Goal: Task Accomplishment & Management: Manage account settings

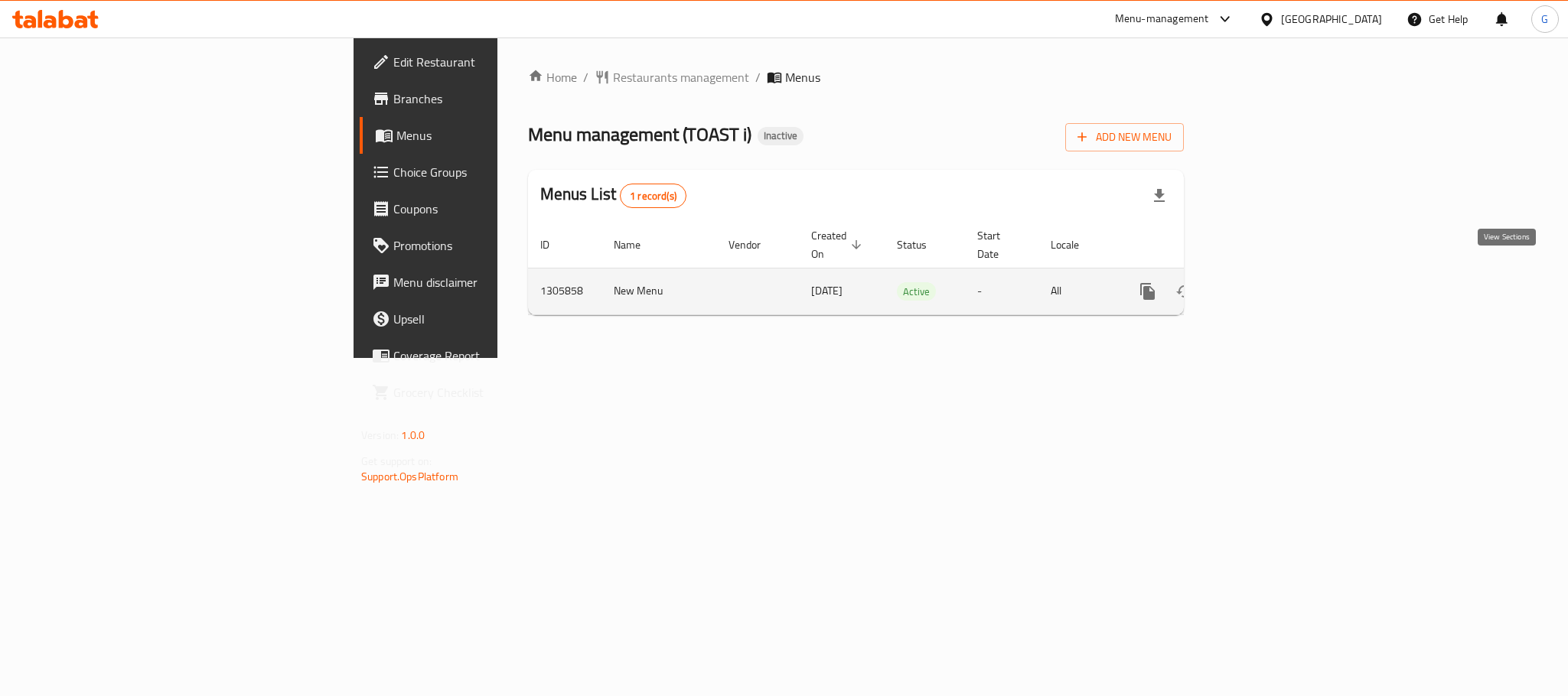
click at [1277, 273] on link "enhanced table" at bounding box center [1258, 291] width 37 height 37
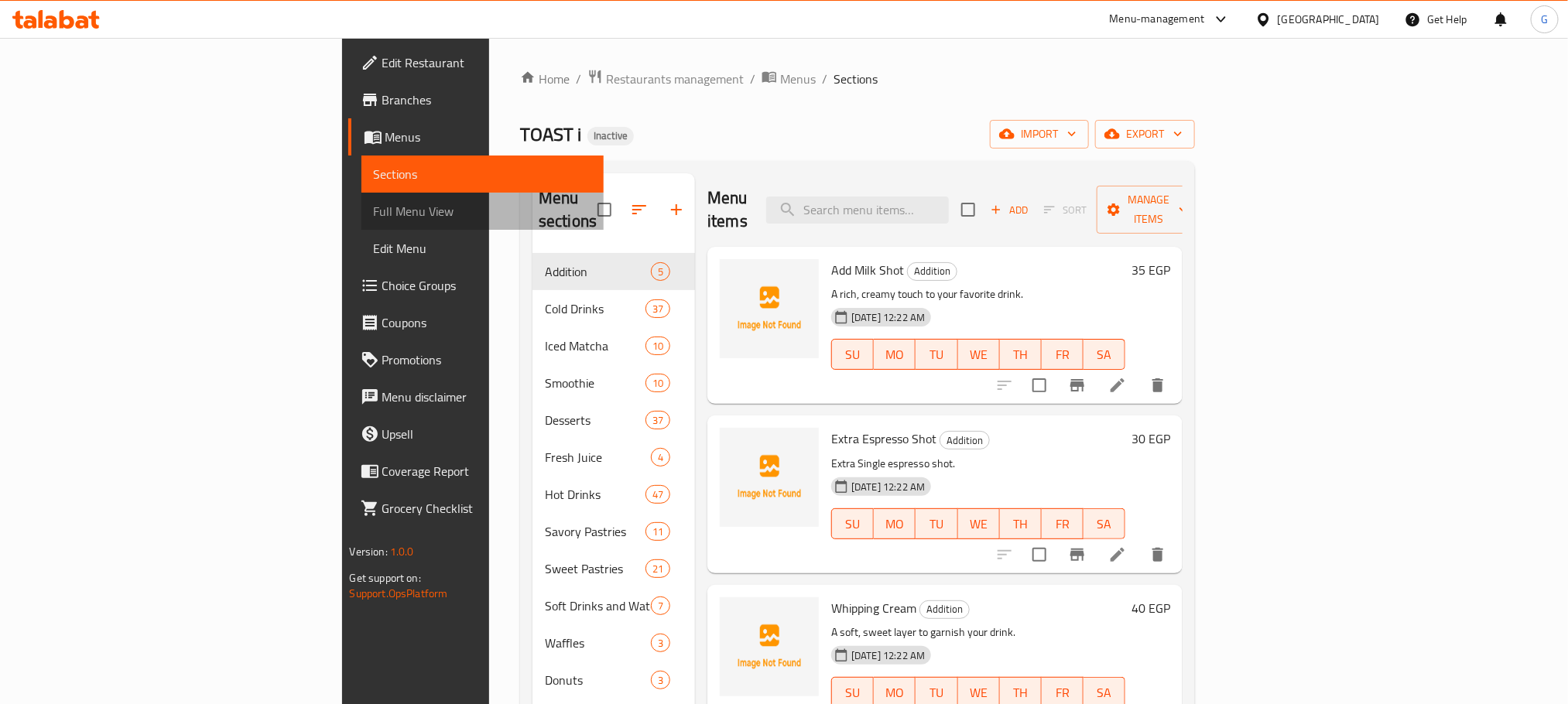
click at [362, 221] on link "Full Menu View" at bounding box center [483, 211] width 243 height 37
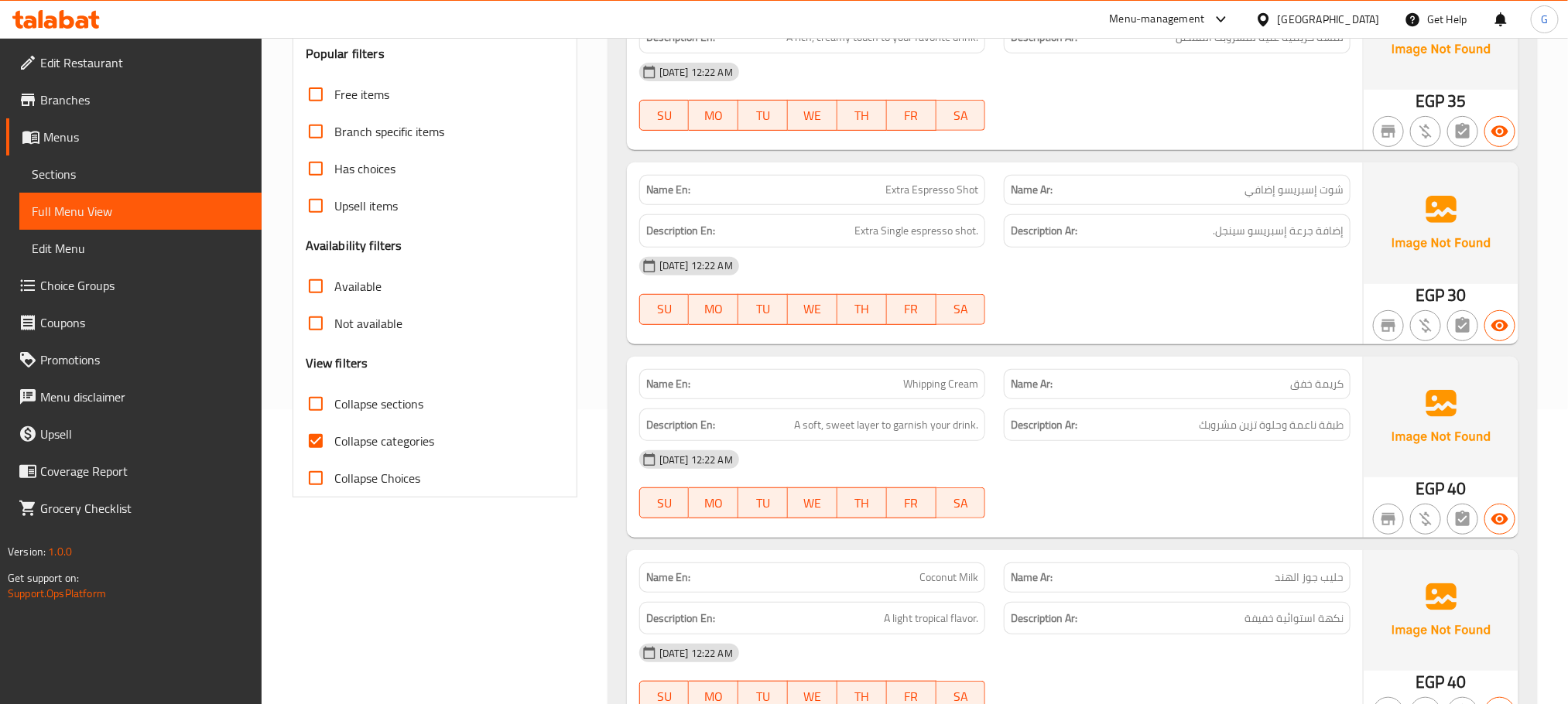
scroll to position [302, 0]
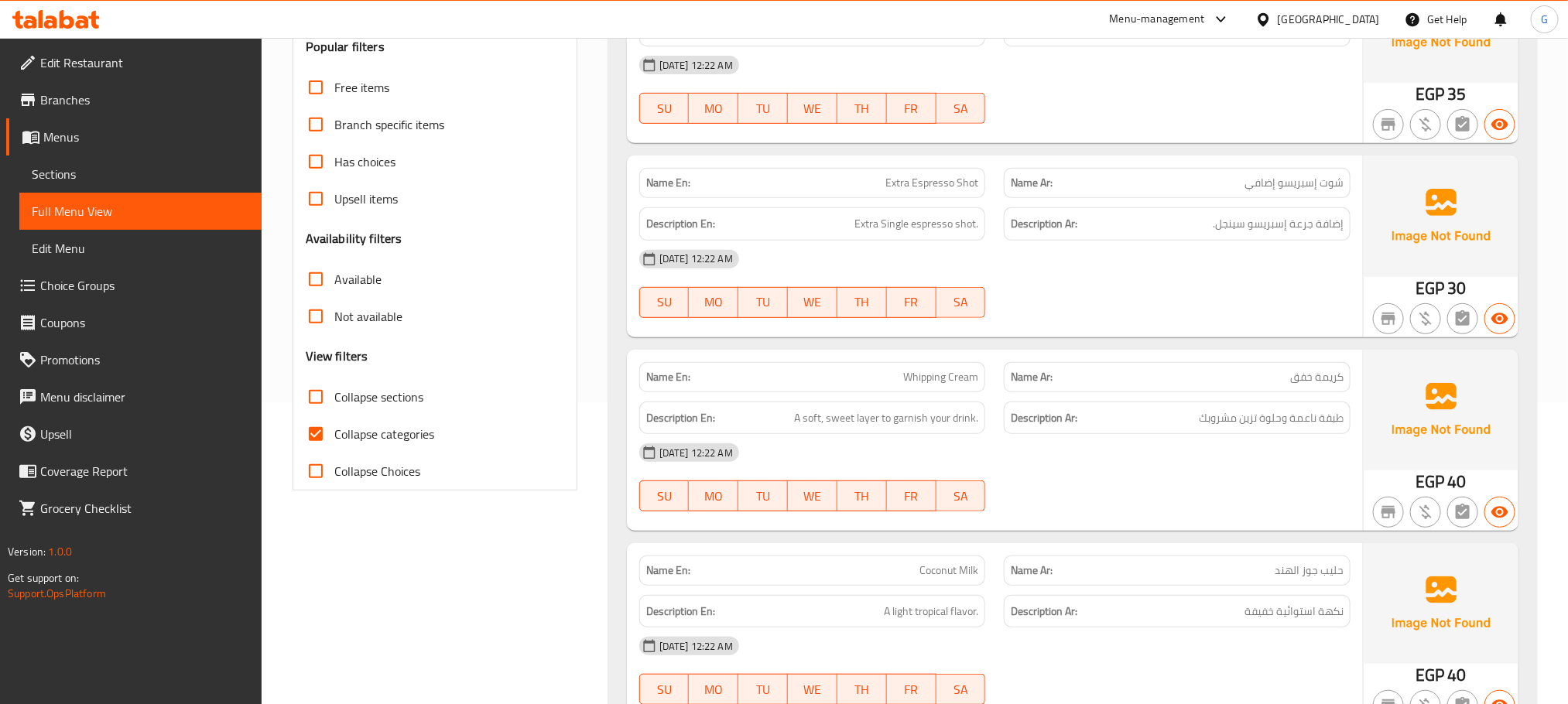
click at [358, 441] on span "Collapse categories" at bounding box center [385, 434] width 100 height 18
click at [335, 441] on input "Collapse categories" at bounding box center [315, 433] width 37 height 37
checkbox input "false"
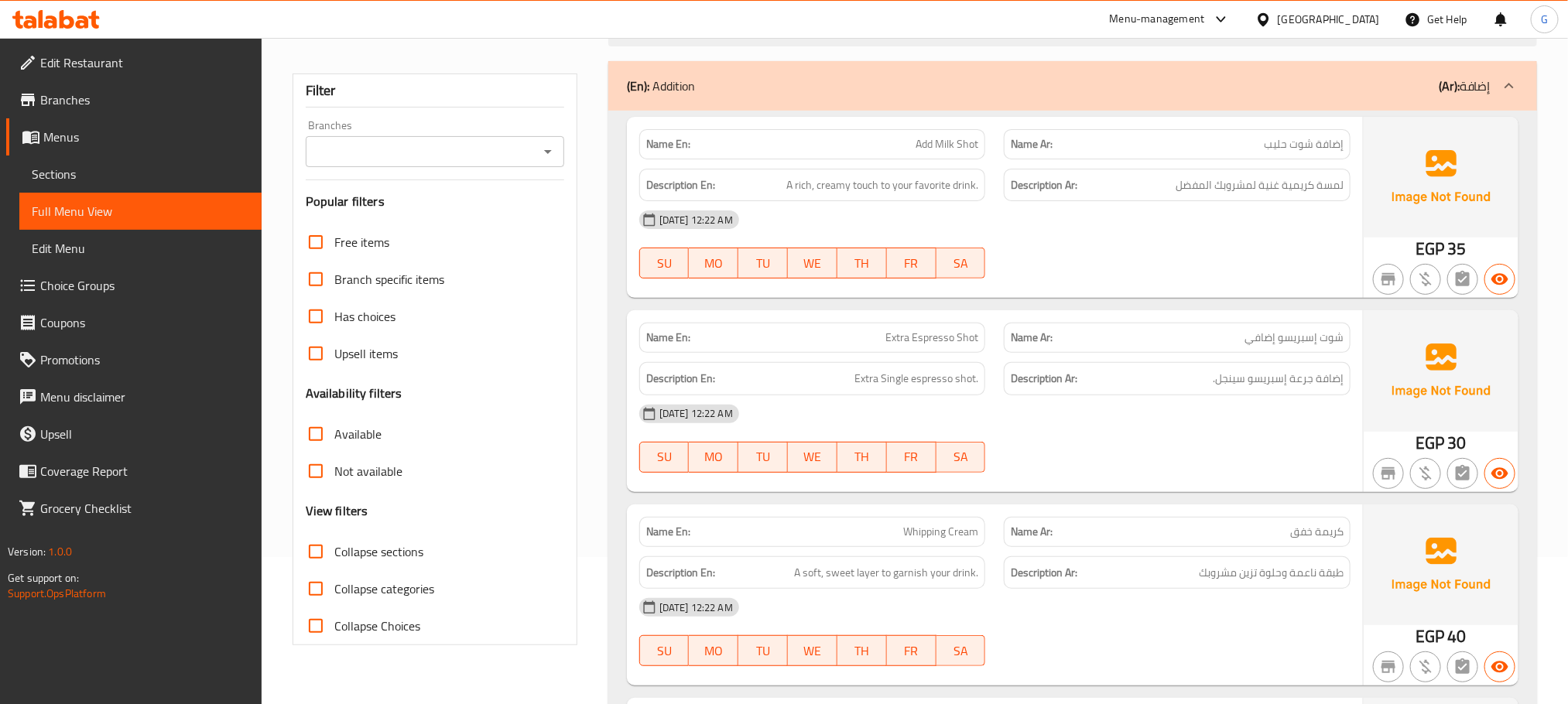
scroll to position [998, 0]
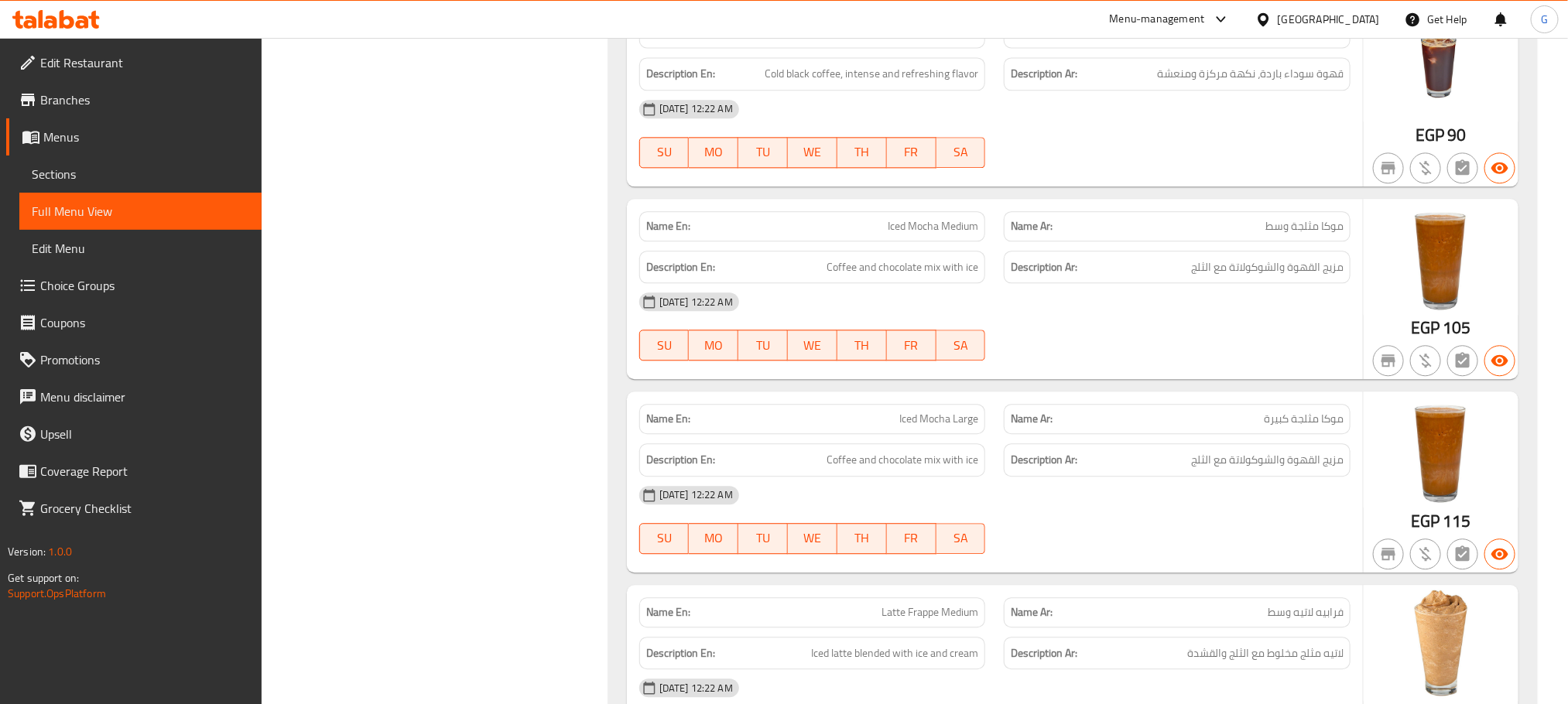
scroll to position [1942, 0]
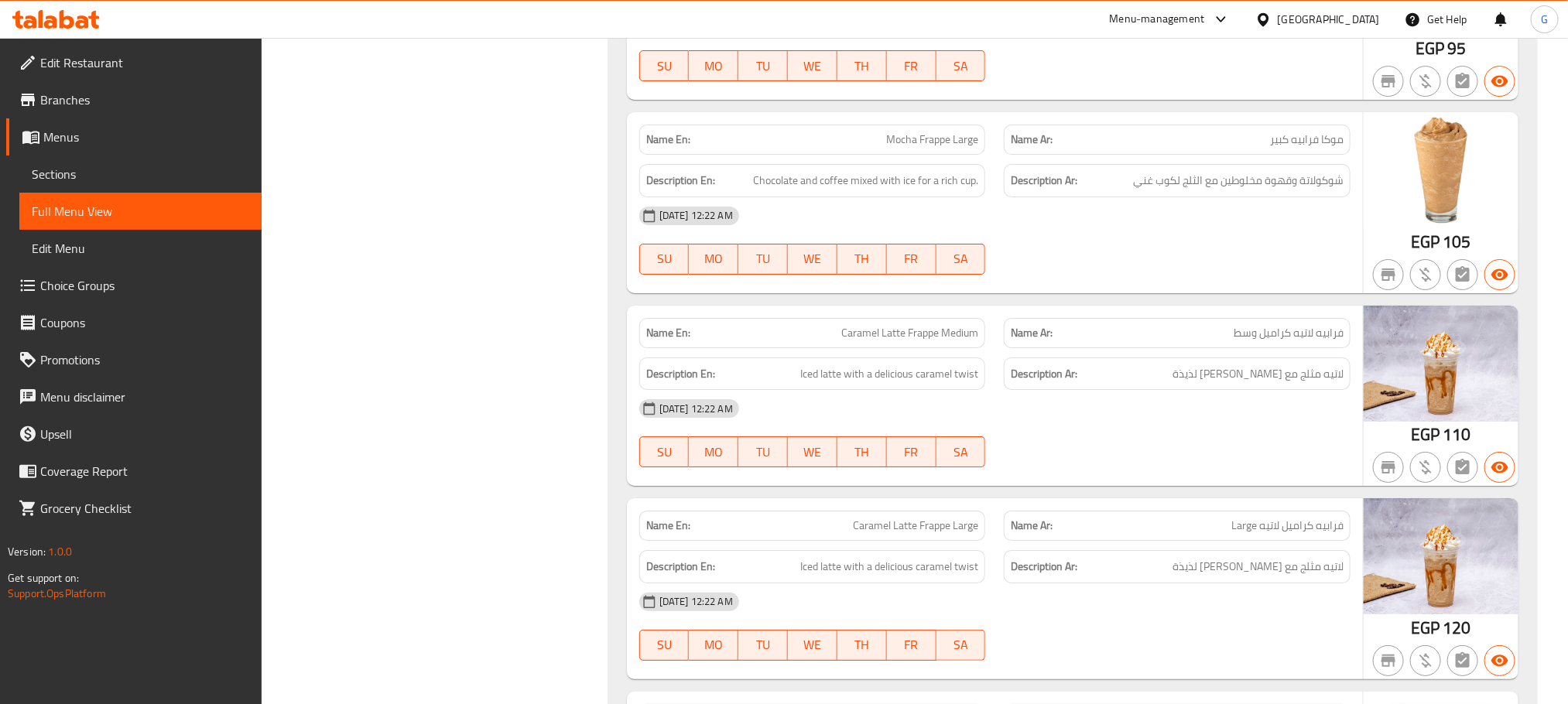
scroll to position [2166, 0]
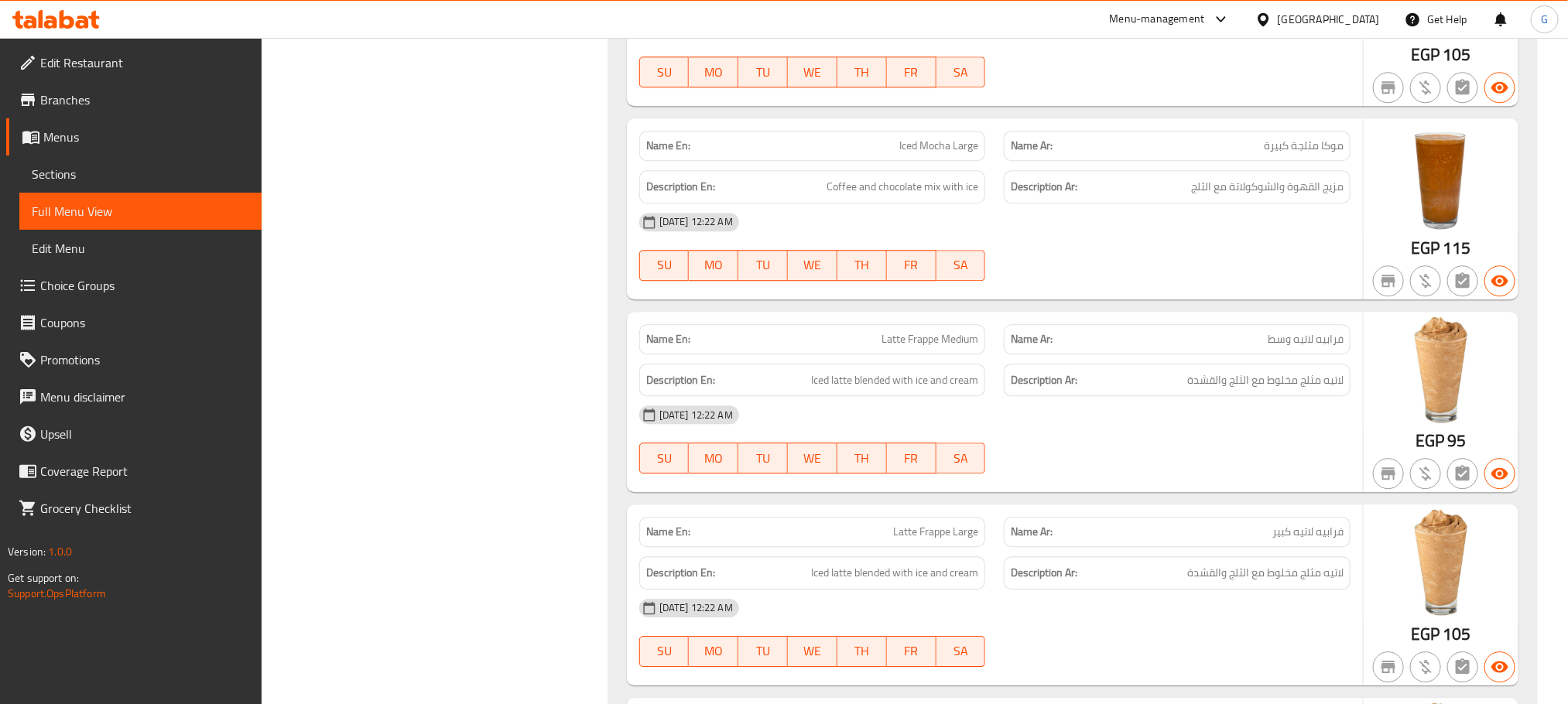
click at [1181, 433] on div "[DATE] 12:22 AM" at bounding box center [994, 414] width 730 height 37
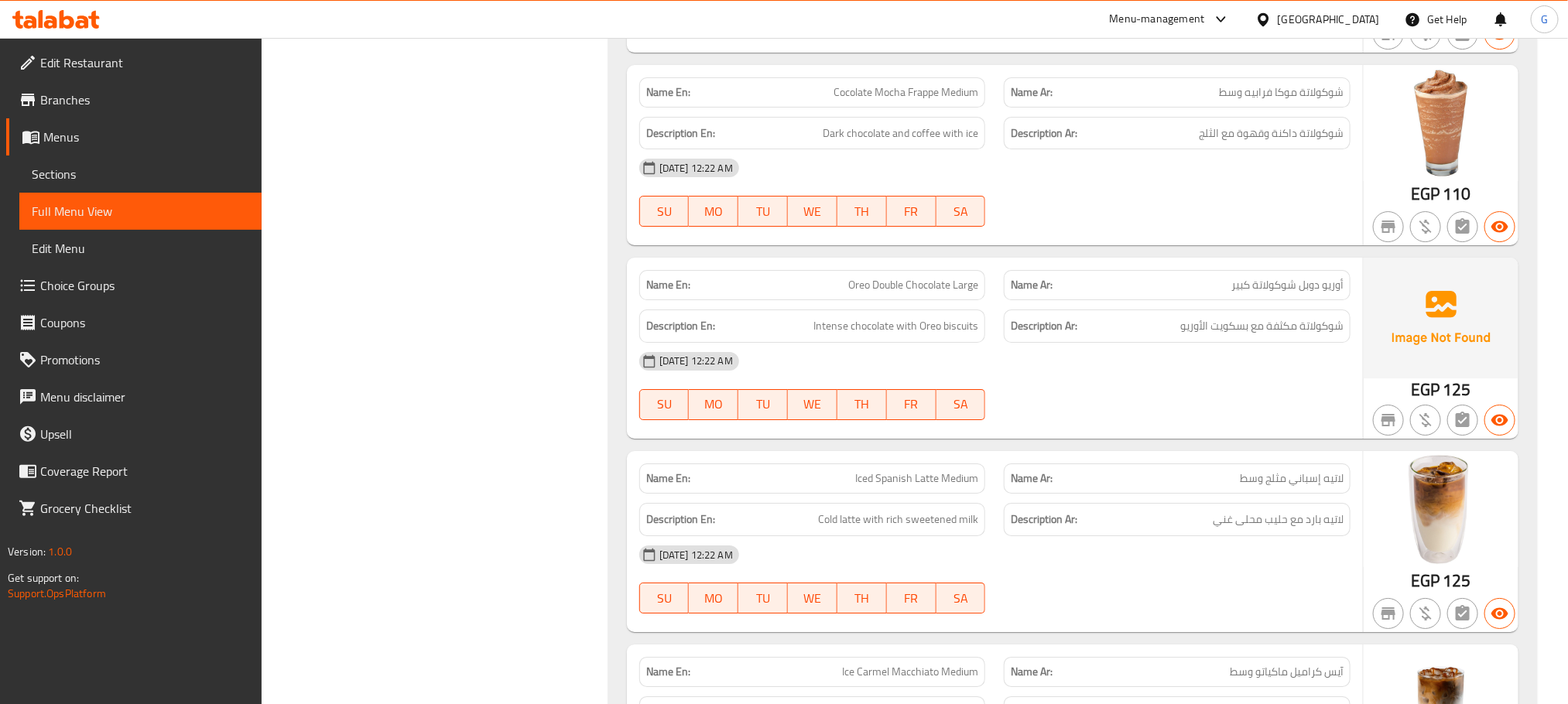
scroll to position [2360, 0]
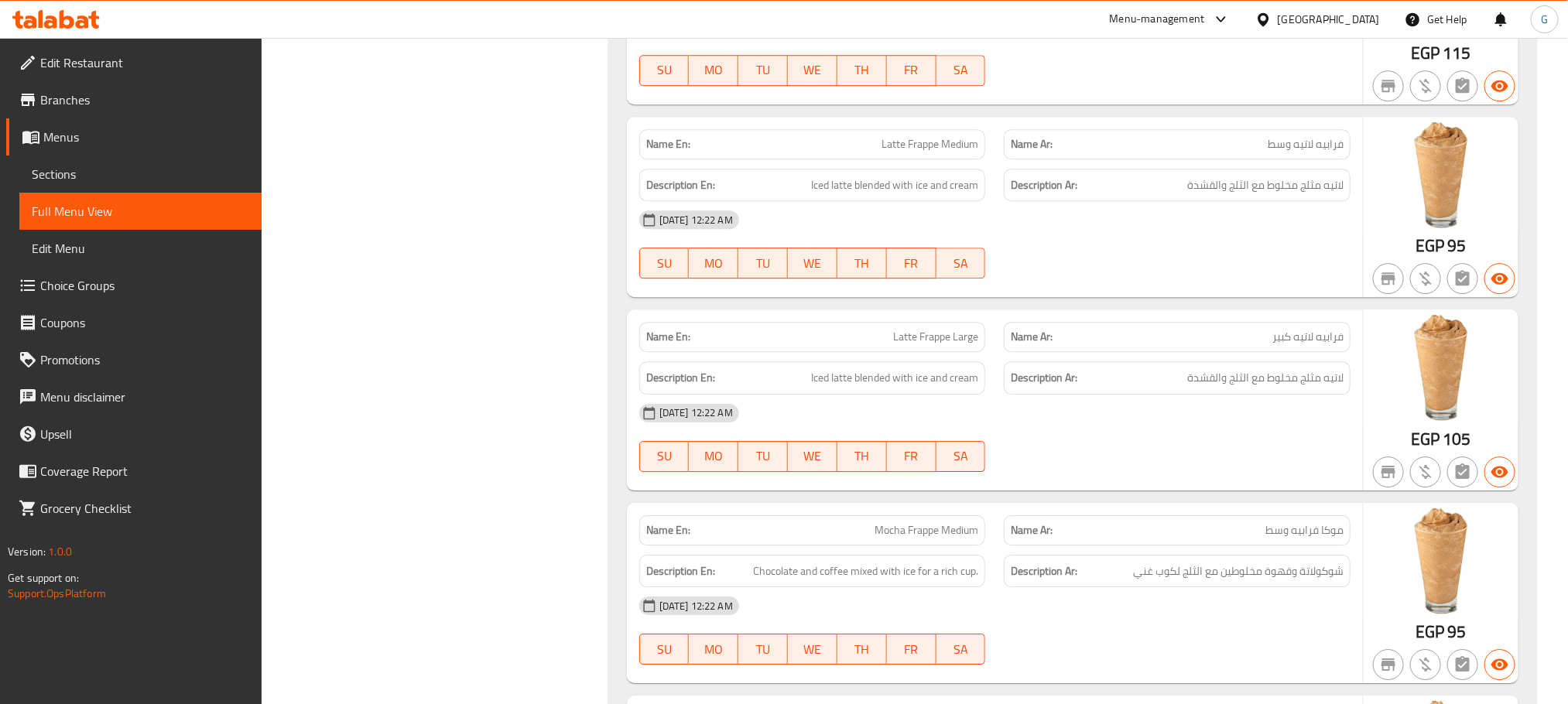
click at [1134, 185] on div "Description Ar: لاتيه مثلج مخلوط مع الثلج والقشدة" at bounding box center [1178, 185] width 347 height 34
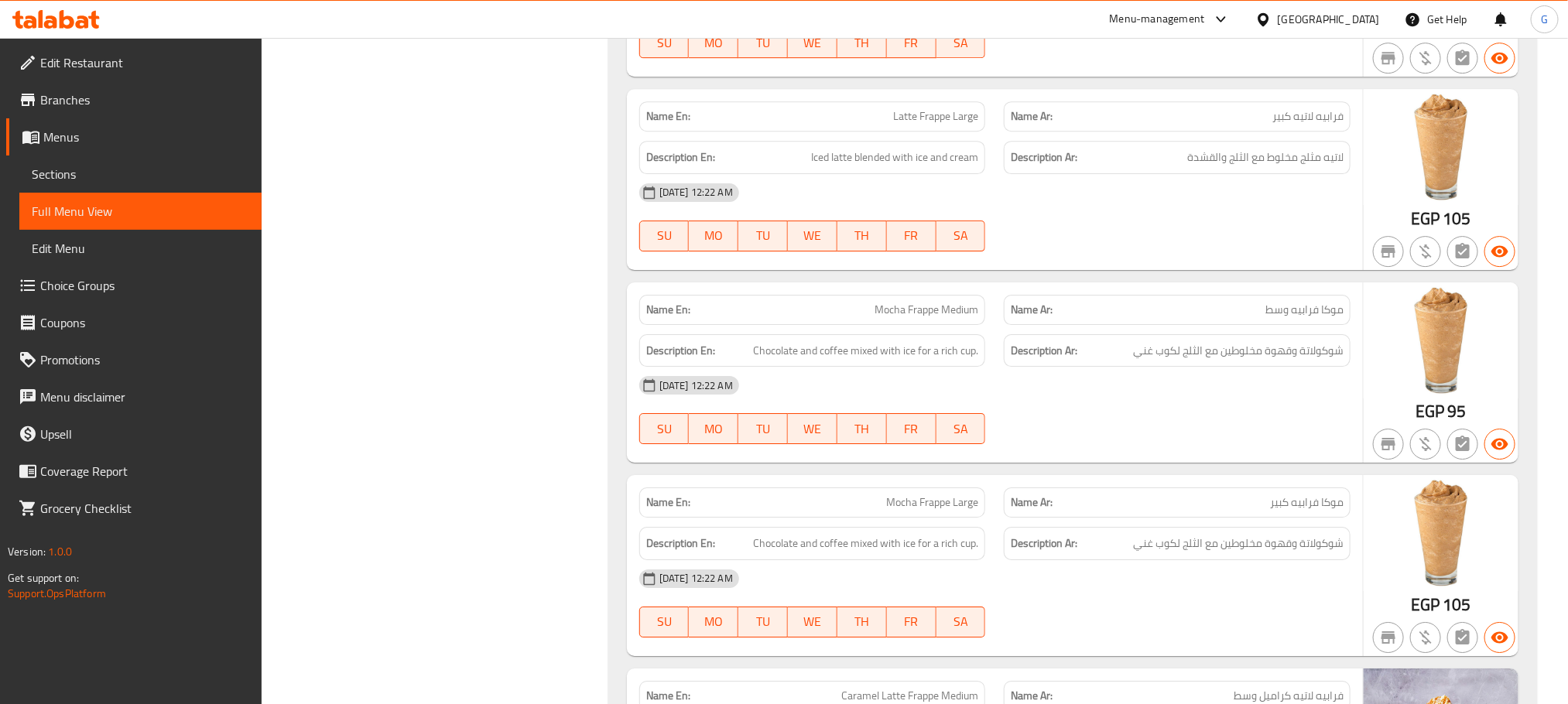
scroll to position [2656, 0]
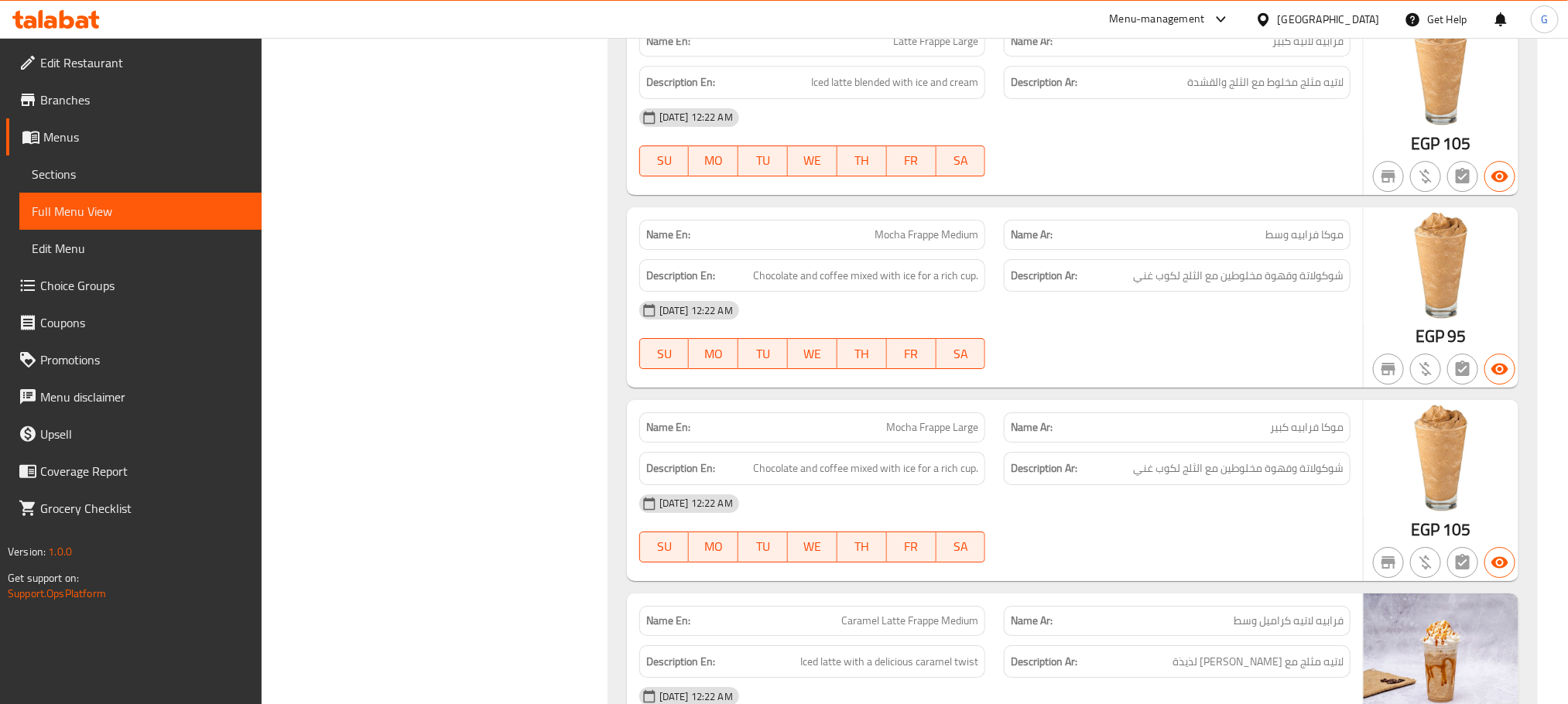
click at [1101, 279] on div "Description Ar: شوكولاتة وقهوة مخلوطين مع الثلج لكوب غني" at bounding box center [1178, 275] width 347 height 34
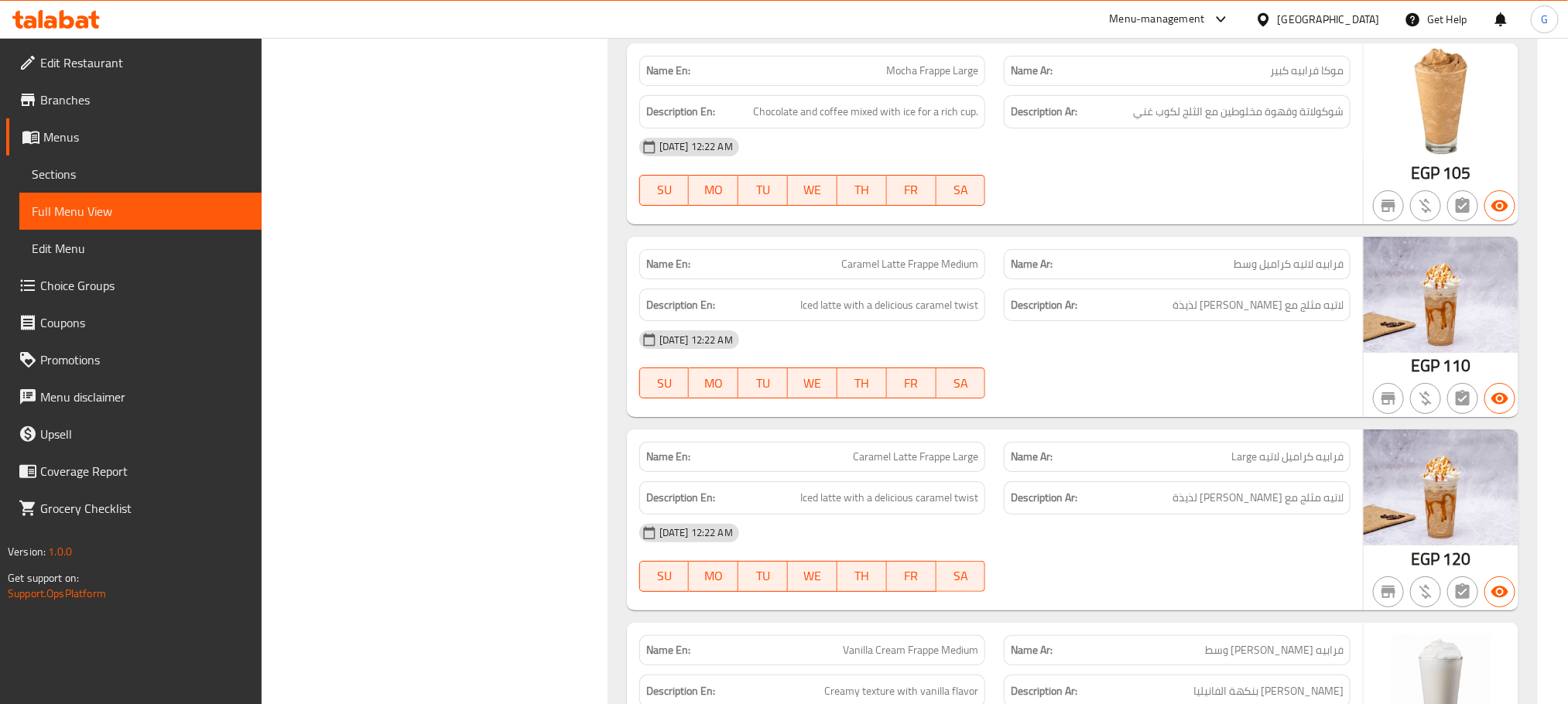
scroll to position [3131, 0]
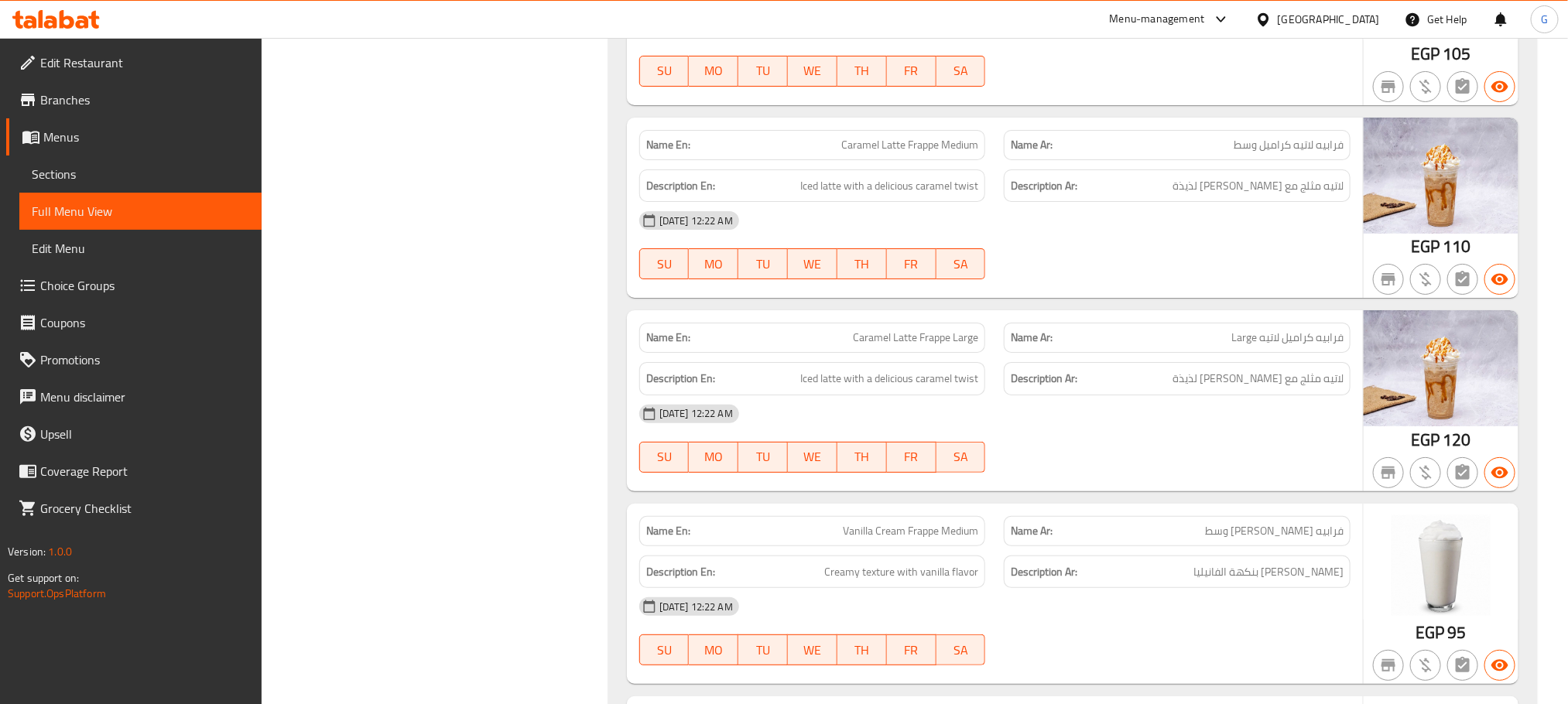
click at [904, 346] on div "Name En: Caramel Latte Frappe Large" at bounding box center [813, 337] width 347 height 30
copy span "Caramel Latte Frappe Large"
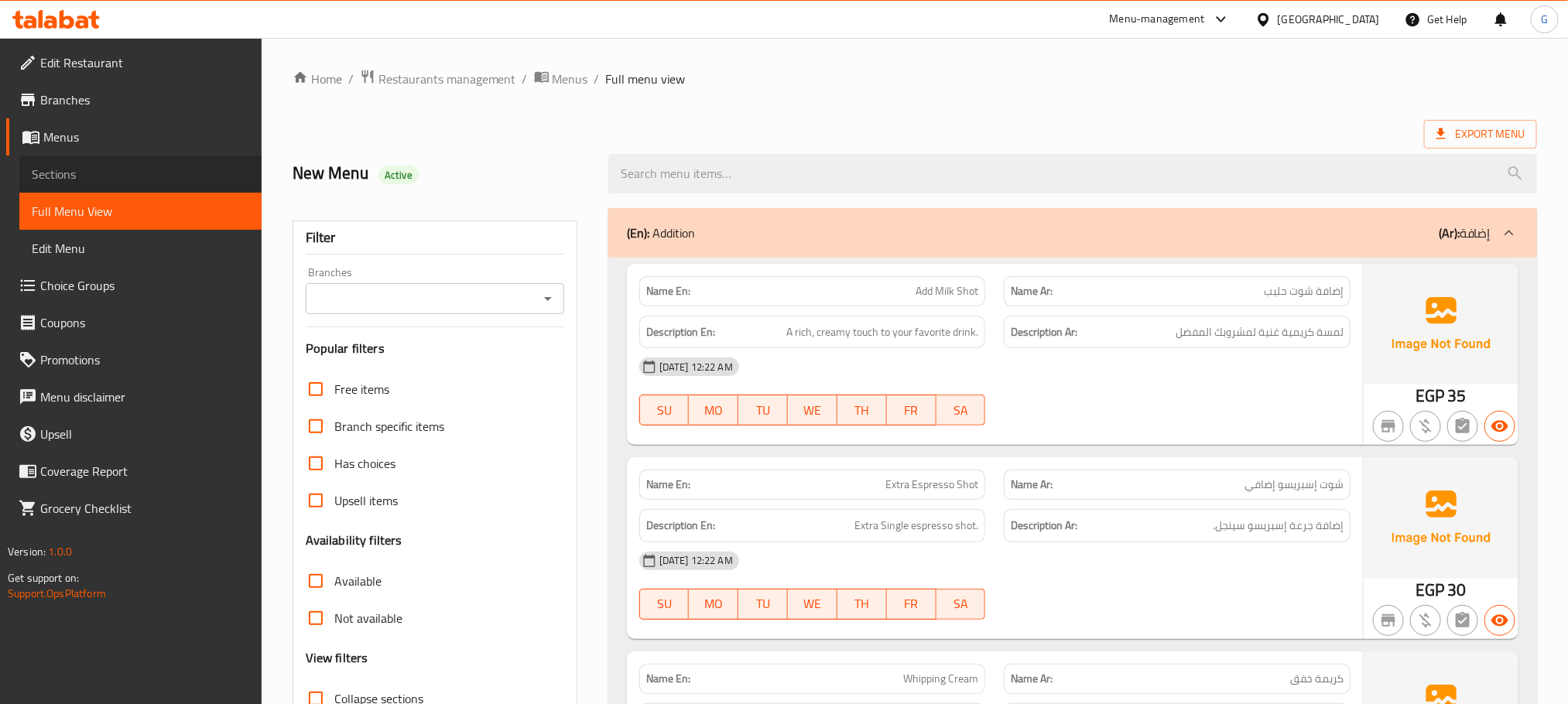
click at [140, 174] on span "Sections" at bounding box center [140, 174] width 217 height 18
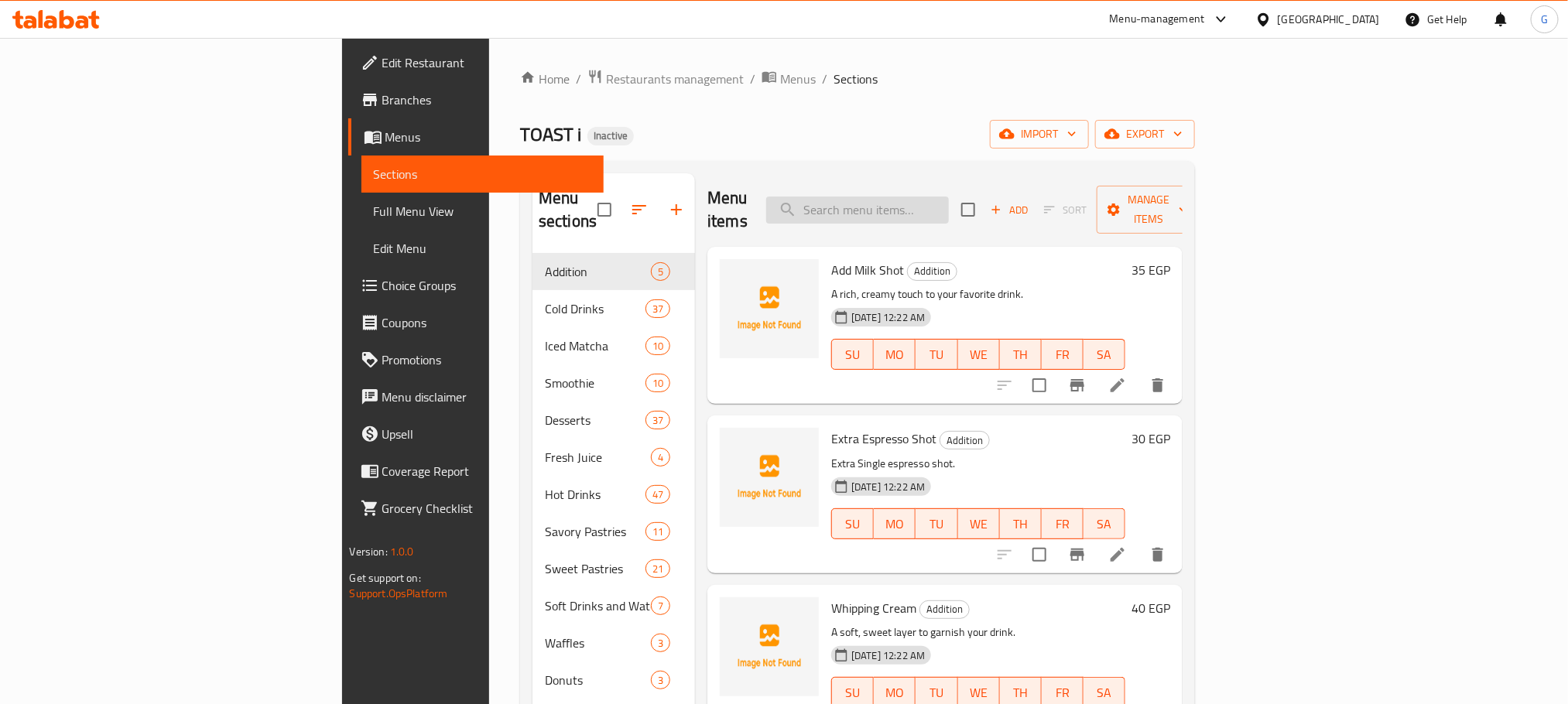
click at [949, 211] on input "search" at bounding box center [857, 210] width 183 height 27
paste input "Caramel Latte Frappe Large"
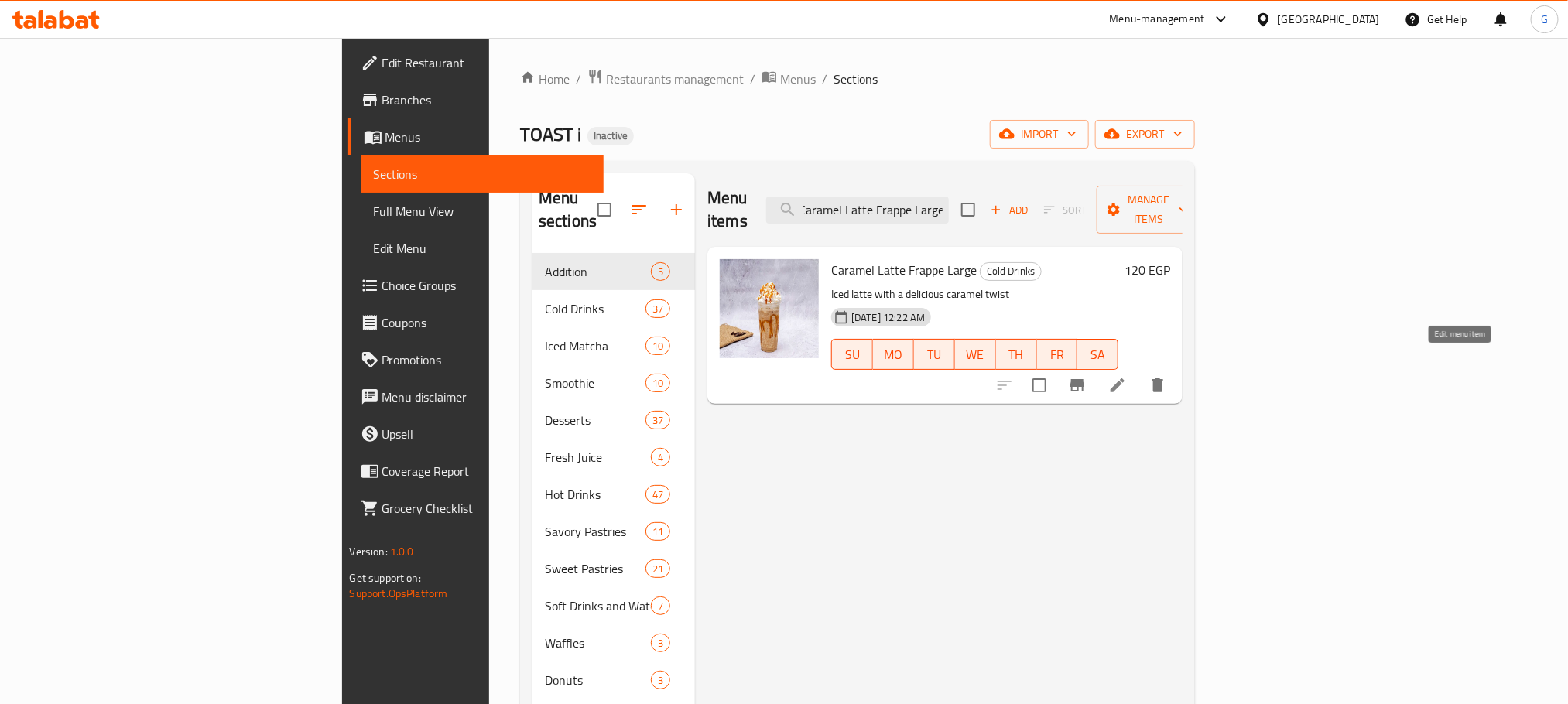
type input "Caramel Latte Frappe Large"
click at [1127, 376] on icon at bounding box center [1118, 385] width 18 height 18
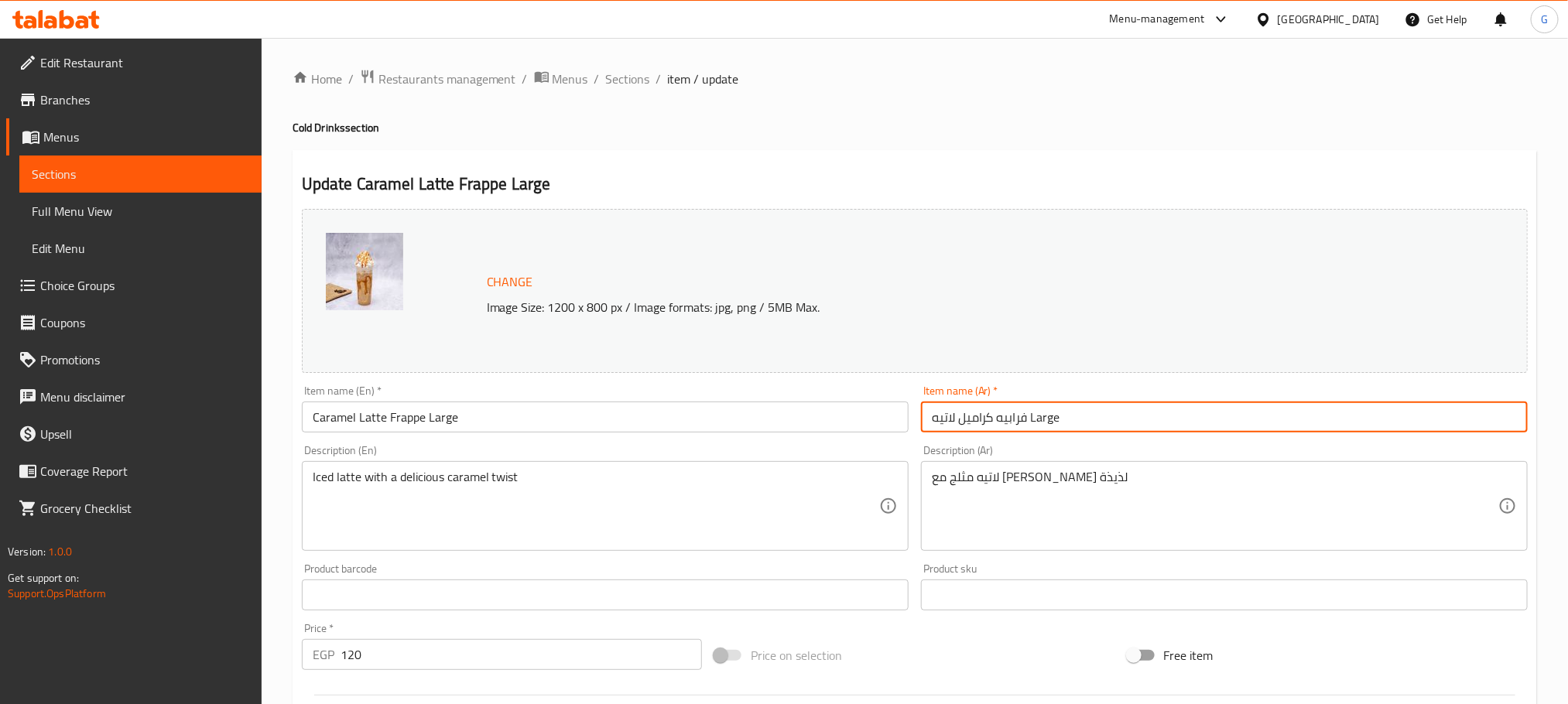
click at [1041, 421] on input "فرابيه كراميل لاتيه Large" at bounding box center [1224, 417] width 607 height 31
type input "فرابيه كراميل لاتيه كبير"
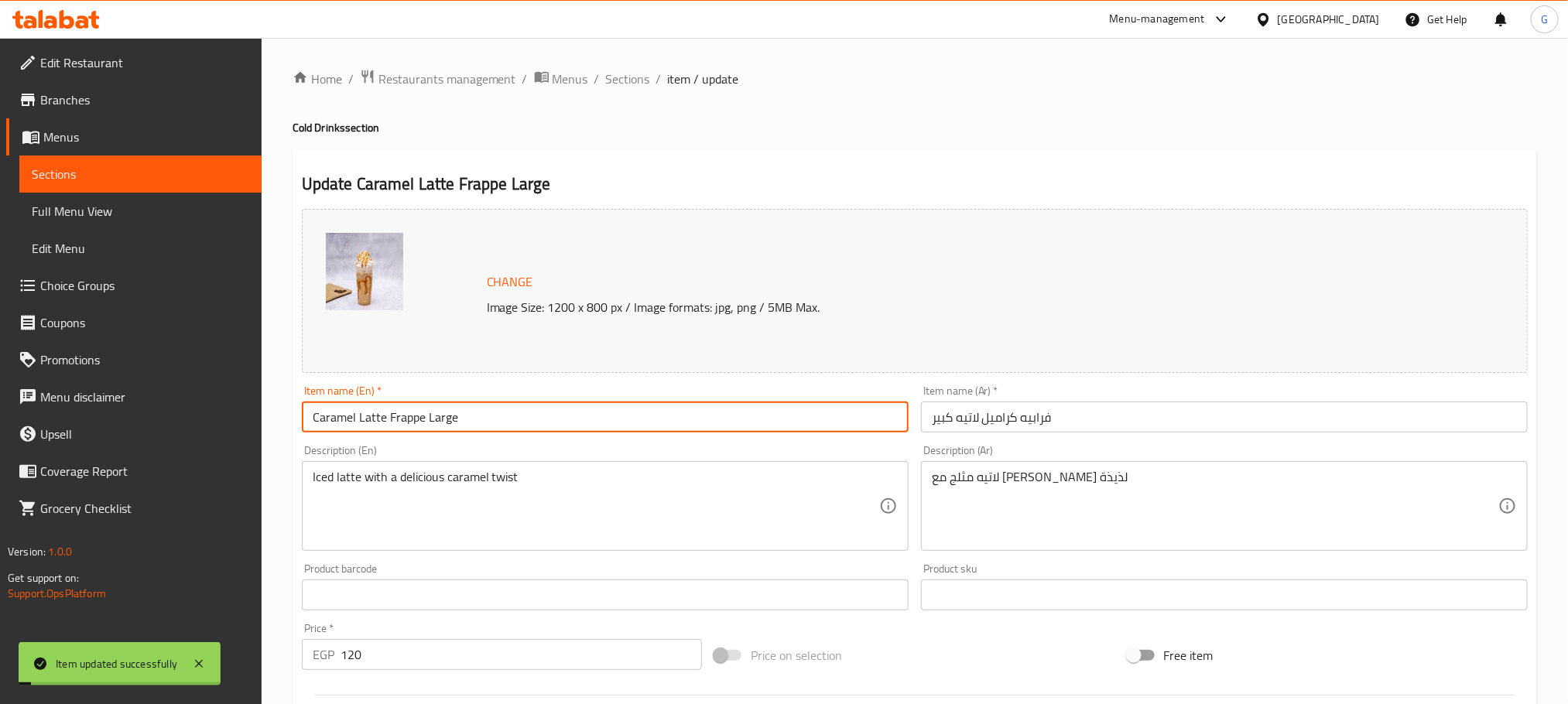
click at [591, 415] on input "Caramel Latte Frappe Large" at bounding box center [605, 417] width 607 height 31
click at [634, 84] on span "Sections" at bounding box center [628, 79] width 45 height 18
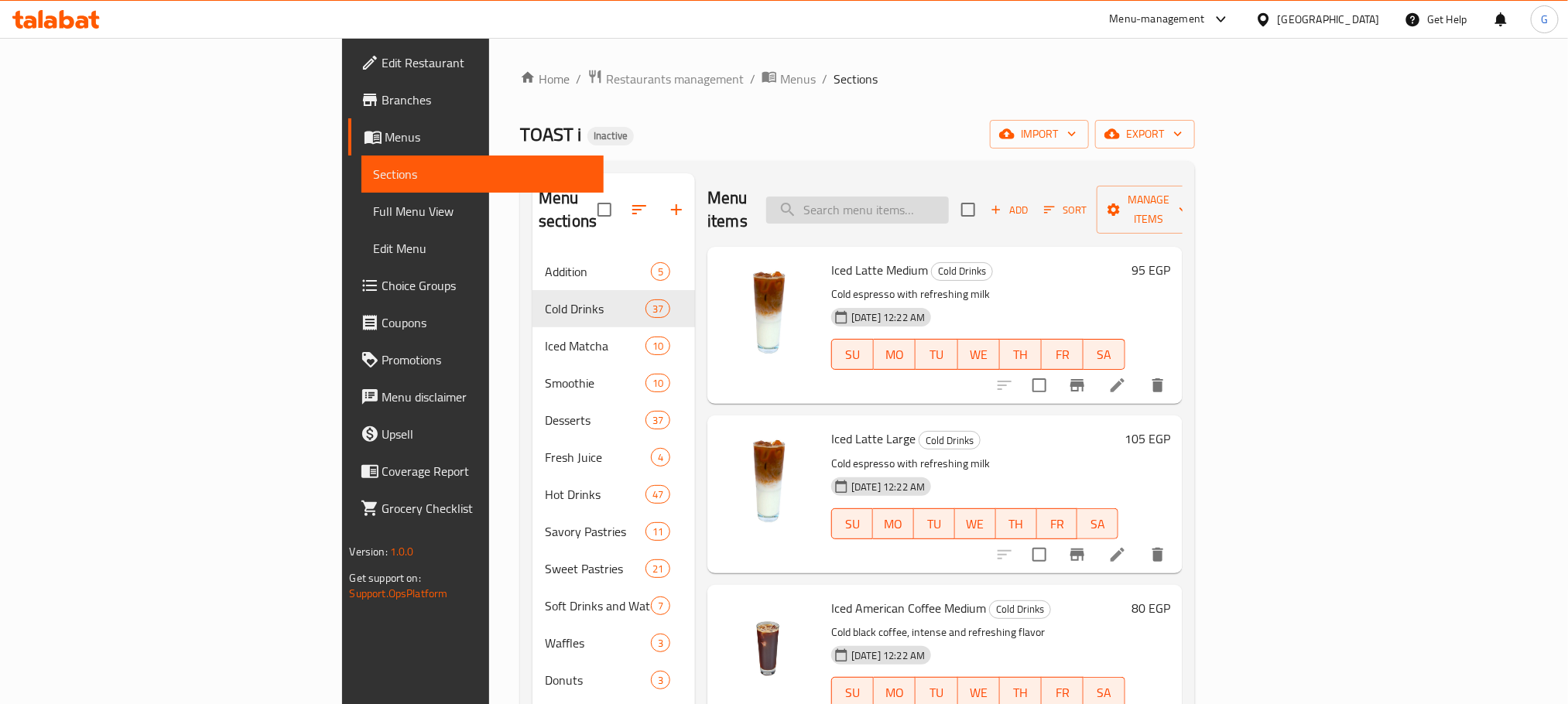
click at [949, 198] on input "search" at bounding box center [857, 210] width 183 height 27
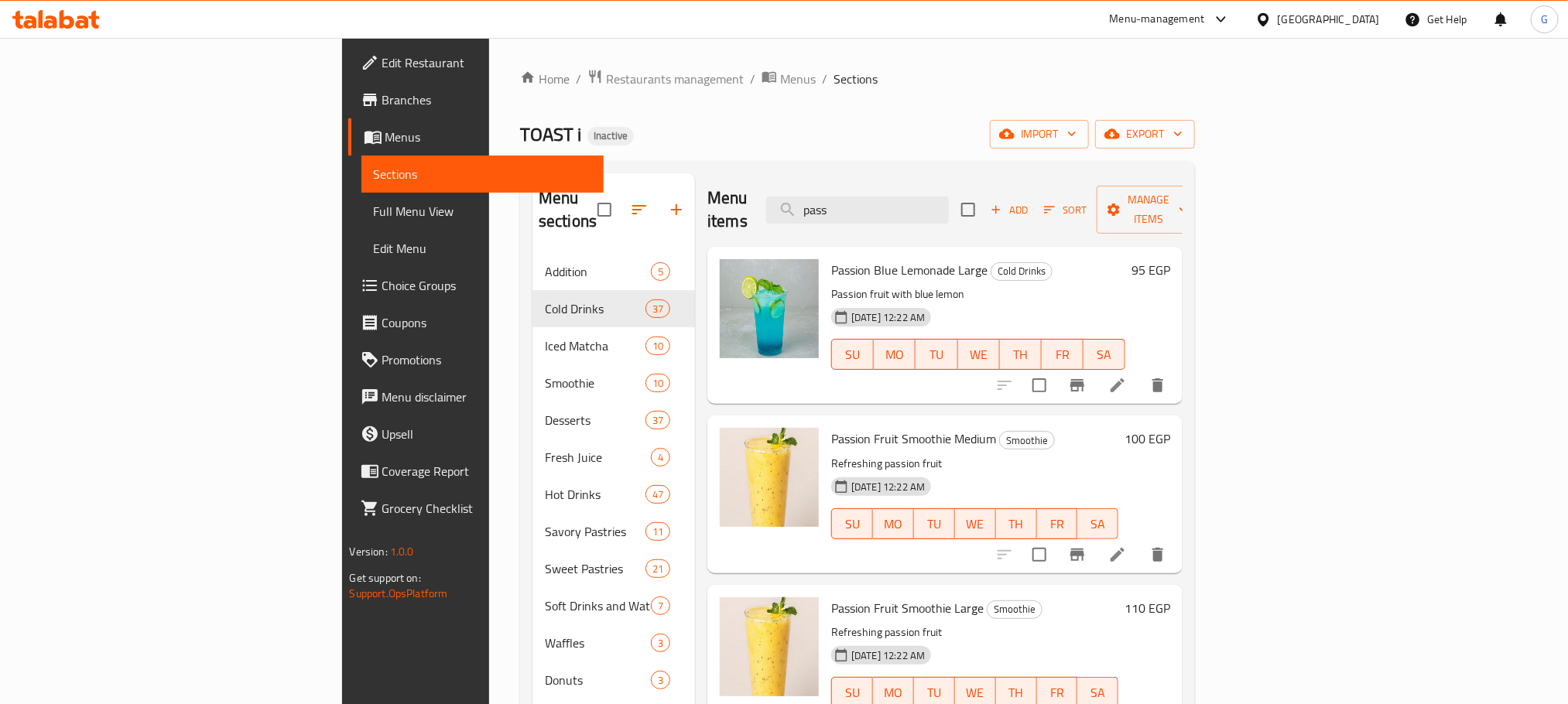
type input "pass"
click at [836, 421] on div "Passion Fruit Smoothie Medium Smoothie Refreshing passion fruit 15-08-2025 12:2…" at bounding box center [975, 493] width 300 height 144
copy h6 "Passion Fruit Smoothie Medium"
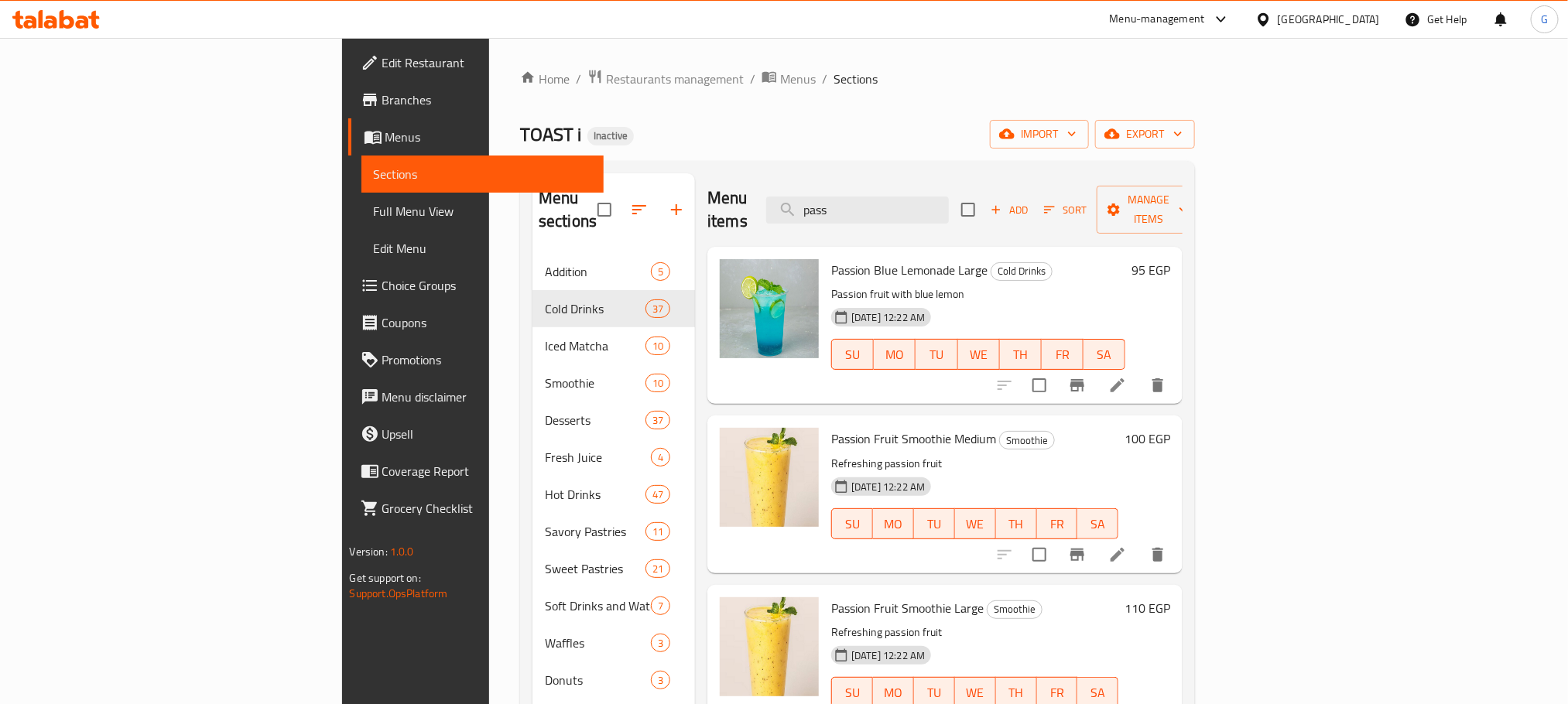
click at [1125, 284] on p "Passion fruit with blue lemon" at bounding box center [979, 293] width 295 height 19
click at [1127, 545] on icon at bounding box center [1118, 554] width 18 height 18
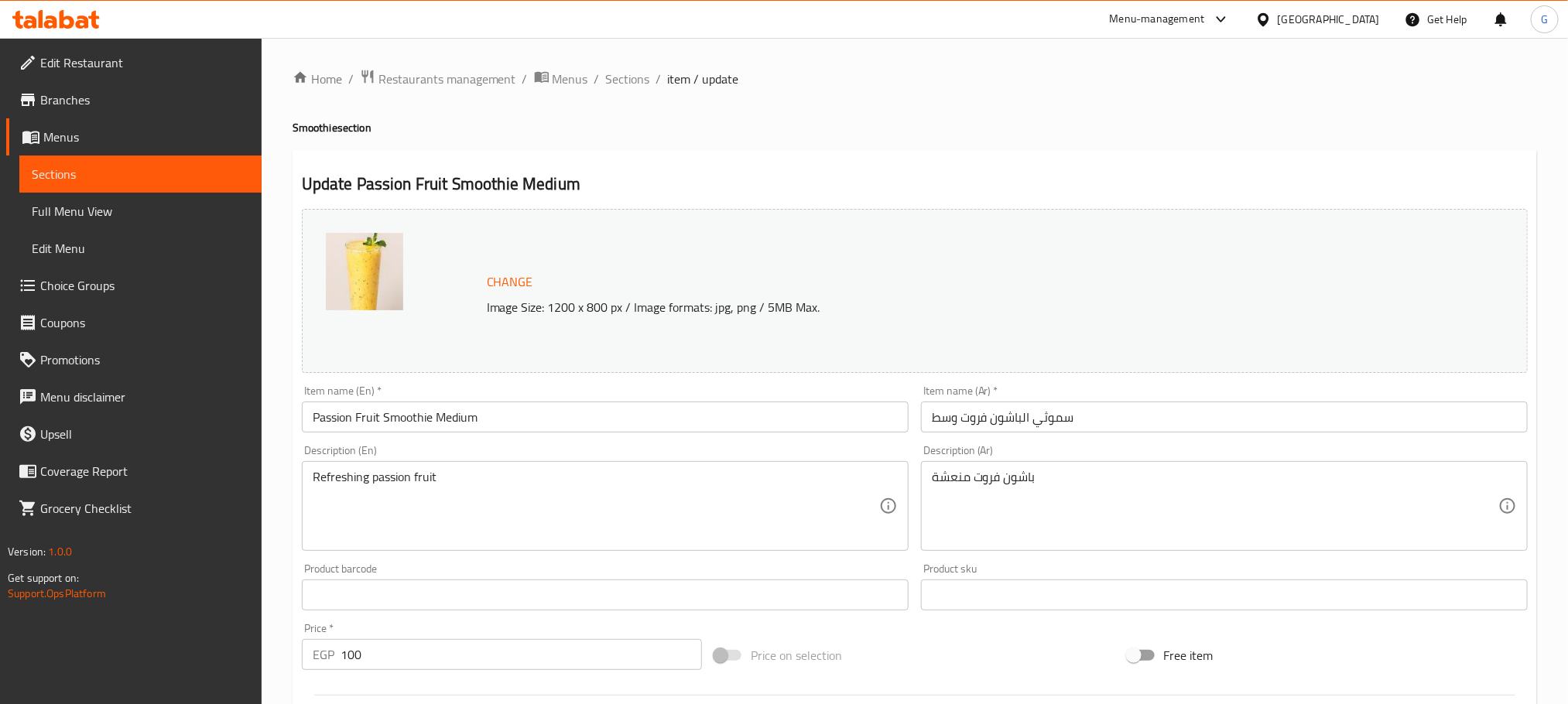
click at [534, 518] on textarea "Refreshing passion fruit" at bounding box center [595, 506] width 566 height 74
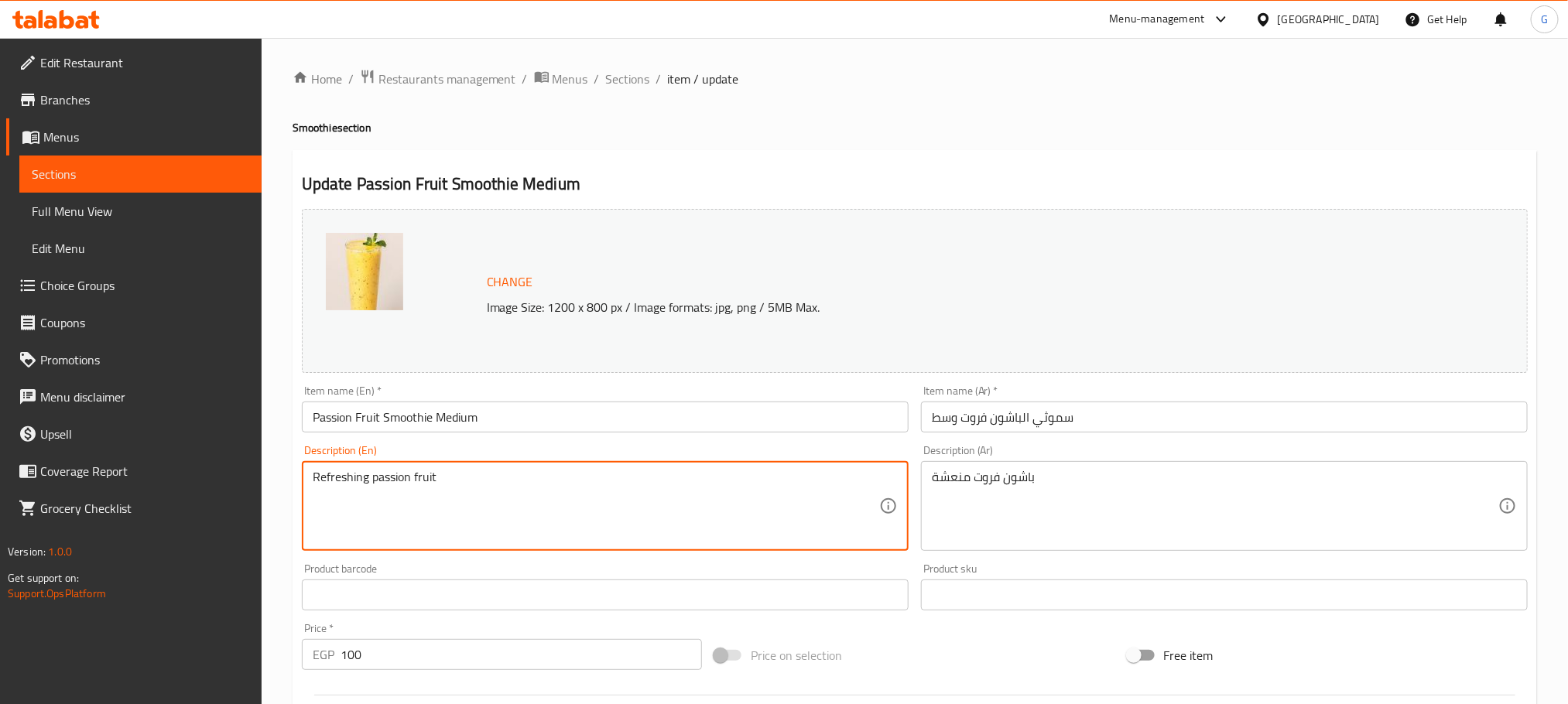
click at [534, 518] on textarea "Refreshing passion fruit" at bounding box center [595, 506] width 566 height 74
paste textarea "Tropical beverage made by blending fresh passion fruit pulp, ice, and a touch o…"
type textarea "Tropical beverage made by blending fresh passion fruit pulp, ice, and a touch o…"
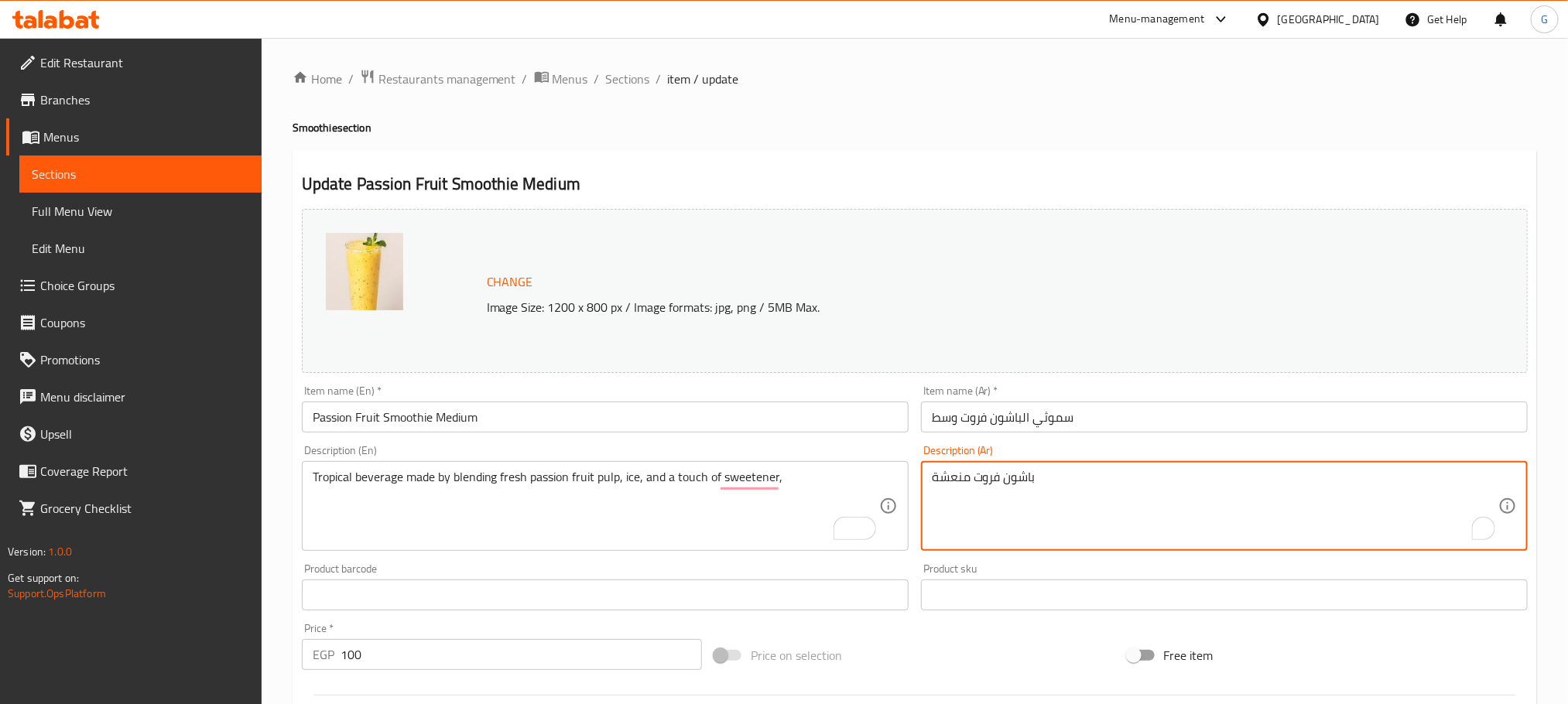
click at [1071, 483] on textarea "باشون فروت منعشة" at bounding box center [1214, 506] width 566 height 74
paste textarea "مشروب استوائي مصنوع بخلط لب الباشن فروت الطازج والثلج وقليل من المحلي."
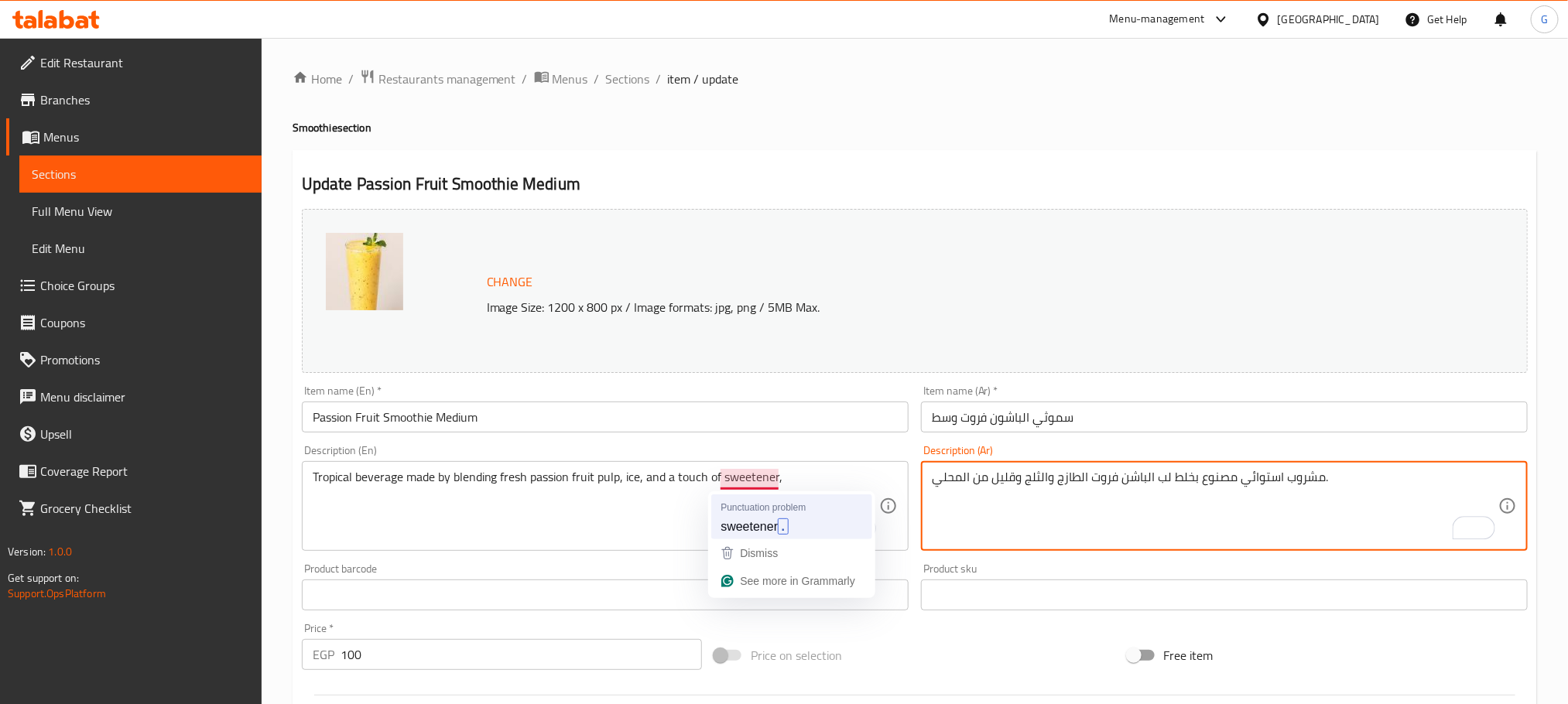
type textarea "مشروب استوائي مصنوع بخلط لب الباشن فروت الطازج والثلج وقليل من المحلي."
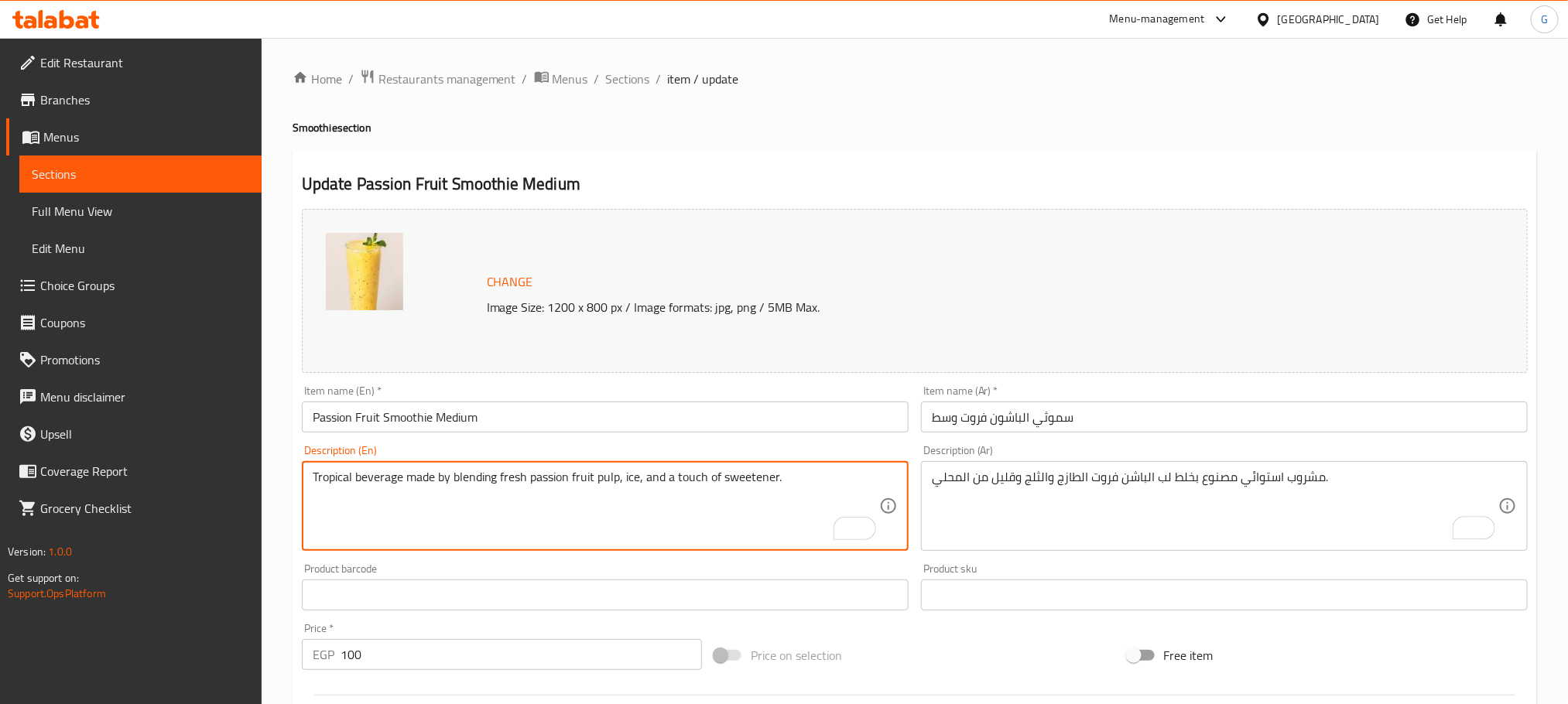
type textarea "Tropical beverage made by blending fresh passion fruit pulp, ice, and a touch o…"
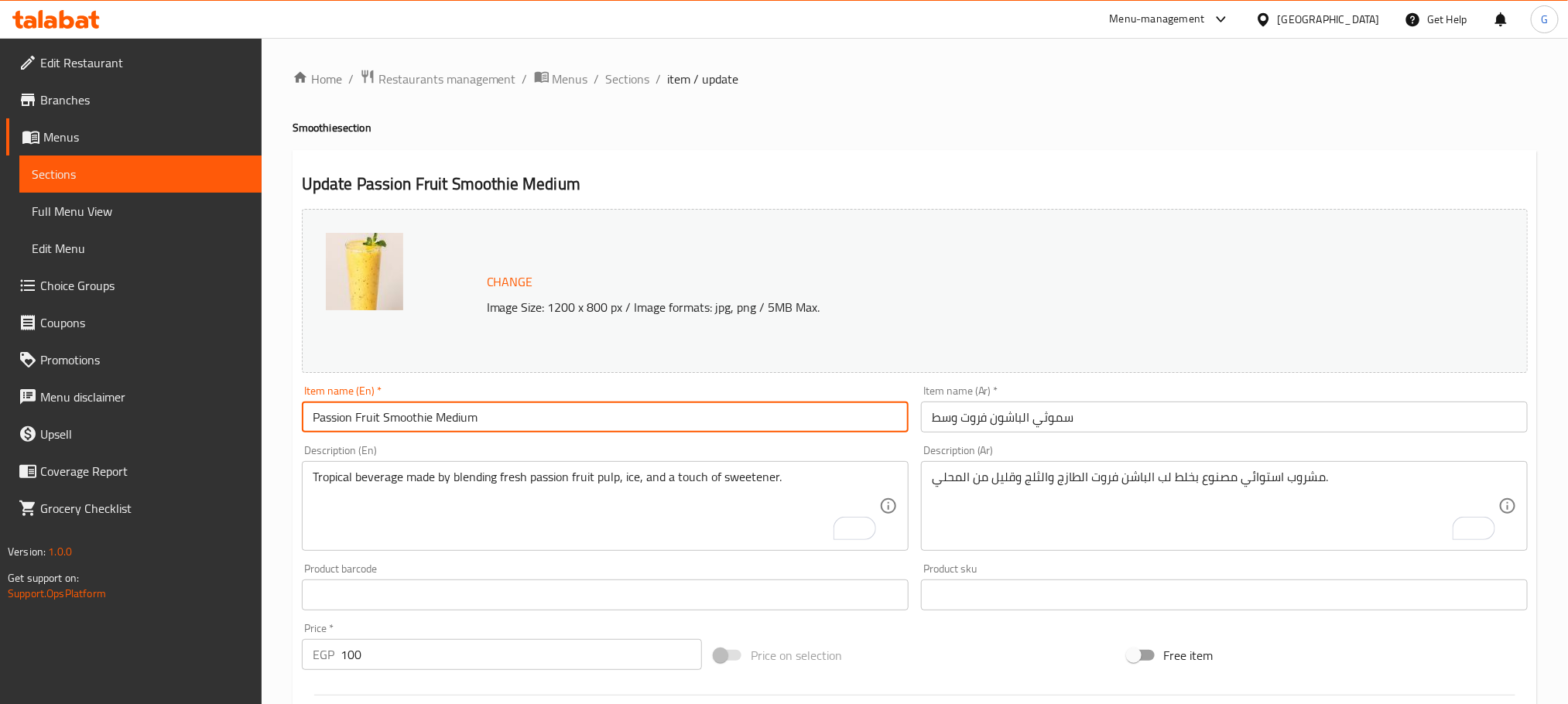
click at [478, 413] on input "Passion Fruit Smoothie Medium" at bounding box center [605, 417] width 607 height 31
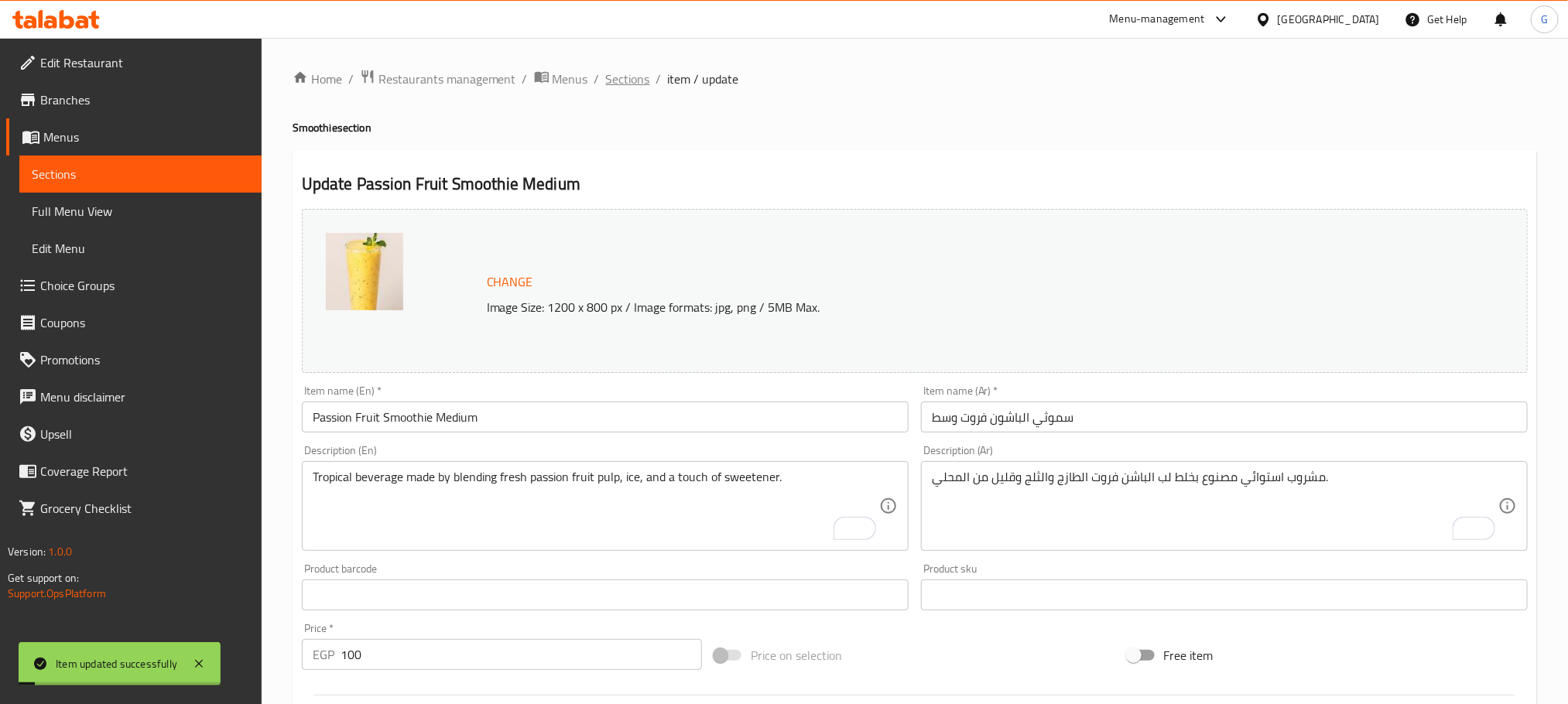
click at [625, 70] on span "Sections" at bounding box center [628, 79] width 45 height 18
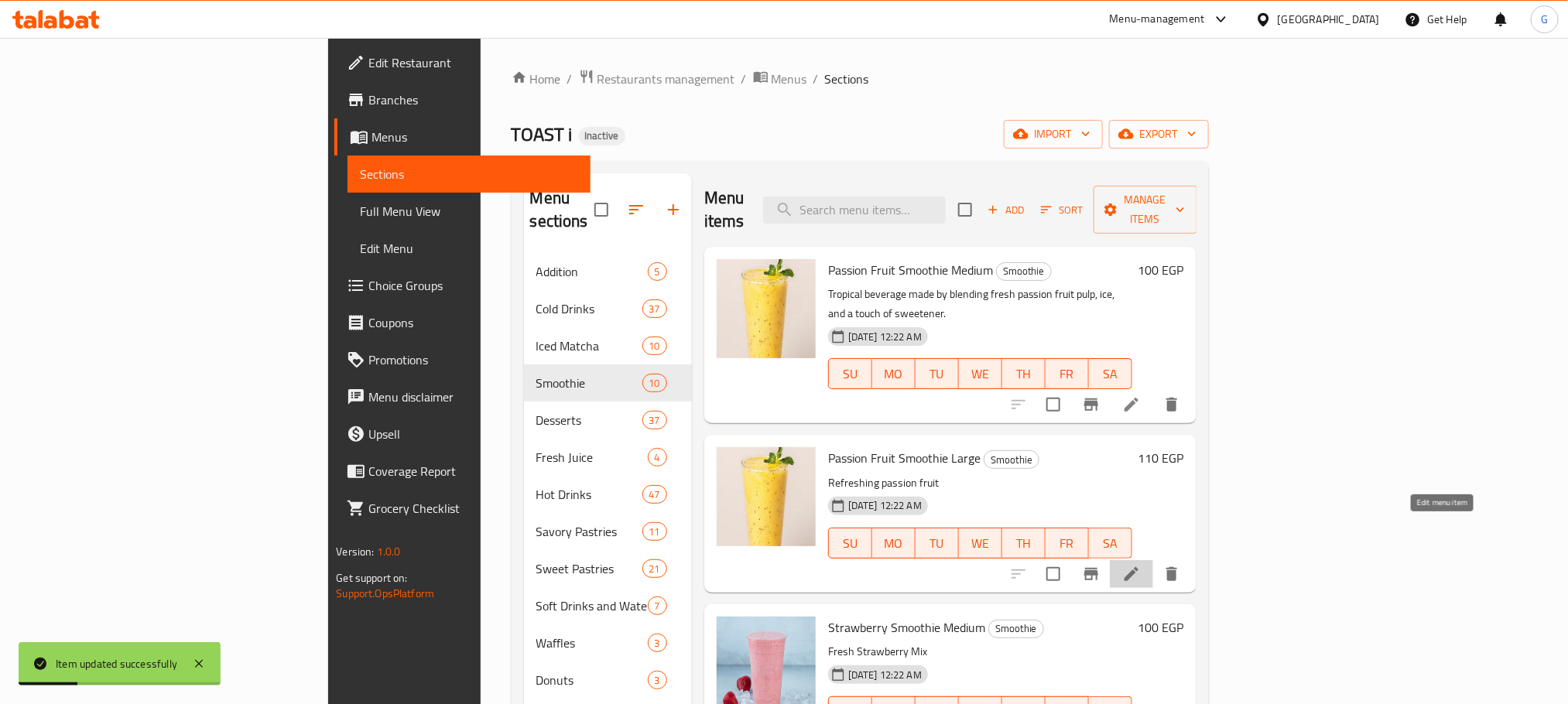
click at [1141, 565] on icon at bounding box center [1132, 574] width 18 height 18
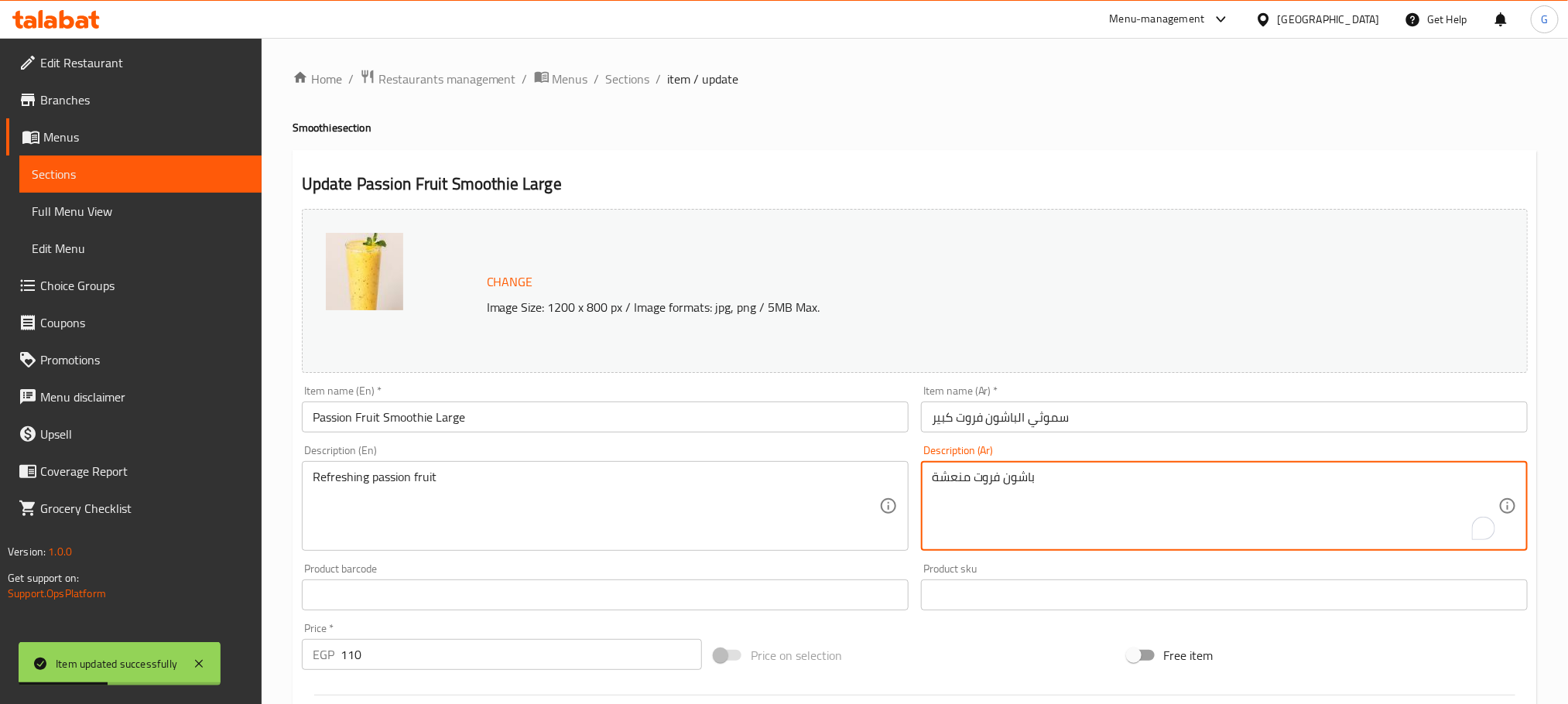
click at [1015, 513] on textarea "باشون فروت منعشة" at bounding box center [1214, 506] width 566 height 74
paste textarea "مشروب استوائي مصنوع بخلط لب الباشن فروت الطازج والثلج وقليل من المحلي."
type textarea "مشروب استوائي مصنوع بخلط لب الباشن فروت الطازج والثلج وقليل من المحلي."
click at [702, 461] on div "Description (En) Refreshing passion fruit Description (En)" at bounding box center [605, 498] width 607 height 106
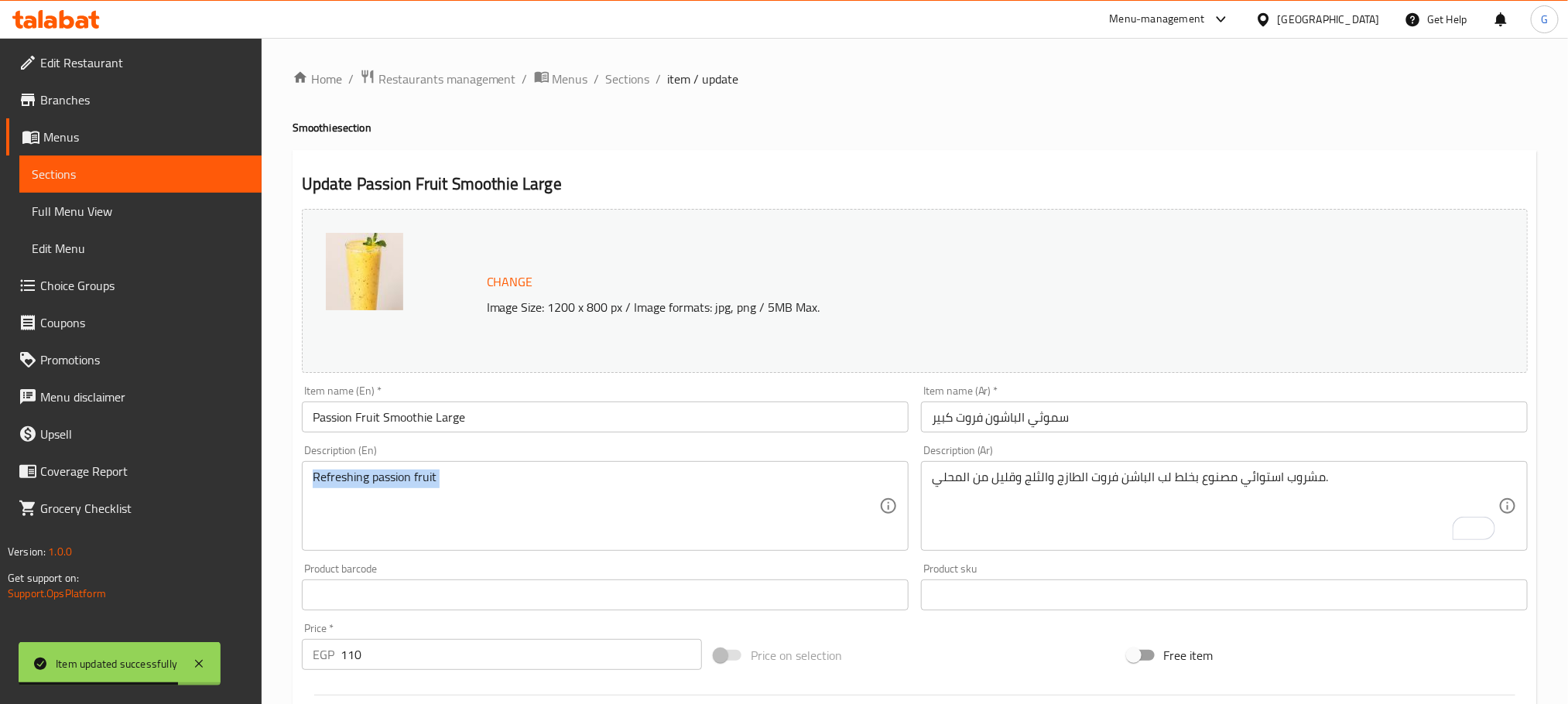
click at [702, 461] on div "Description (En) Refreshing passion fruit Description (En)" at bounding box center [605, 498] width 607 height 106
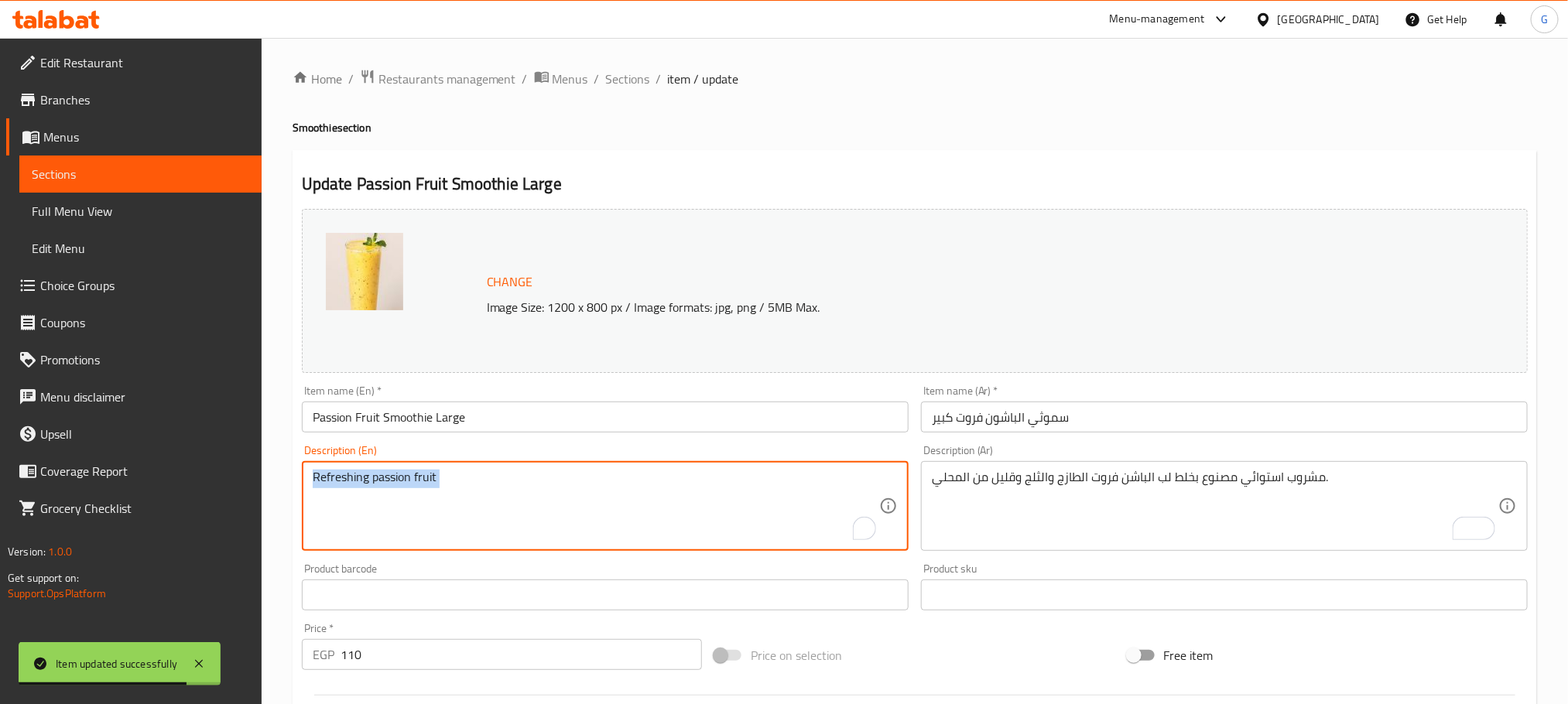
click at [702, 485] on textarea "Refreshing passion fruit" at bounding box center [595, 506] width 566 height 74
paste textarea "Tropical beverage made by blending fresh passion fruit pulp, ice, and a touch o…"
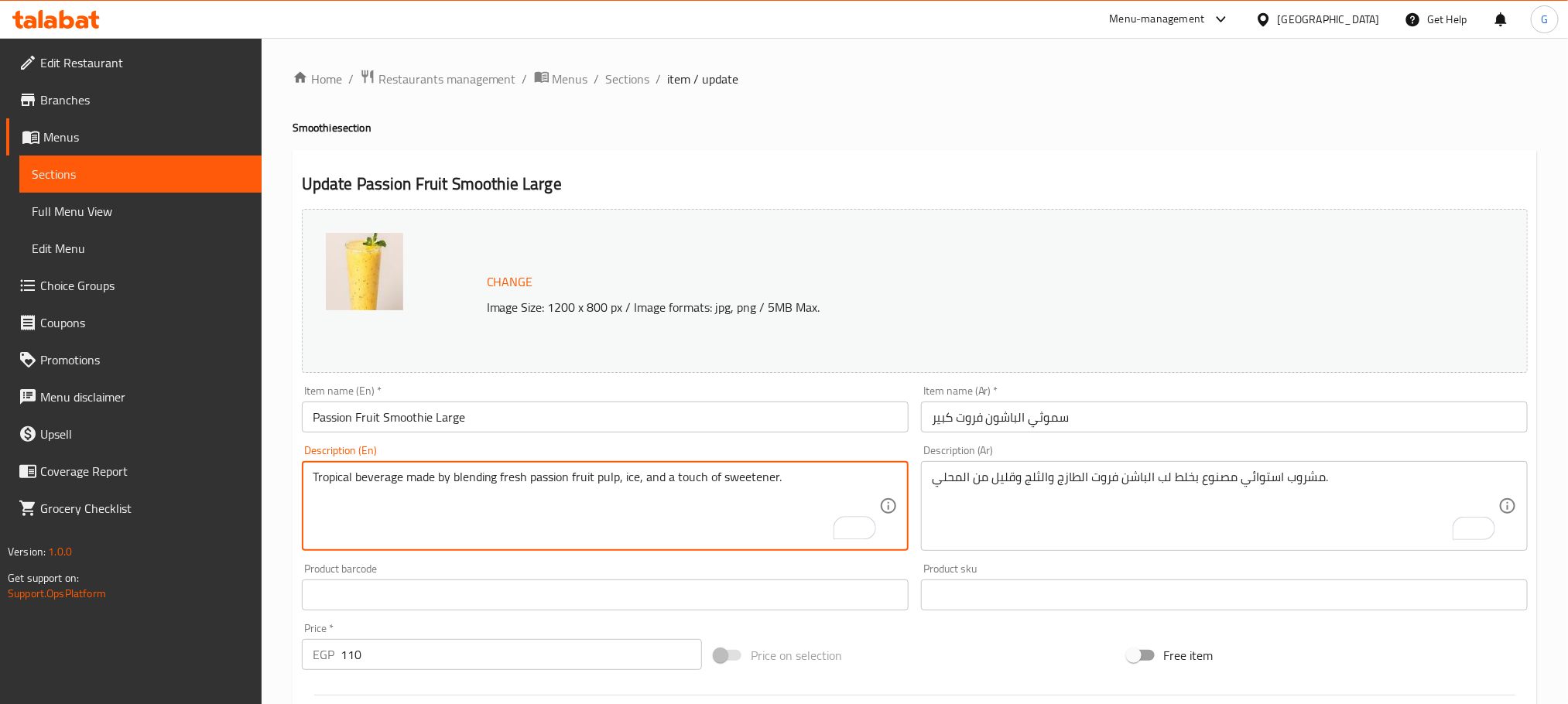
type textarea "Tropical beverage made by blending fresh passion fruit pulp, ice, and a touch o…"
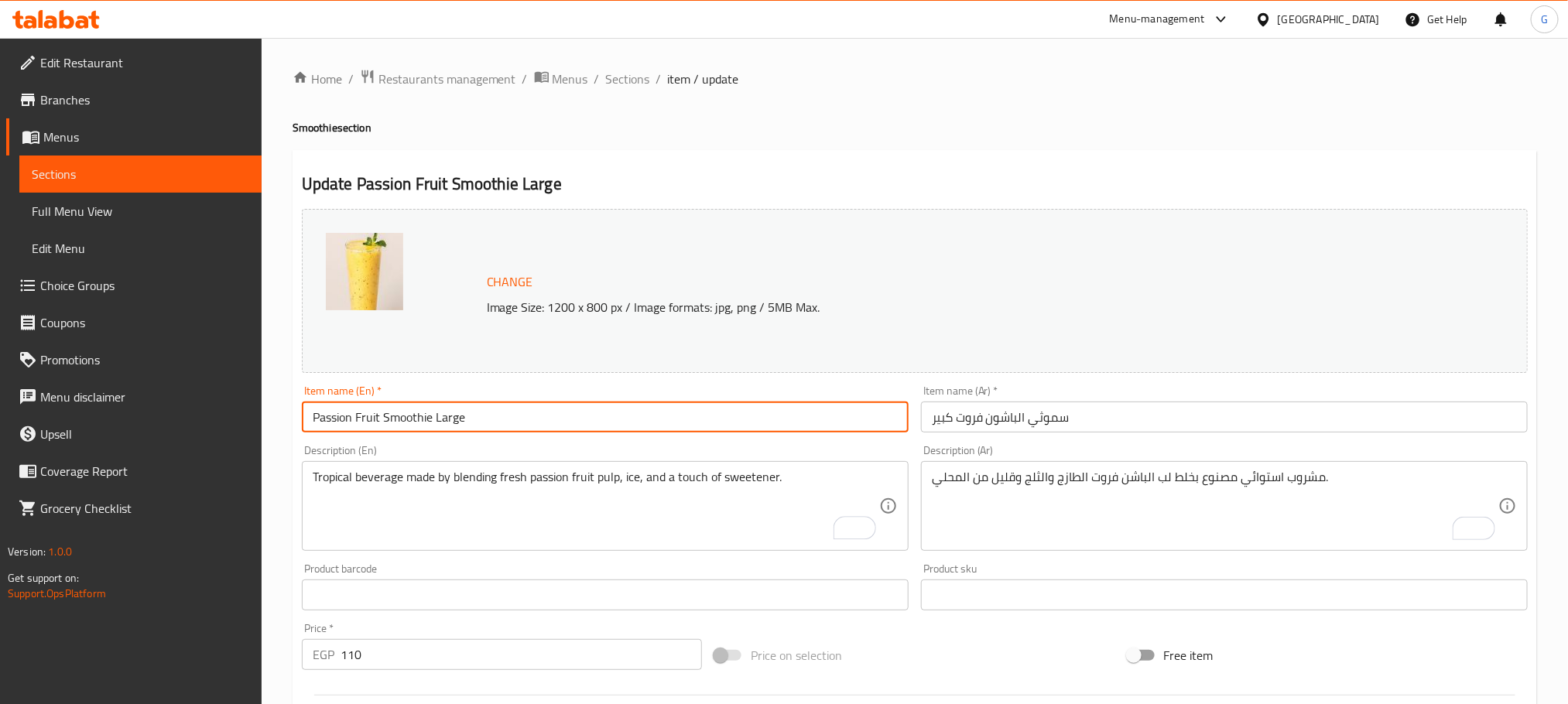
click at [706, 416] on input "Passion Fruit Smoothie Large" at bounding box center [605, 417] width 607 height 31
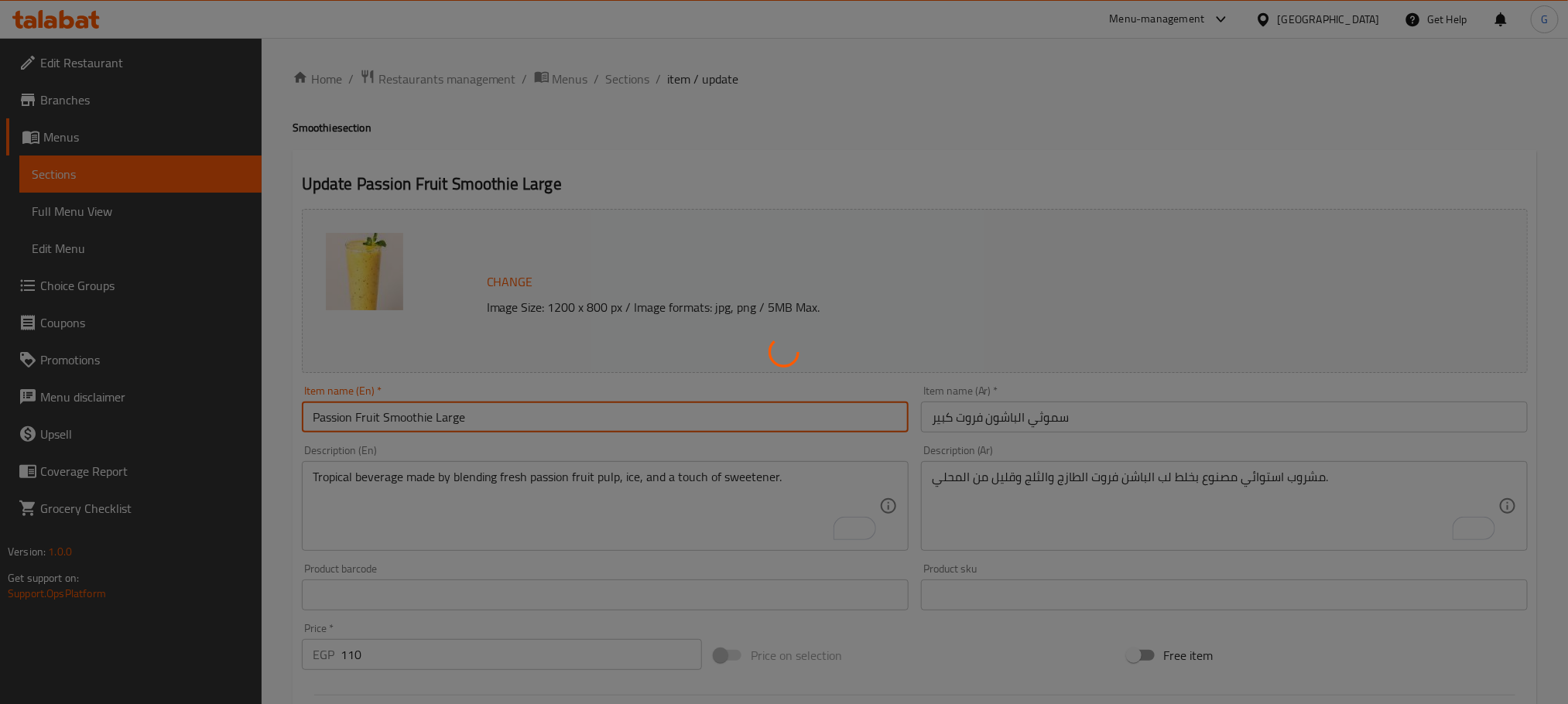
click at [604, 413] on div "Home / Restaurants management / Menus / Sections / item / update Smoothie secti…" at bounding box center [914, 577] width 1244 height 1016
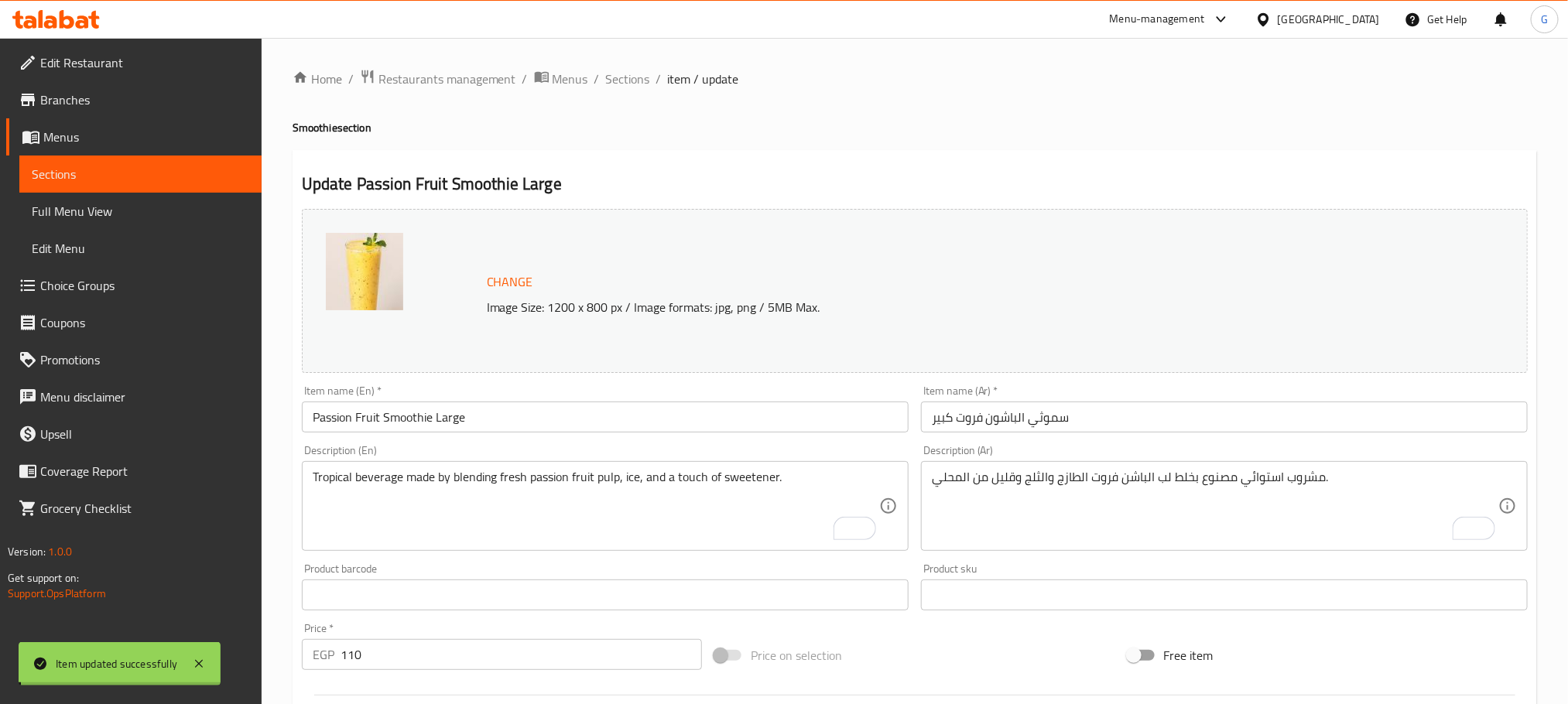
click at [604, 413] on input "Passion Fruit Smoothie Large" at bounding box center [605, 417] width 607 height 31
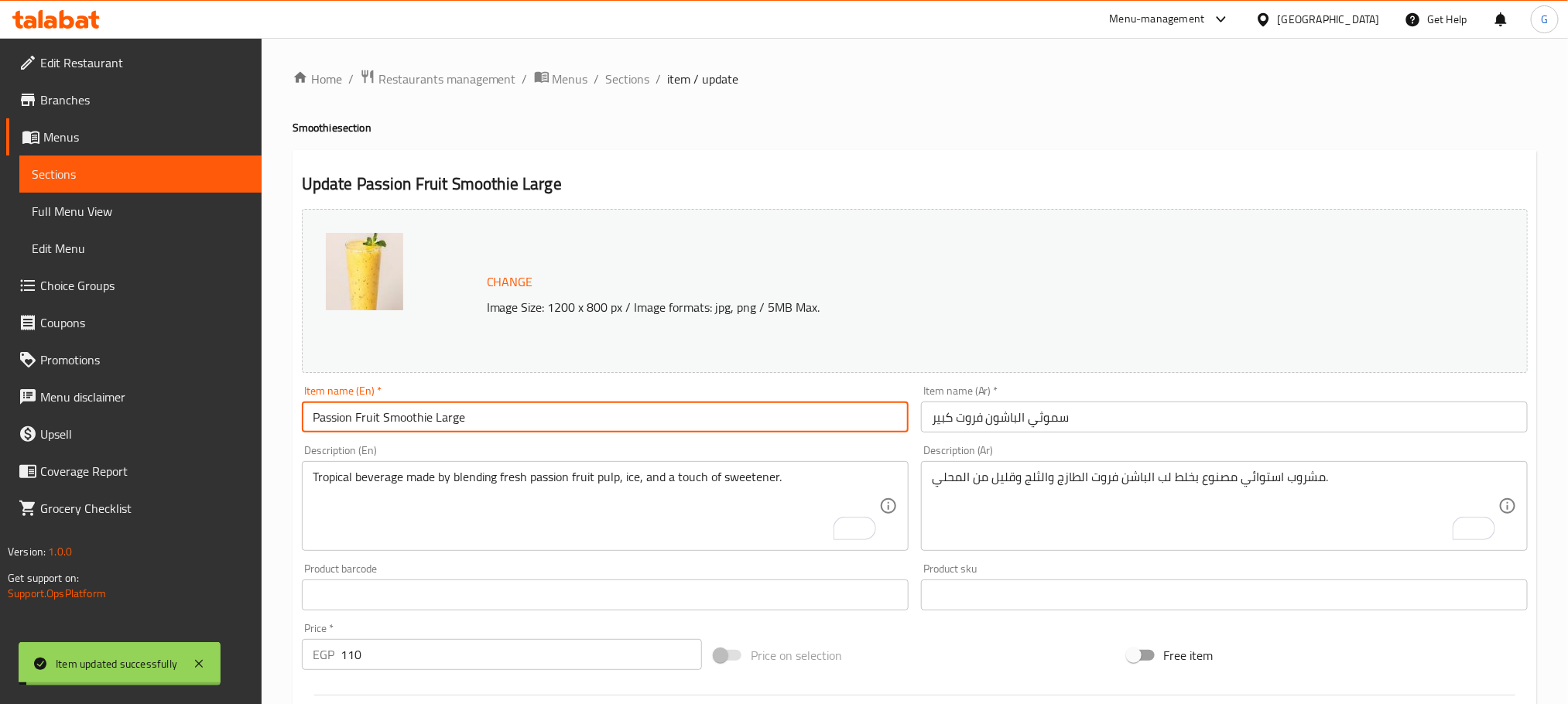
click at [604, 413] on input "Passion Fruit Smoothie Large" at bounding box center [605, 417] width 607 height 31
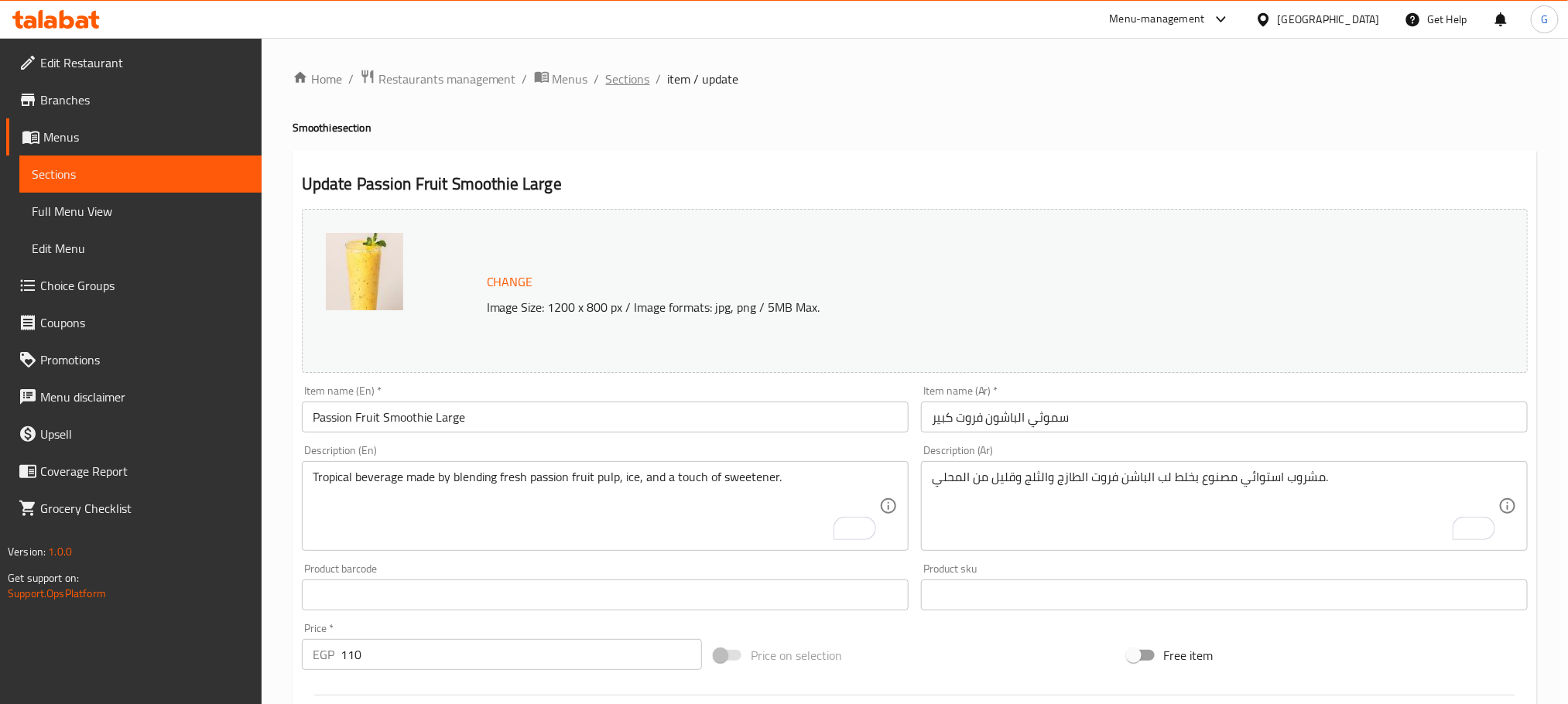
click at [618, 76] on span "Sections" at bounding box center [628, 79] width 45 height 18
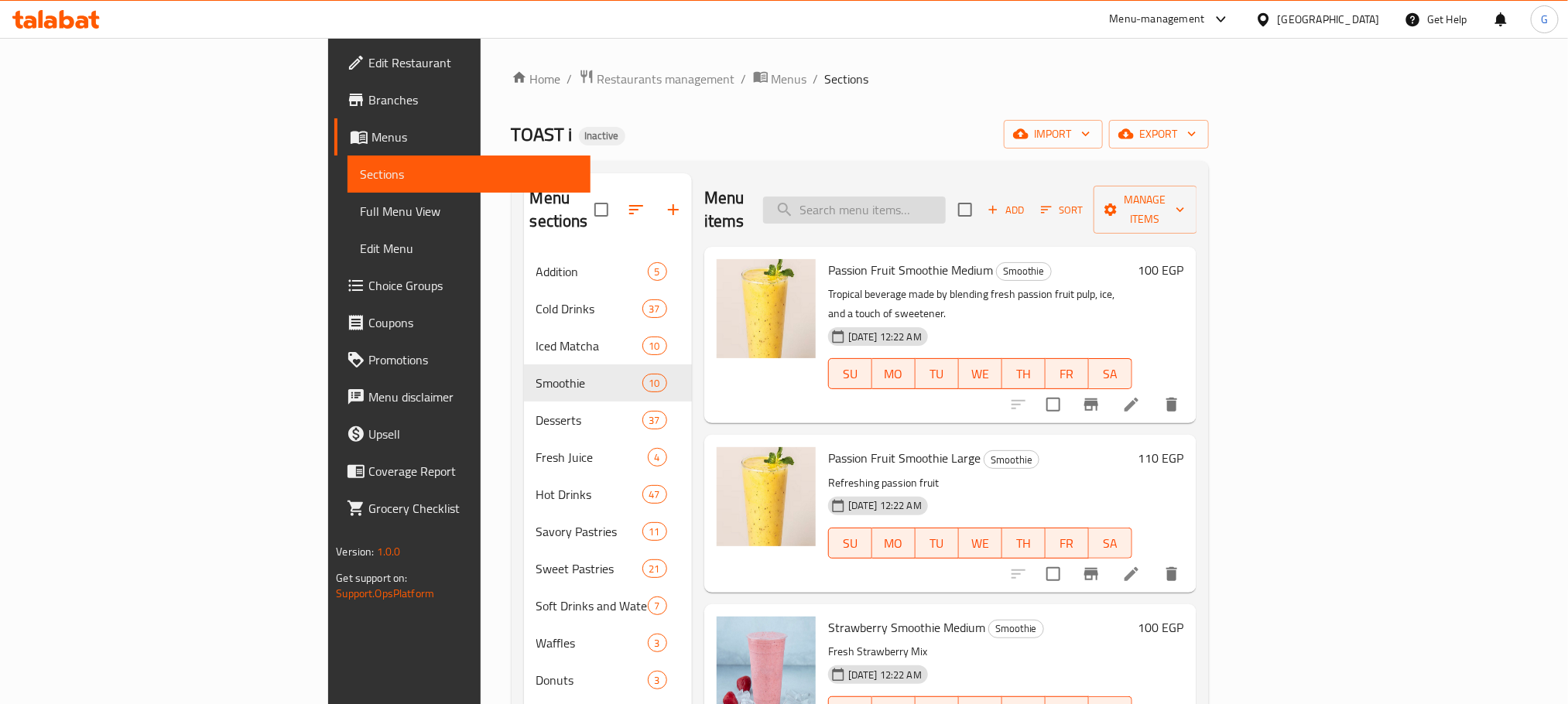
click at [946, 196] on input "search" at bounding box center [854, 210] width 183 height 27
paste input "Lemon Mint"
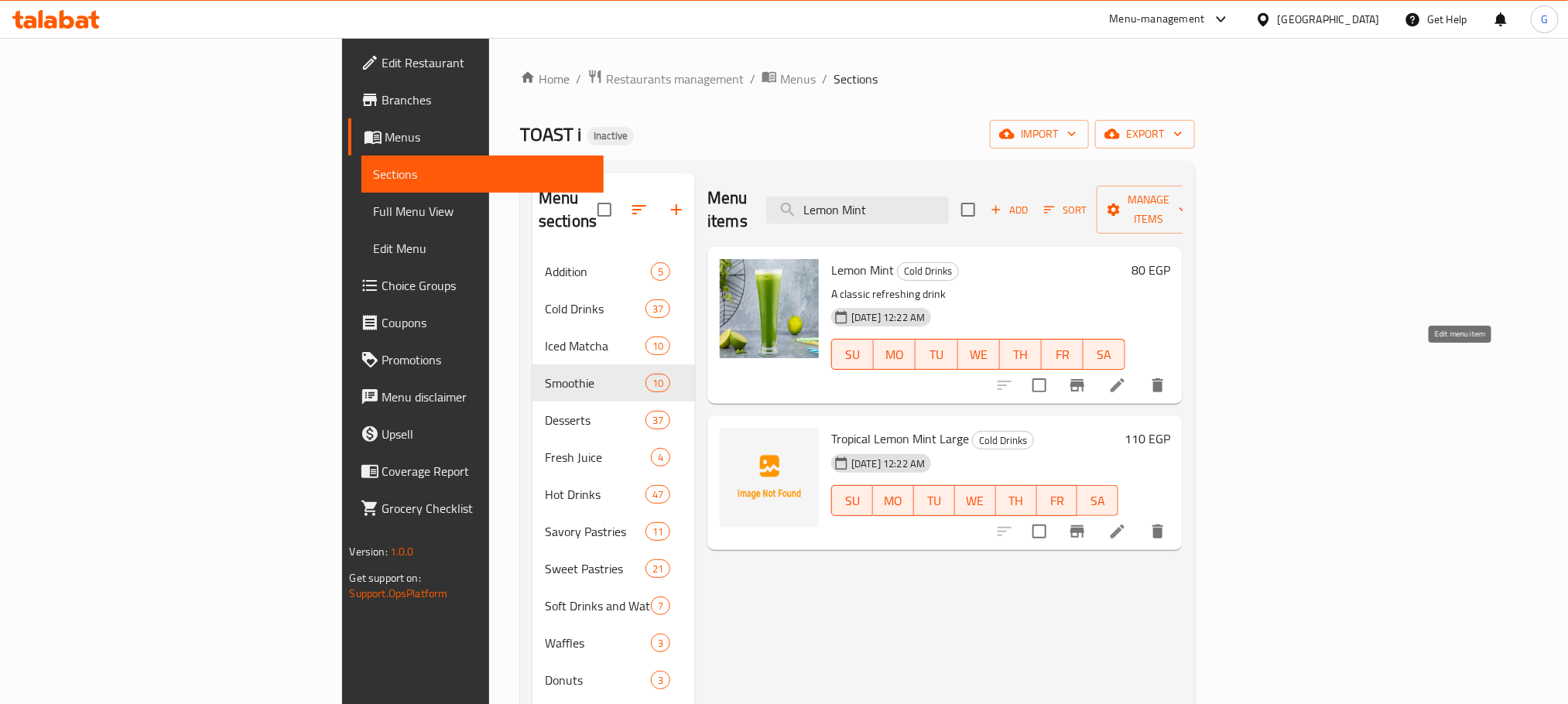
type input "Lemon Mint"
click at [1127, 376] on icon at bounding box center [1118, 385] width 18 height 18
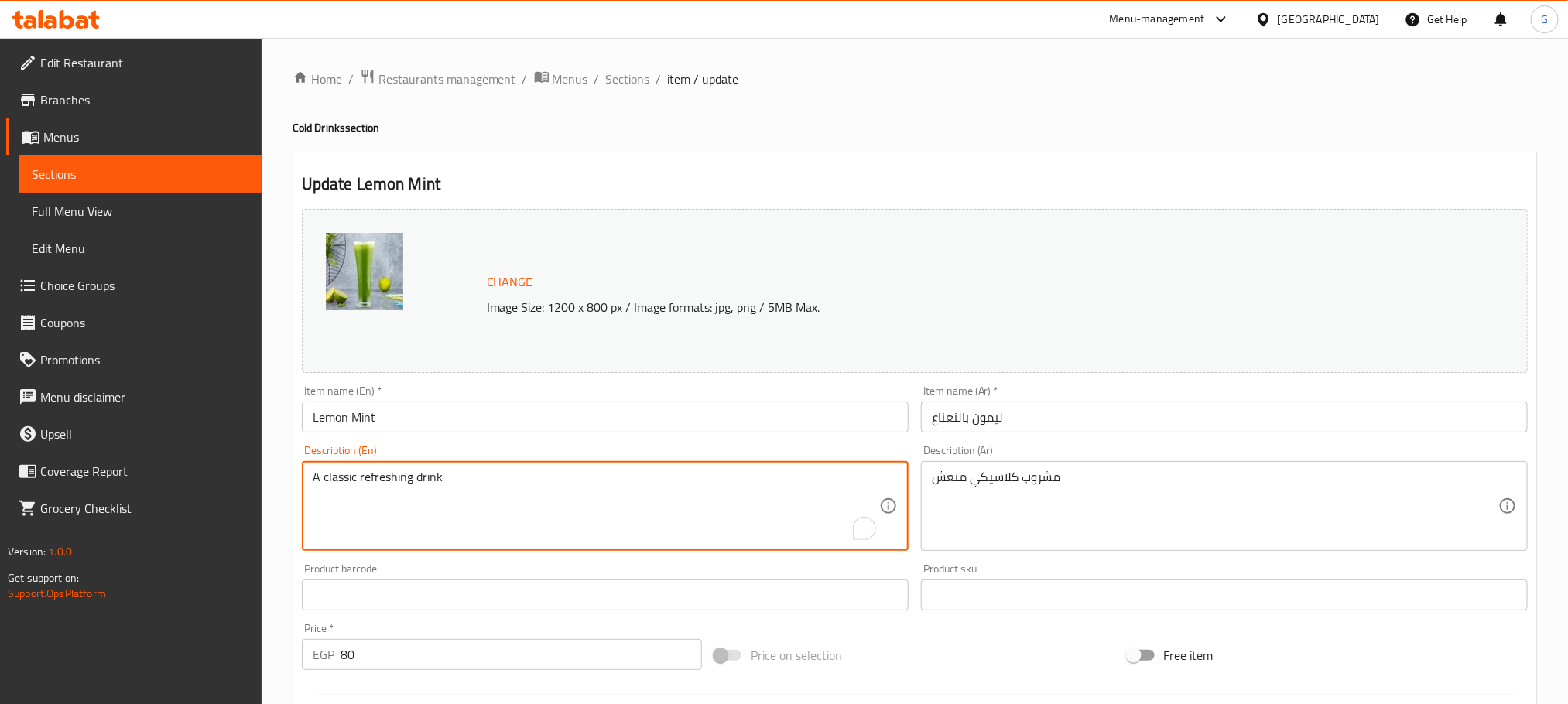
click at [539, 483] on textarea "A classic refreshing drink" at bounding box center [595, 506] width 566 height 74
paste textarea "Made with a blend of fresh lemons, mint, and a touch of sweetness"
type textarea "Made with a blend of fresh lemons, mint, and a touch of sweetness"
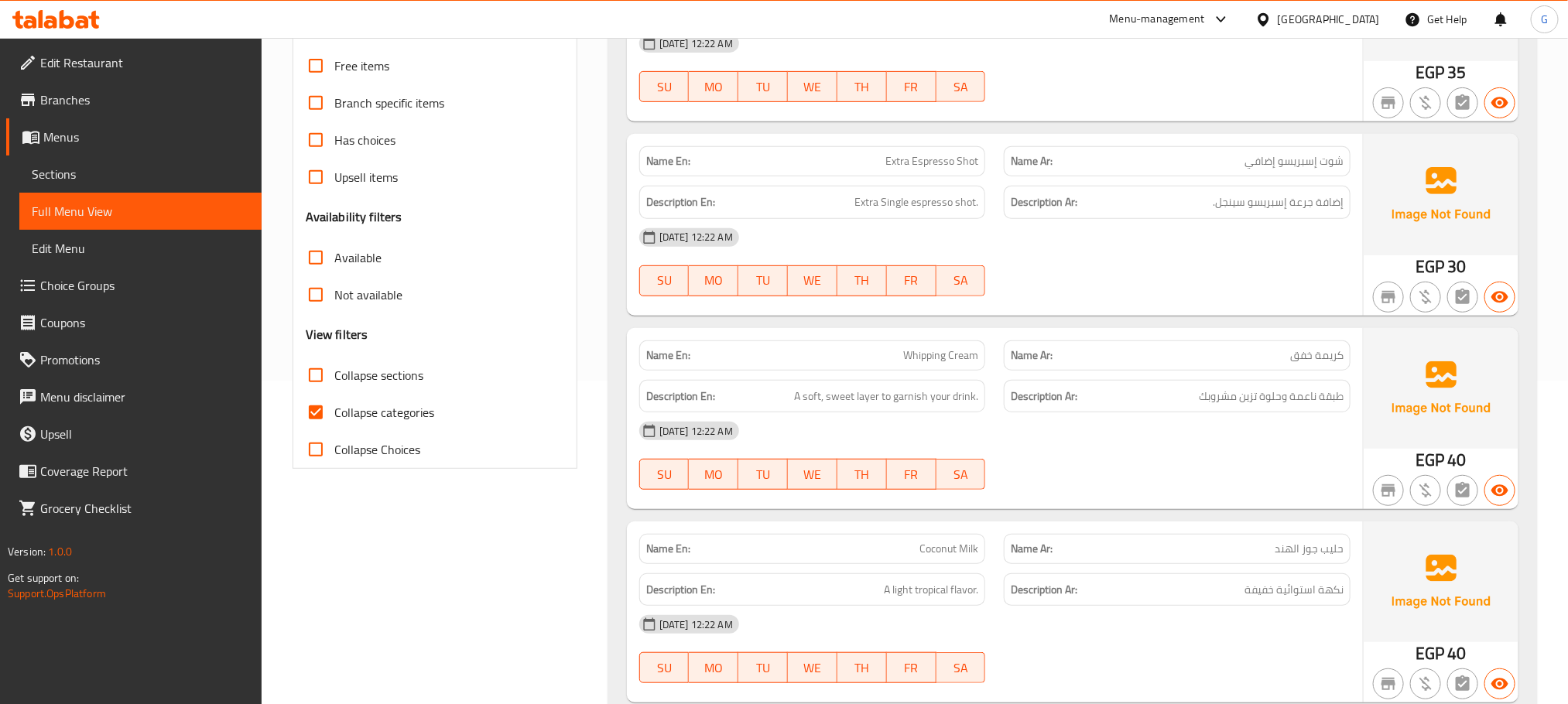
scroll to position [406, 0]
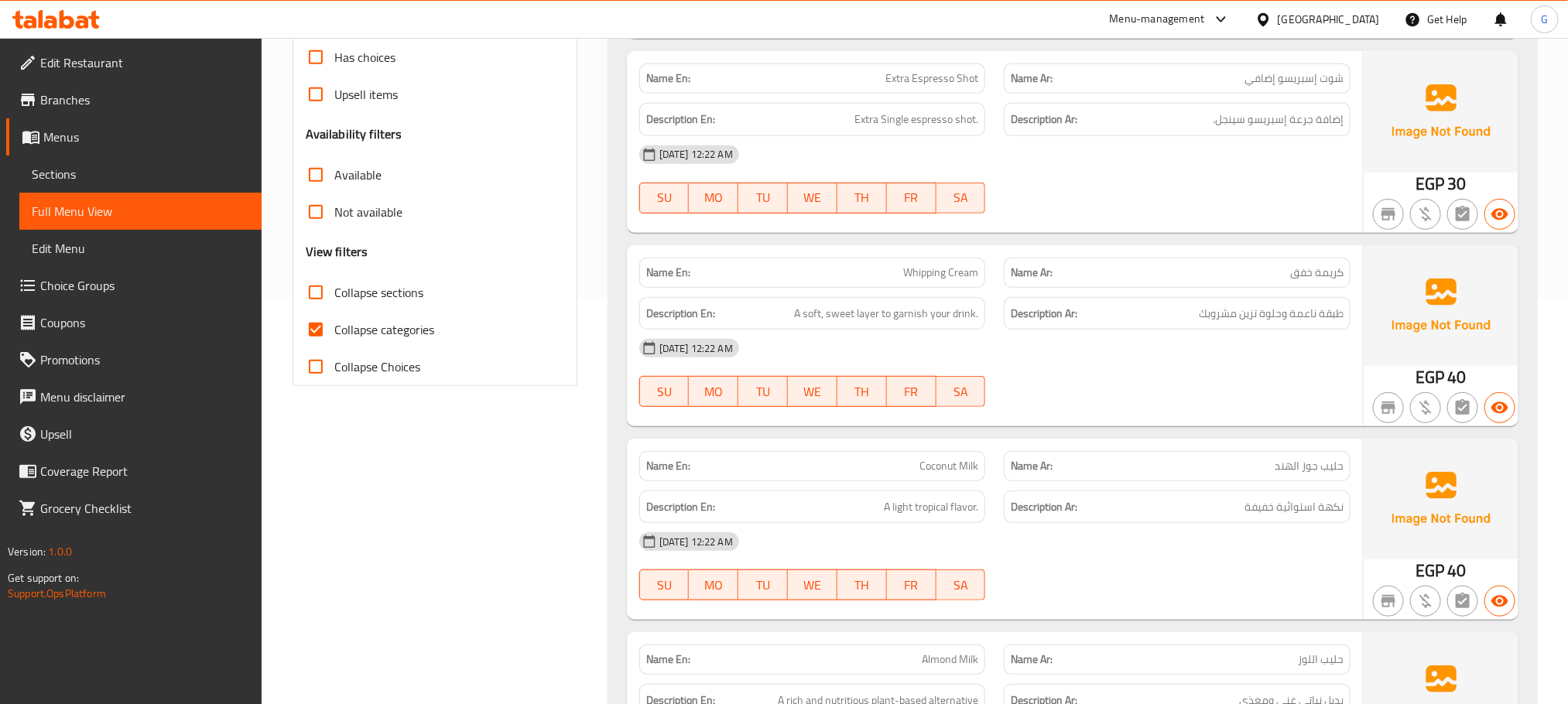
click at [382, 339] on span "Collapse categories" at bounding box center [385, 330] width 100 height 18
click at [335, 342] on input "Collapse categories" at bounding box center [315, 329] width 37 height 37
checkbox input "false"
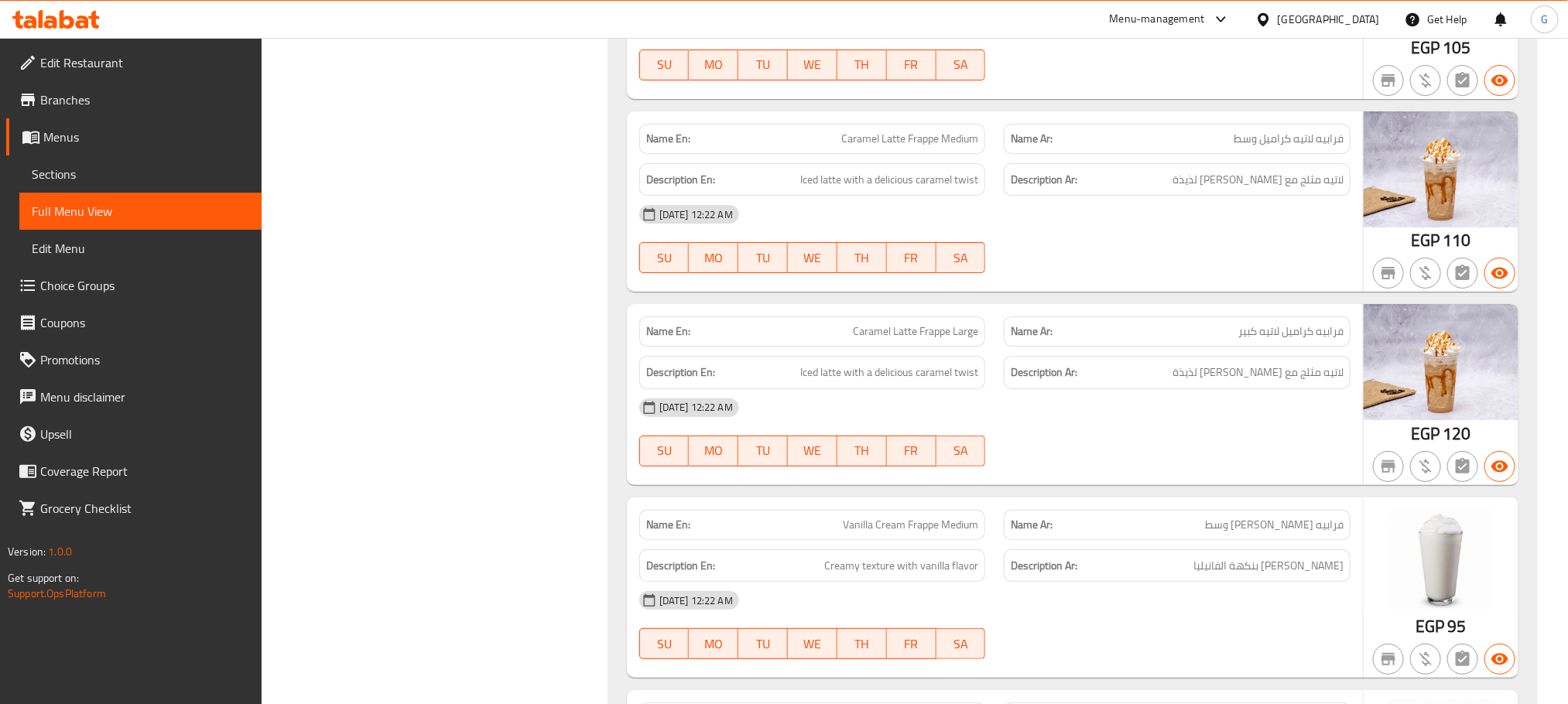
click at [1154, 372] on div "Description Ar: لاتيه مثلج مع لمسة كراميل لذيذة" at bounding box center [1177, 372] width 365 height 52
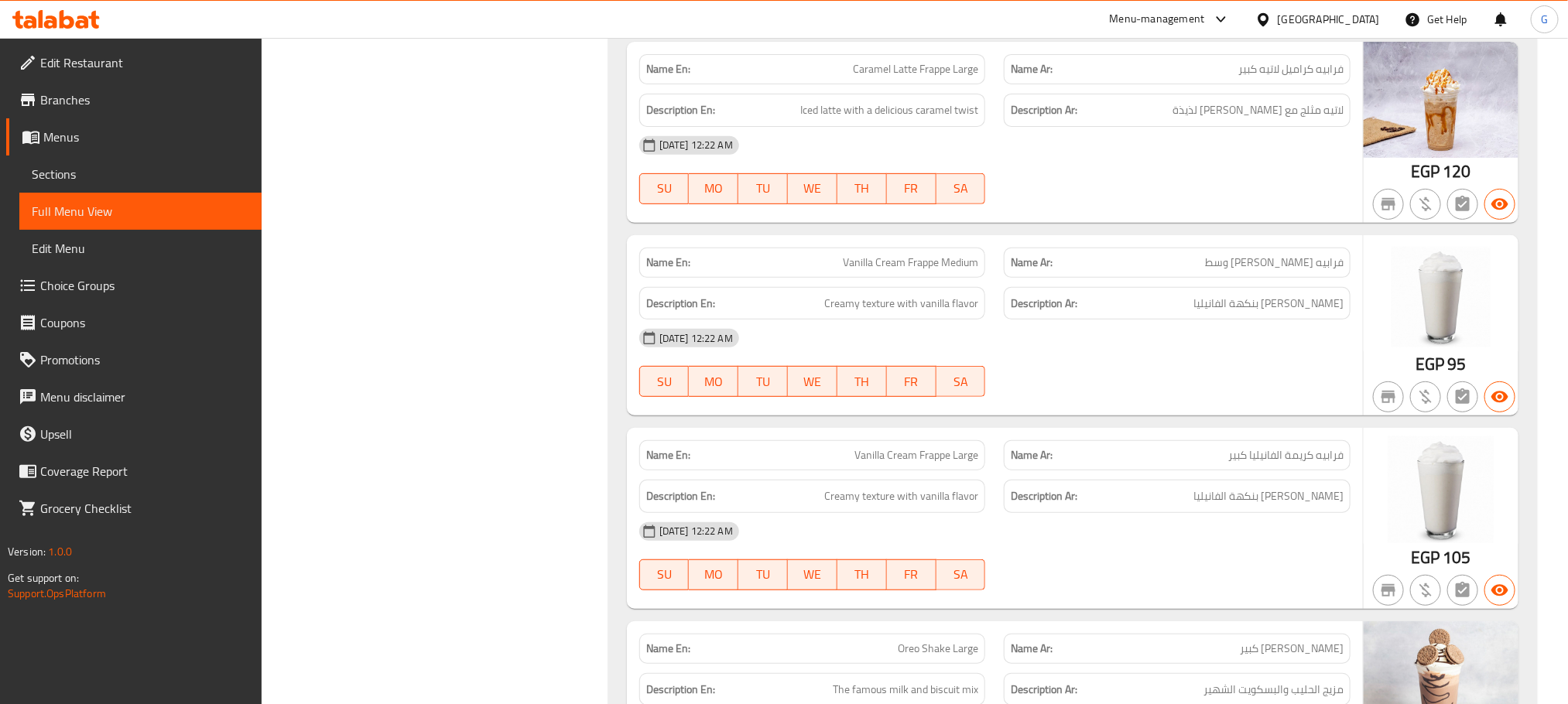
click at [1154, 357] on div "[DATE] 12:22 AM" at bounding box center [994, 338] width 730 height 37
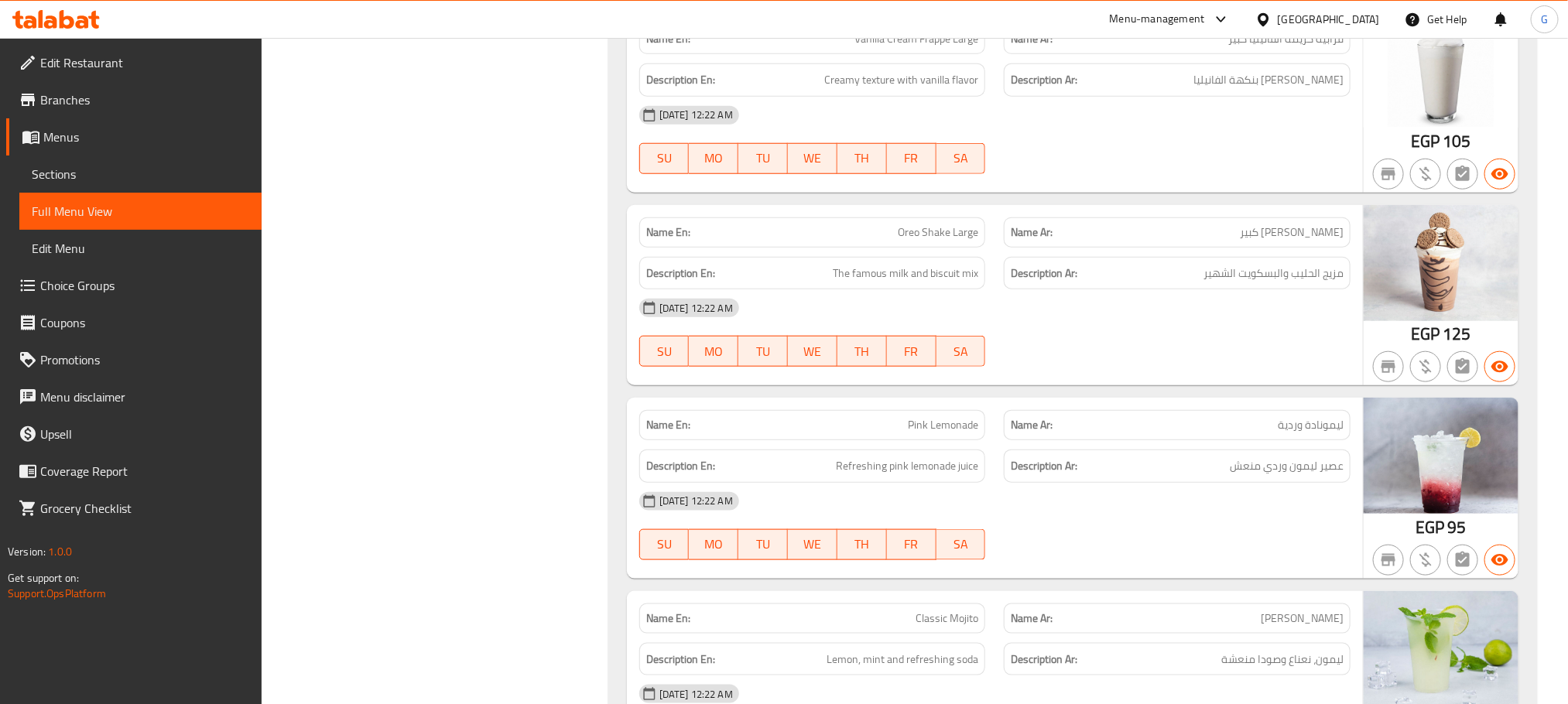
scroll to position [3824, 0]
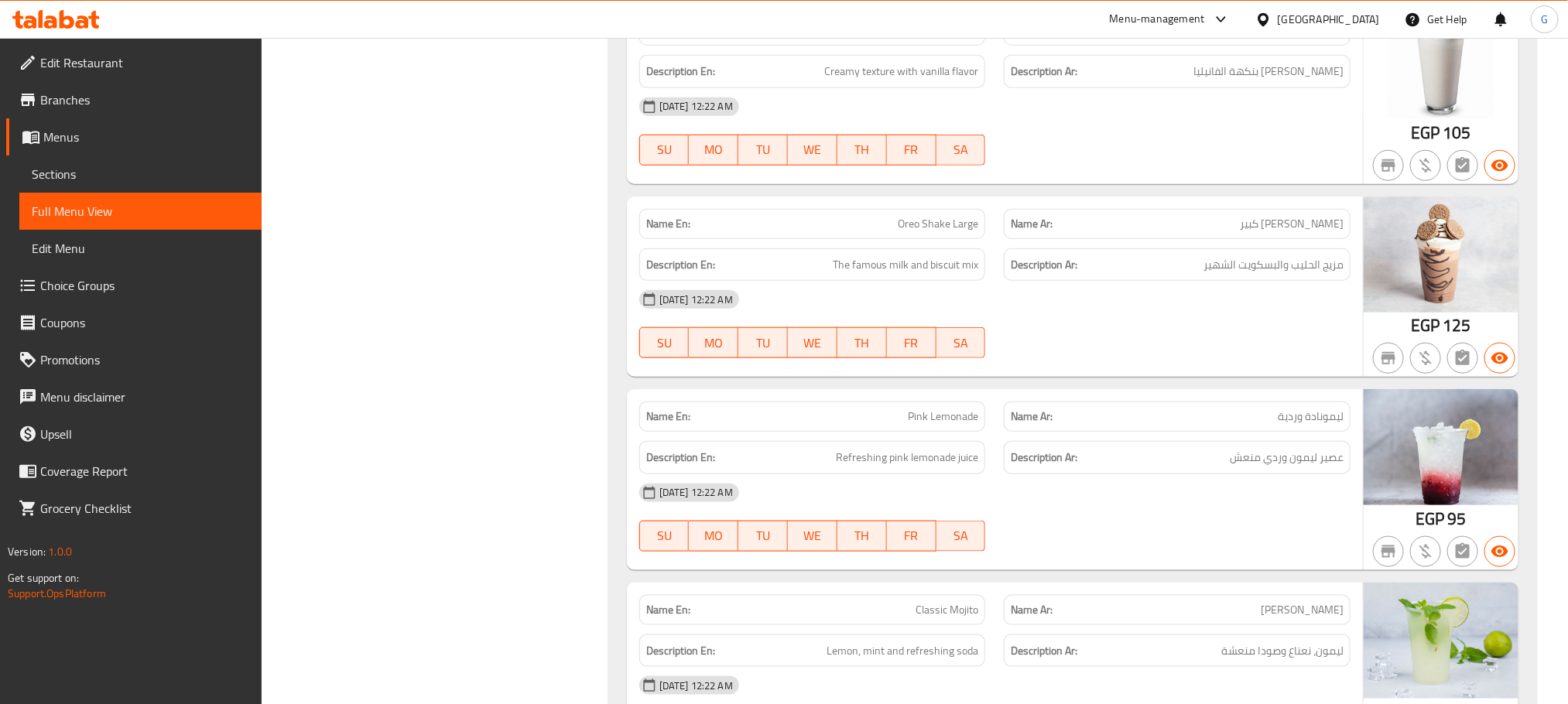
click at [1094, 351] on div "15-08-2025 12:22 AM SU MO TU WE TH FR SA" at bounding box center [994, 323] width 730 height 86
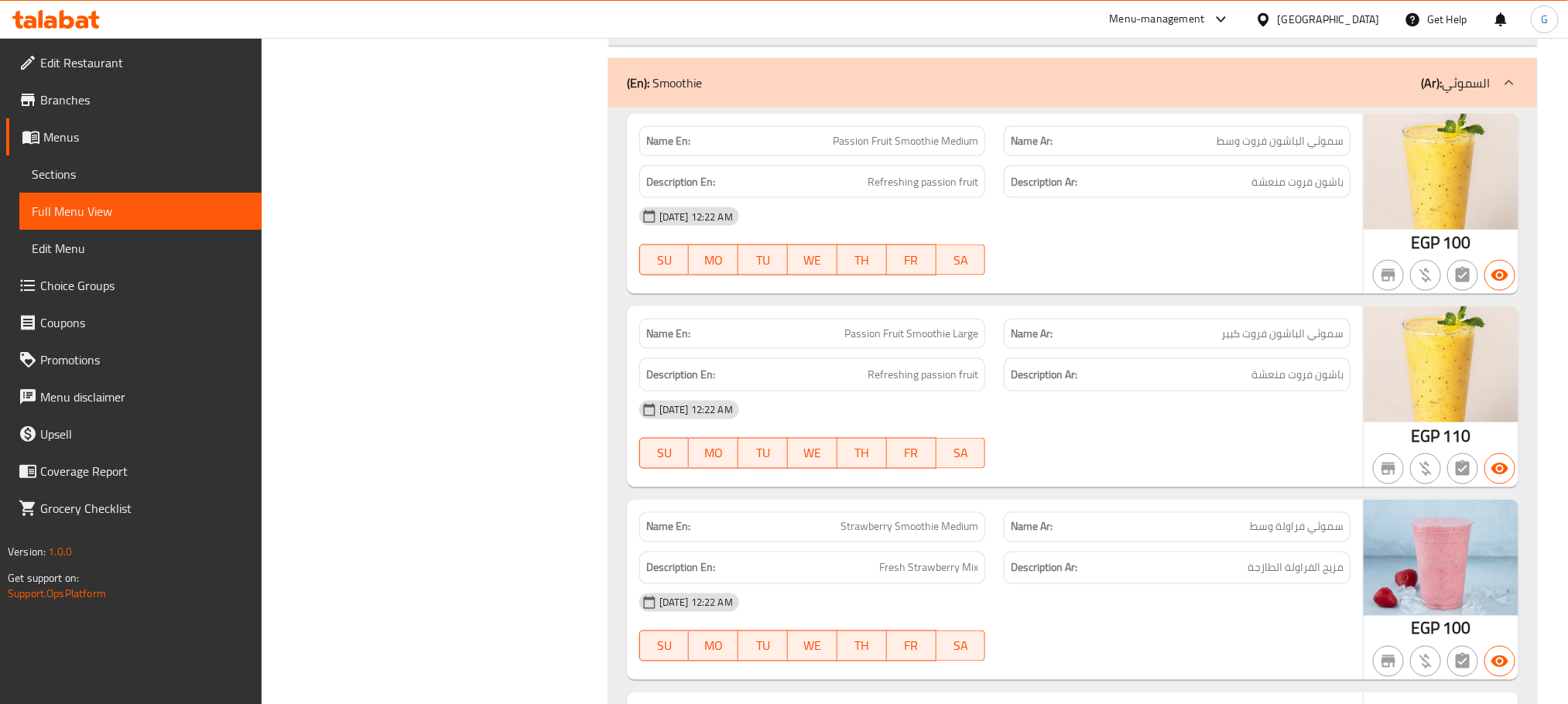
scroll to position [10453, 0]
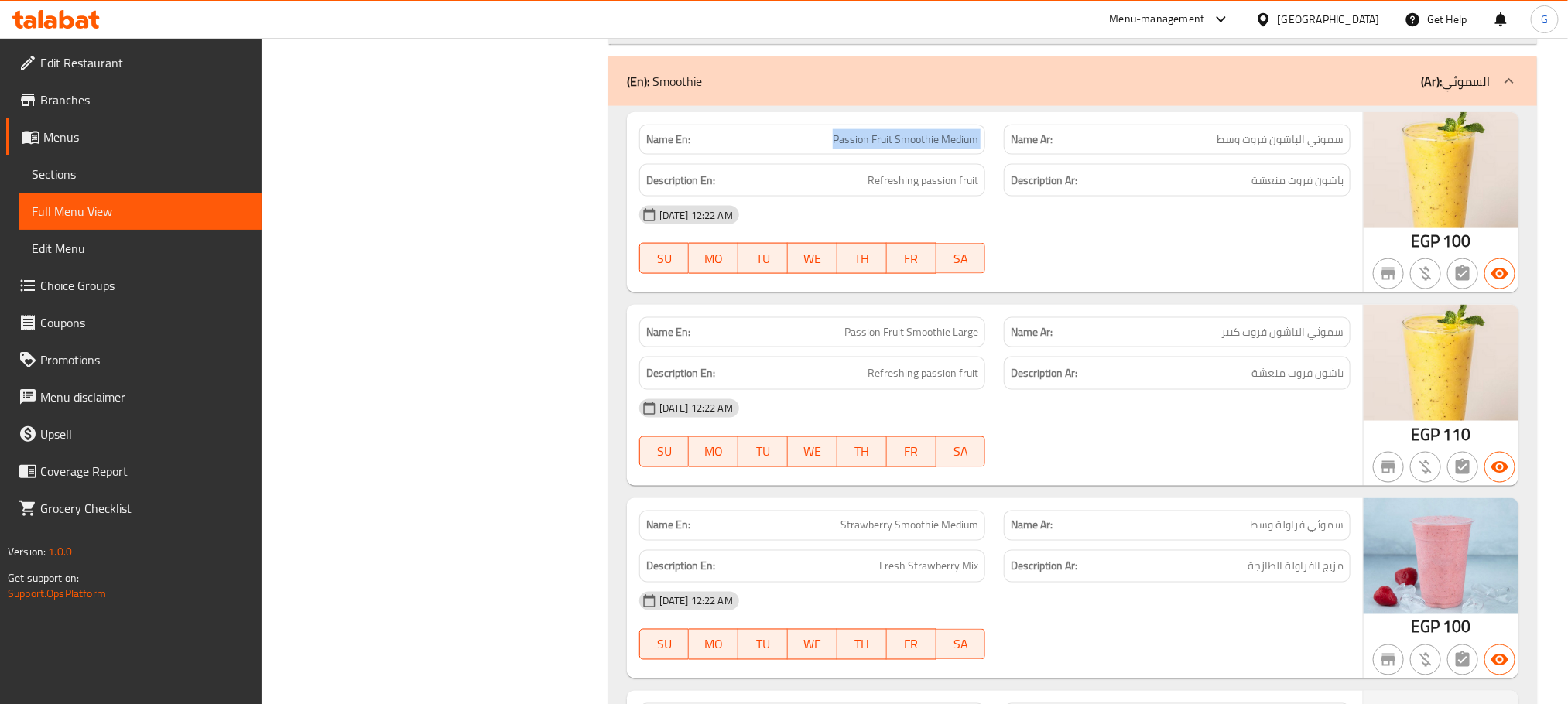
drag, startPoint x: 938, startPoint y: 210, endPoint x: 821, endPoint y: 210, distance: 117.0
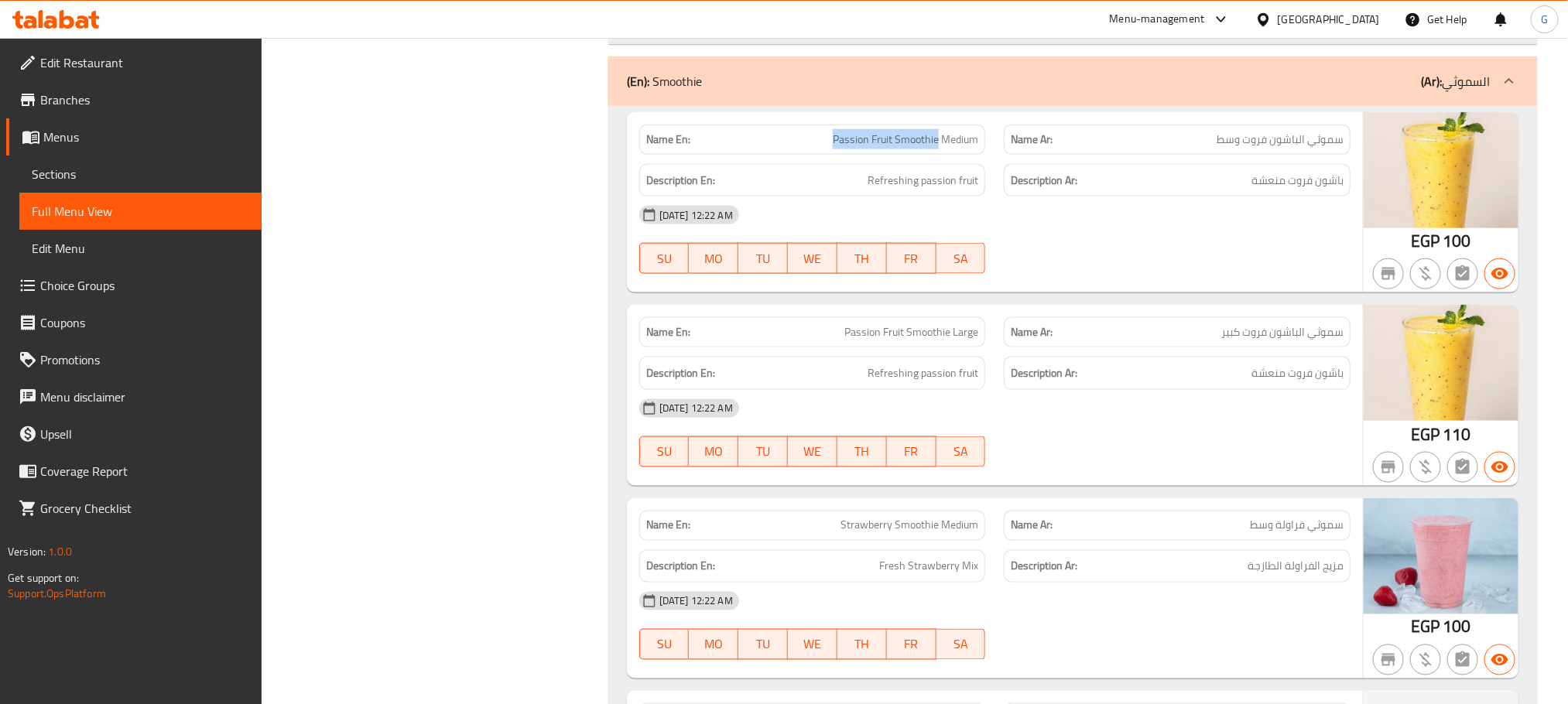
copy span "Passion Fruit Smoothie"
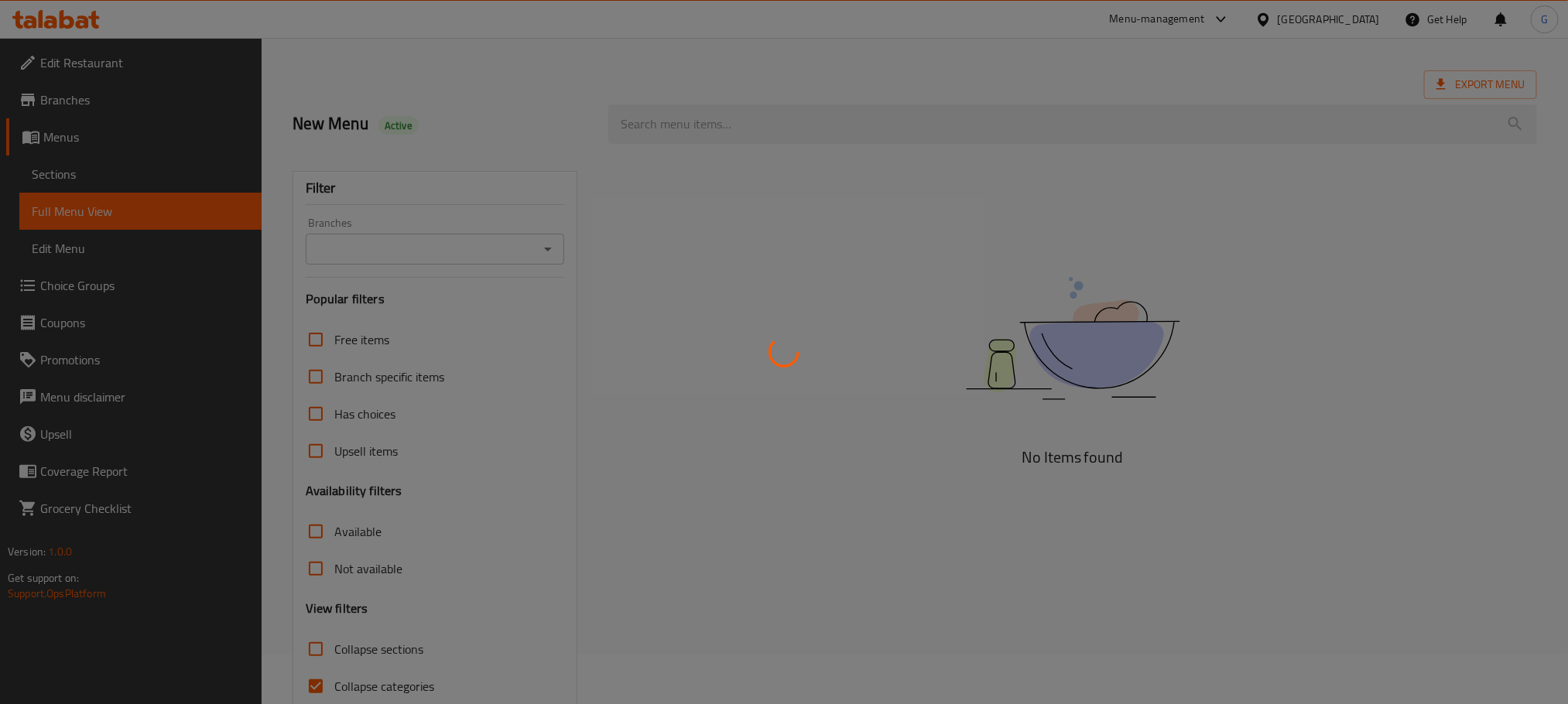
scroll to position [121, 0]
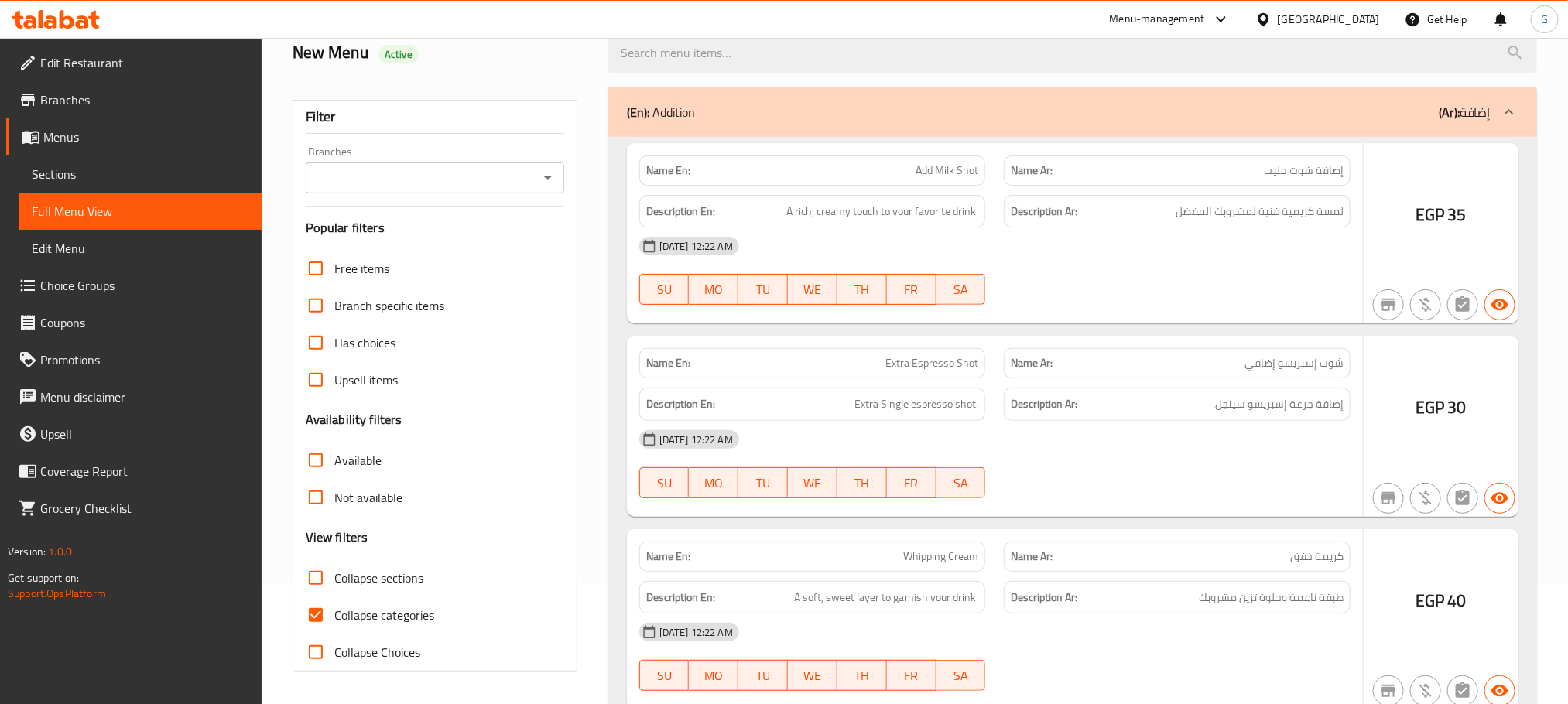
click at [339, 616] on div at bounding box center [784, 352] width 1568 height 704
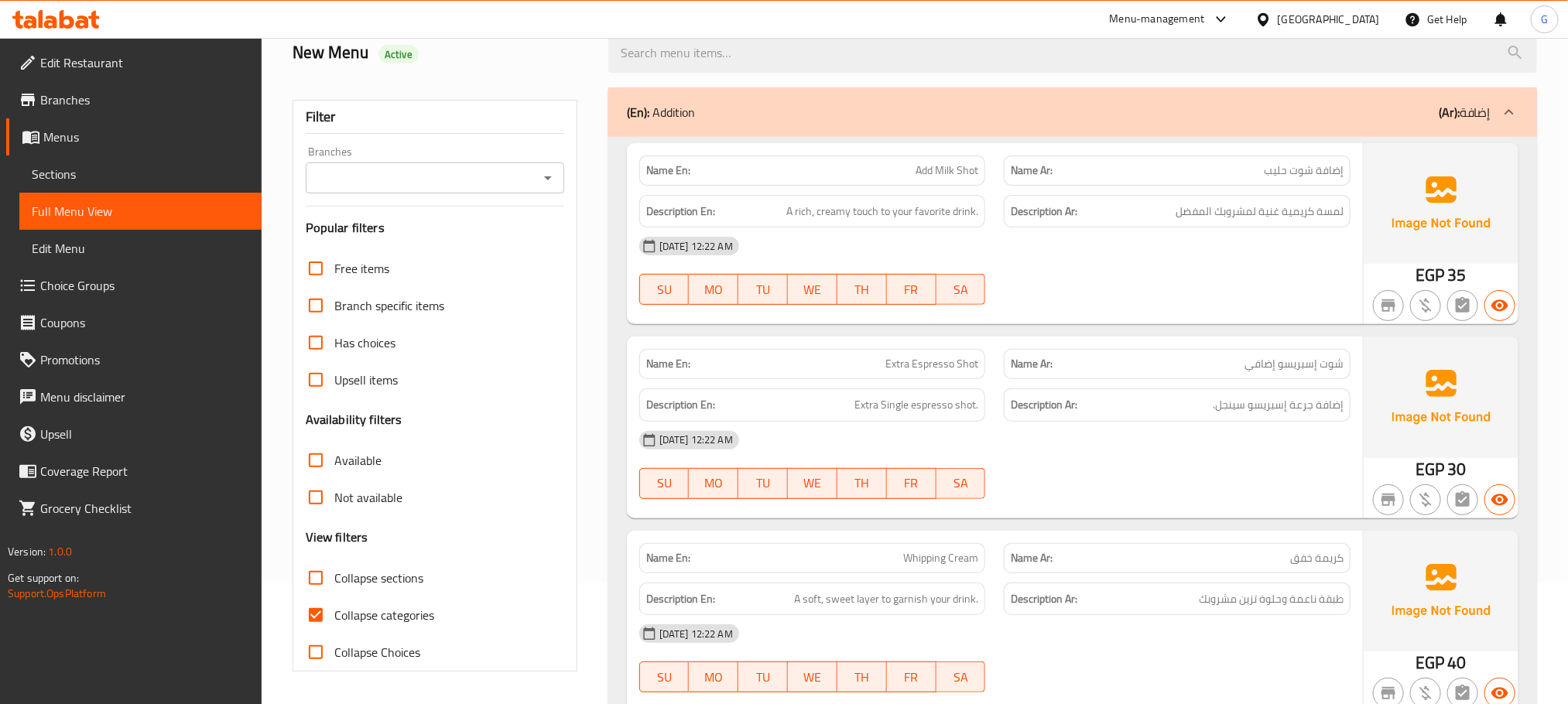
click at [318, 616] on input "Collapse categories" at bounding box center [315, 615] width 37 height 37
checkbox input "false"
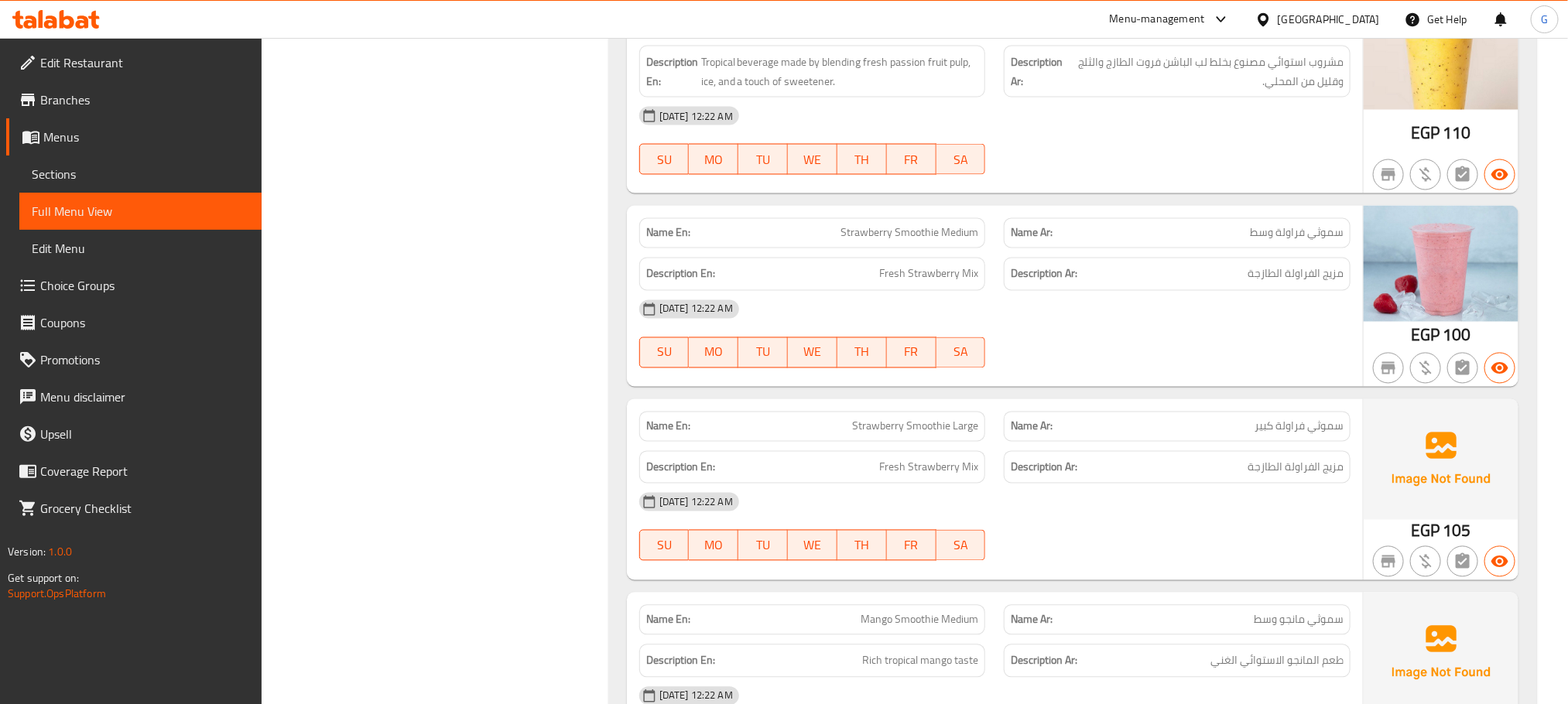
scroll to position [10794, 0]
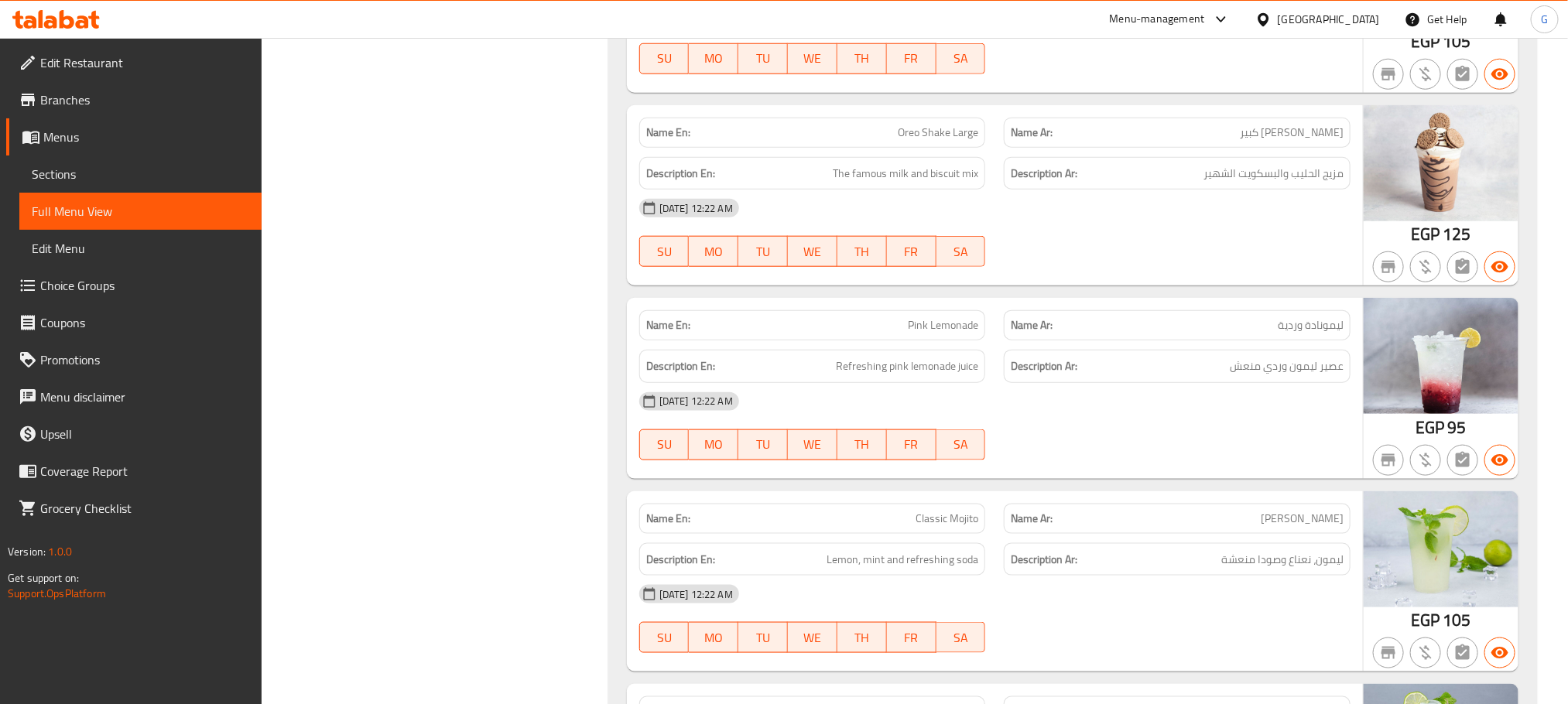
click at [1124, 376] on h6 "Description Ar: عصير ليمون وردي منعش" at bounding box center [1177, 366] width 333 height 19
click at [1005, 374] on div "Description Ar: عصير ليمون وردي منعش" at bounding box center [1177, 366] width 365 height 52
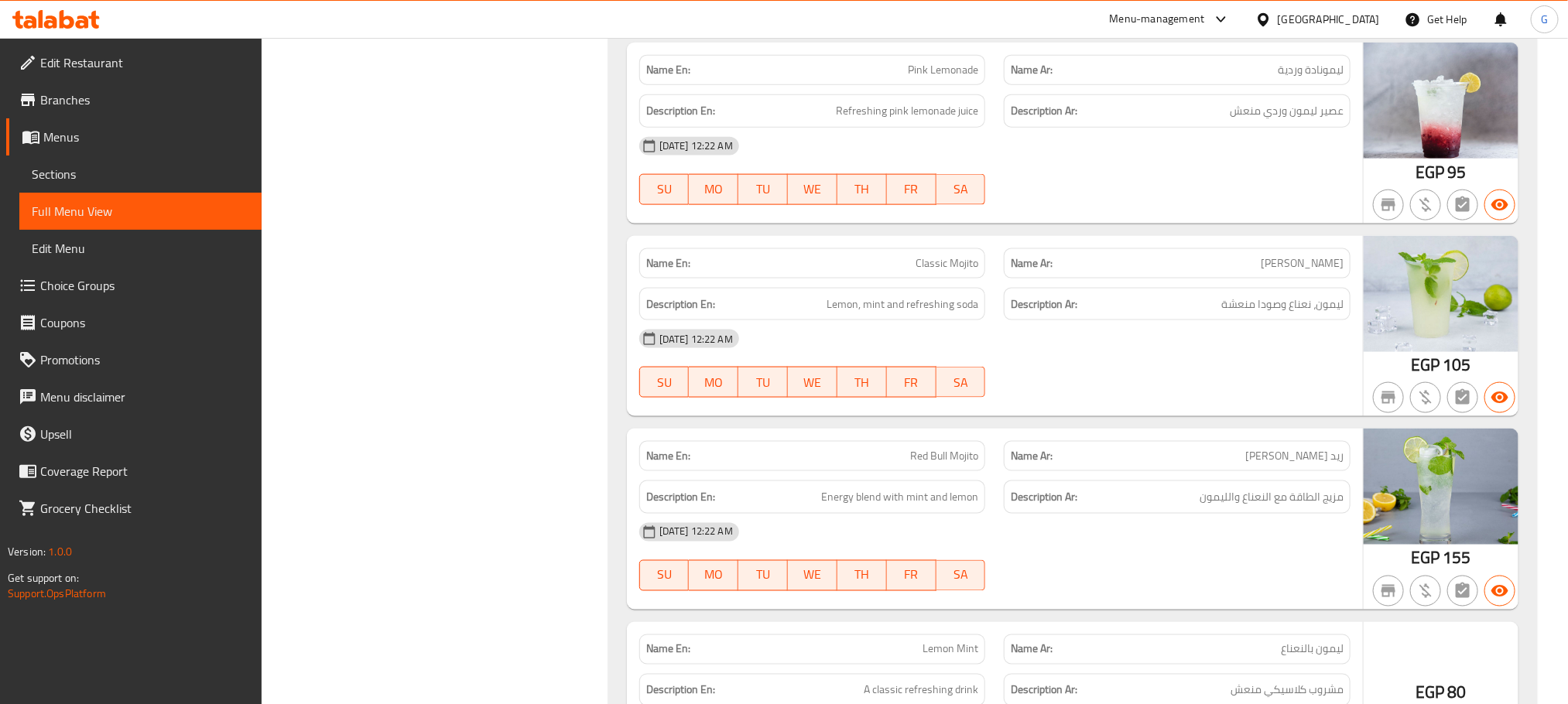
scroll to position [4250, 0]
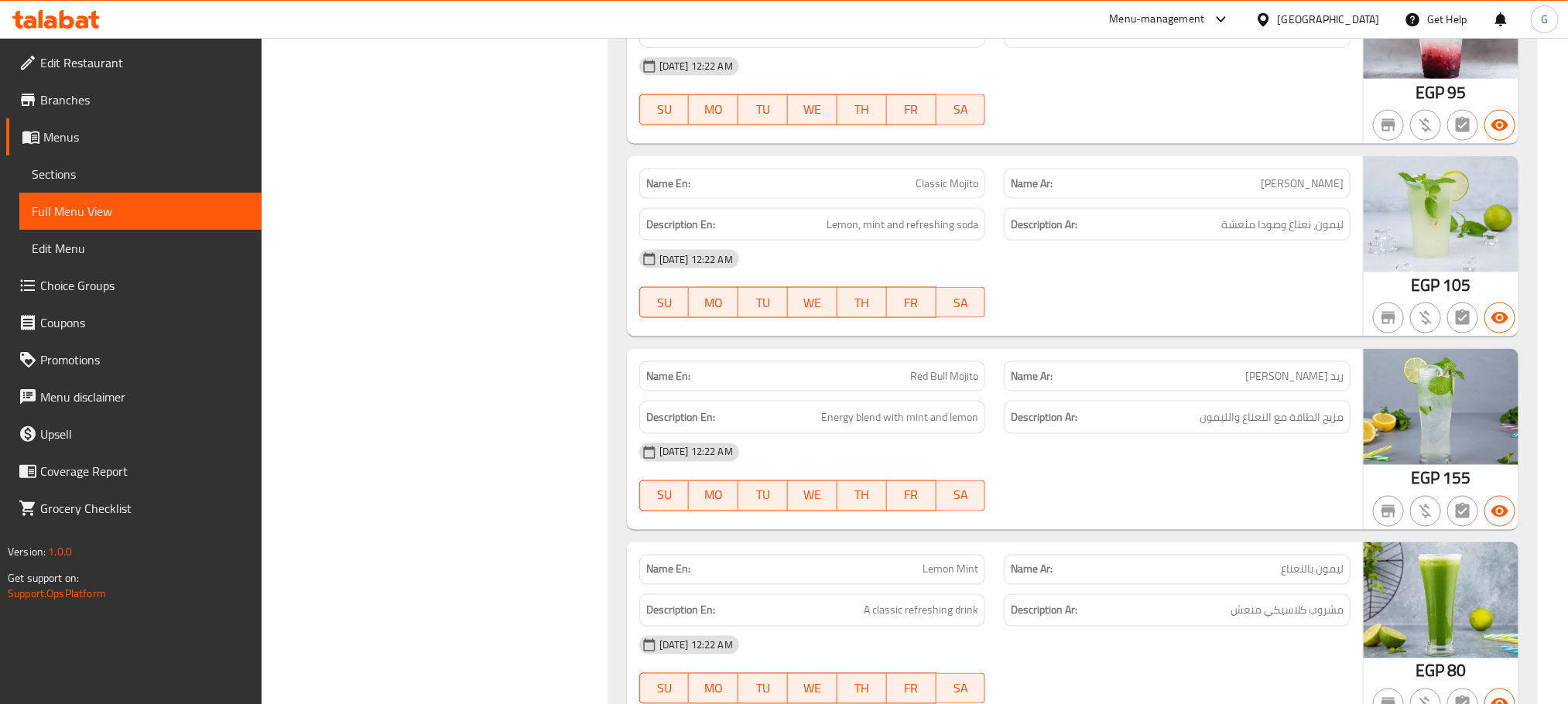
click at [1053, 237] on div "Description Ar: ليمون، نعناع وصودا منعشة" at bounding box center [1178, 224] width 347 height 34
click at [1203, 390] on div "Name Ar: ريد بول موهيتو" at bounding box center [1178, 376] width 347 height 30
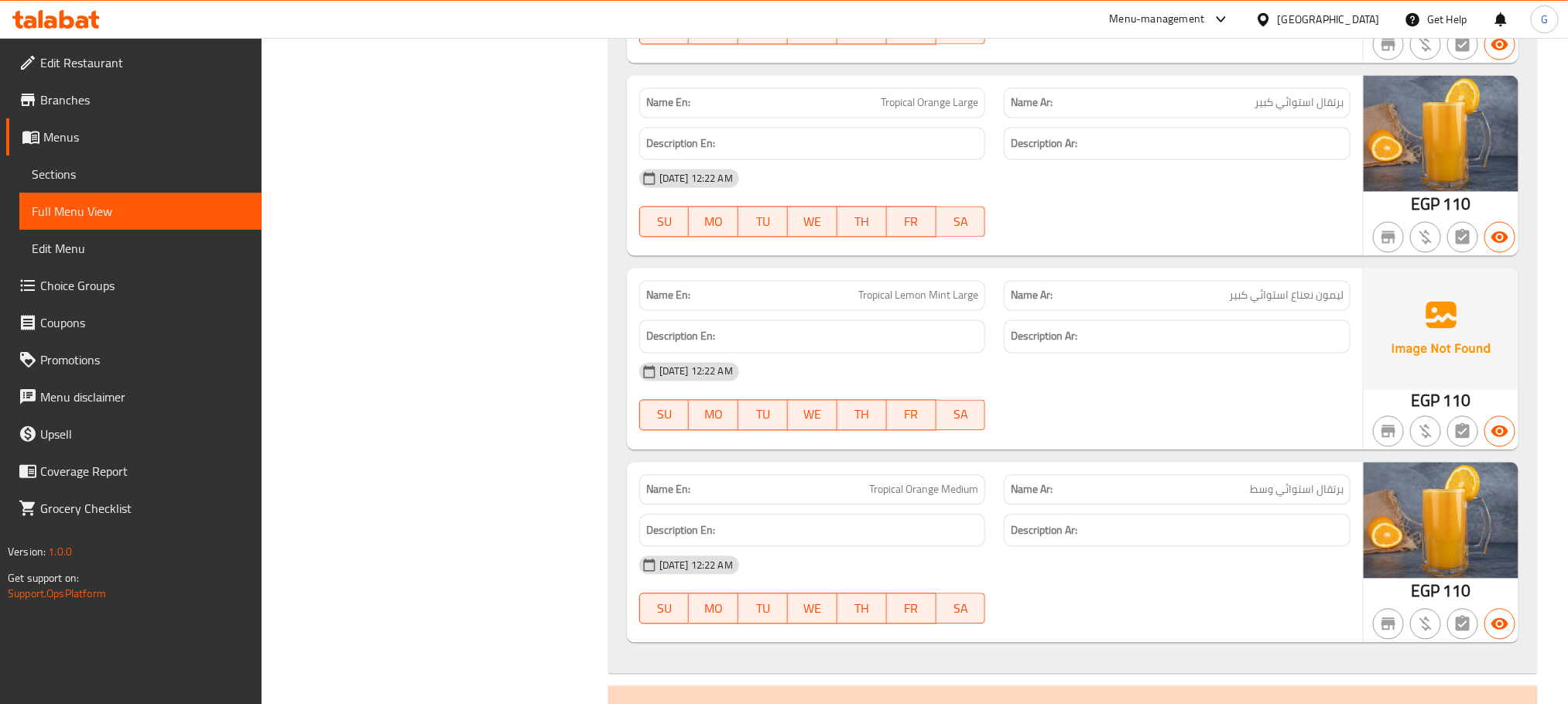
scroll to position [4498, 0]
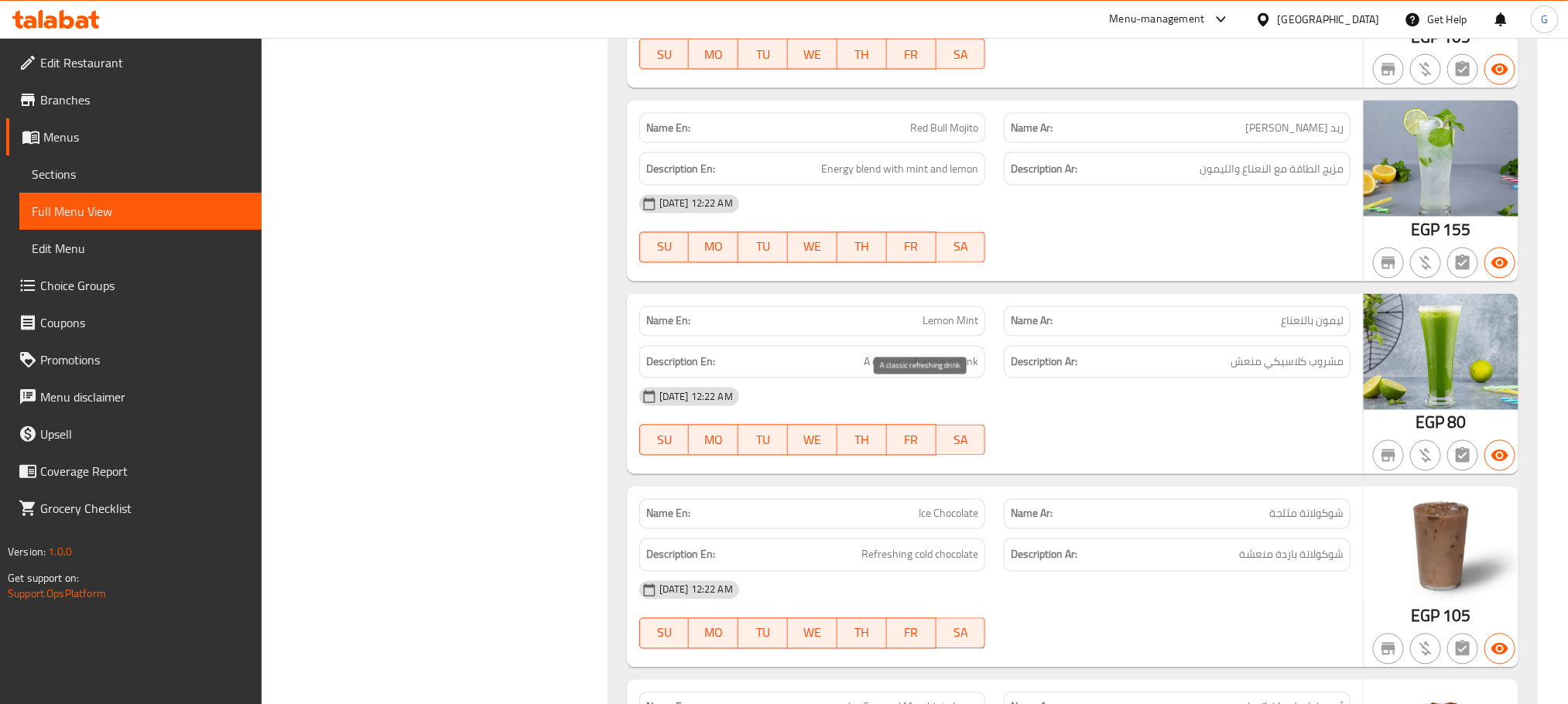
click at [978, 372] on span "A classic refreshing drink" at bounding box center [921, 362] width 115 height 19
click at [963, 330] on span "Lemon Mint" at bounding box center [950, 322] width 55 height 16
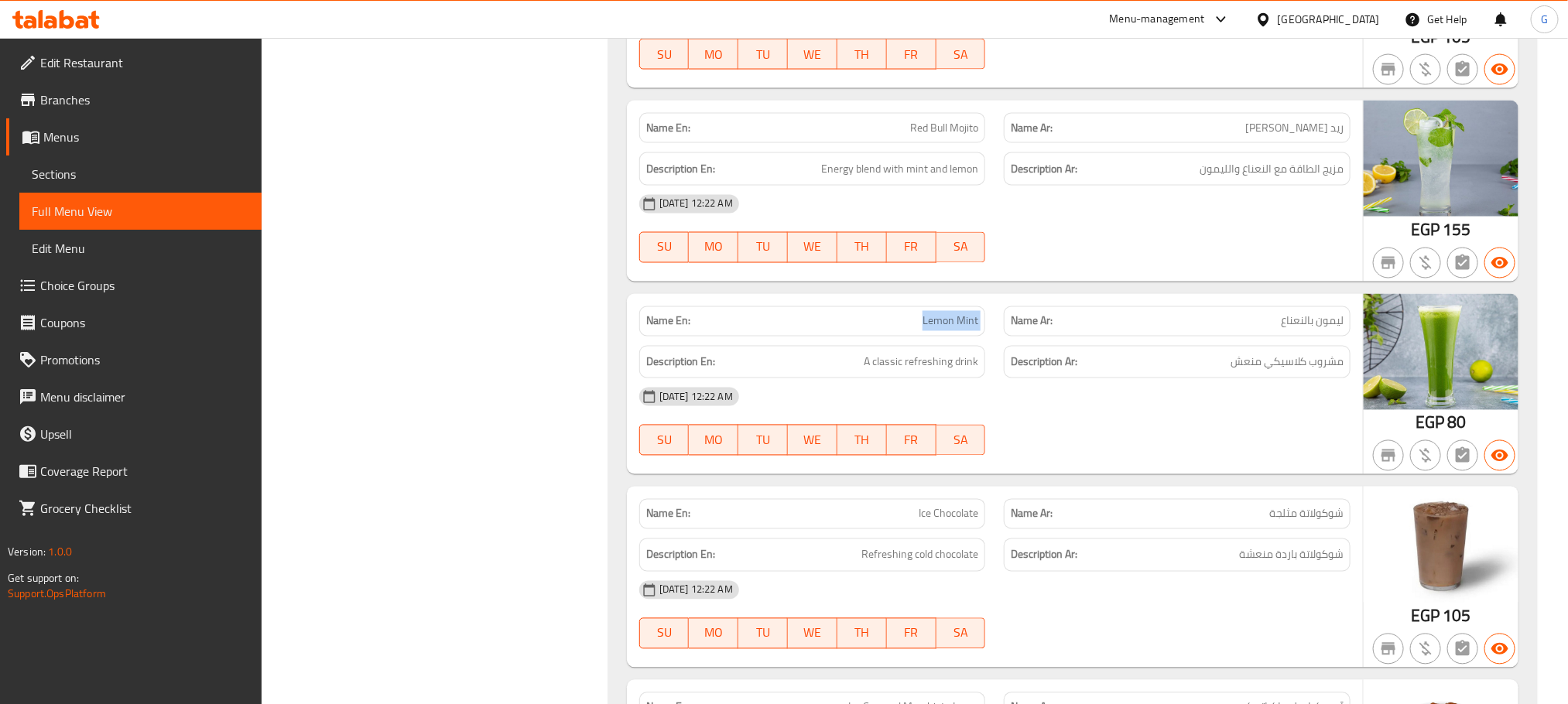
copy span "Lemon Mint"
click at [947, 330] on span "Lemon Mint" at bounding box center [950, 322] width 55 height 16
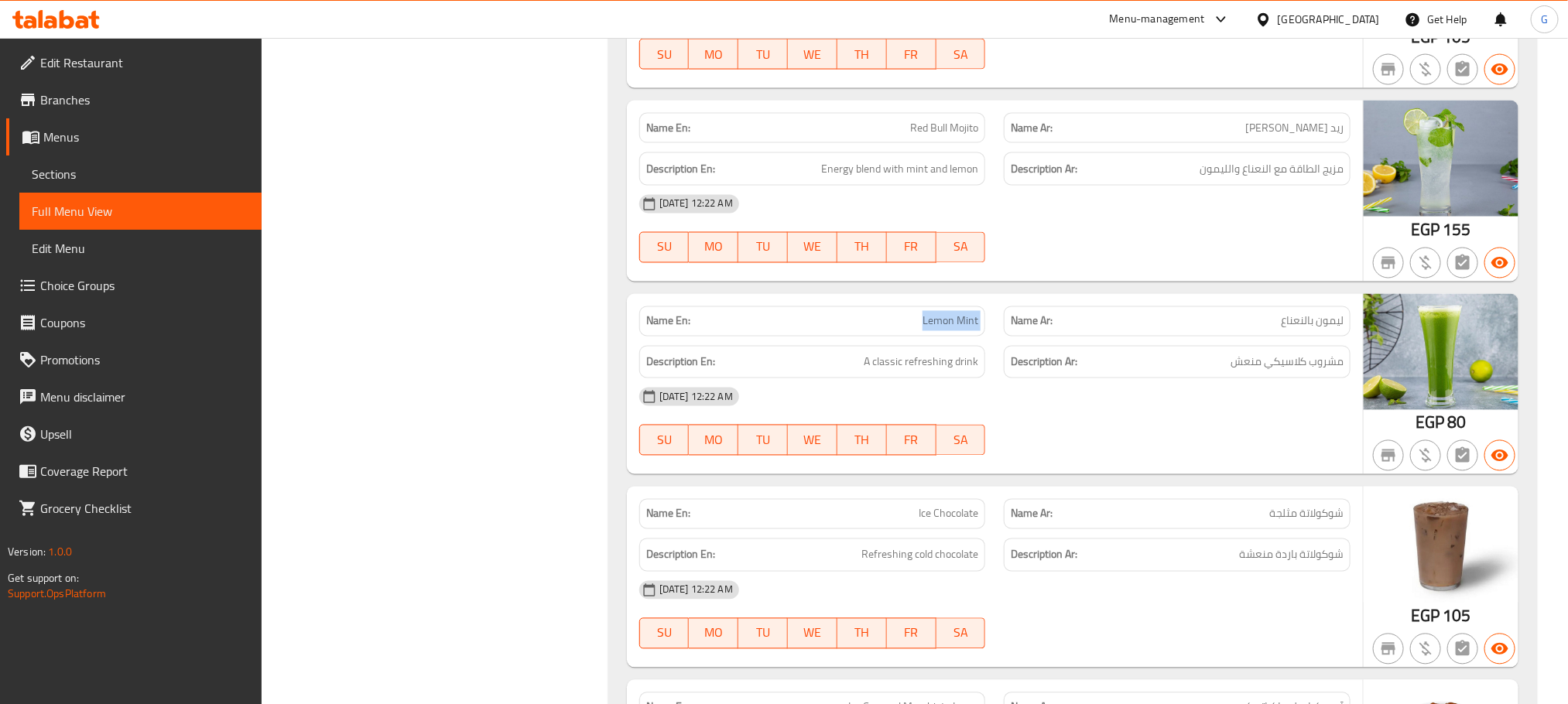
click at [947, 330] on span "Lemon Mint" at bounding box center [950, 322] width 55 height 16
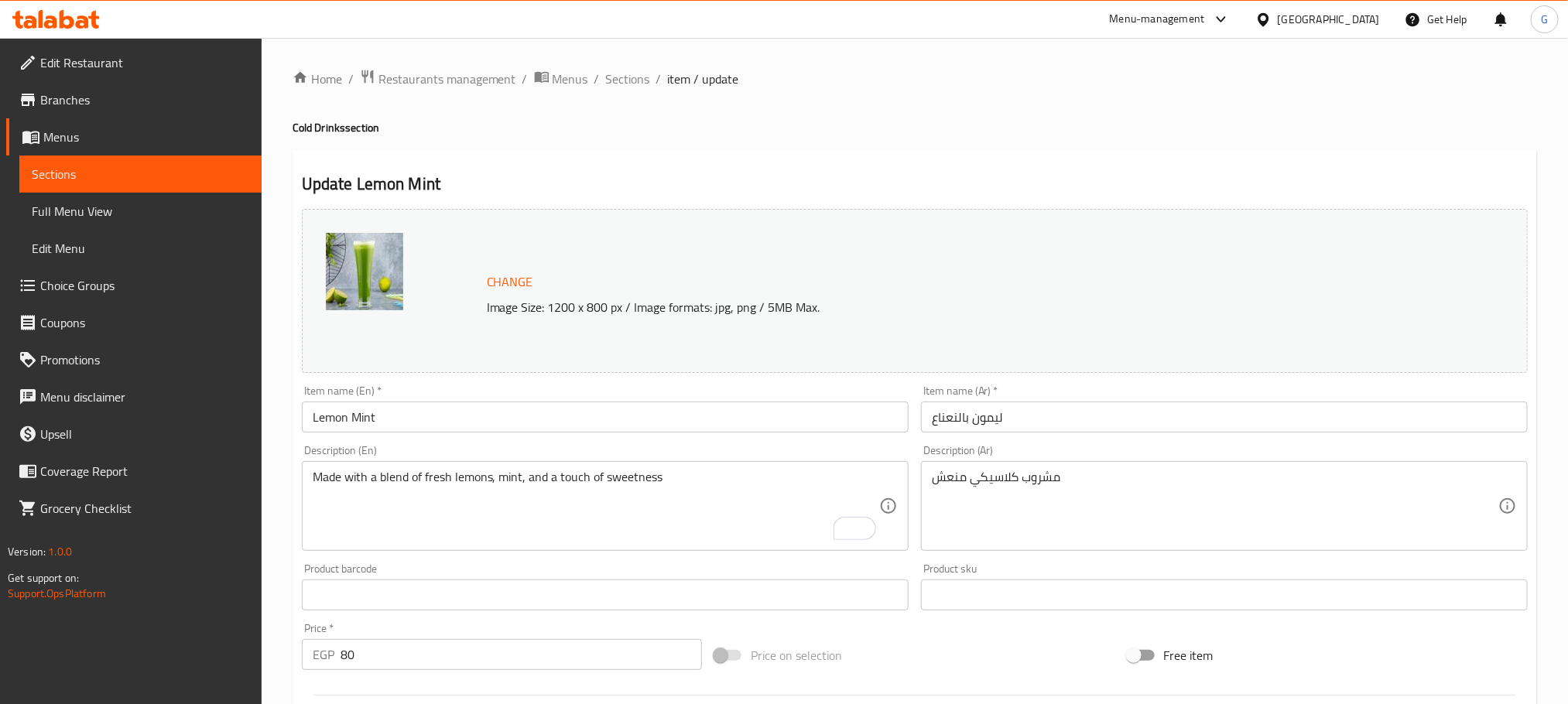
click at [1104, 449] on div "Description (Ar) مشروب كلاسيكي منعش Description (Ar)" at bounding box center [1224, 498] width 607 height 106
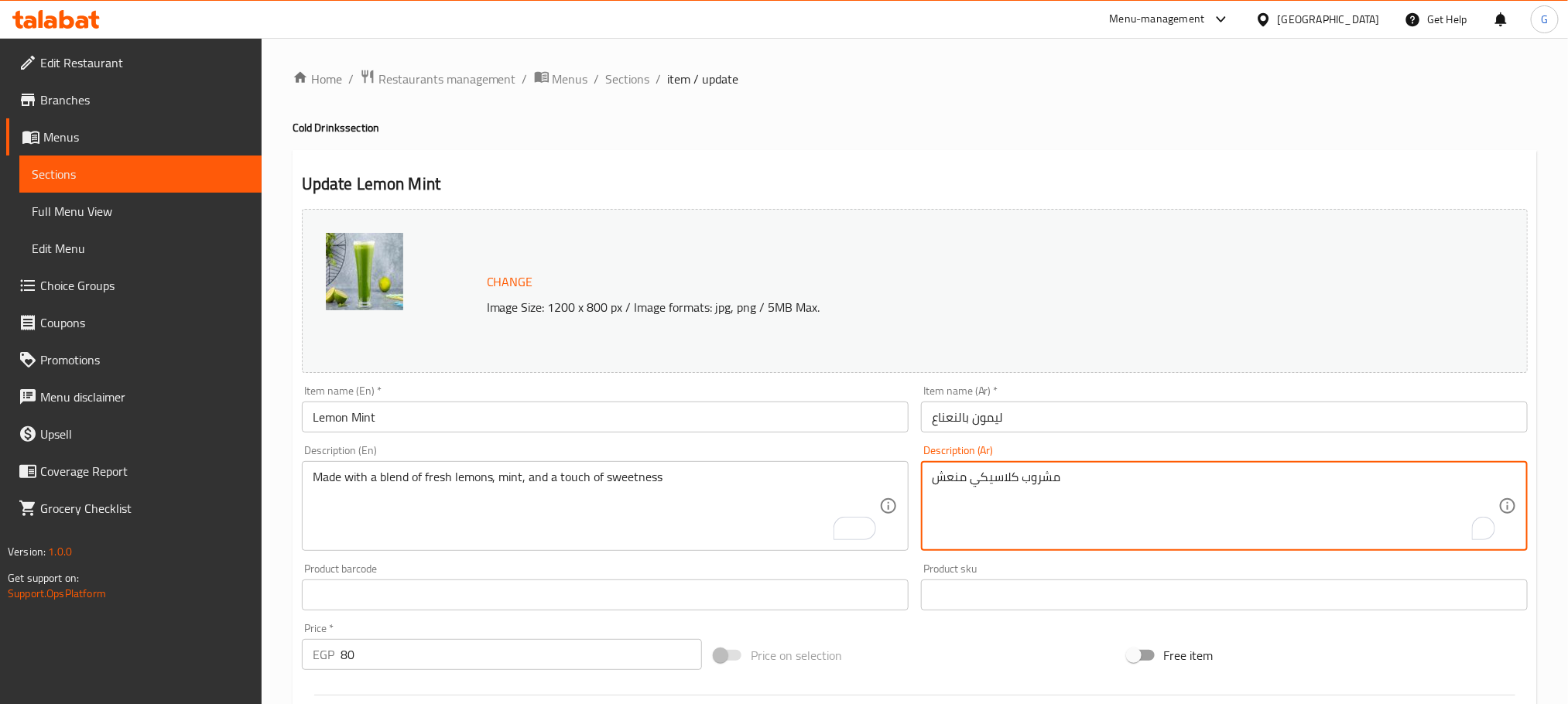
click at [1104, 485] on textarea "مشروب كلاسيكي منعش" at bounding box center [1214, 506] width 566 height 74
paste textarea "نوع من مزيج من الليمون الطازج والنعناع وقليل من الحلاوة"
type textarea "مصنوع من مزيج من الليمون الطازج والنعناع وقليل من الحلاوة"
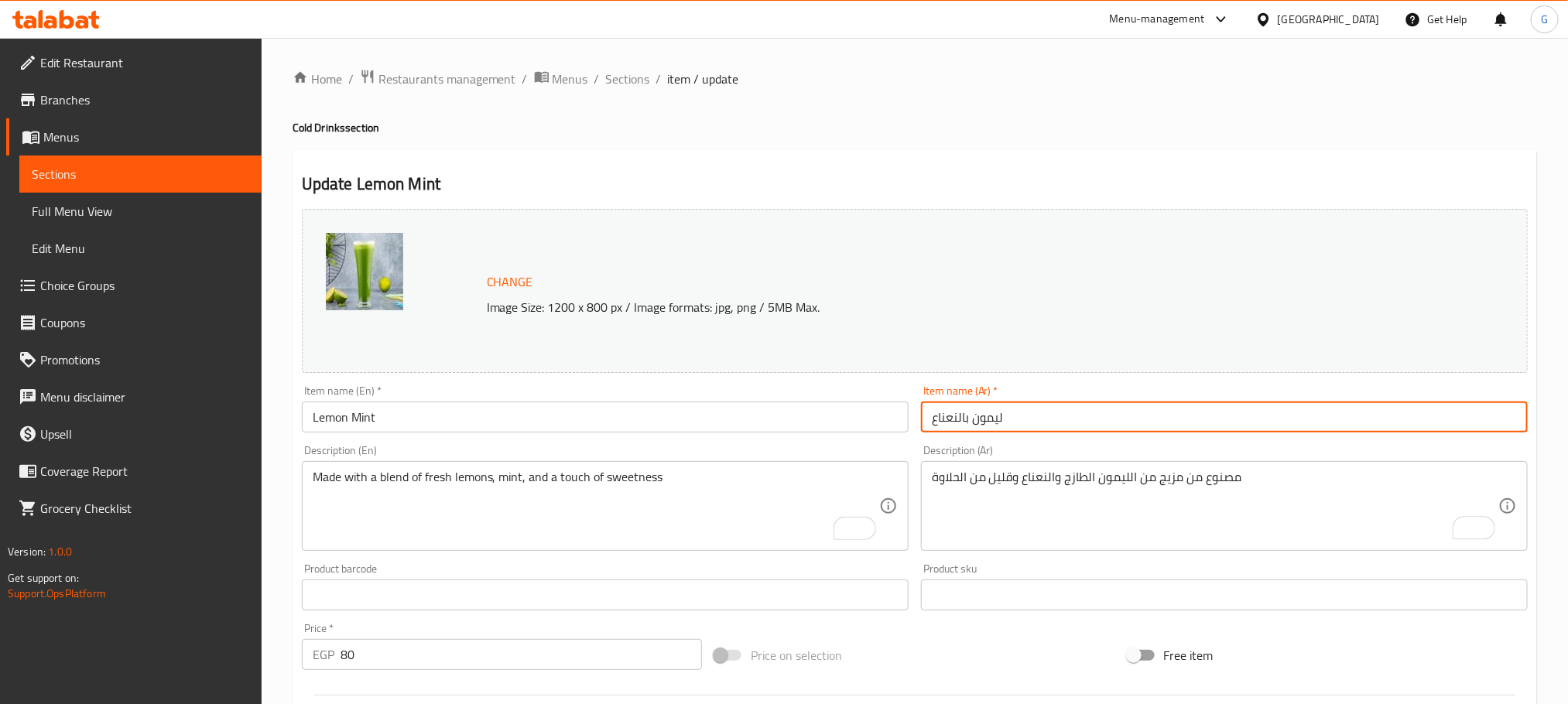
click at [1056, 421] on input "ليمون بالنعناع" at bounding box center [1224, 417] width 607 height 31
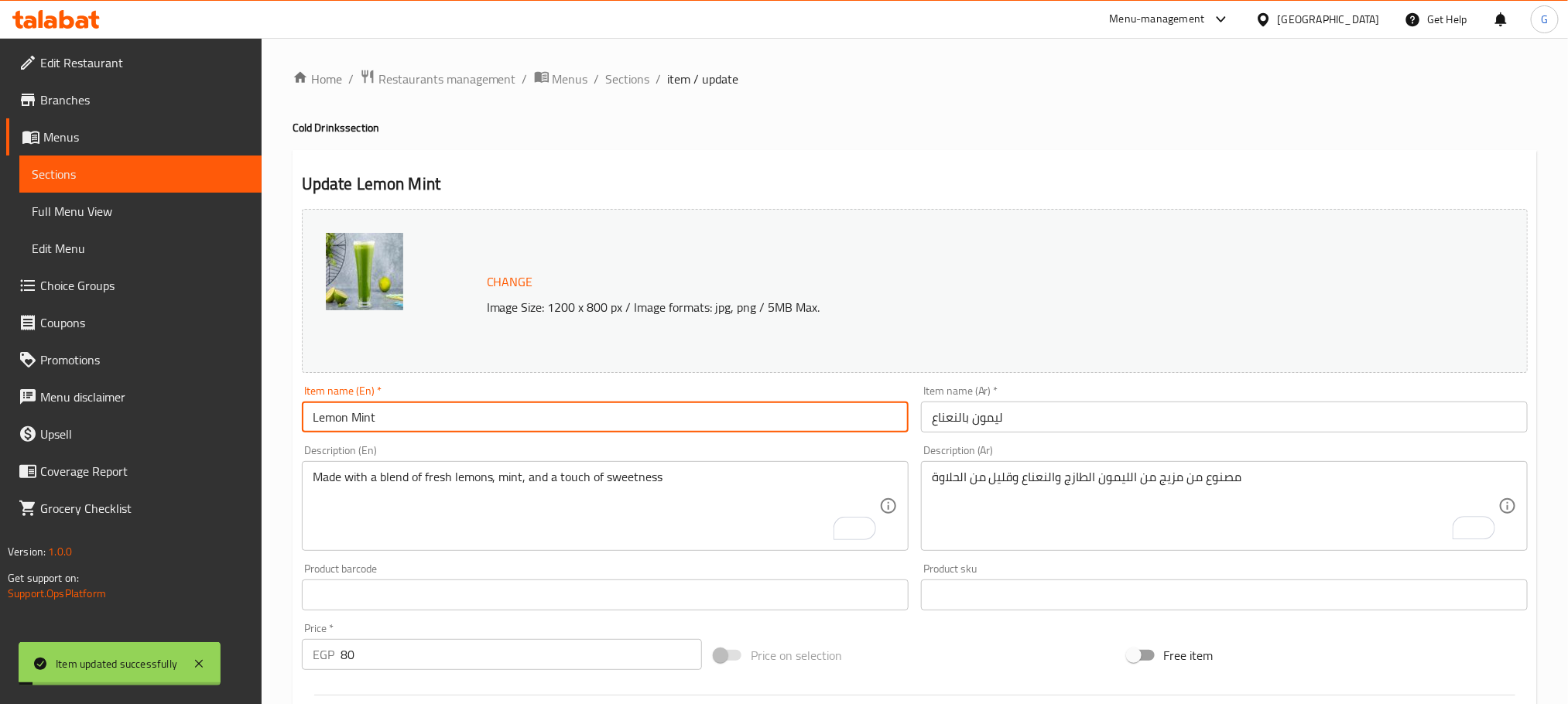
click at [414, 414] on input "Lemon Mint" at bounding box center [605, 417] width 607 height 31
click at [636, 82] on span "Sections" at bounding box center [628, 79] width 45 height 18
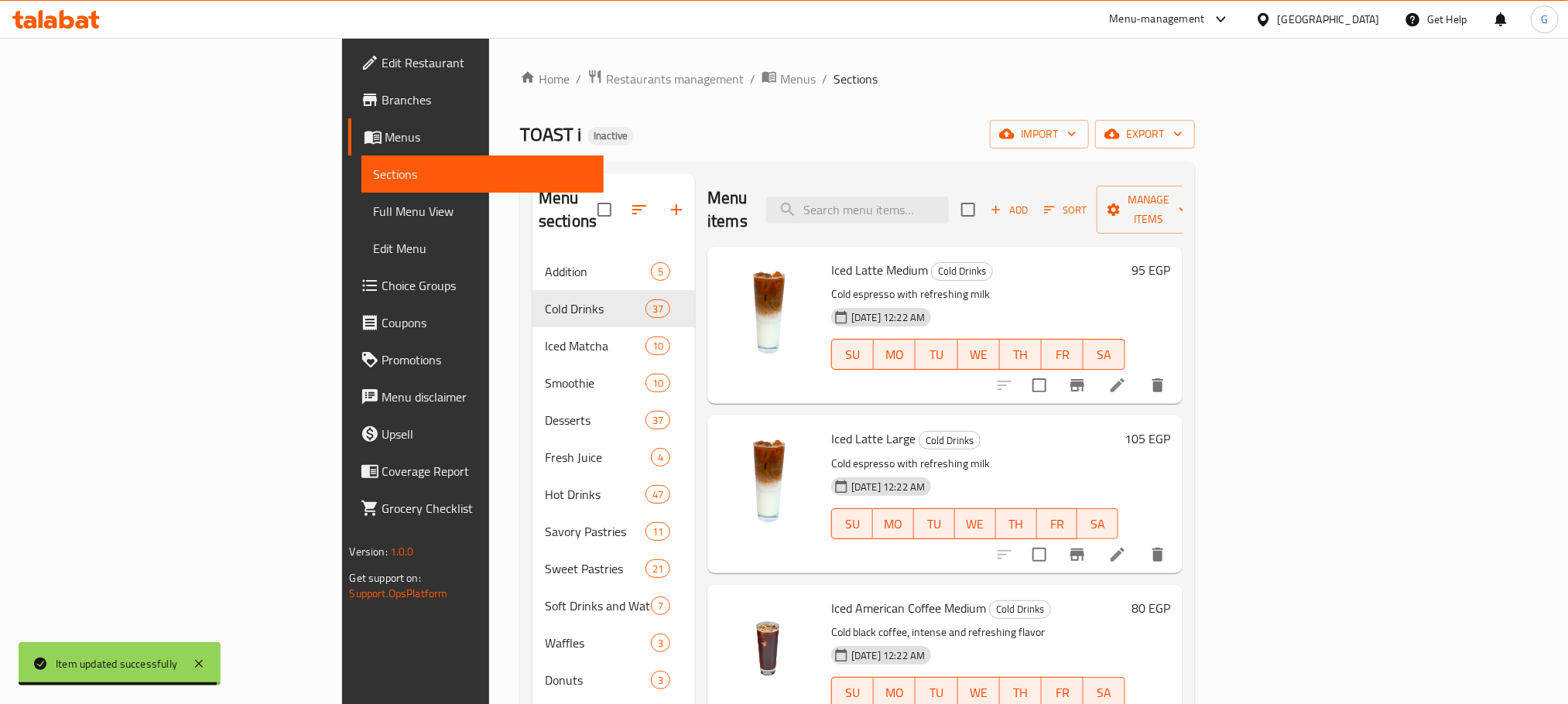
click at [949, 196] on input "search" at bounding box center [857, 210] width 183 height 27
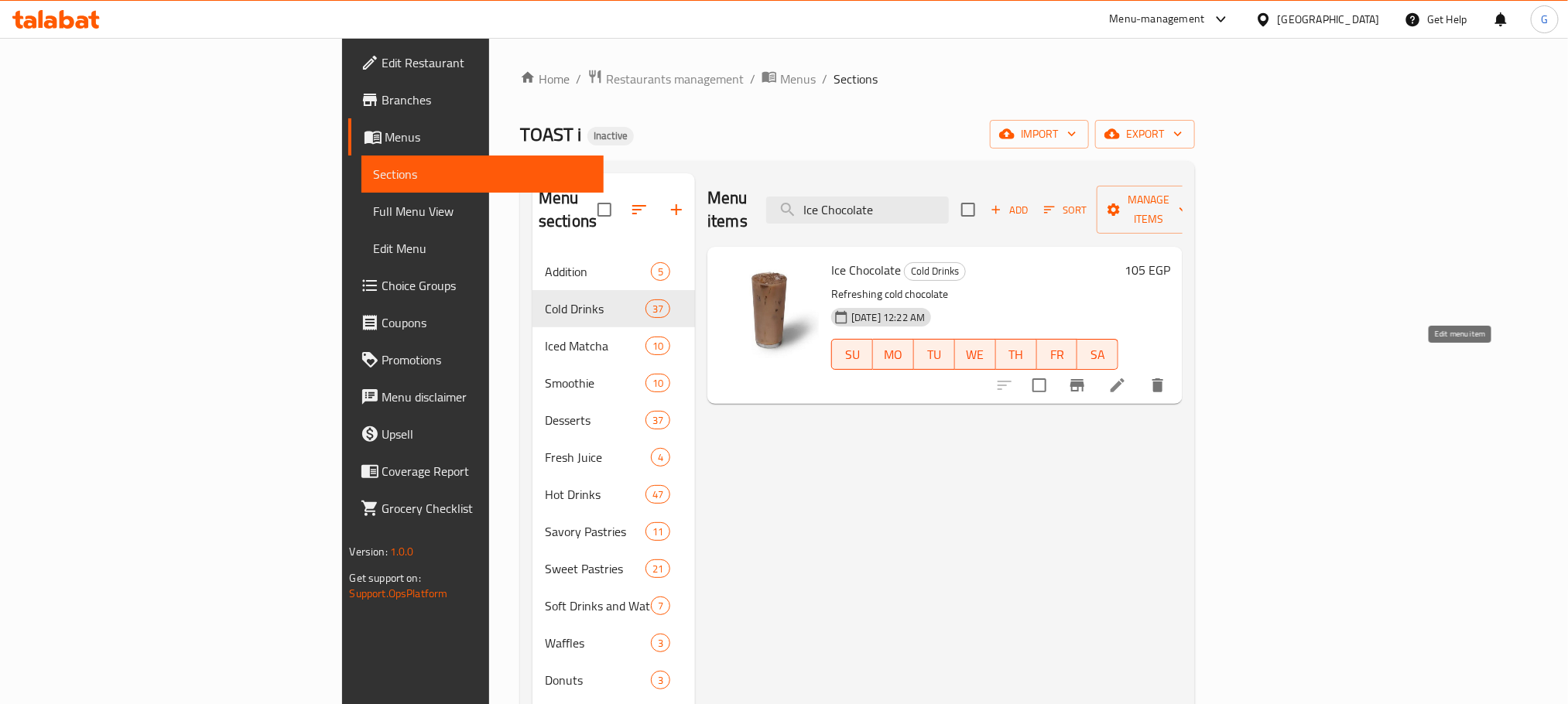
type input "Ice Chocolate"
click at [1127, 376] on icon at bounding box center [1118, 385] width 18 height 18
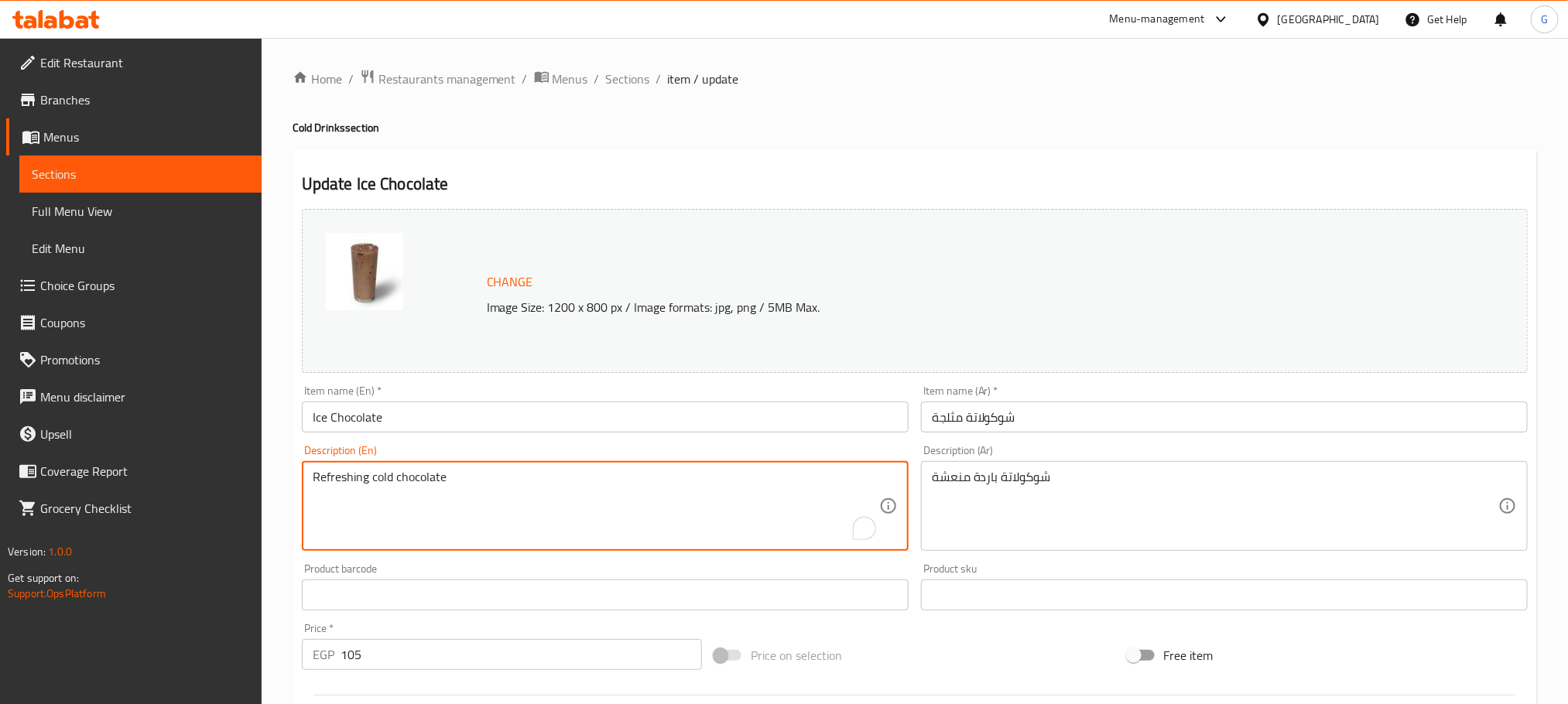
click at [663, 503] on textarea "Refreshing cold chocolate" at bounding box center [595, 506] width 566 height 74
paste textarea "ich cocoa chilled and served with a mountain of creamy whipped cream, topped wi…"
type textarea "Rich cocoa chilled and served with a mountain of creamy whipped cream, topped w…"
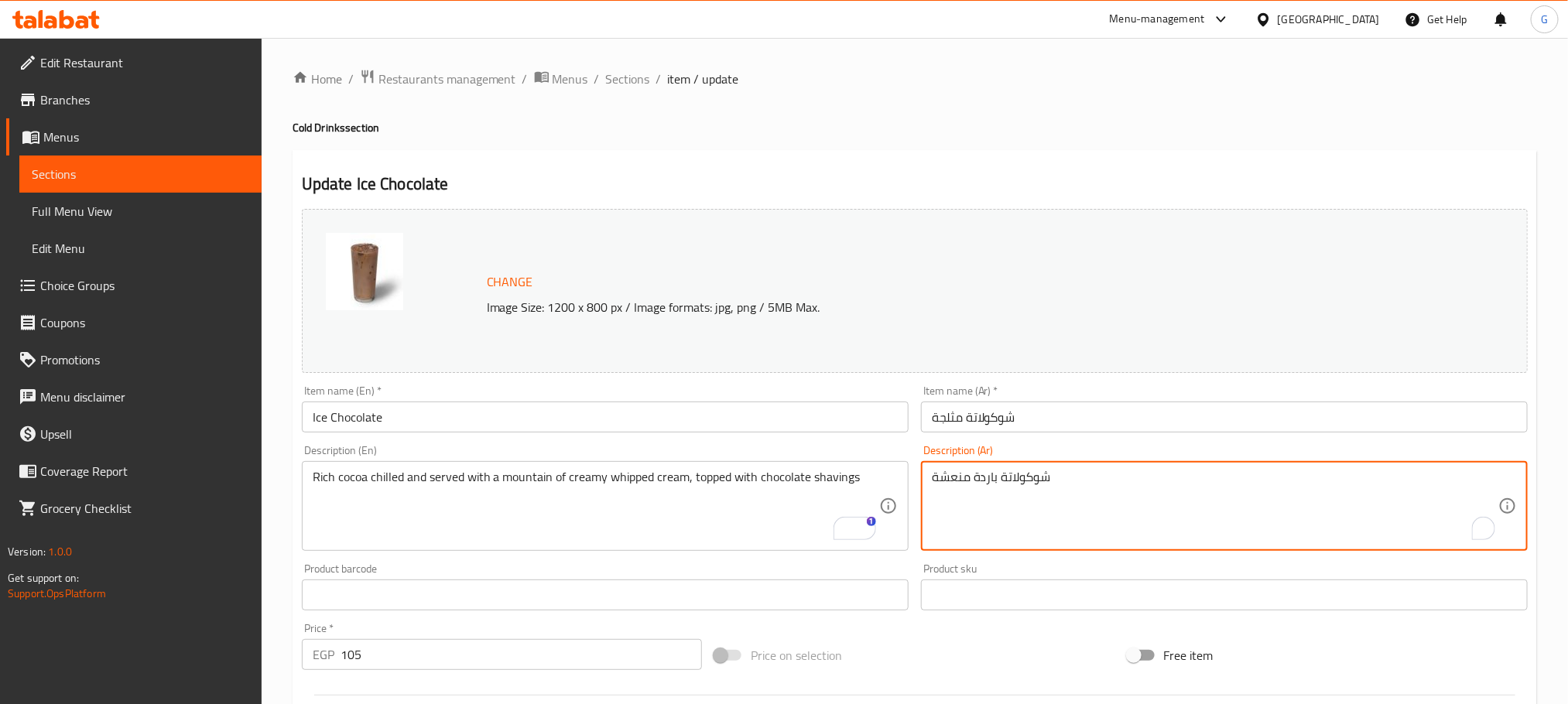
click at [1064, 494] on textarea "شوكولاتة باردة منعشة" at bounding box center [1214, 506] width 566 height 74
paste textarea "كاكاو غني مبرد يقدم مع جبل من الكريمة المخفوقة ، مغطاة بشوكولاتة مبشور"
type textarea "كاكاو غني مبرد يقدم مع جبل من الكريمة المخفوقة ، مغطاة بشوكولاتة مبشورة"
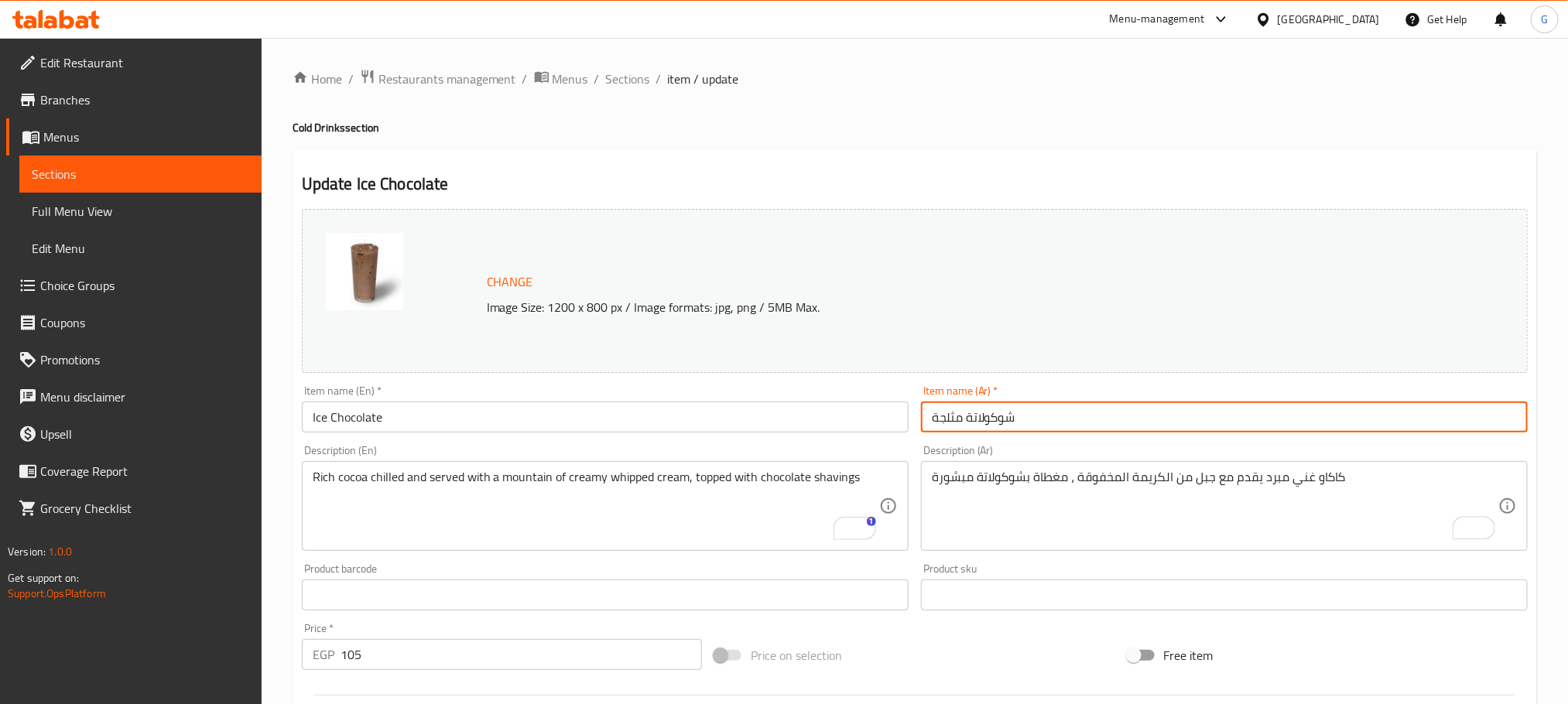
click at [1014, 416] on input "شوكولاتة مثلجة" at bounding box center [1224, 417] width 607 height 31
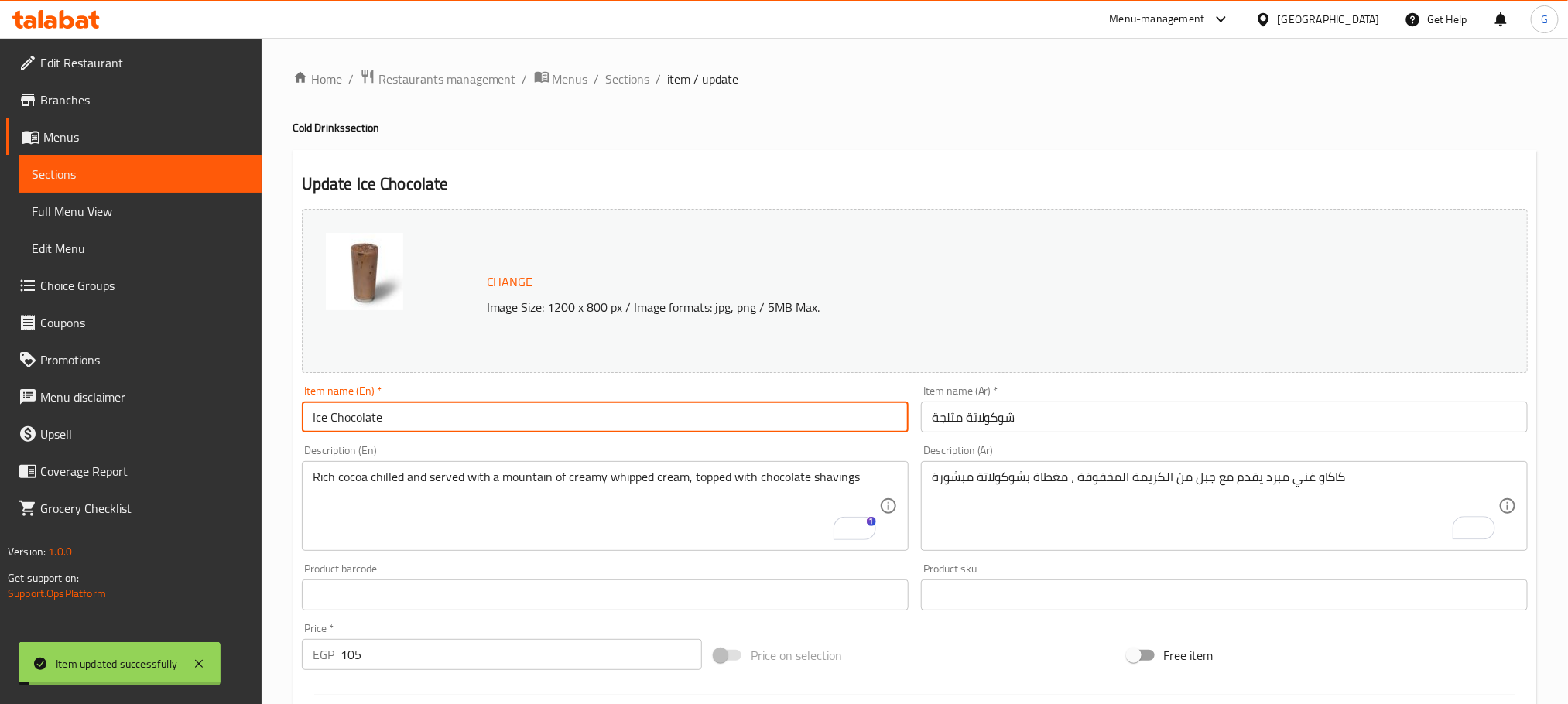
click at [464, 419] on input "Ice Chocolate" at bounding box center [605, 417] width 607 height 31
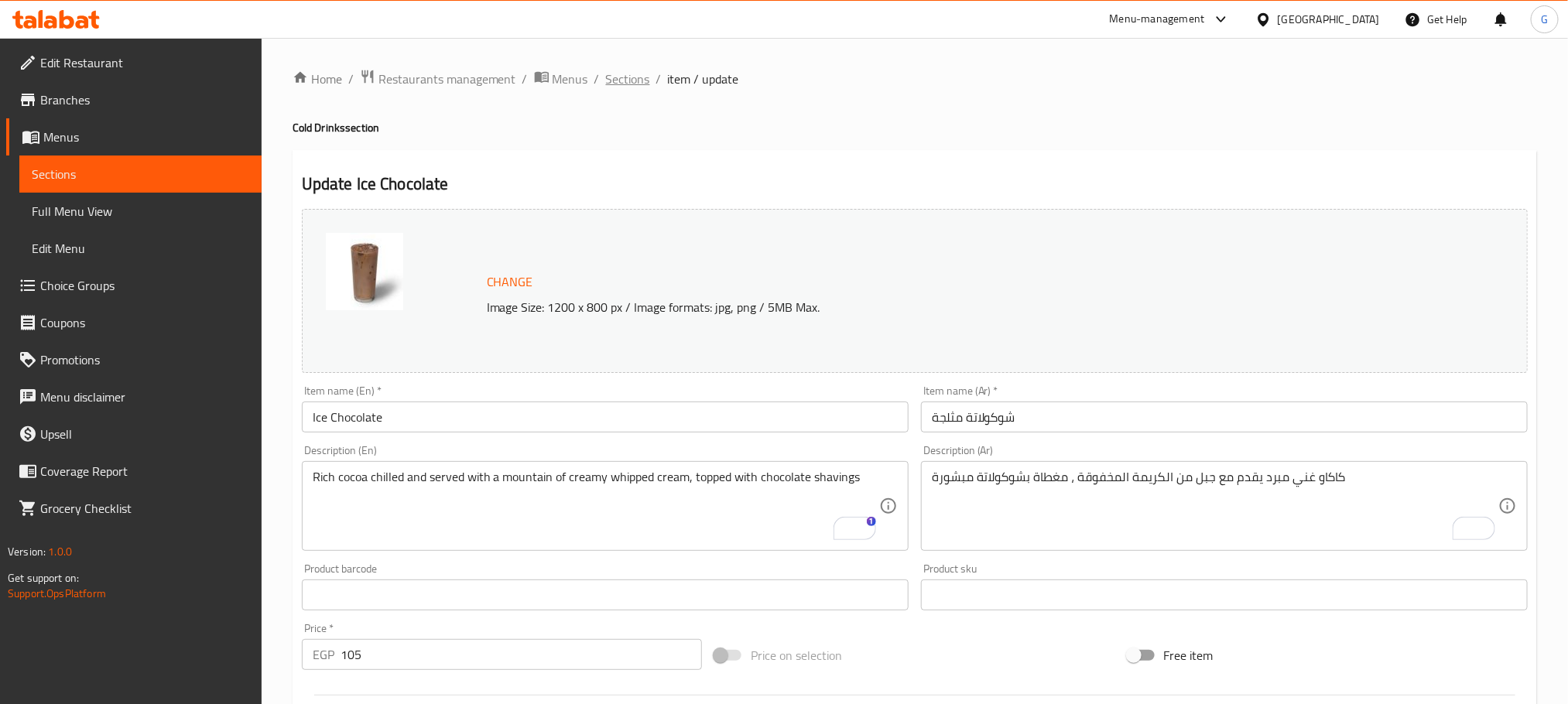
click at [642, 88] on span "Sections" at bounding box center [628, 79] width 45 height 18
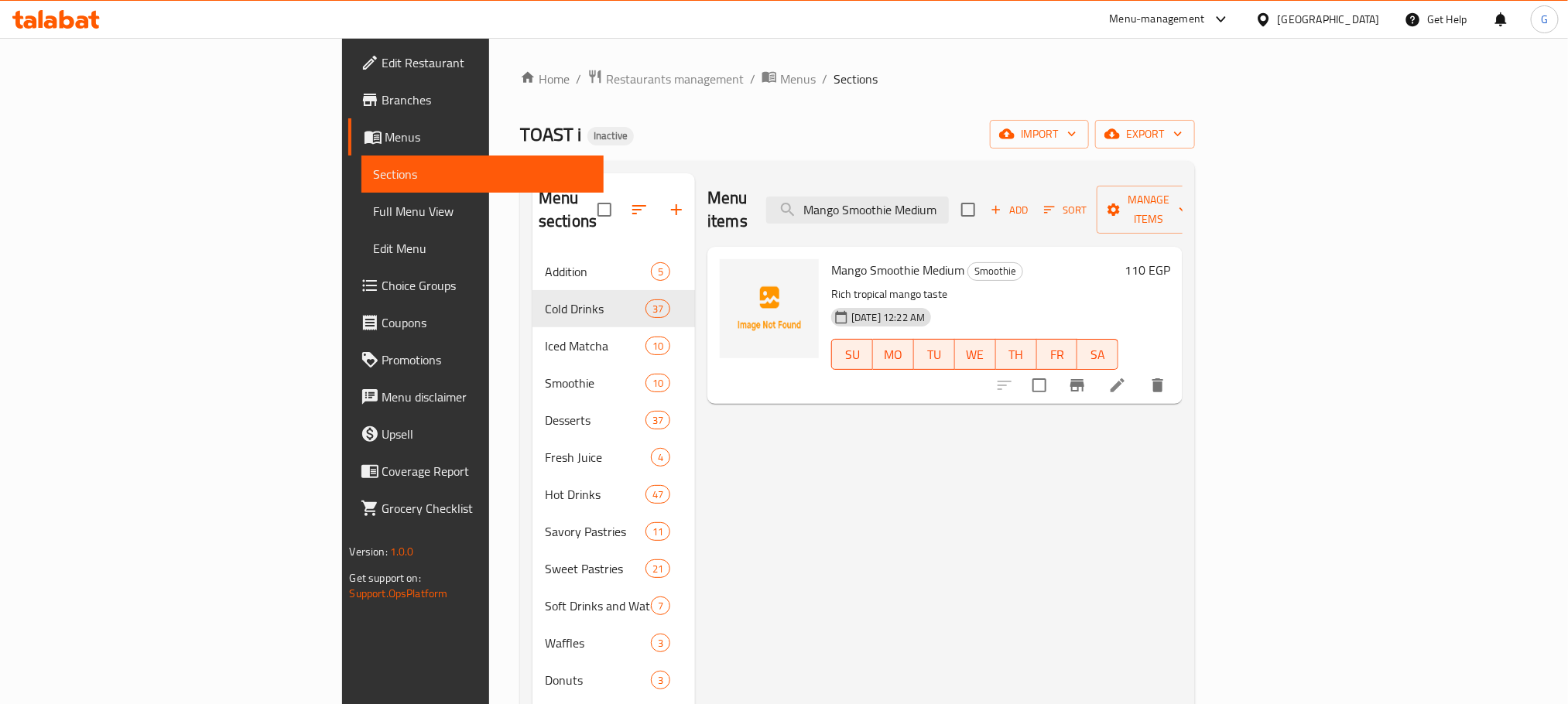
type input "Mango Smoothie Medium"
click at [1140, 372] on li at bounding box center [1118, 385] width 44 height 28
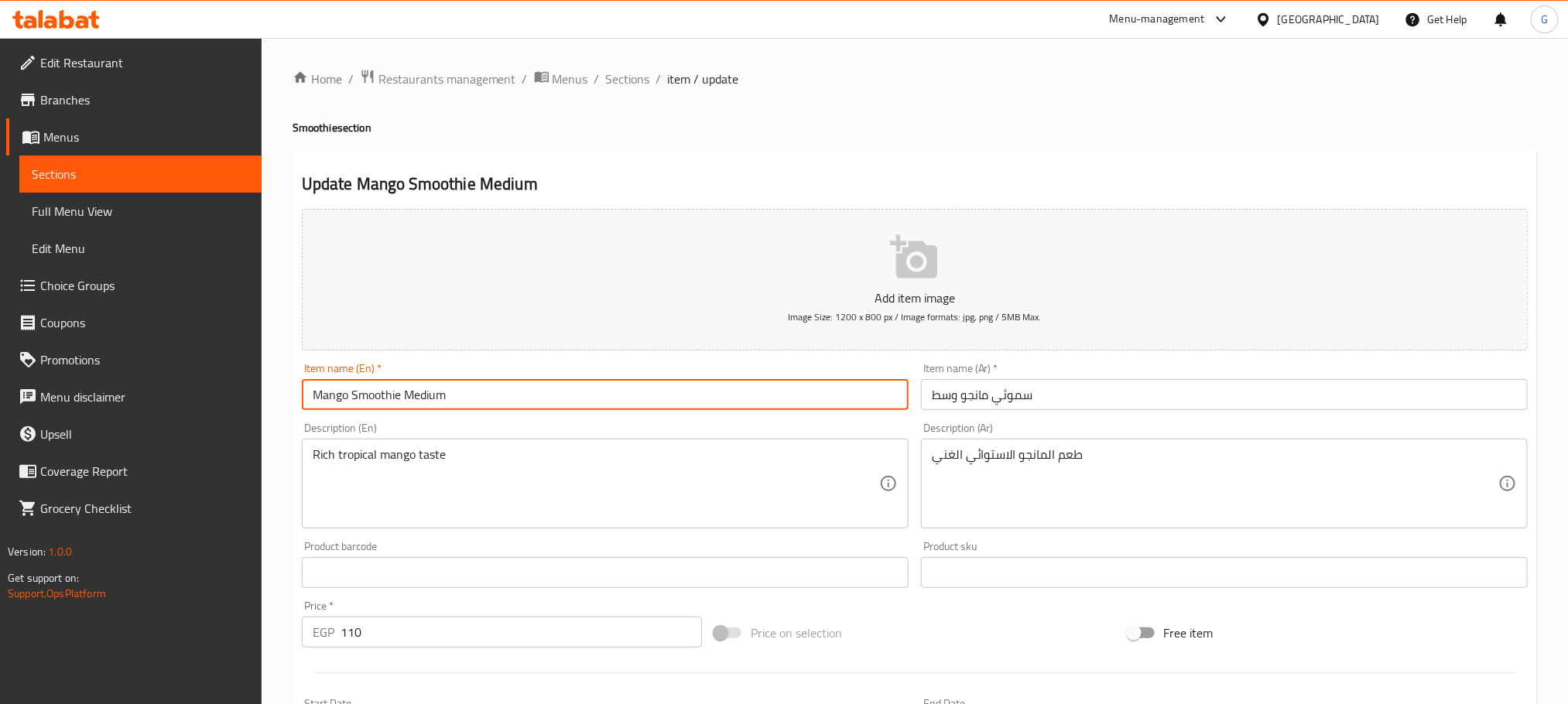
click at [436, 399] on input "Mango Smoothie Medium" at bounding box center [605, 394] width 607 height 31
type input "[PERSON_NAME]"
click at [946, 393] on input "سموثي مانجو وسط" at bounding box center [1224, 394] width 607 height 31
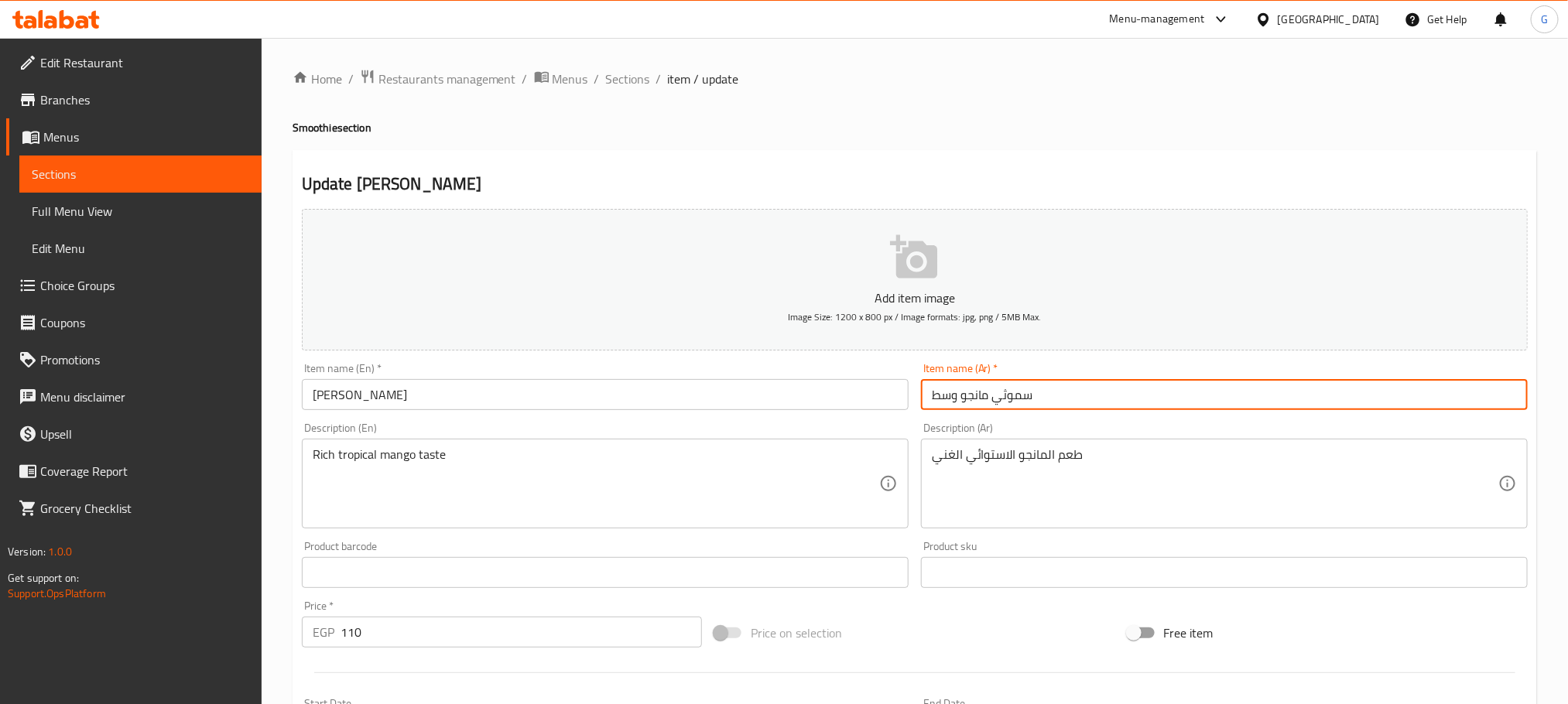
click at [946, 393] on input "سموثي مانجو وسط" at bounding box center [1224, 394] width 607 height 31
type input "سموثي مانجو"
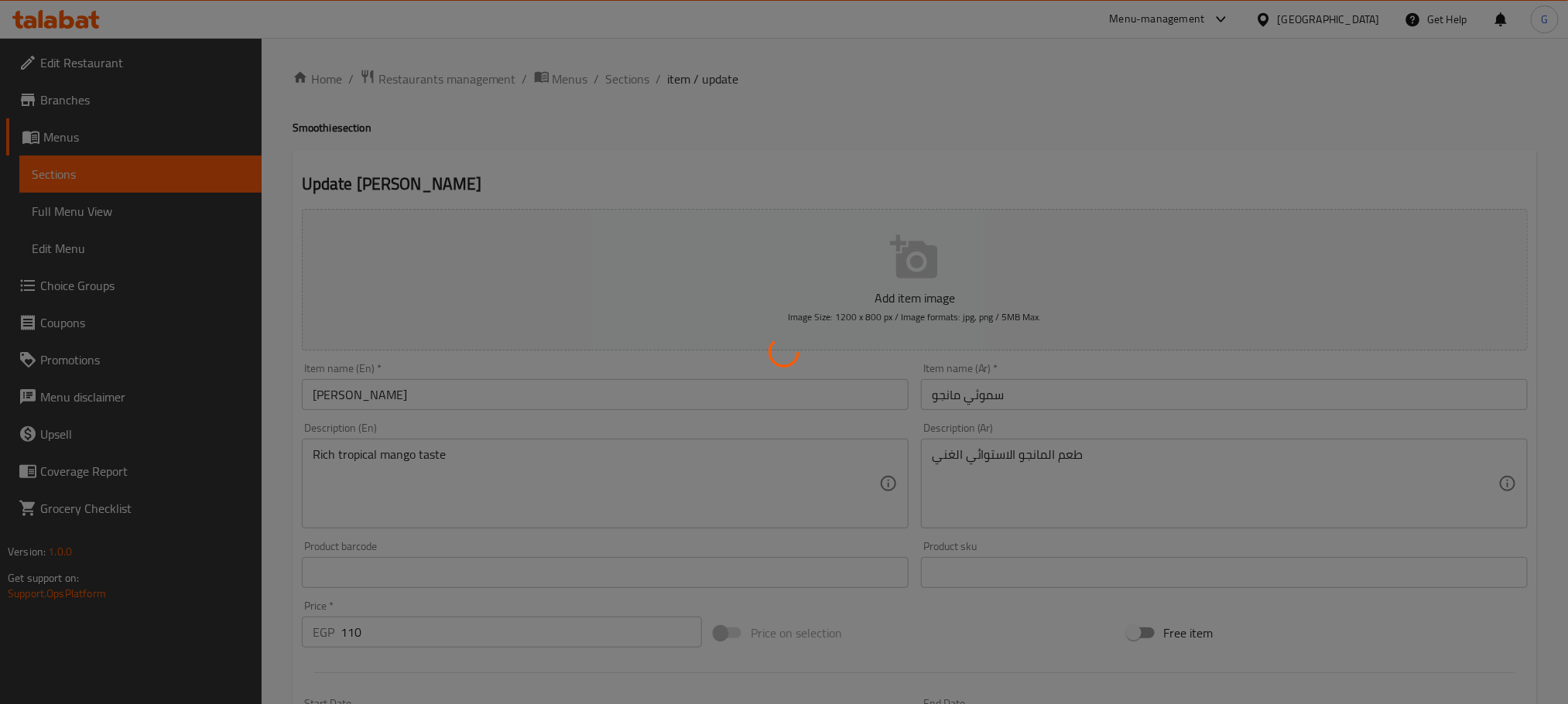
click at [451, 400] on div at bounding box center [784, 352] width 1568 height 704
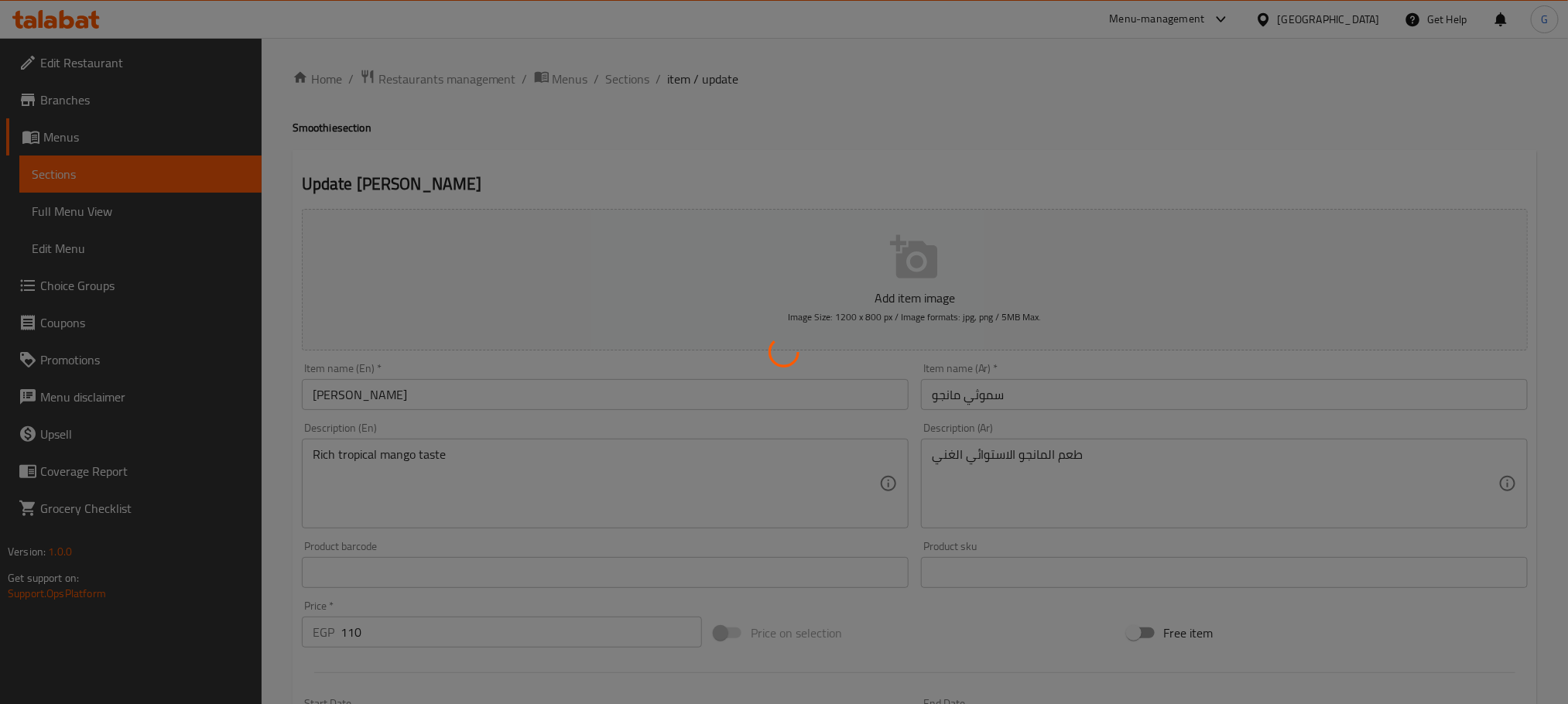
click at [451, 400] on div at bounding box center [784, 352] width 1568 height 704
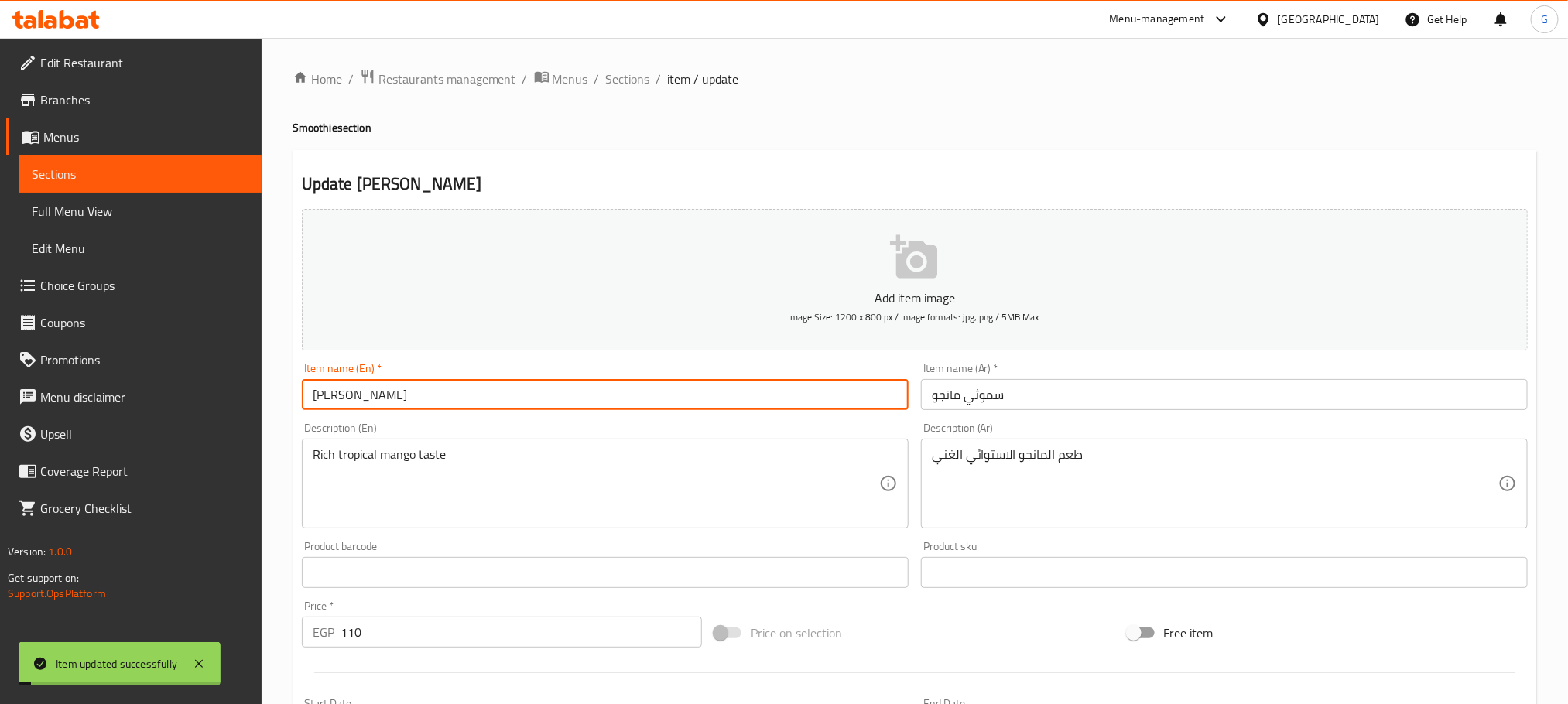
click at [451, 400] on input "[PERSON_NAME]" at bounding box center [605, 394] width 607 height 31
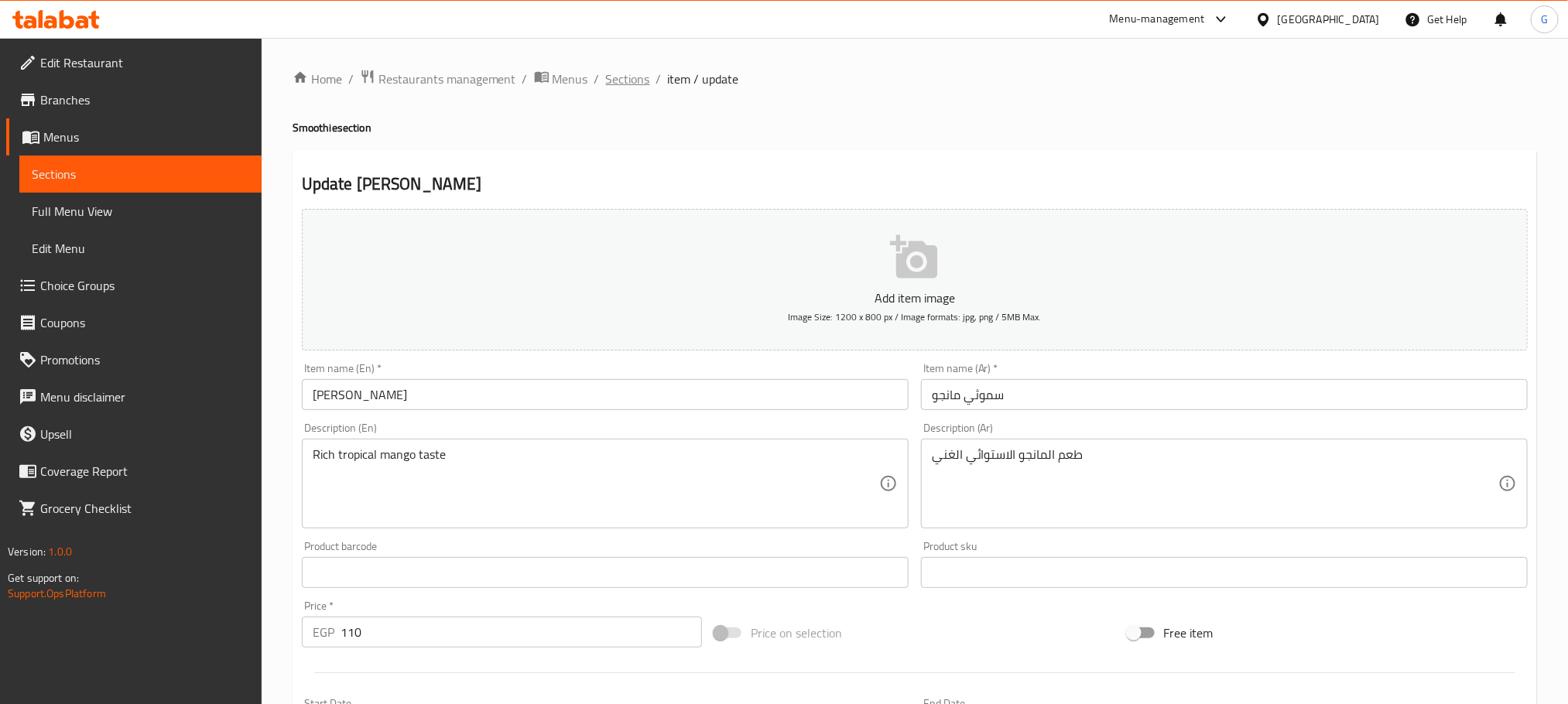
click at [606, 86] on span "Sections" at bounding box center [628, 79] width 45 height 18
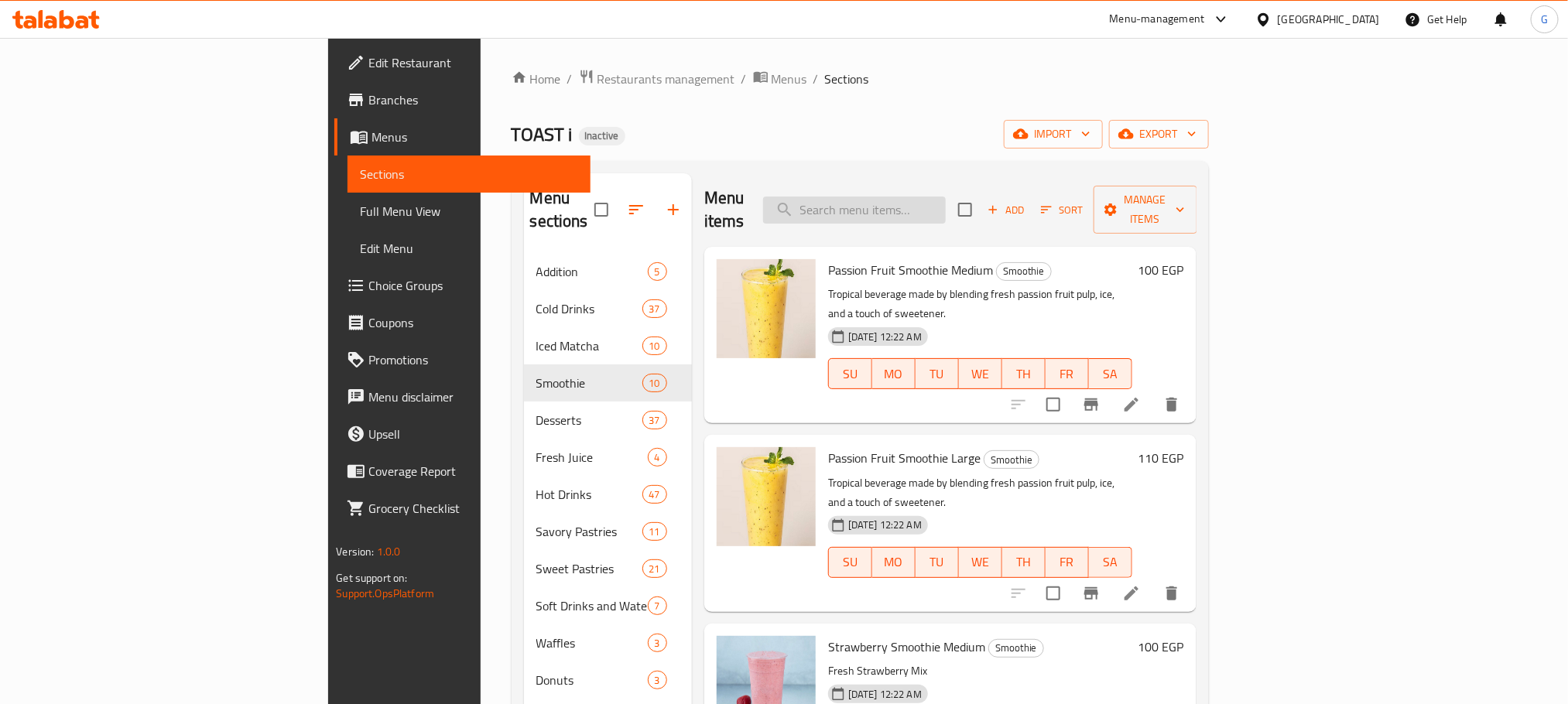
click at [946, 198] on input "search" at bounding box center [854, 210] width 183 height 27
paste input "Ice Carmel Macchiato Medium"
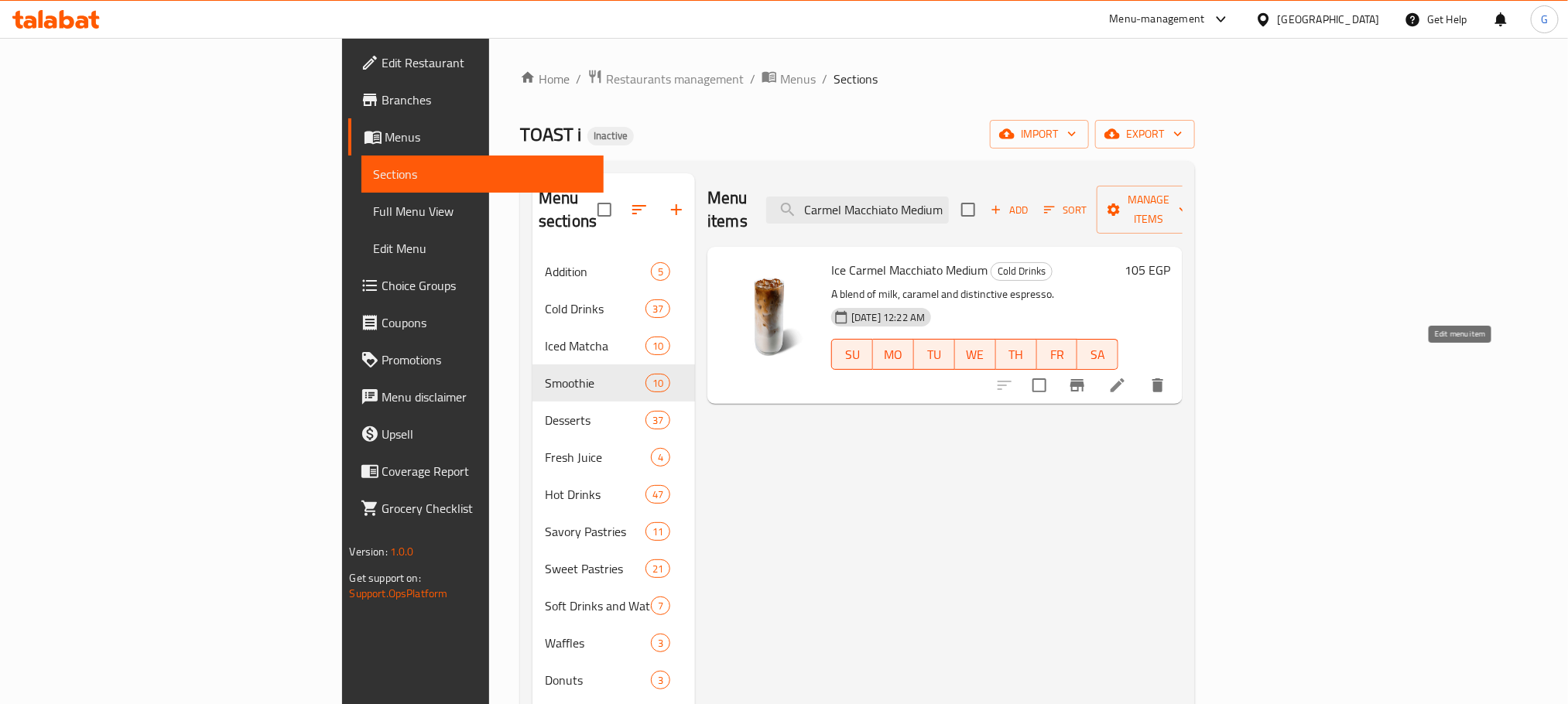
type input "Ice Carmel Macchiato Medium"
click at [1124, 378] on icon at bounding box center [1117, 384] width 14 height 14
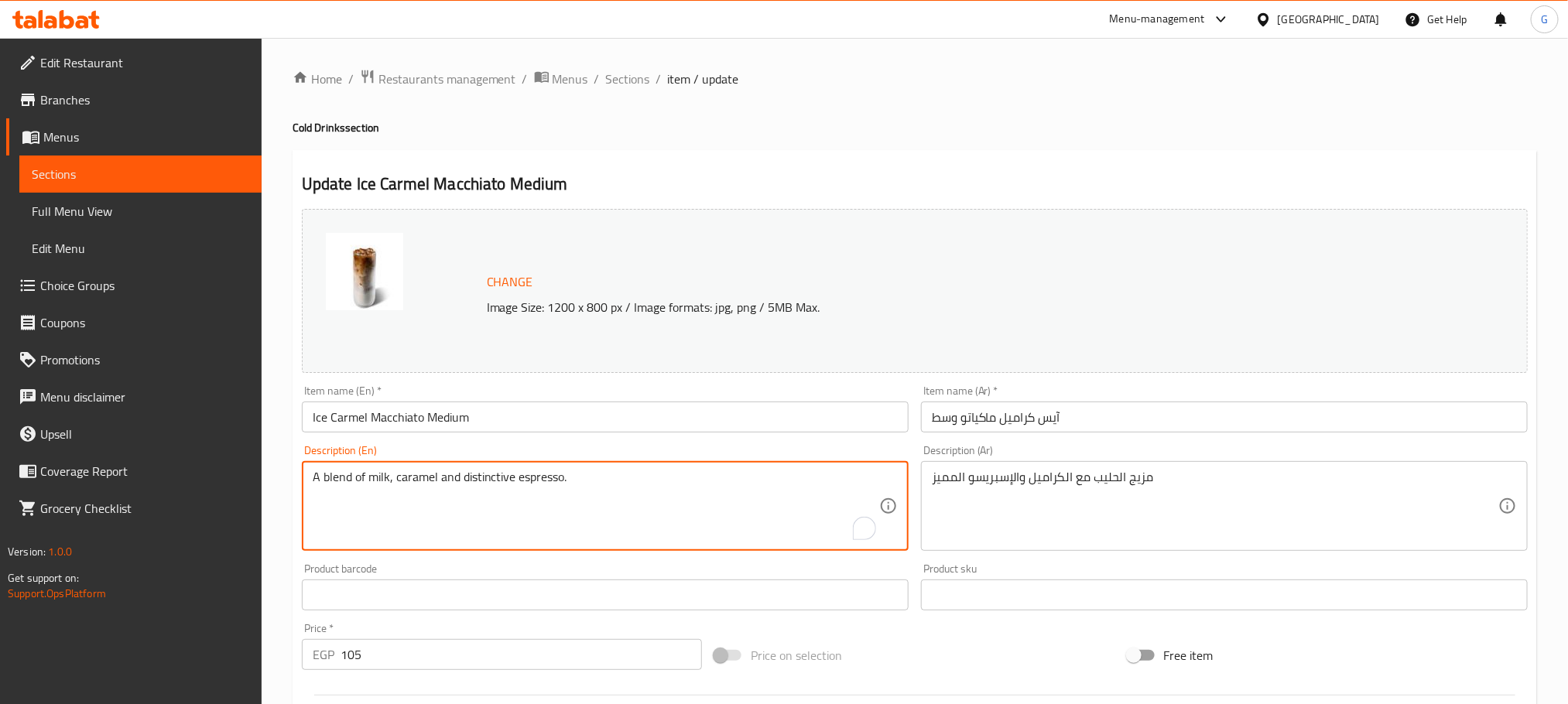
click at [424, 479] on textarea "A blend of milk, caramel and distinctive espresso." at bounding box center [595, 506] width 566 height 74
click at [345, 416] on input "Ice Carmel Macchiato Medium" at bounding box center [605, 417] width 607 height 31
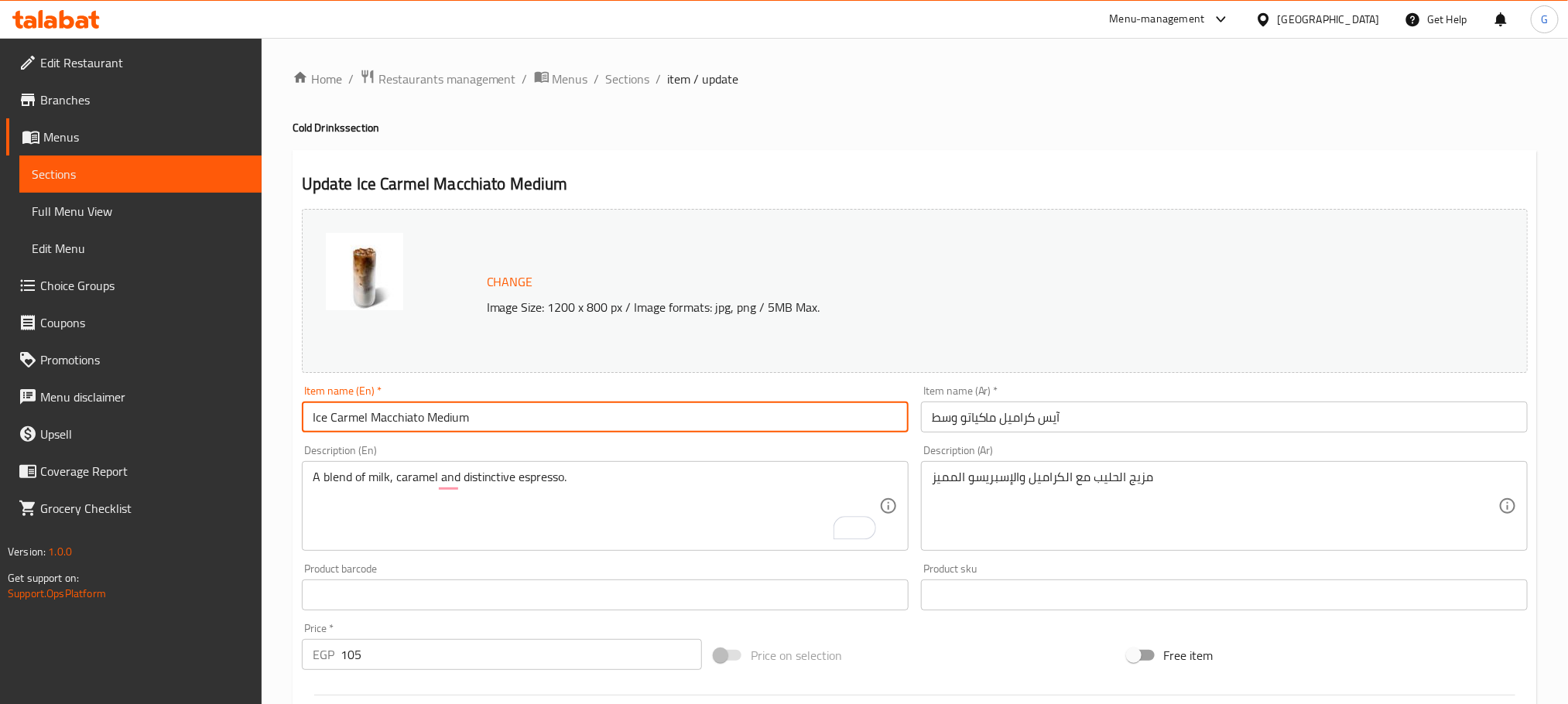
click at [345, 416] on input "Ice Carmel Macchiato Medium" at bounding box center [605, 417] width 607 height 31
paste input "cara"
type input "Ice caramel Macchiato Medium"
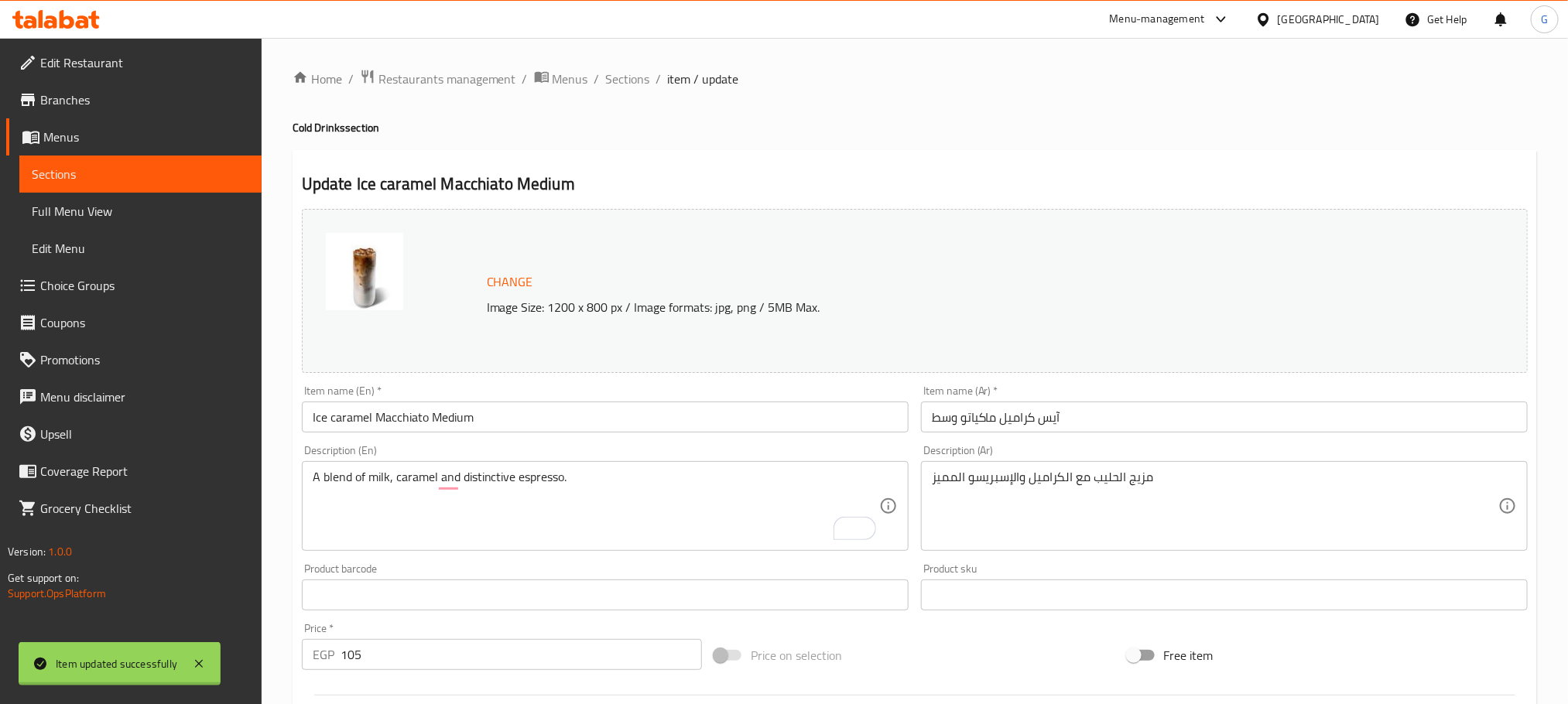
click at [370, 416] on div at bounding box center [784, 352] width 1568 height 704
click at [370, 416] on div "Home / Restaurants management / Menus / Sections / item / update Cold Drinks se…" at bounding box center [914, 577] width 1244 height 1016
click at [370, 416] on input "Ice caramel Macchiato Medium" at bounding box center [605, 417] width 607 height 31
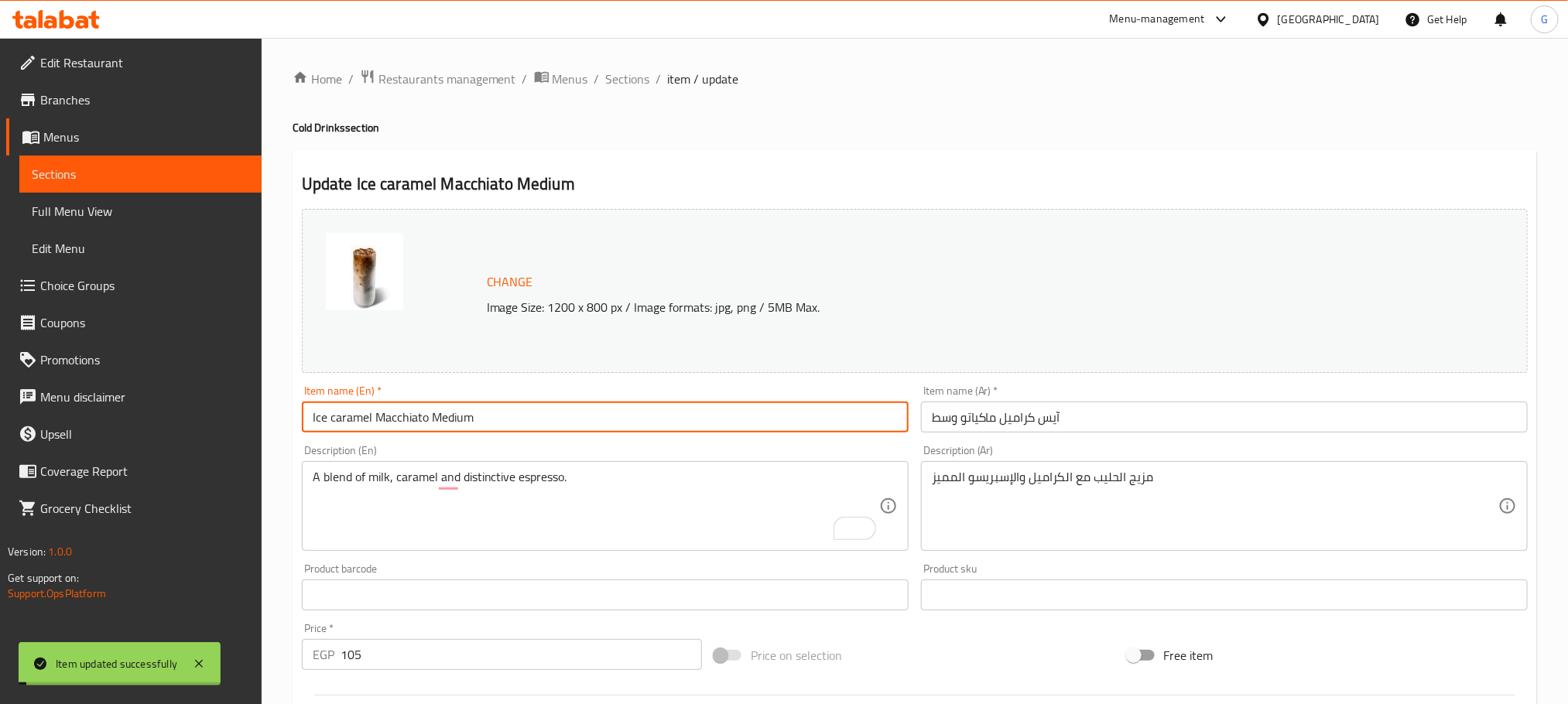
click at [370, 416] on input "Ice caramel Macchiato Medium" at bounding box center [605, 417] width 607 height 31
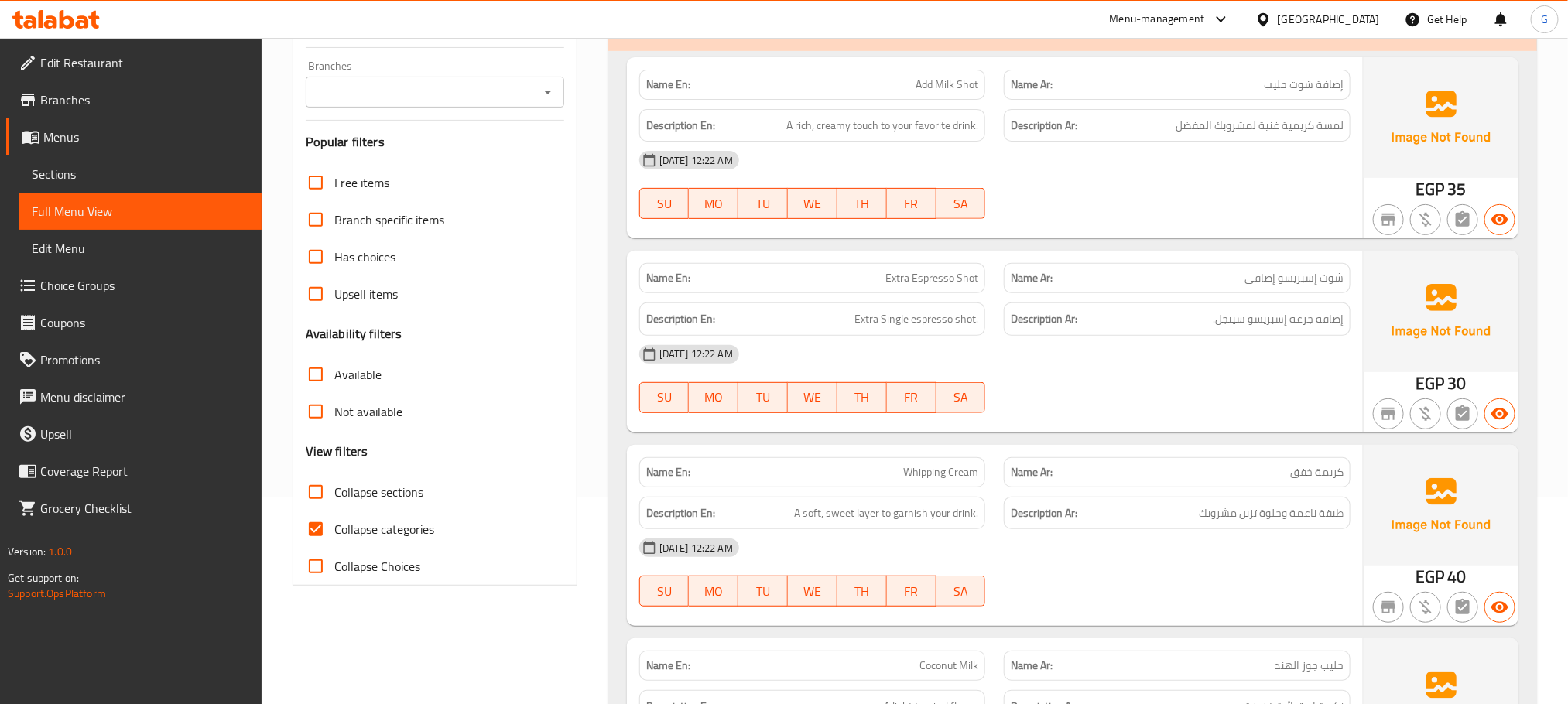
scroll to position [282, 0]
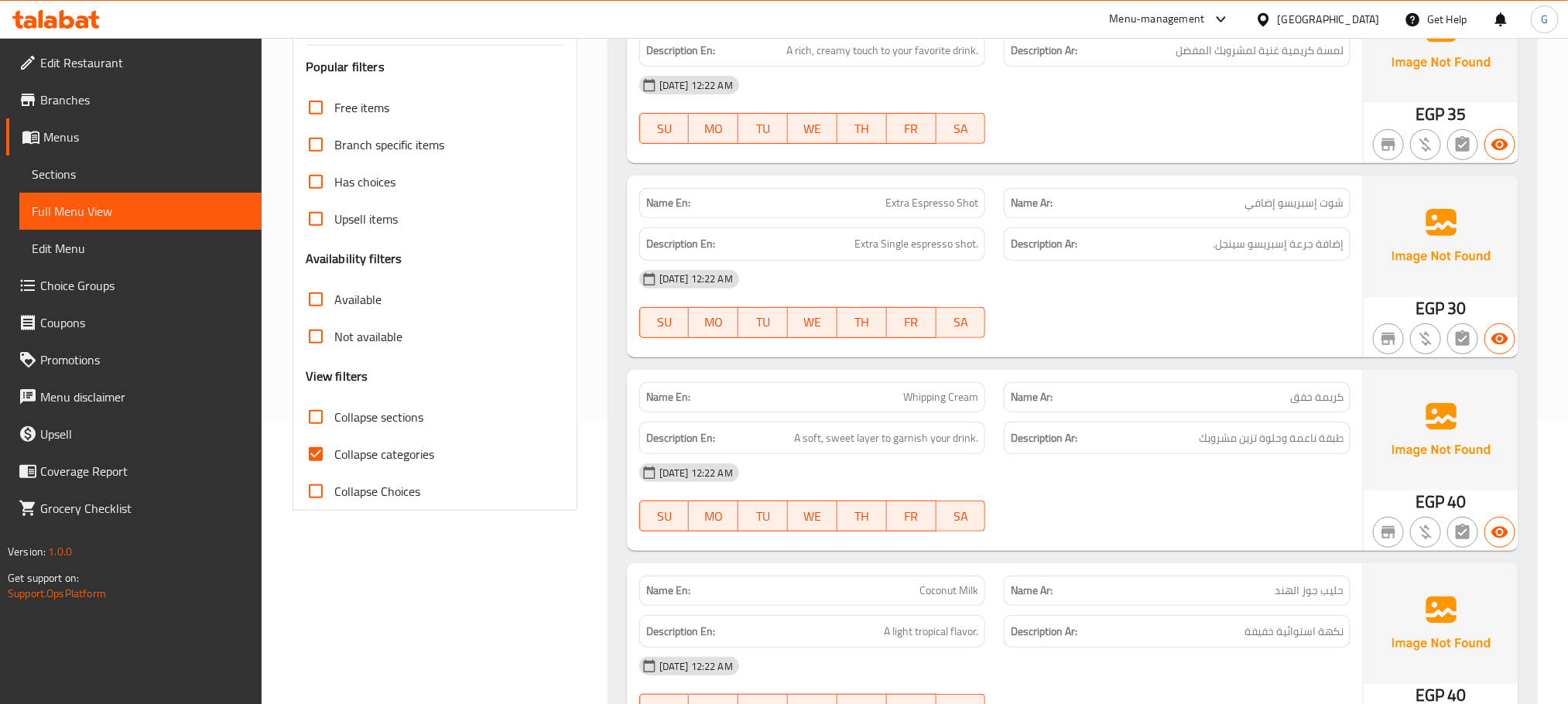
click at [375, 453] on span "Collapse categories" at bounding box center [385, 454] width 100 height 18
click at [335, 453] on input "Collapse categories" at bounding box center [315, 453] width 37 height 37
checkbox input "false"
click at [932, 452] on div "Description En: A soft, sweet layer to garnish your drink." at bounding box center [813, 438] width 347 height 34
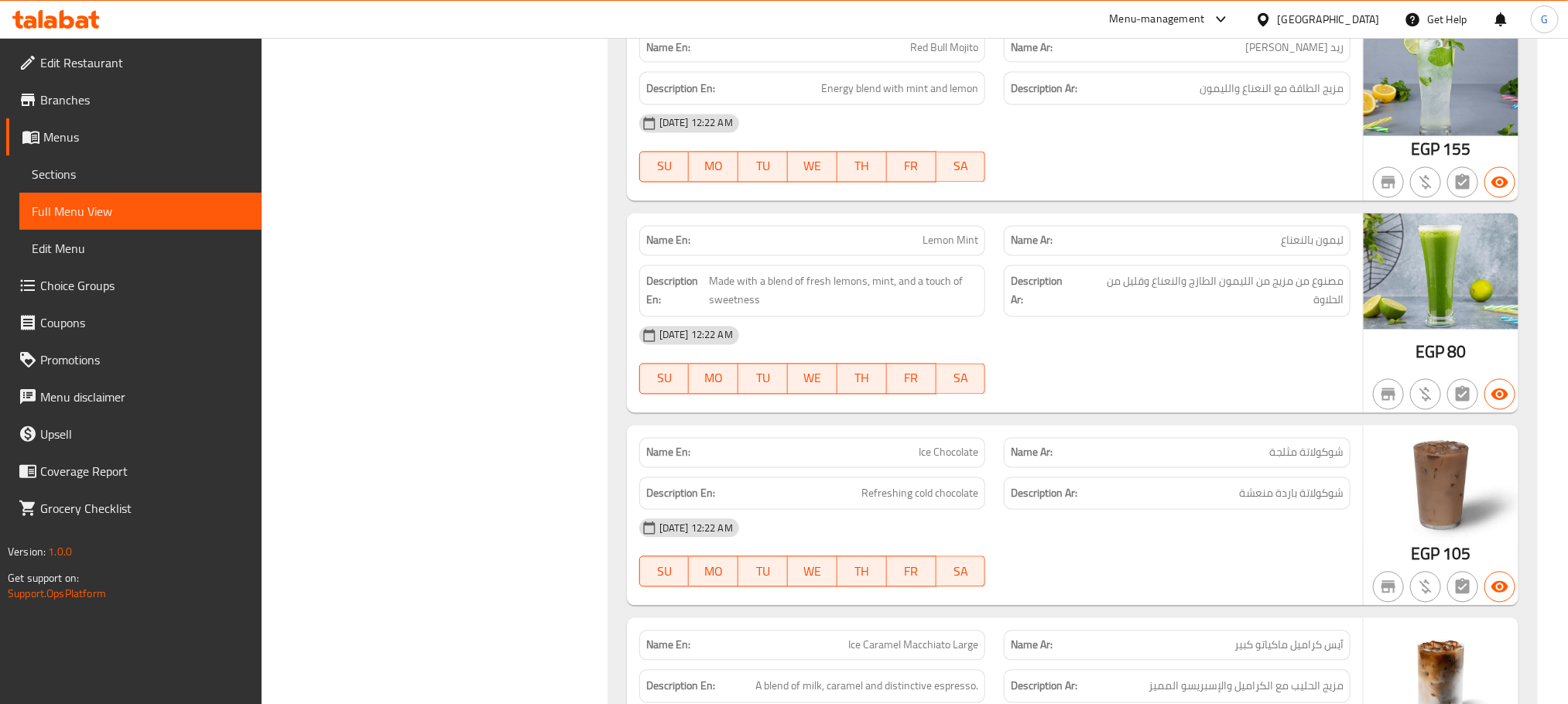
scroll to position [4619, 0]
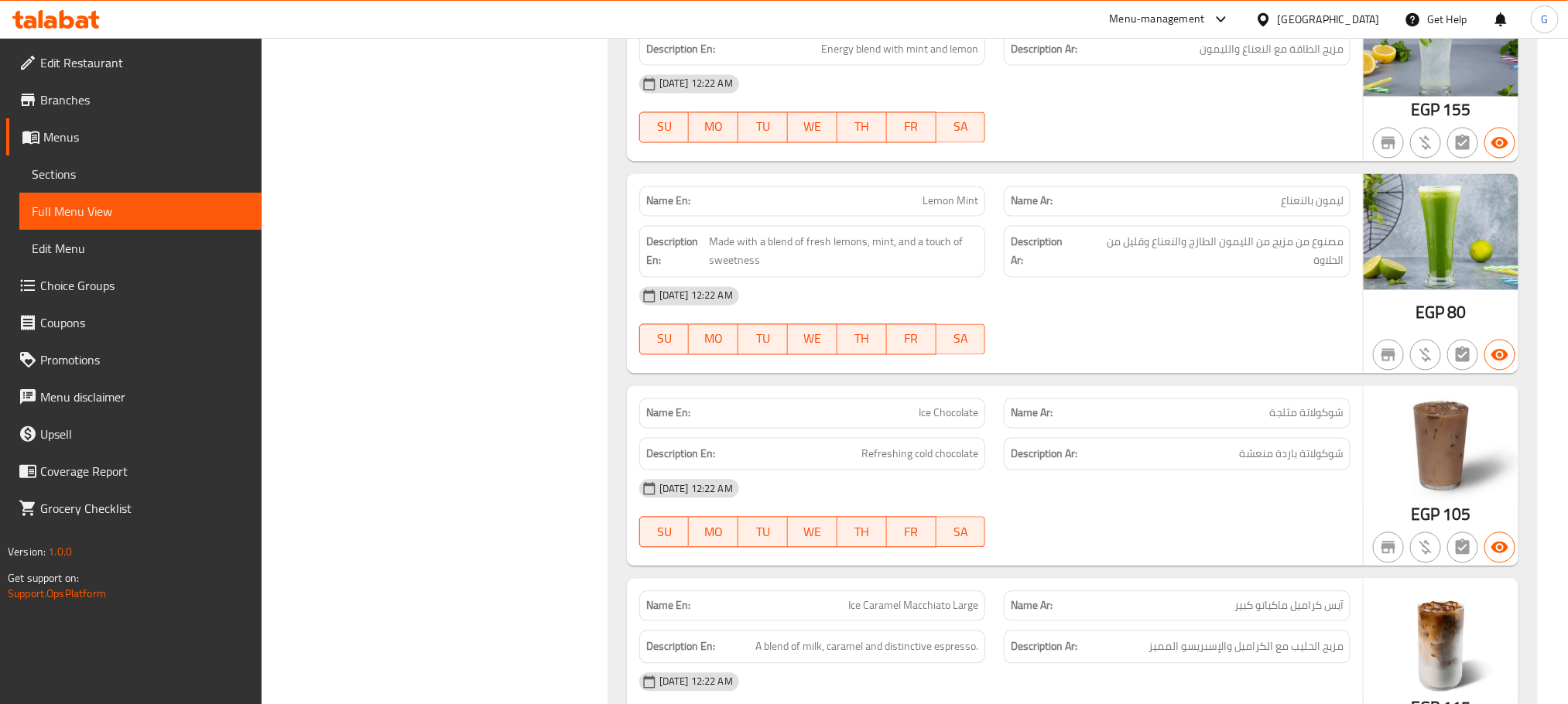
click at [997, 258] on div "Description Ar: مصنوع من مزيج من الليمون الطازج والنعناع وقليل من الحلاوة" at bounding box center [1177, 251] width 365 height 70
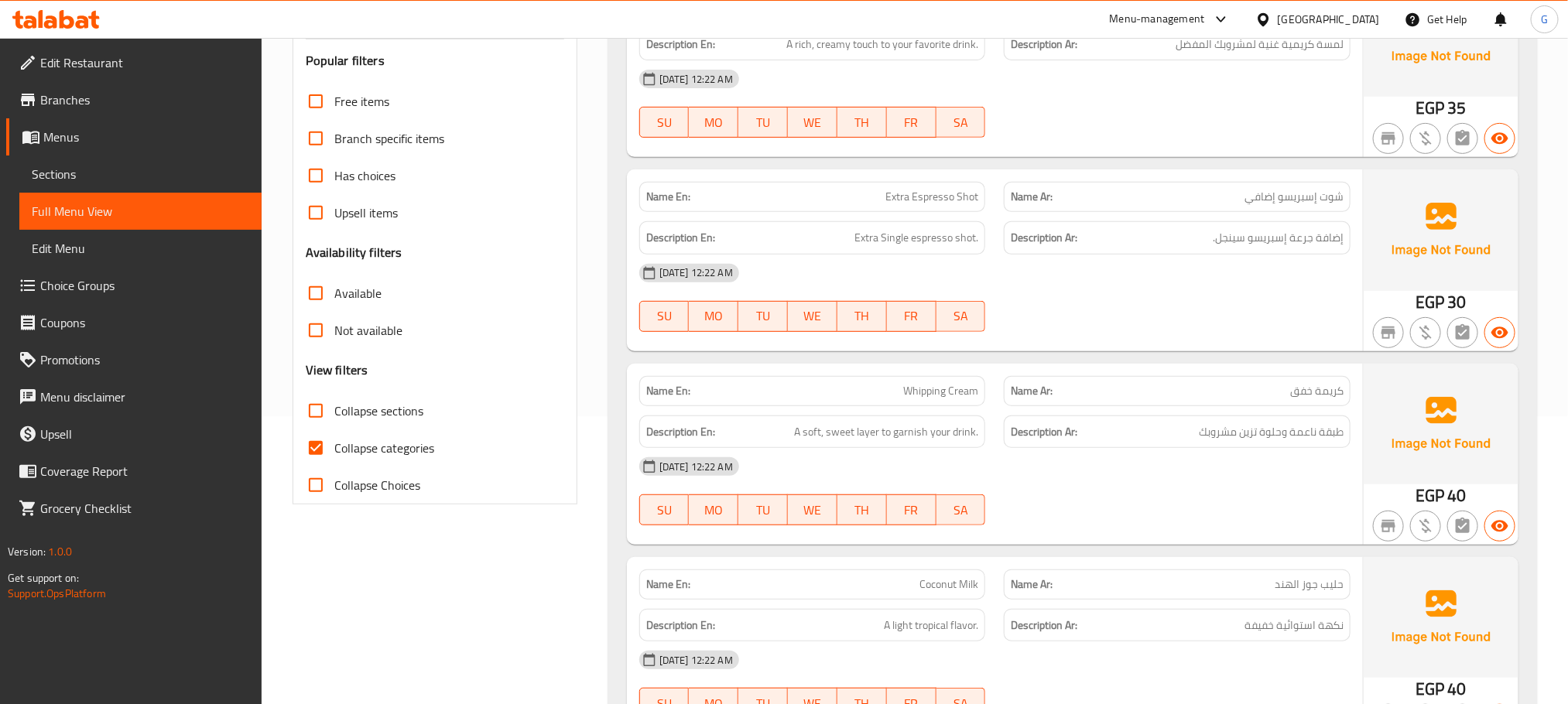
scroll to position [331, 0]
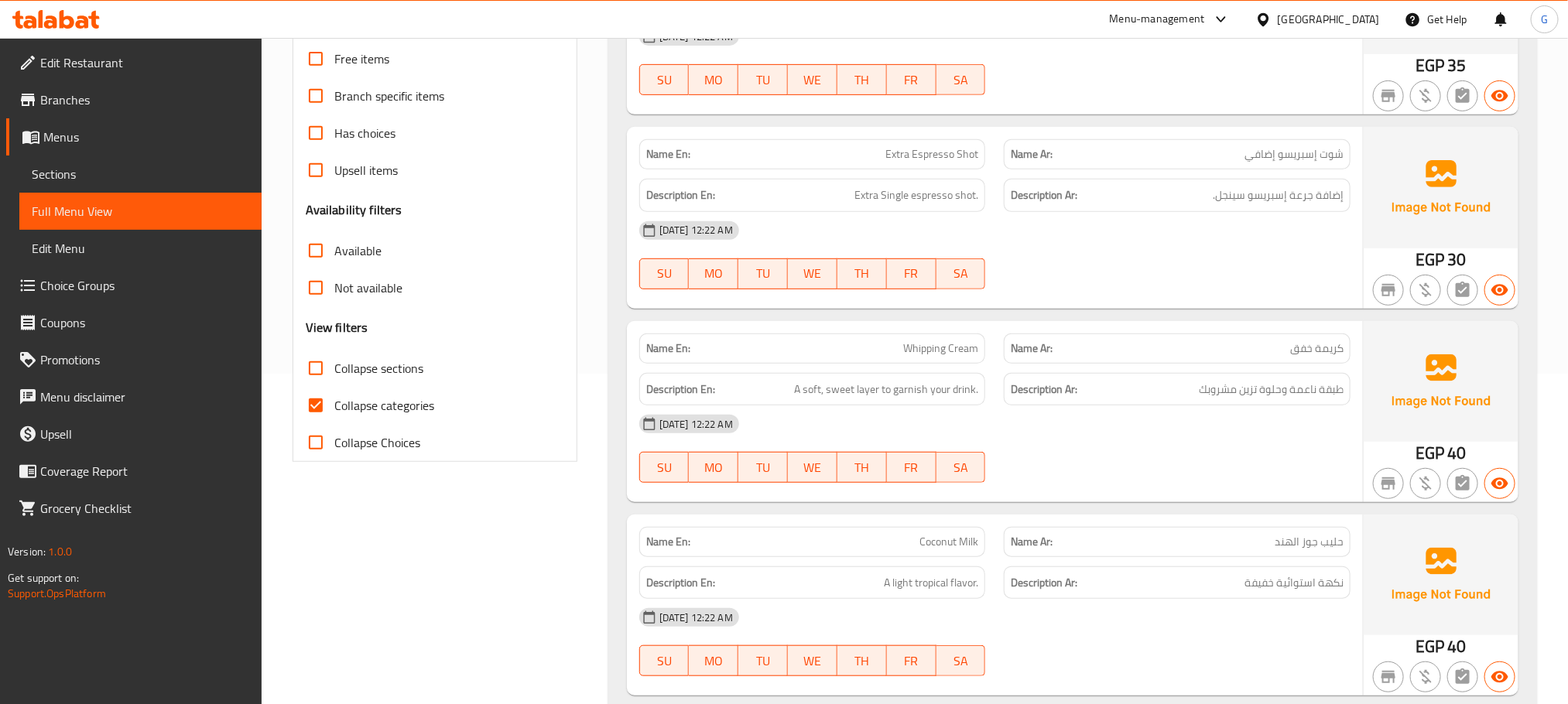
click at [356, 397] on span "Collapse categories" at bounding box center [385, 405] width 100 height 18
click at [335, 397] on input "Collapse categories" at bounding box center [315, 405] width 37 height 37
checkbox input "false"
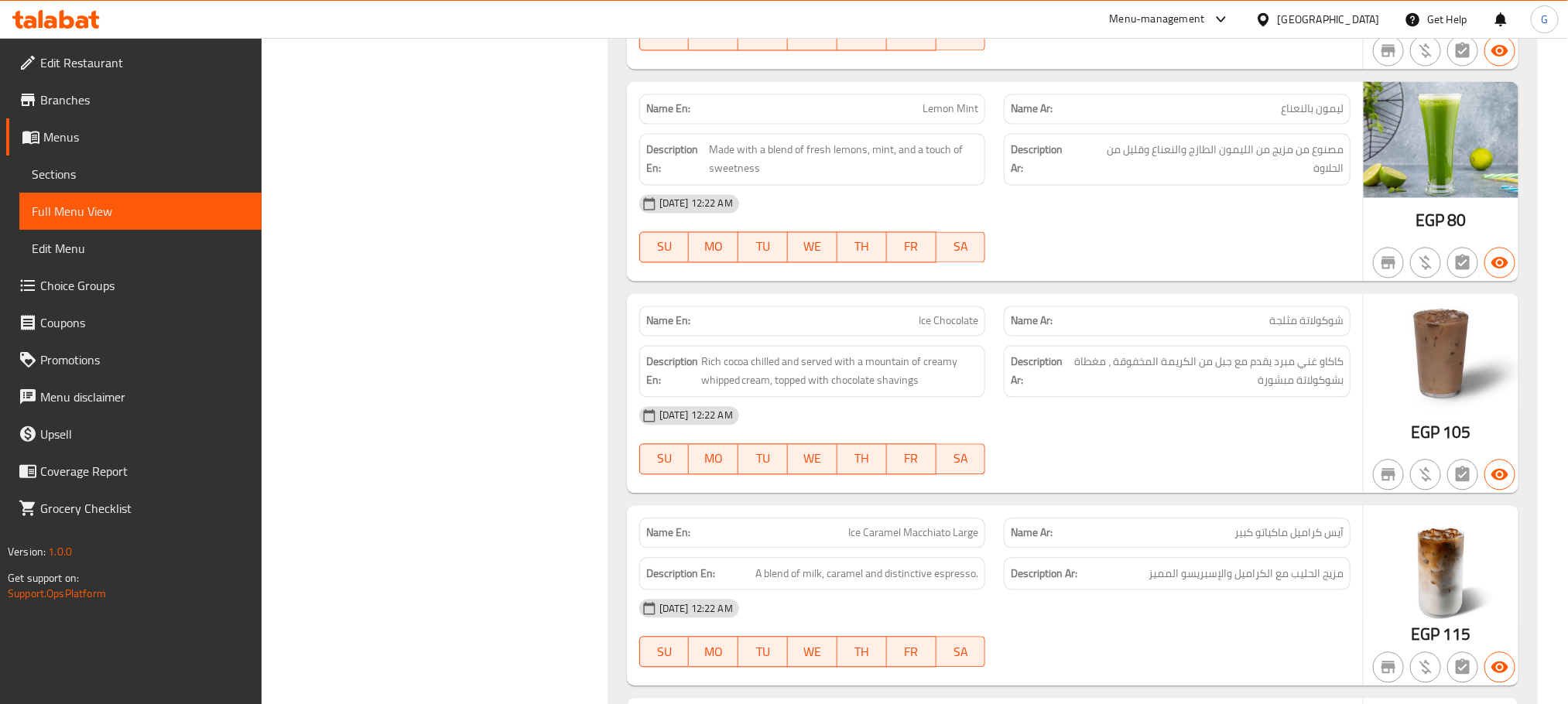
scroll to position [11166, 0]
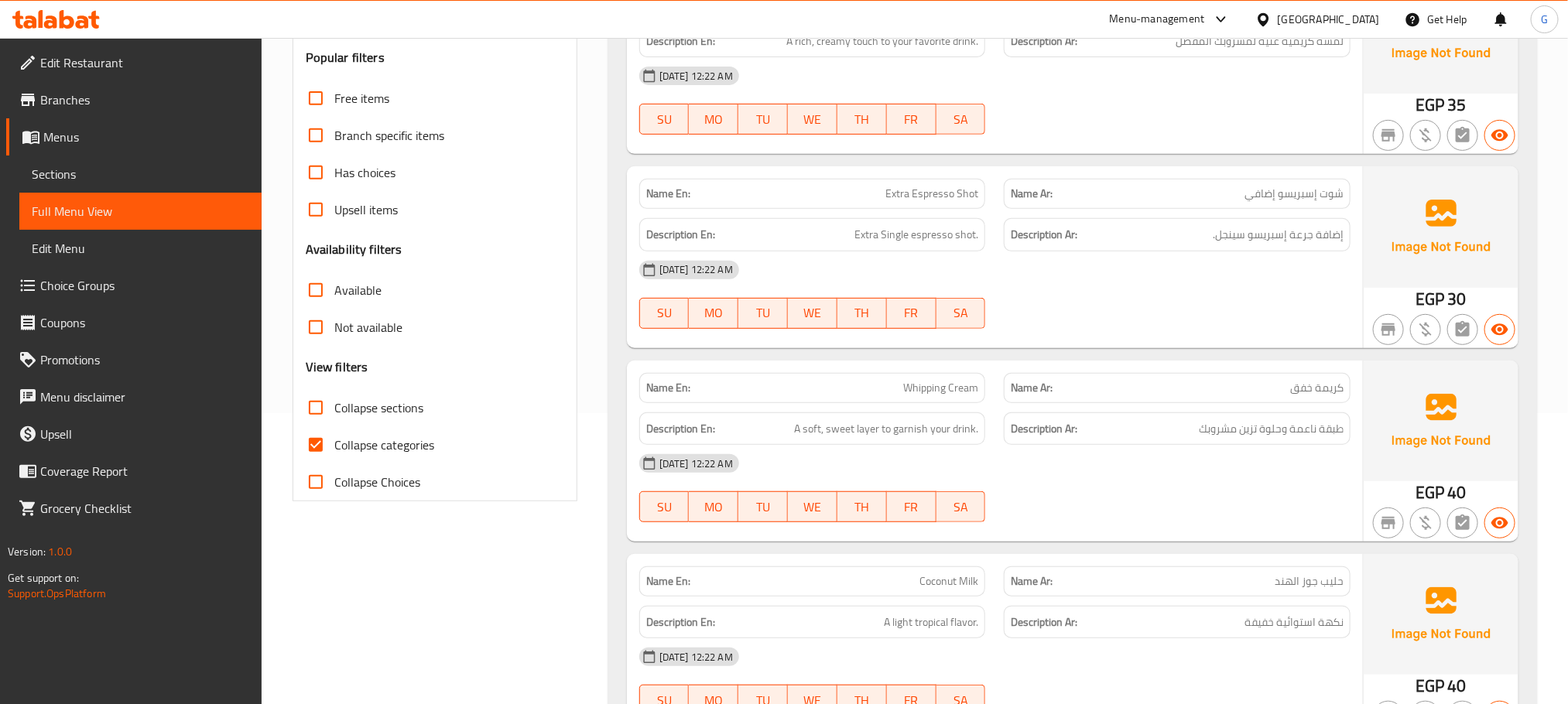
scroll to position [293, 0]
click at [373, 448] on span "Collapse categories" at bounding box center [385, 442] width 100 height 18
click at [335, 448] on input "Collapse categories" at bounding box center [315, 442] width 37 height 37
checkbox input "false"
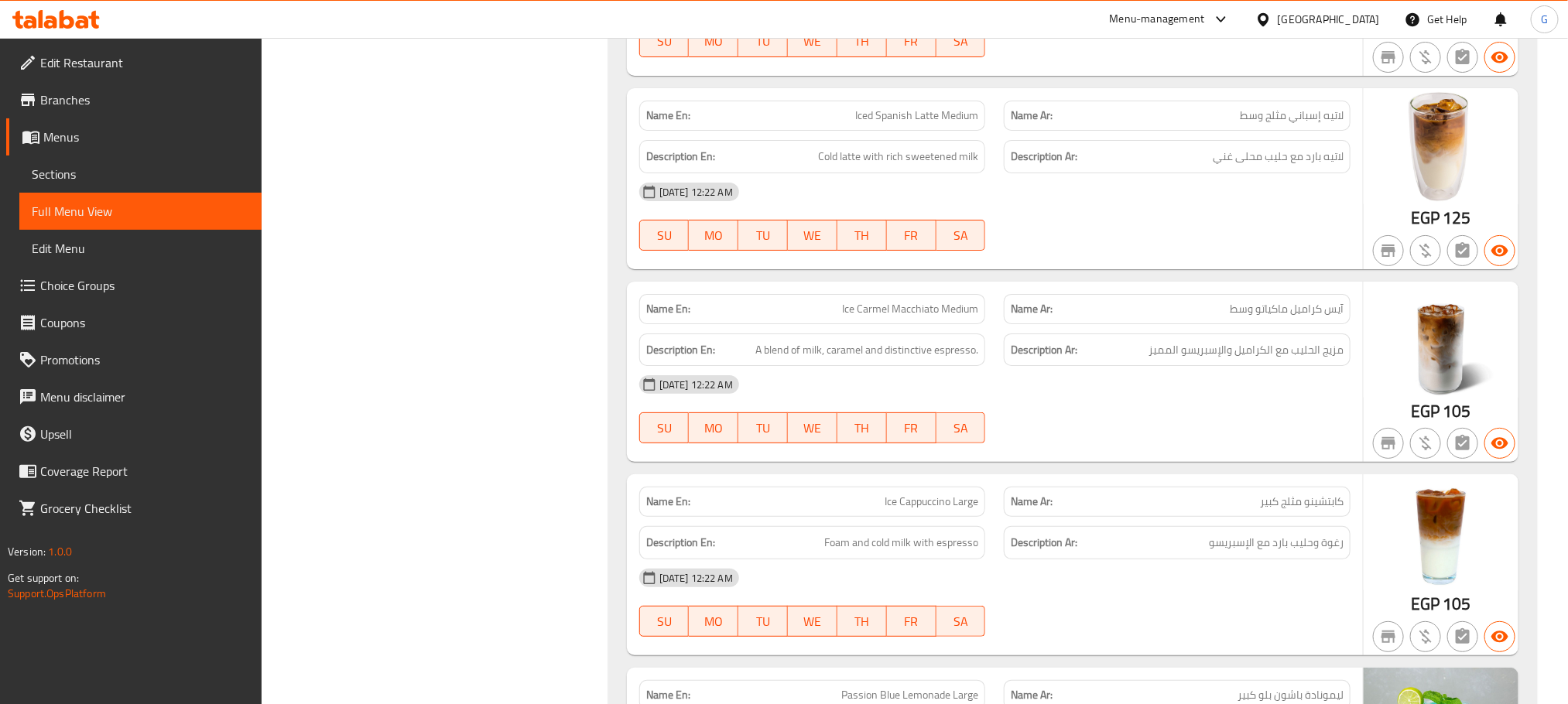
click at [866, 317] on span "Ice Carmel Macchiato Medium" at bounding box center [911, 309] width 136 height 16
click at [881, 317] on span "Ice Carmel Macchiato Medium" at bounding box center [911, 309] width 136 height 16
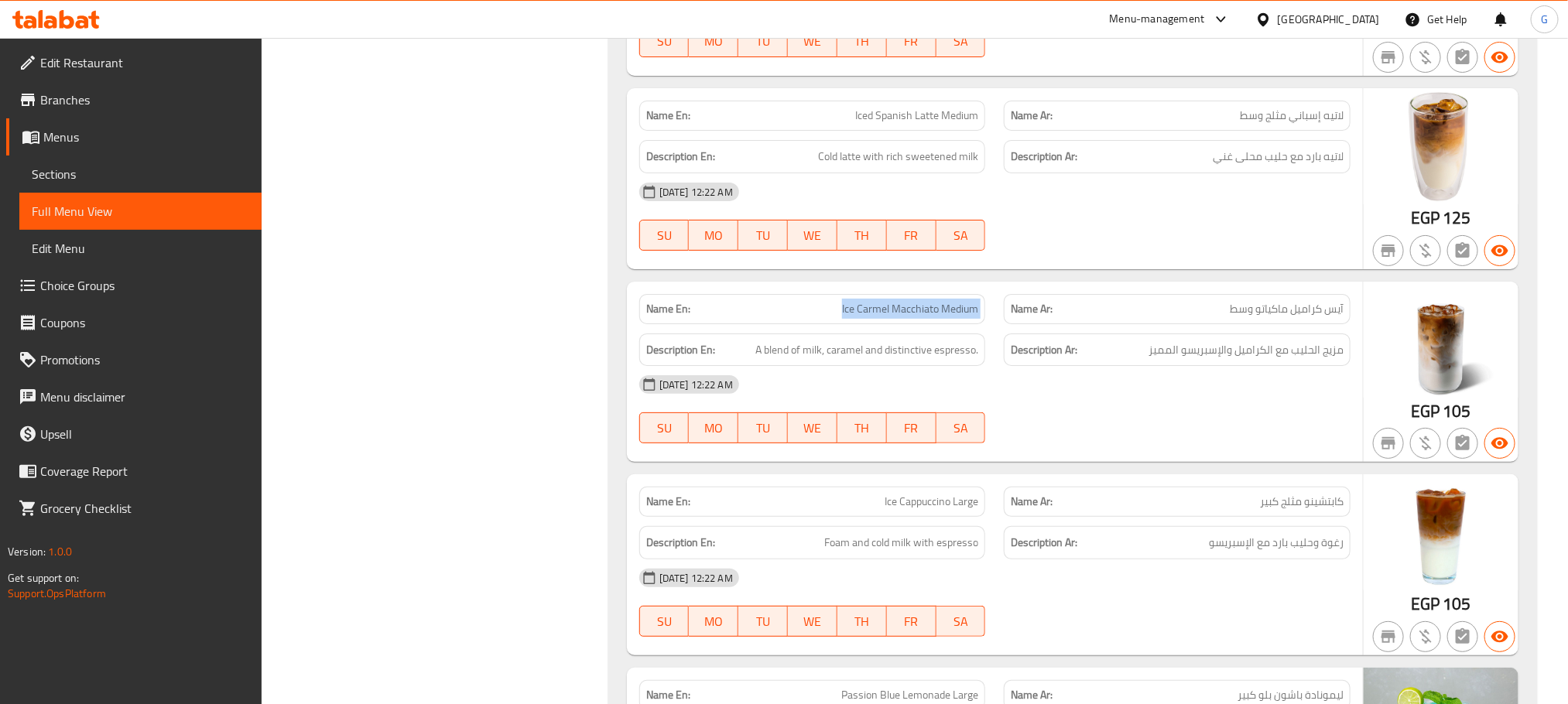
click at [881, 317] on span "Ice Carmel Macchiato Medium" at bounding box center [911, 309] width 136 height 16
copy span "Ice Carmel Macchiato Medium"
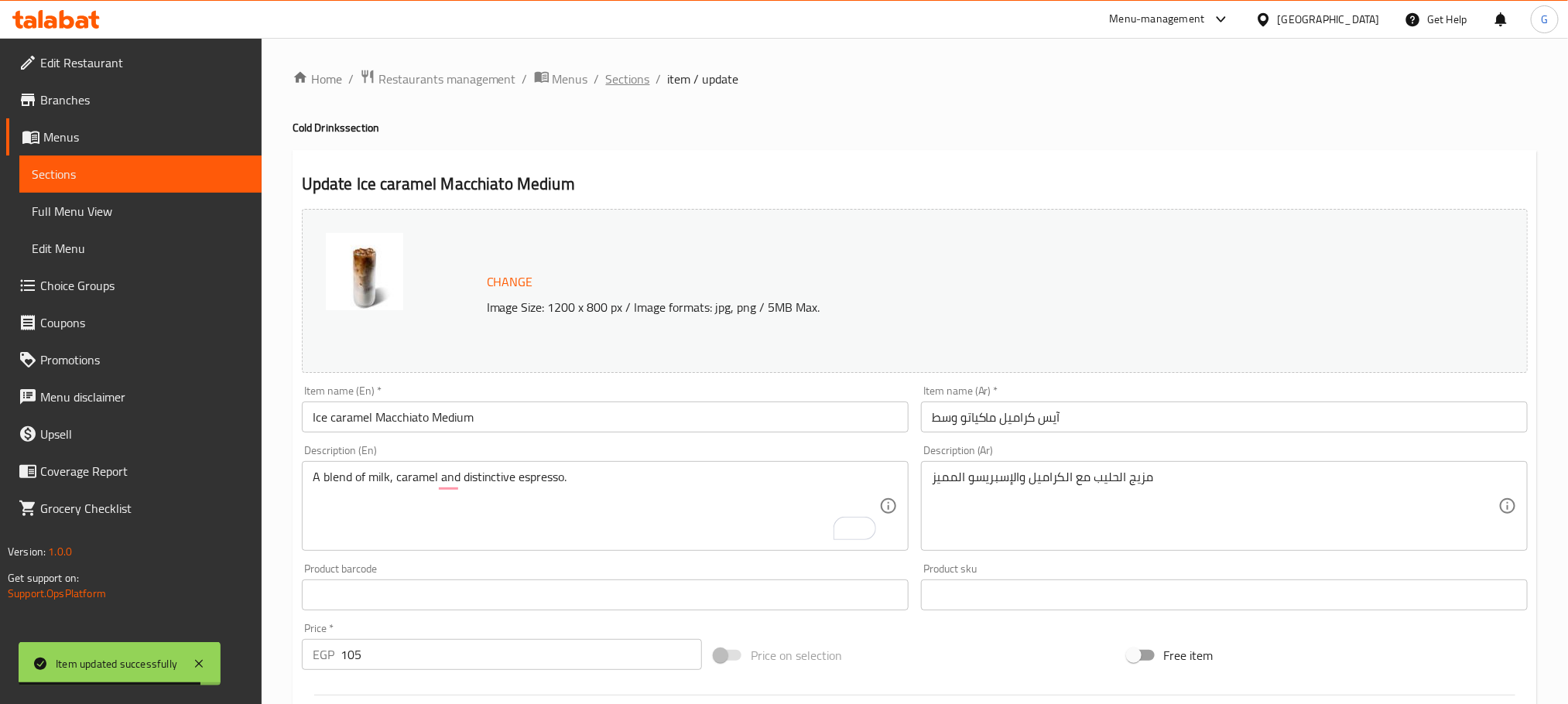
click at [634, 86] on span "Sections" at bounding box center [628, 79] width 45 height 18
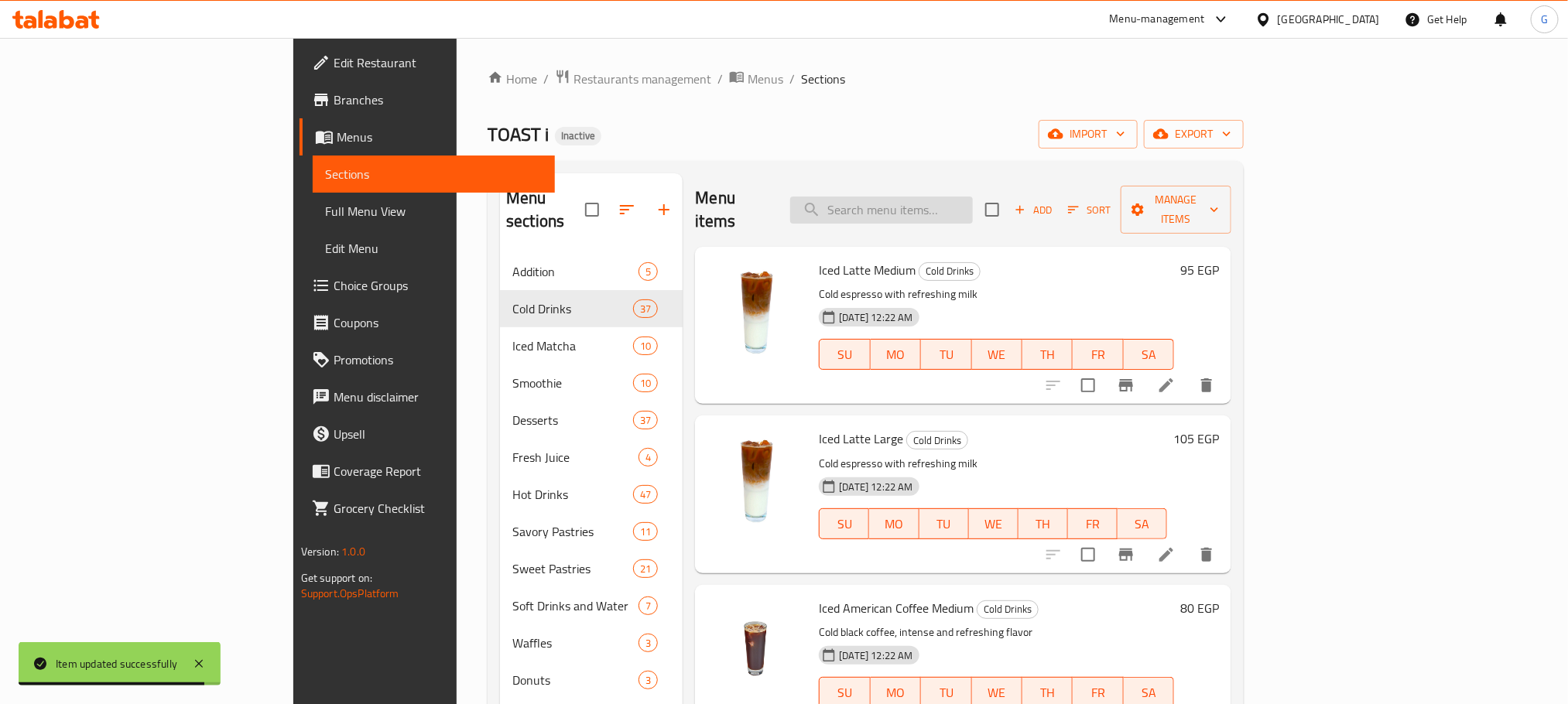
click at [934, 196] on input "search" at bounding box center [882, 210] width 183 height 27
paste input "Cocolate Mocha Frappe L"
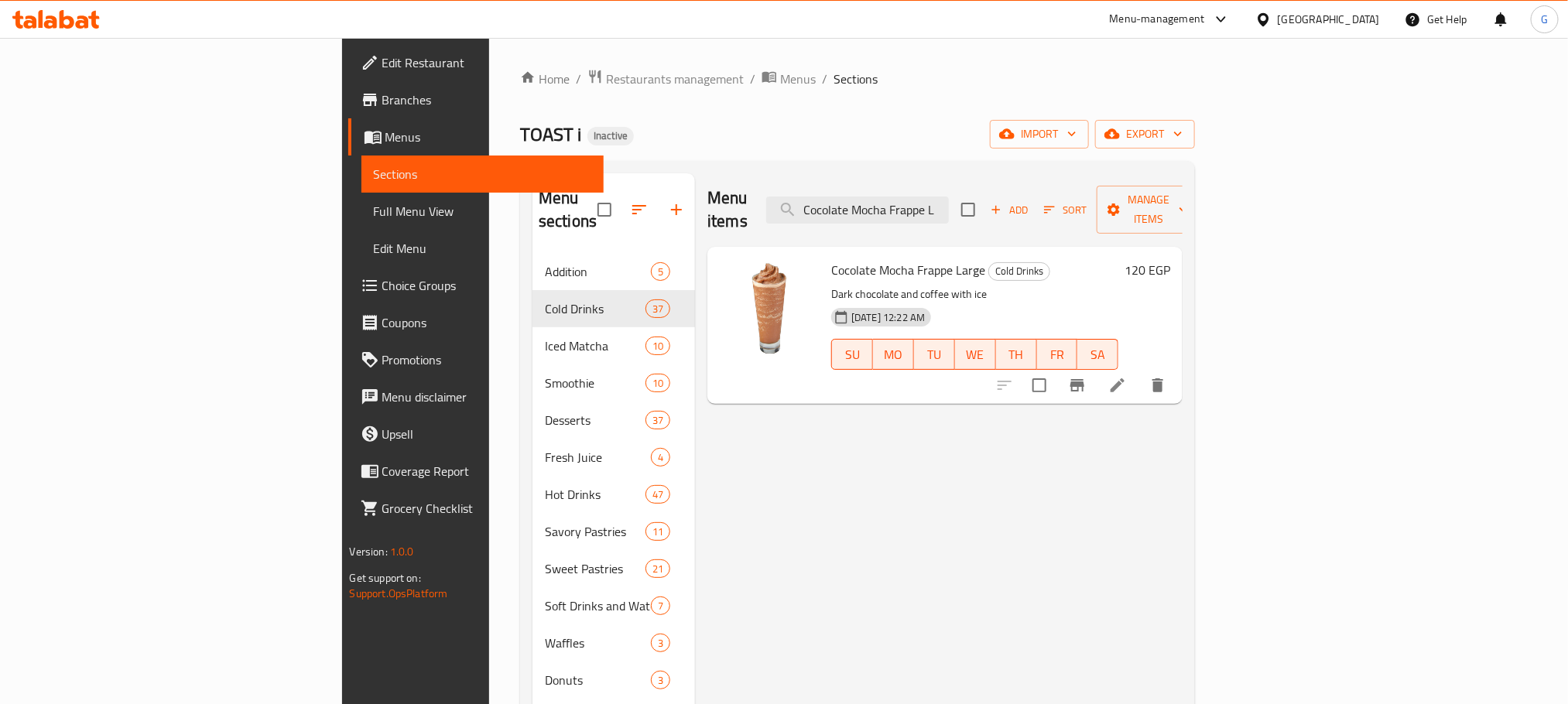
type input "Cocolate Mocha Frappe L"
click at [1140, 372] on li at bounding box center [1118, 385] width 44 height 28
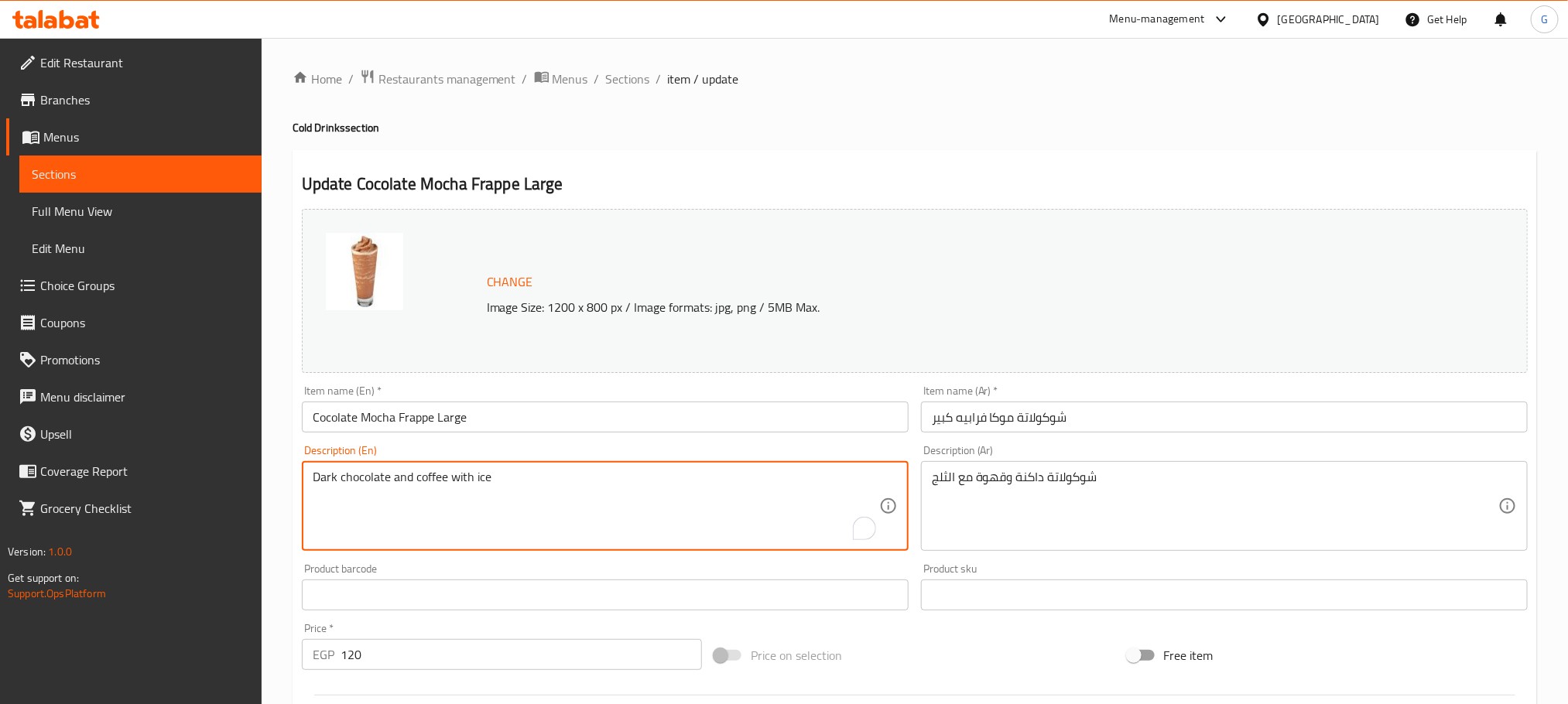
click at [368, 476] on textarea "Dark chocolate and coffee with ice" at bounding box center [595, 506] width 566 height 74
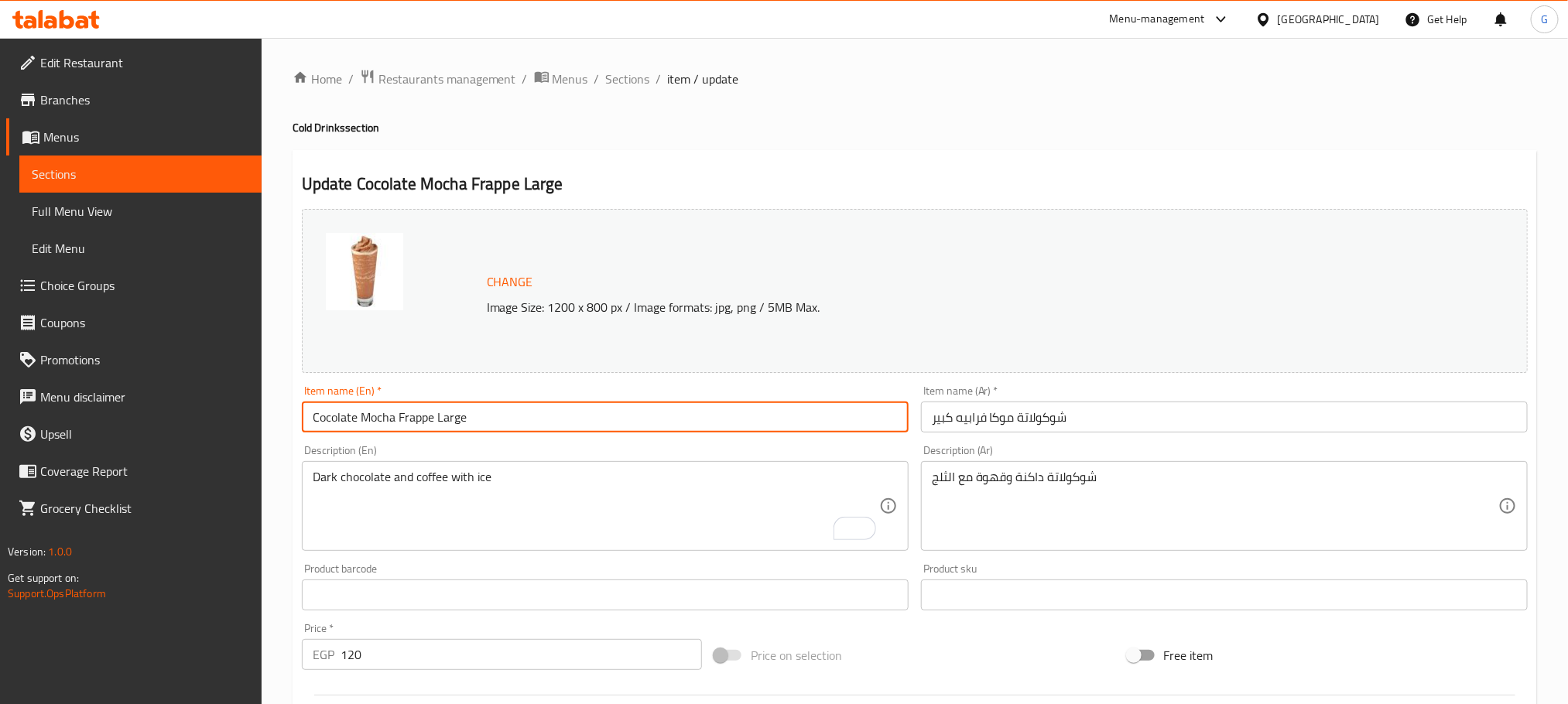
click at [337, 410] on input "Cocolate Mocha Frappe Large" at bounding box center [605, 417] width 607 height 31
paste input "ch"
type input "chocolate Mocha Frappe Large"
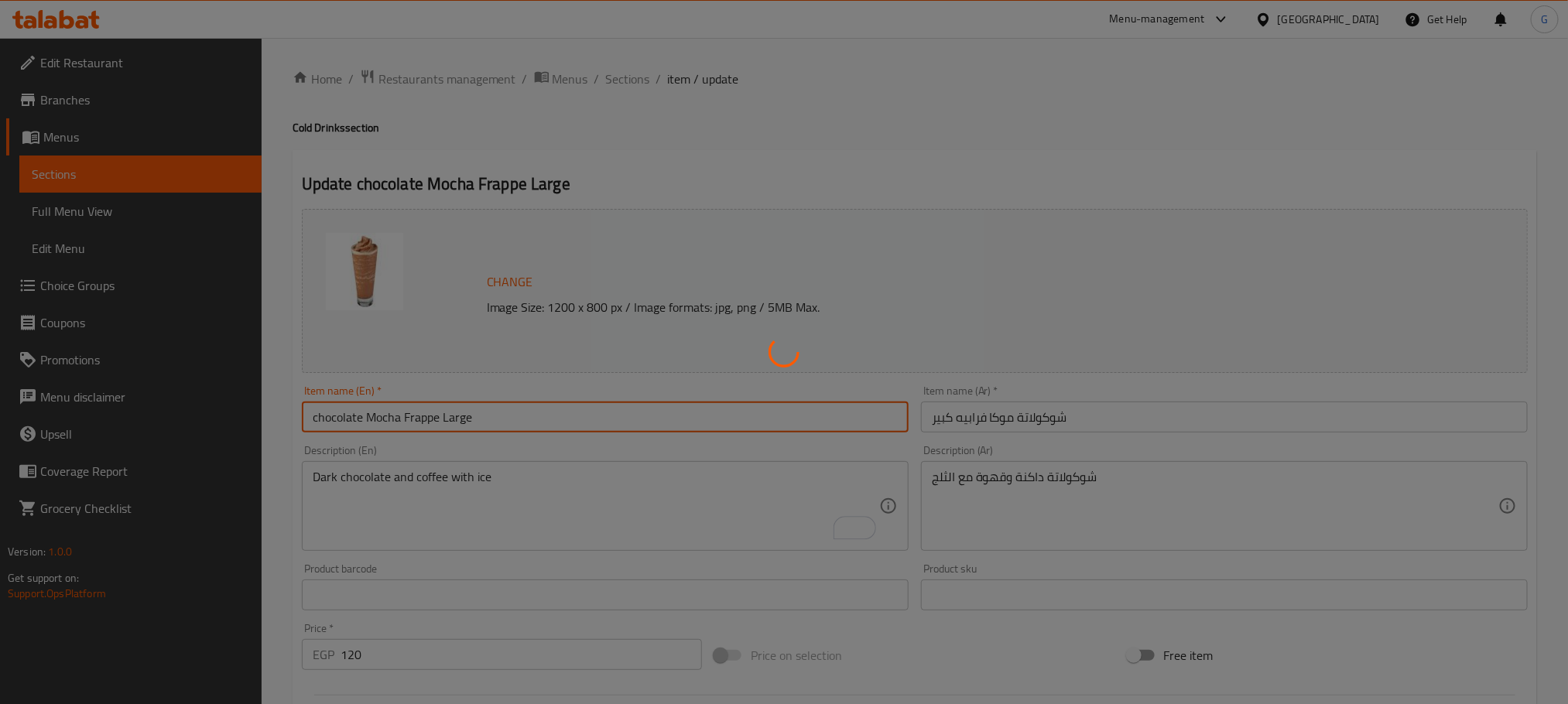
click at [391, 411] on div at bounding box center [784, 352] width 1568 height 704
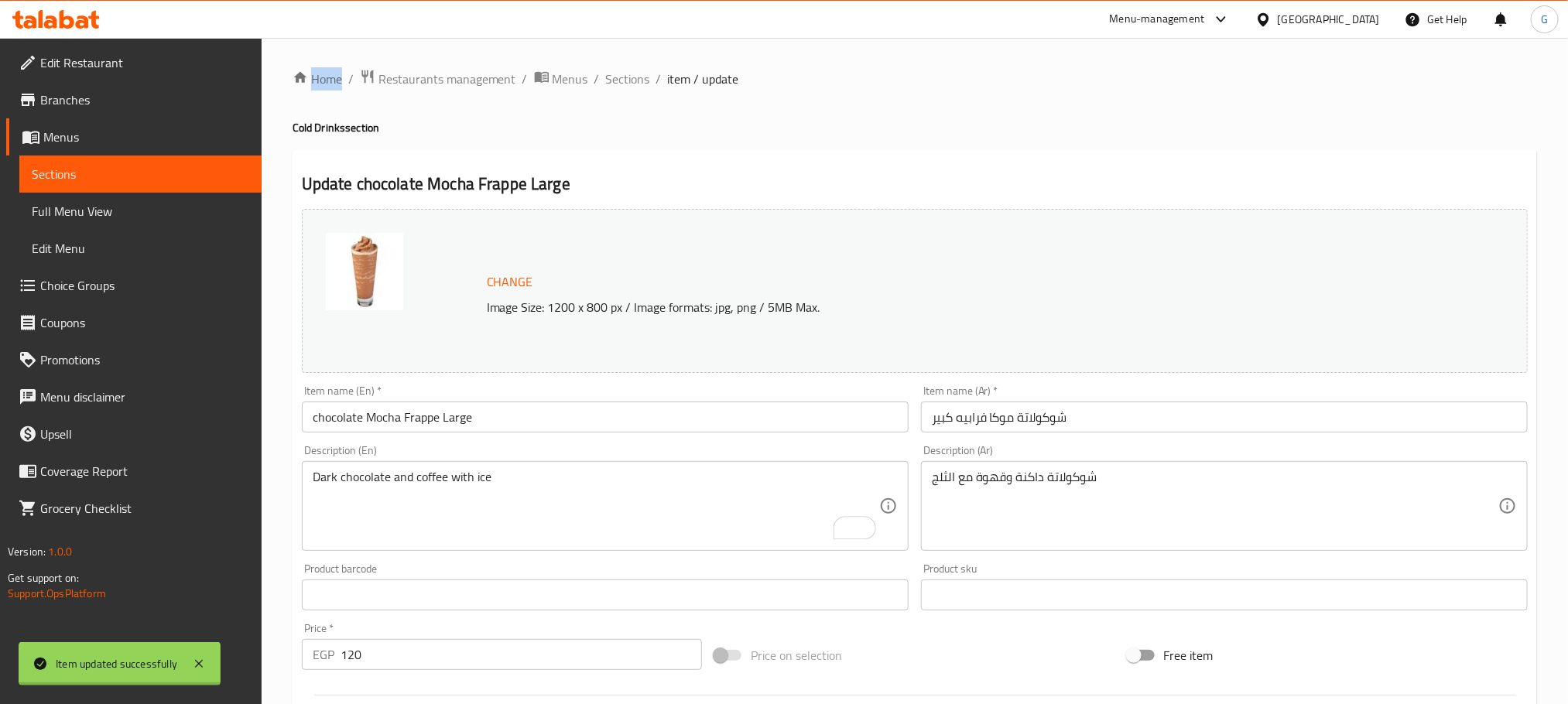
click at [391, 411] on div at bounding box center [784, 352] width 1568 height 704
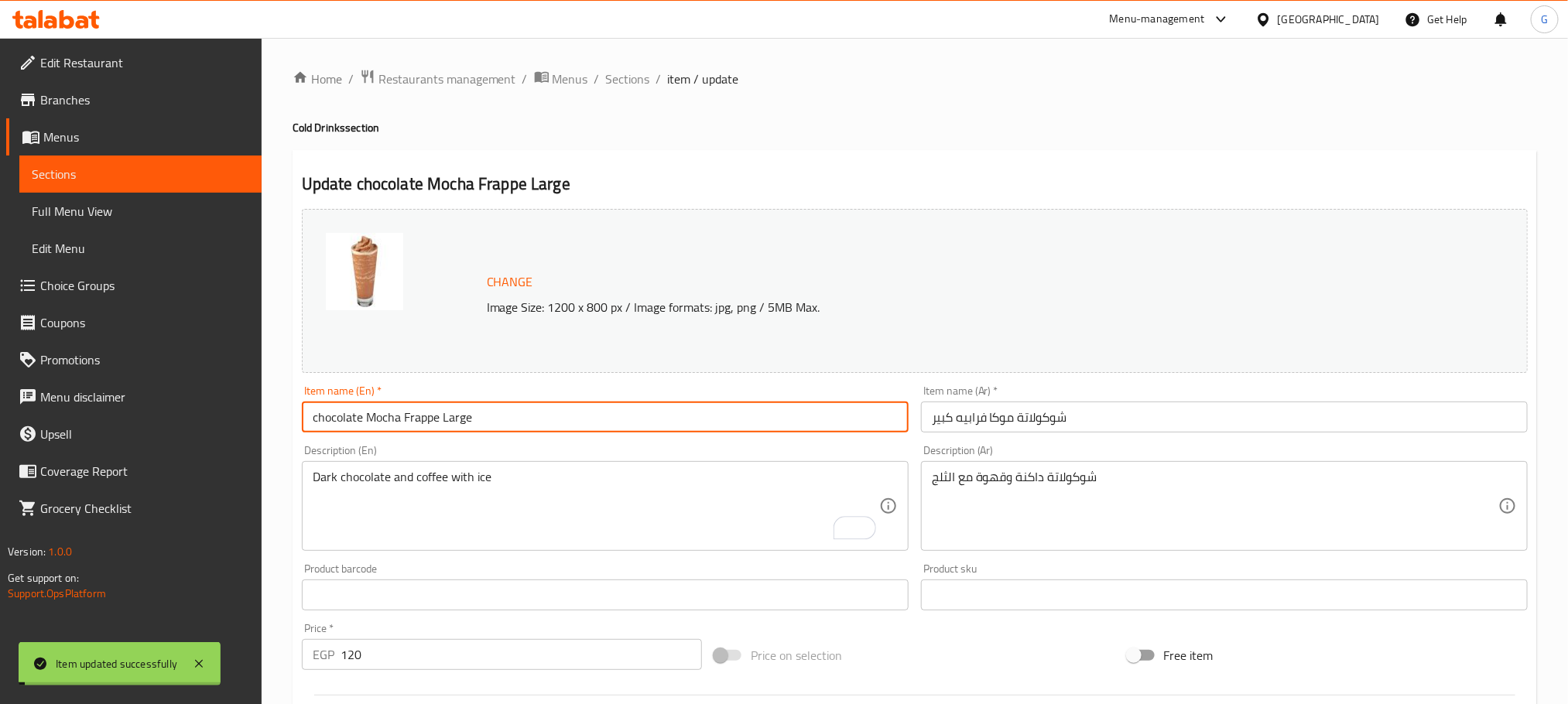
click at [391, 411] on input "chocolate Mocha Frappe Large" at bounding box center [605, 417] width 607 height 31
click at [646, 74] on span "Sections" at bounding box center [628, 79] width 45 height 18
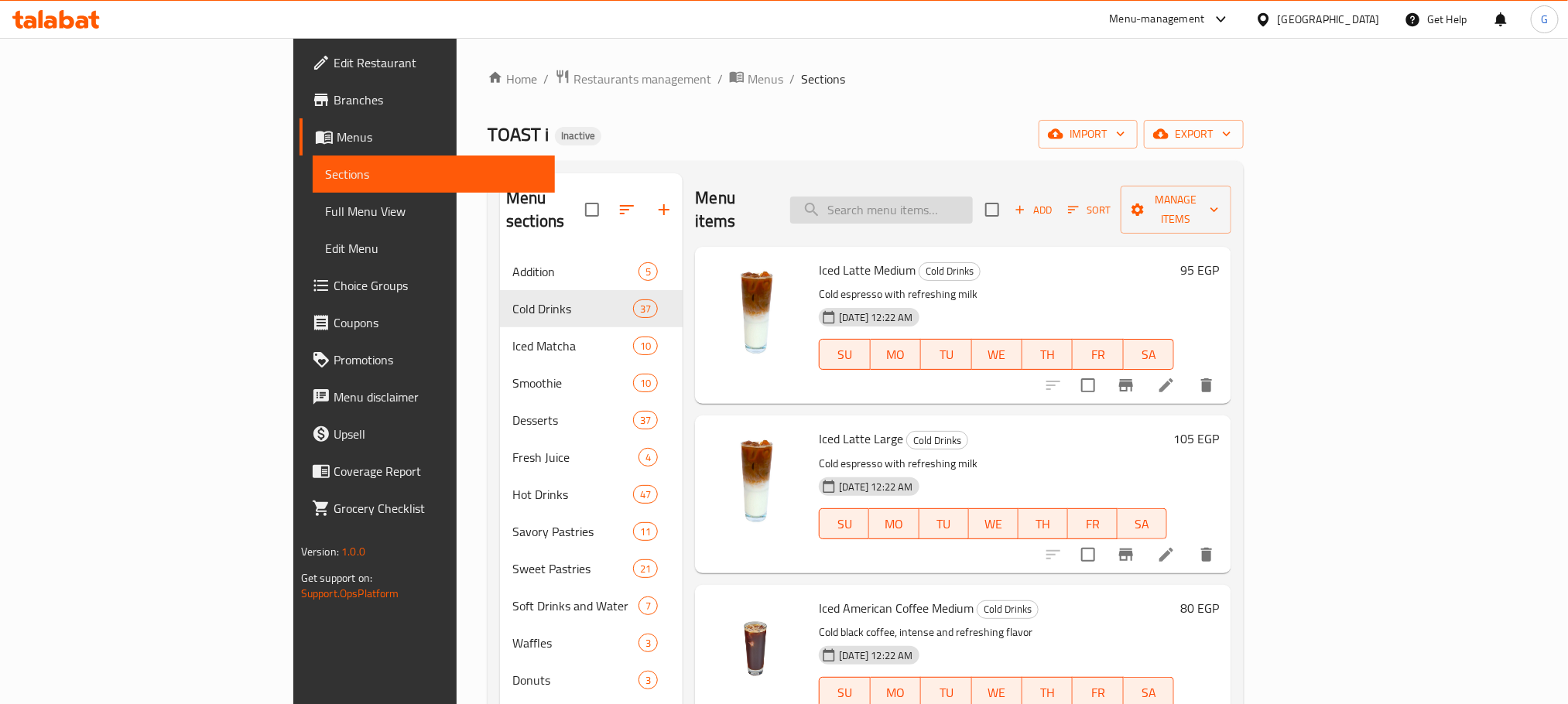
click at [915, 196] on input "search" at bounding box center [882, 210] width 183 height 27
paste input "Cocolate Mocha Frappe Medium"
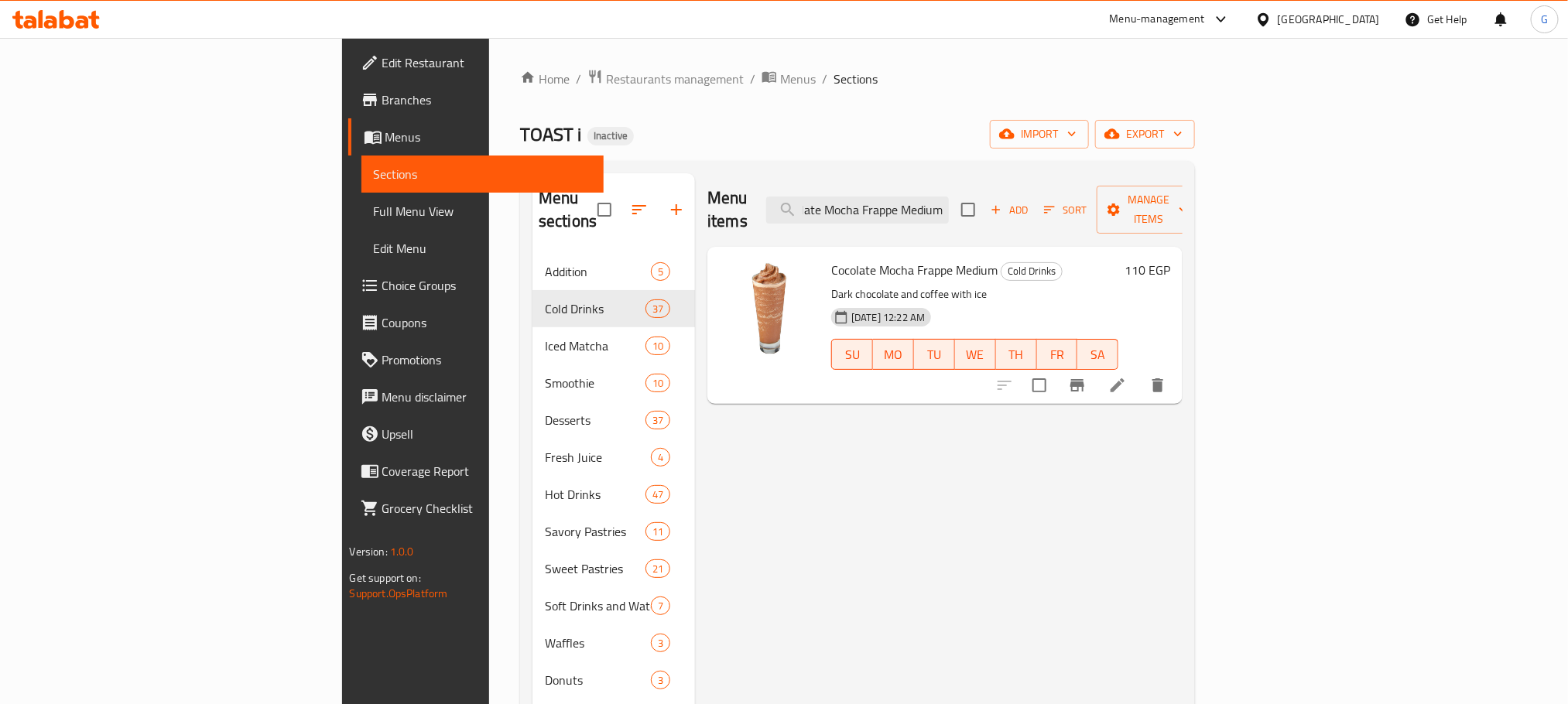
type input "Cocolate Mocha Frappe Medium"
click at [1127, 376] on icon at bounding box center [1118, 385] width 18 height 18
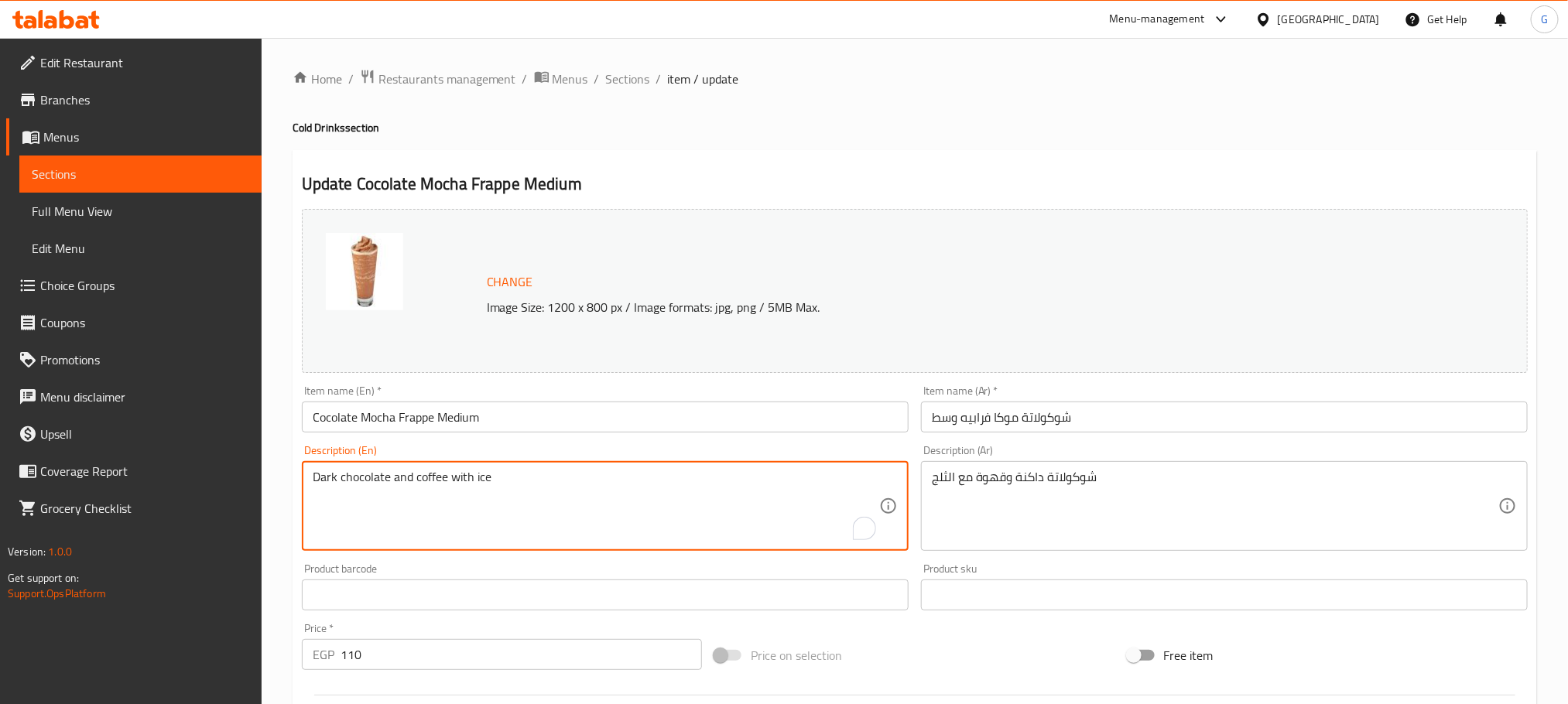
click at [370, 471] on textarea "Dark chocolate and coffee with ice" at bounding box center [595, 506] width 566 height 74
click at [349, 411] on input "Cocolate Mocha Frappe Medium" at bounding box center [605, 417] width 607 height 31
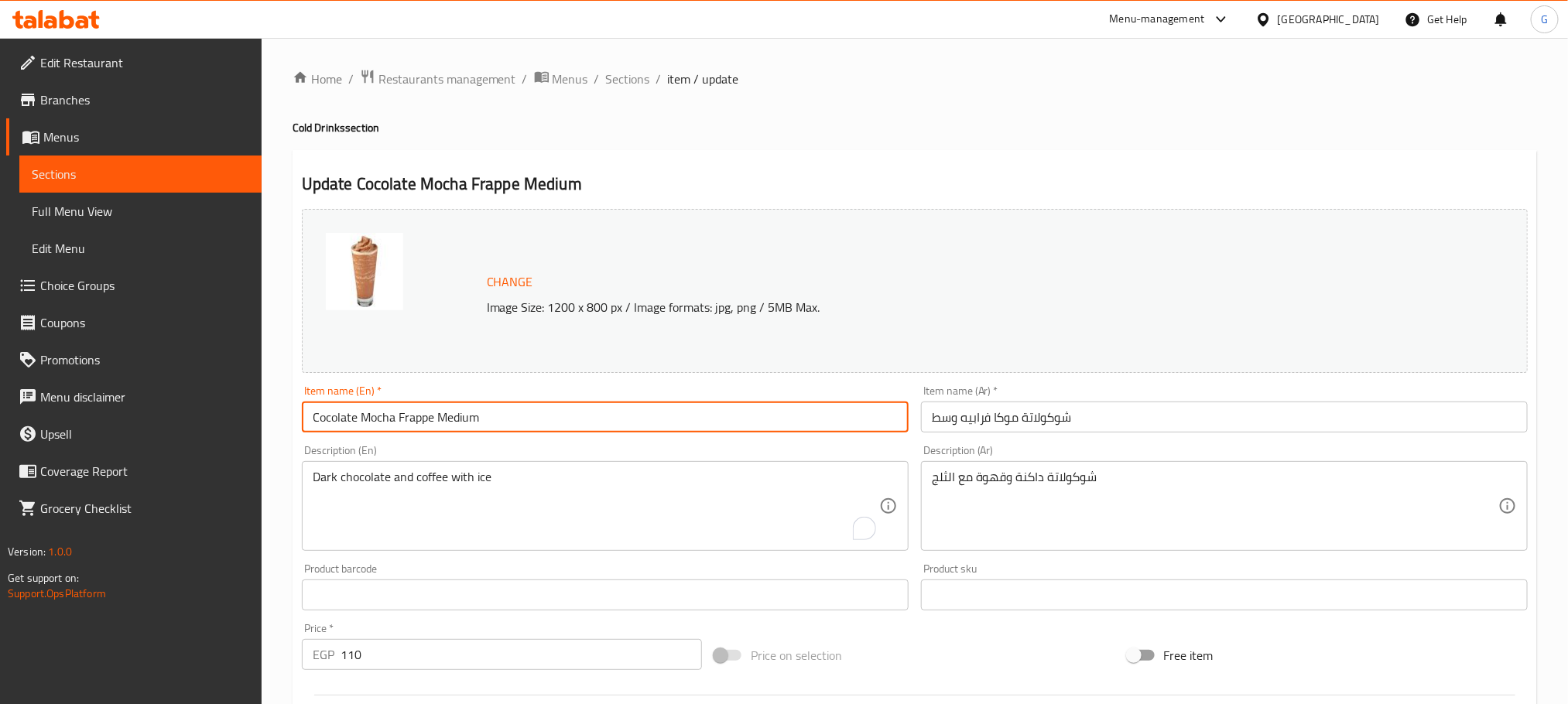
click at [349, 411] on input "Cocolate Mocha Frappe Medium" at bounding box center [605, 417] width 607 height 31
paste input "ch"
type input "chocolate Mocha Frappe Medium"
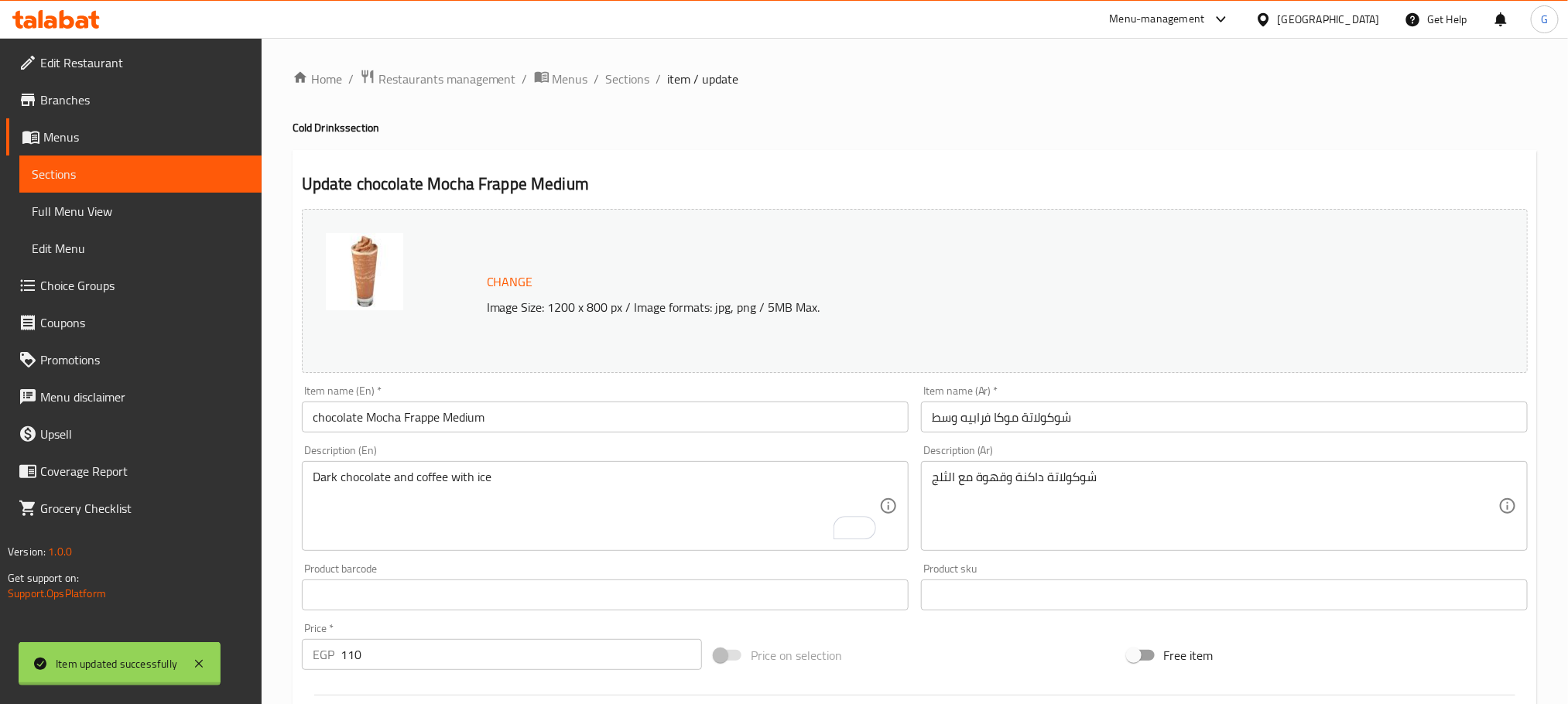
click at [420, 413] on div at bounding box center [784, 352] width 1568 height 704
click at [420, 413] on div "Home / Restaurants management / Menus / Sections / item / update Cold Drinks se…" at bounding box center [914, 577] width 1244 height 1016
click at [420, 413] on input "chocolate Mocha Frappe Medium" at bounding box center [605, 417] width 607 height 31
click at [1390, 143] on div "Home / Restaurants management / Menus / Sections / item / update Cold Drinks se…" at bounding box center [914, 577] width 1244 height 1016
click at [614, 72] on span "Sections" at bounding box center [628, 79] width 45 height 18
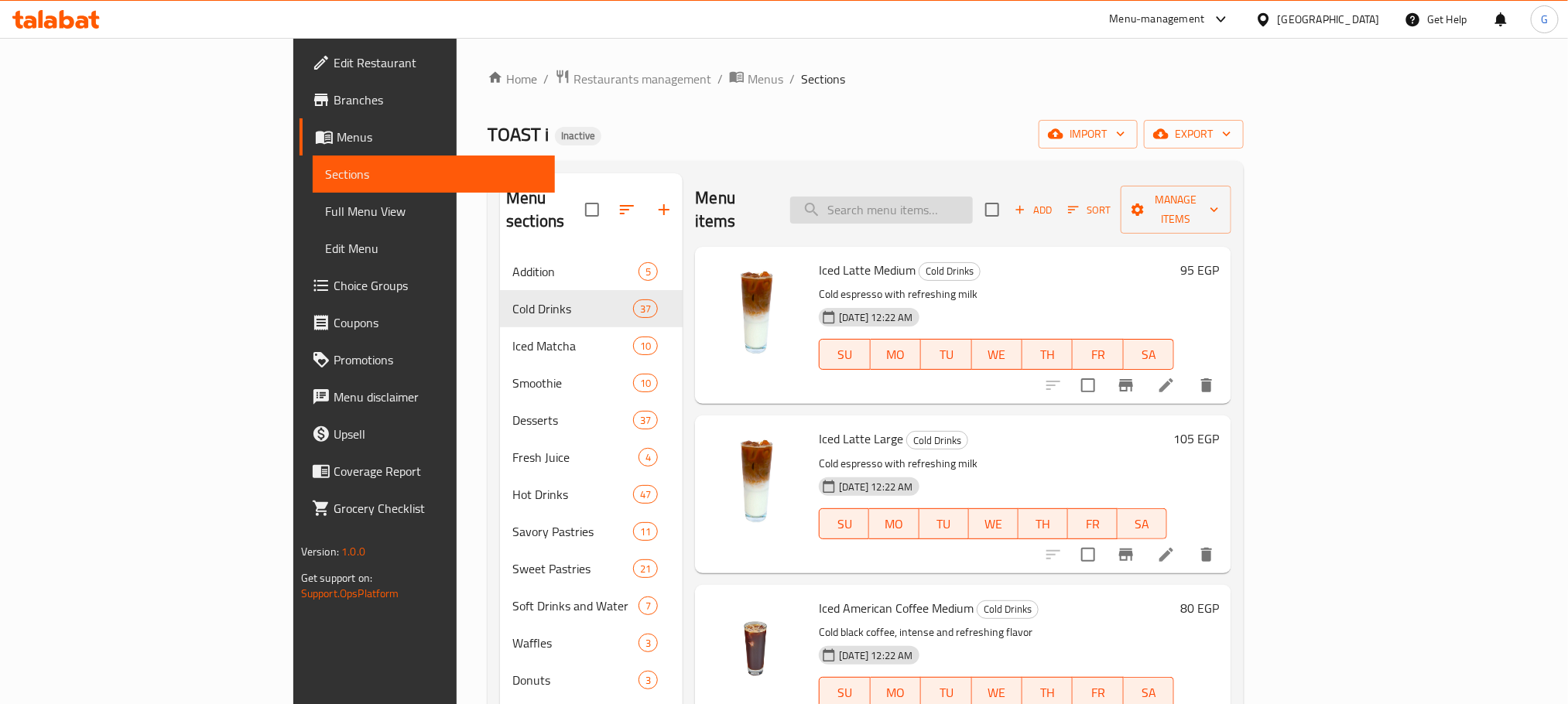
click at [974, 203] on input "search" at bounding box center [882, 210] width 183 height 27
type input "ق"
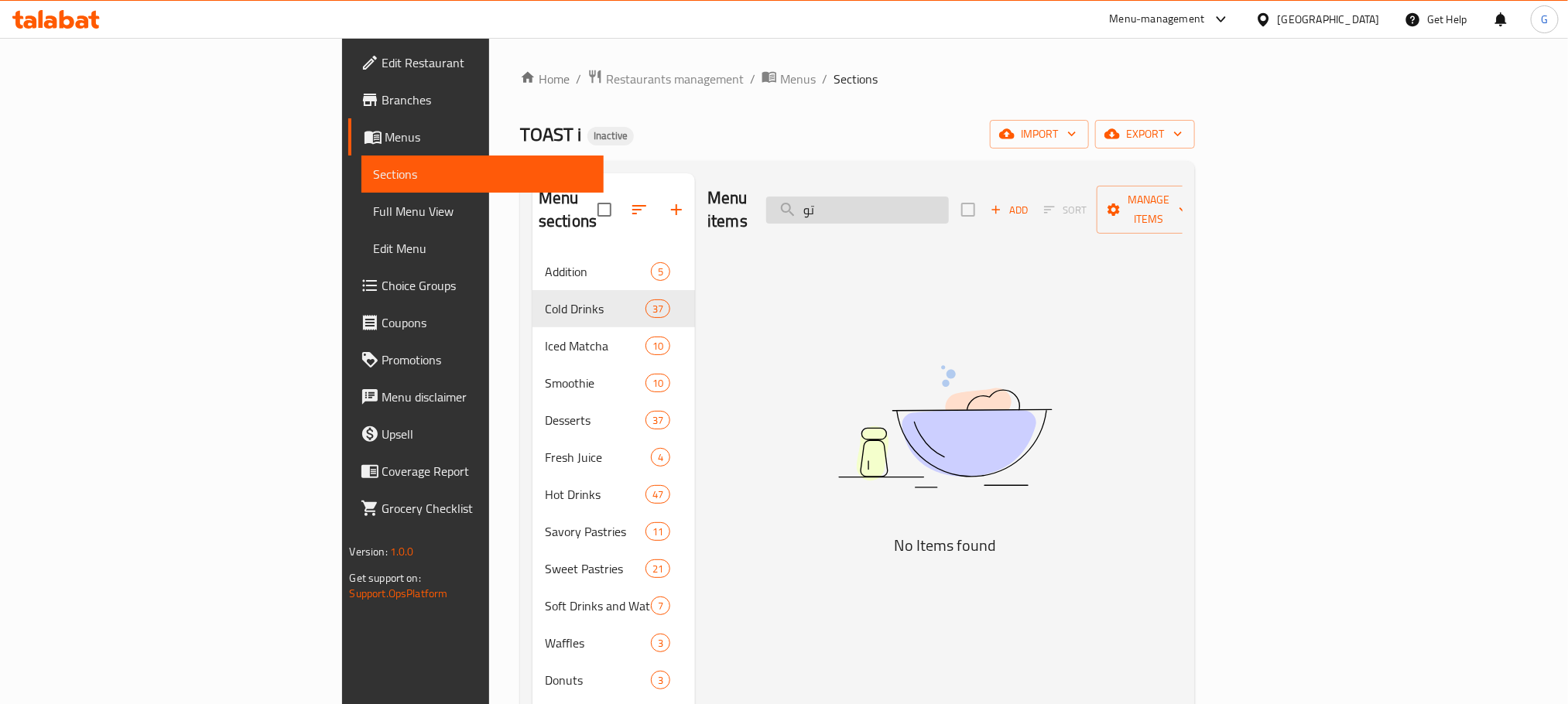
type input "ت"
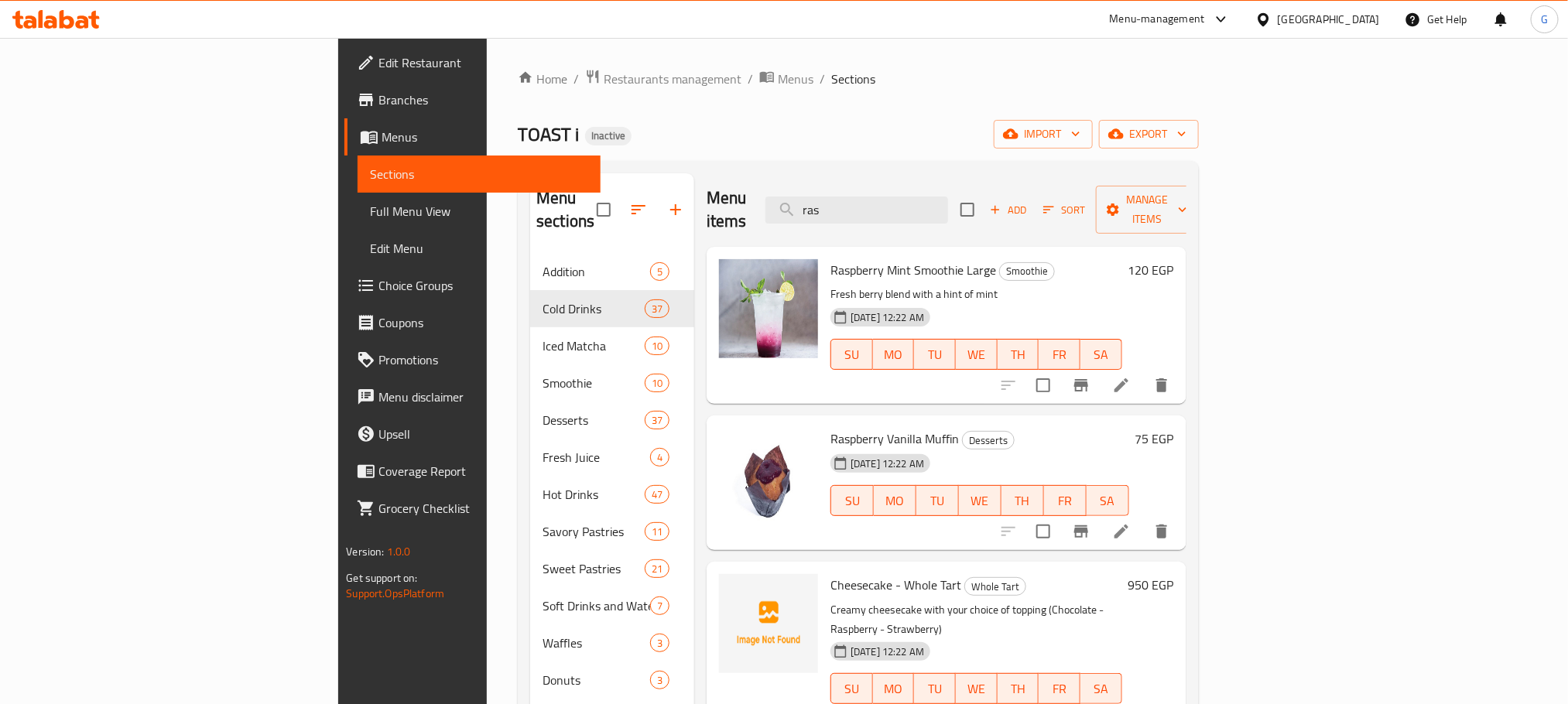
type input "ras"
click at [1144, 373] on li at bounding box center [1122, 385] width 44 height 28
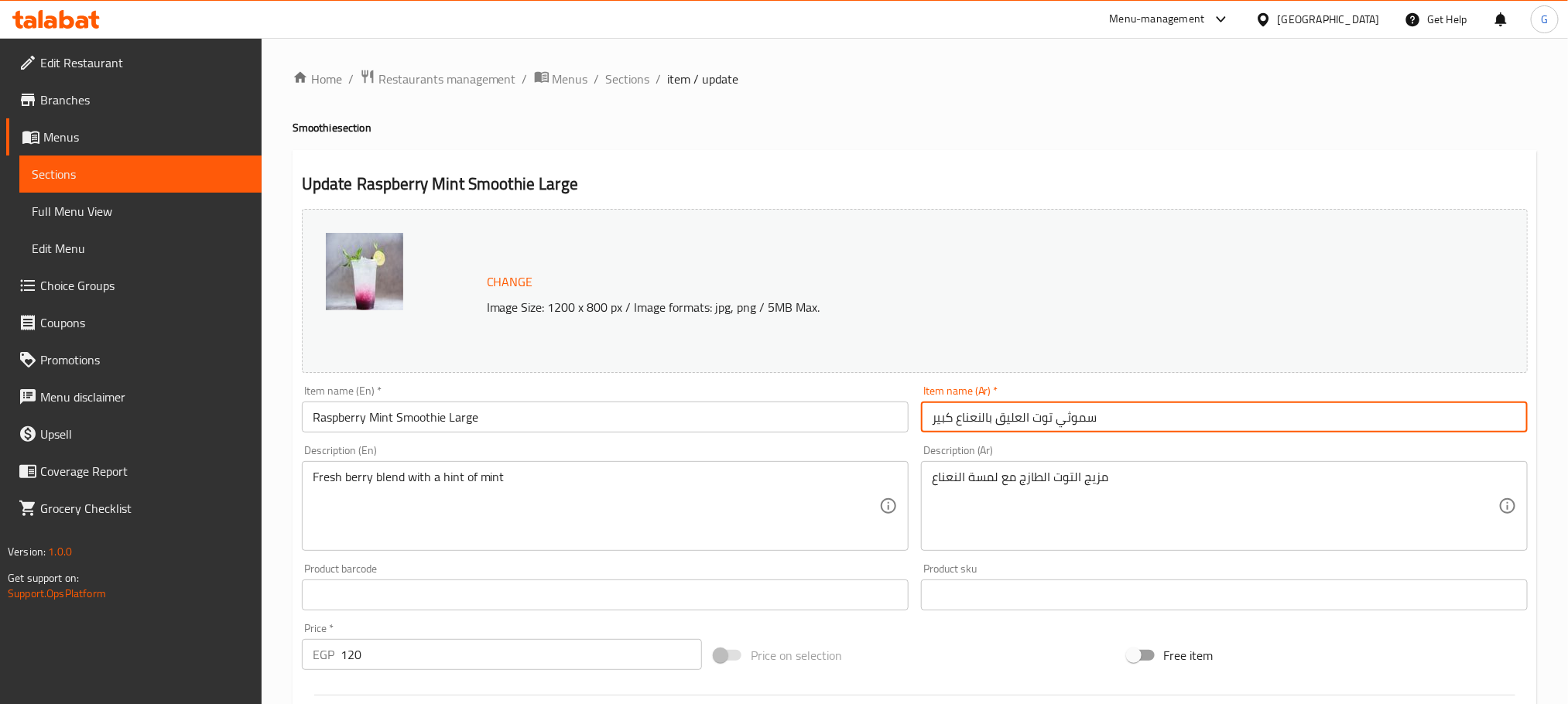
click at [1020, 414] on input "سموثي توت العليق بالنعناع كبير" at bounding box center [1224, 417] width 607 height 31
drag, startPoint x: 1051, startPoint y: 416, endPoint x: 997, endPoint y: 418, distance: 54.0
click at [997, 418] on input "سموثي توت العليق بالنعناع كبير" at bounding box center [1224, 417] width 607 height 31
paste input "توت بري أحمر"
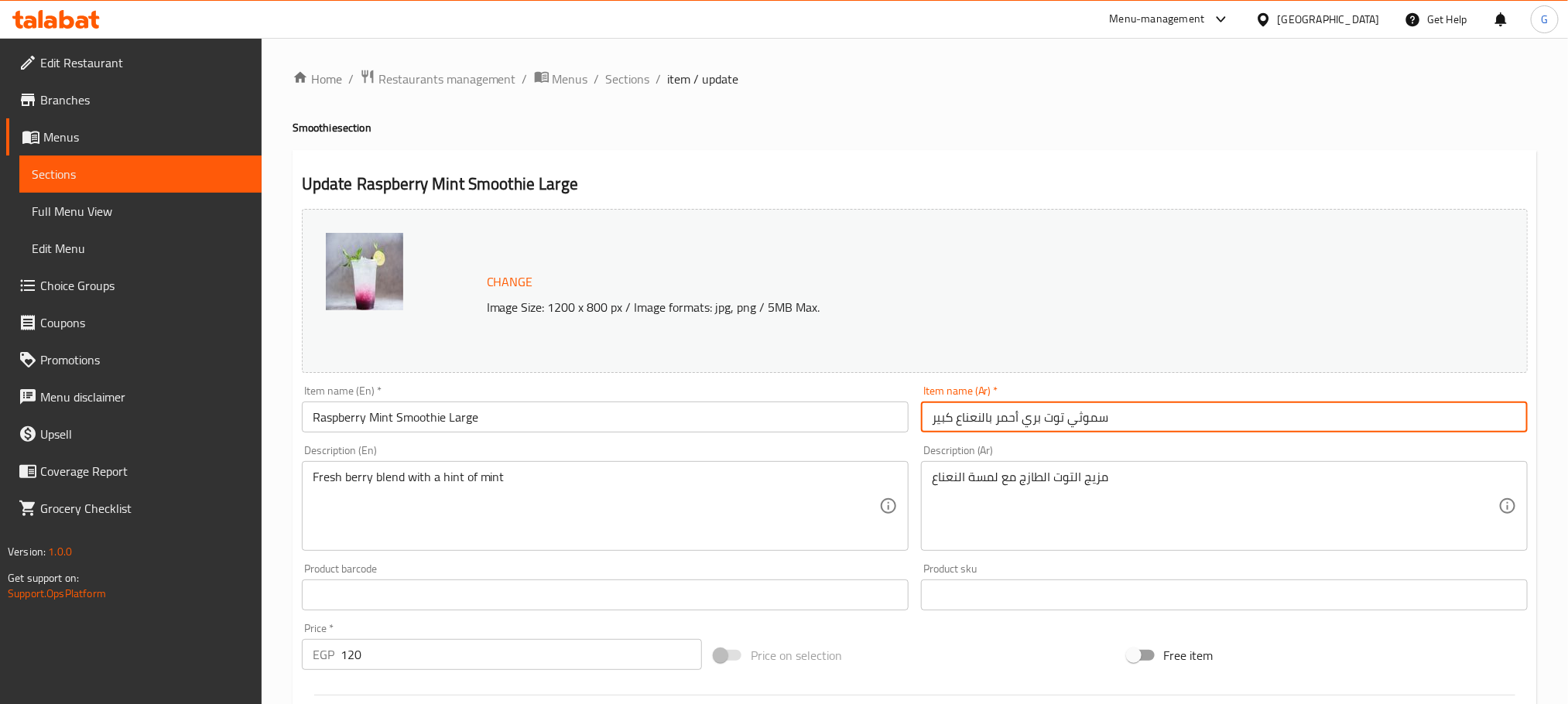
type input "سموثي توت بري أحمر بالنعناع كبير"
click at [843, 416] on input "Raspberry Mint Smoothie Large" at bounding box center [605, 417] width 607 height 31
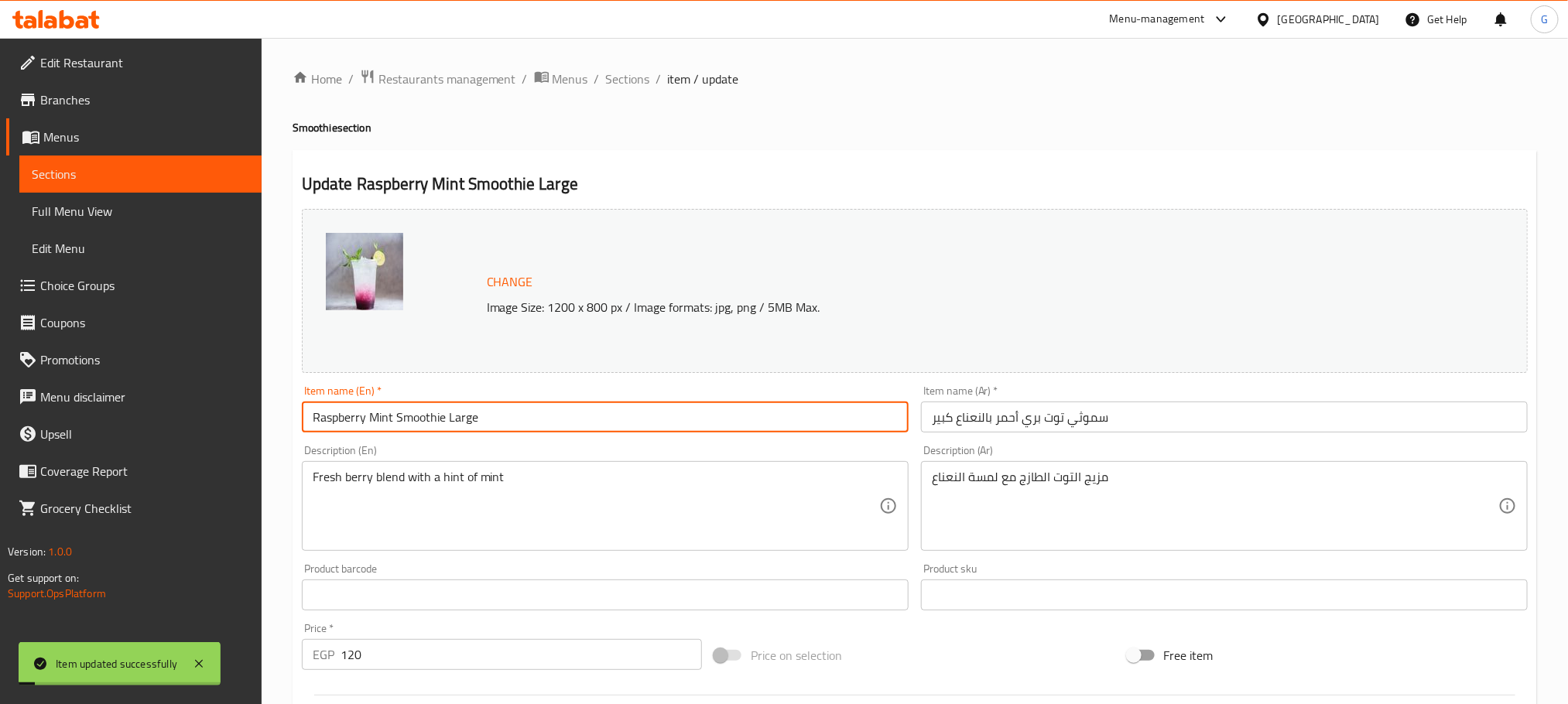
click at [843, 416] on input "Raspberry Mint Smoothie Large" at bounding box center [605, 417] width 607 height 31
click at [616, 75] on span "Sections" at bounding box center [628, 79] width 45 height 18
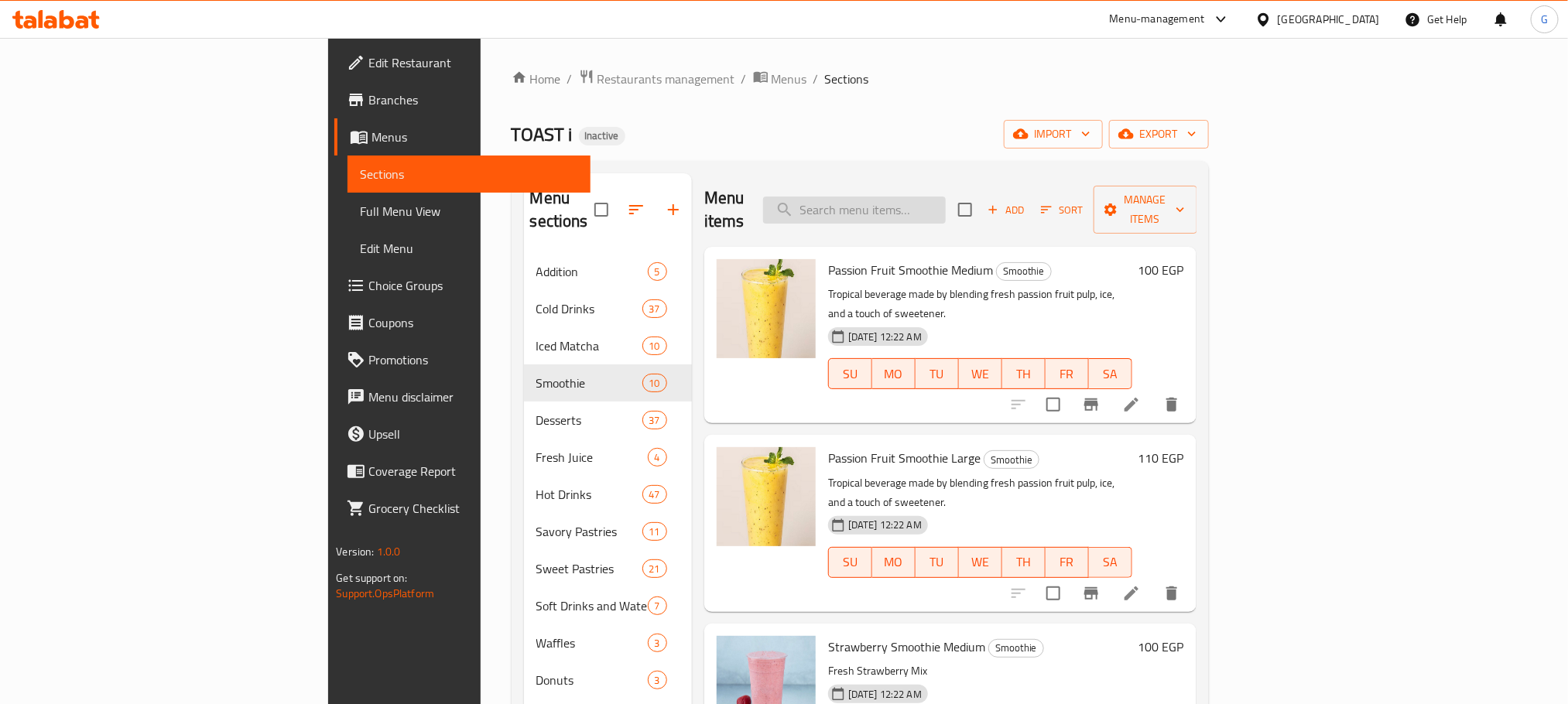
click at [927, 197] on input "search" at bounding box center [854, 210] width 183 height 27
paste input "Tropical Orange Medium"
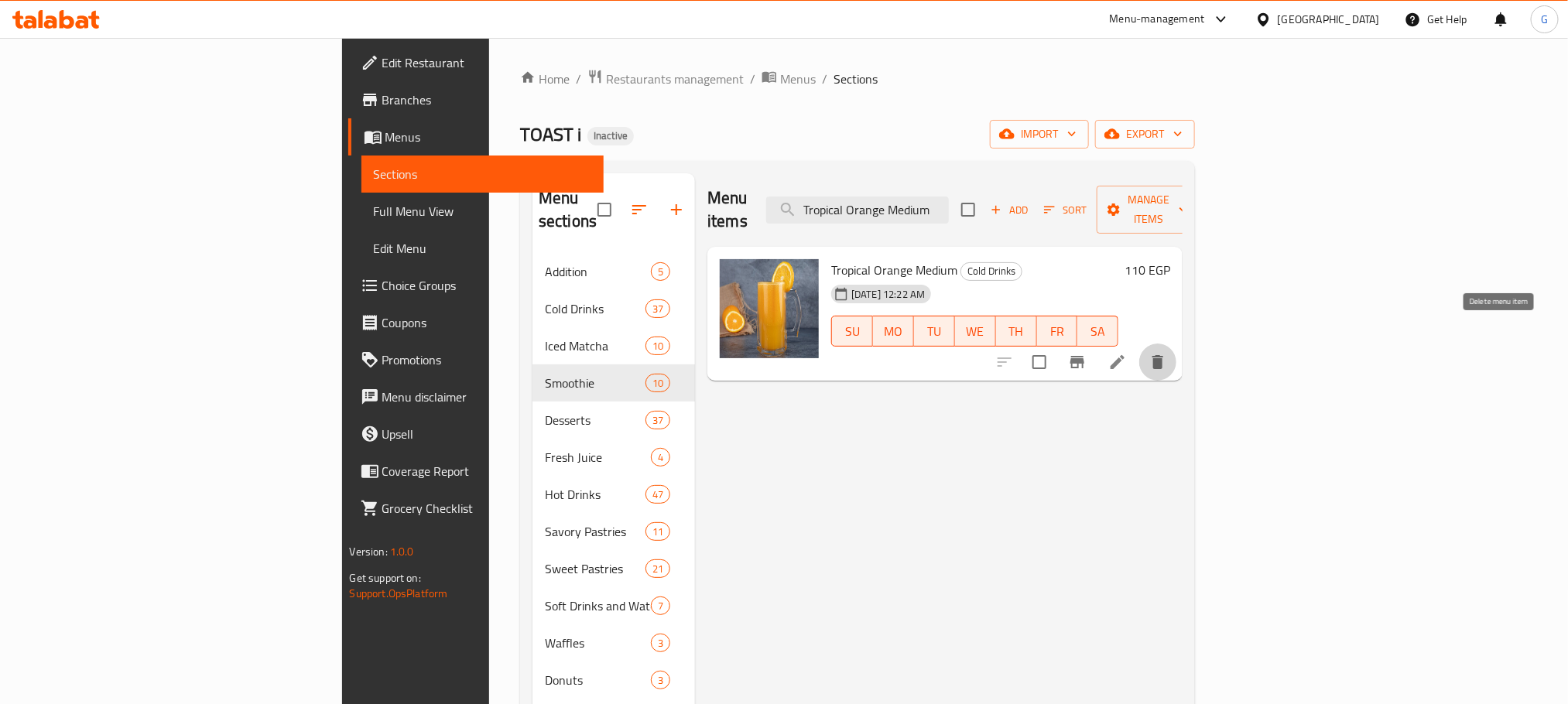
click at [1167, 352] on icon "delete" at bounding box center [1158, 362] width 18 height 18
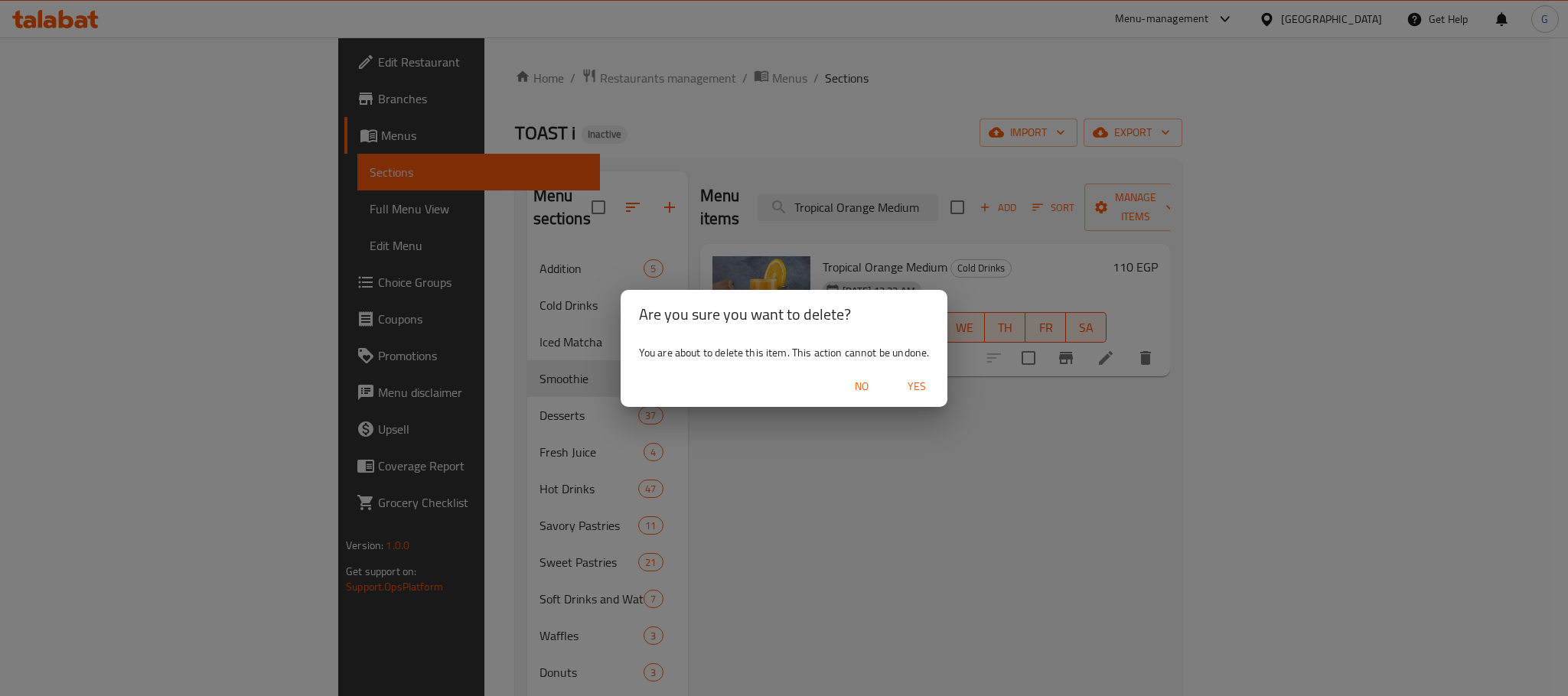
click at [928, 390] on span "Yes" at bounding box center [917, 386] width 37 height 19
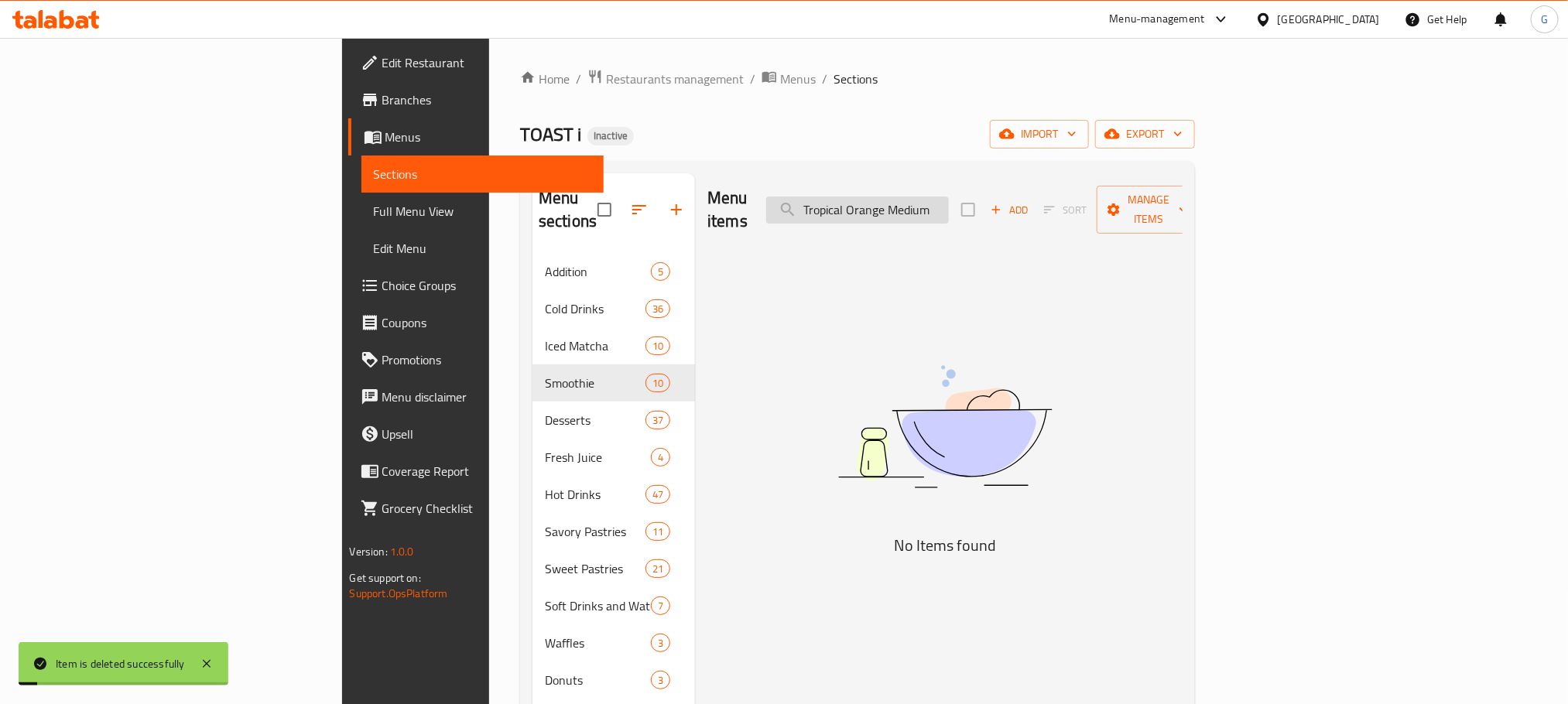
click at [949, 196] on input "Tropical Orange Medium" at bounding box center [857, 210] width 183 height 27
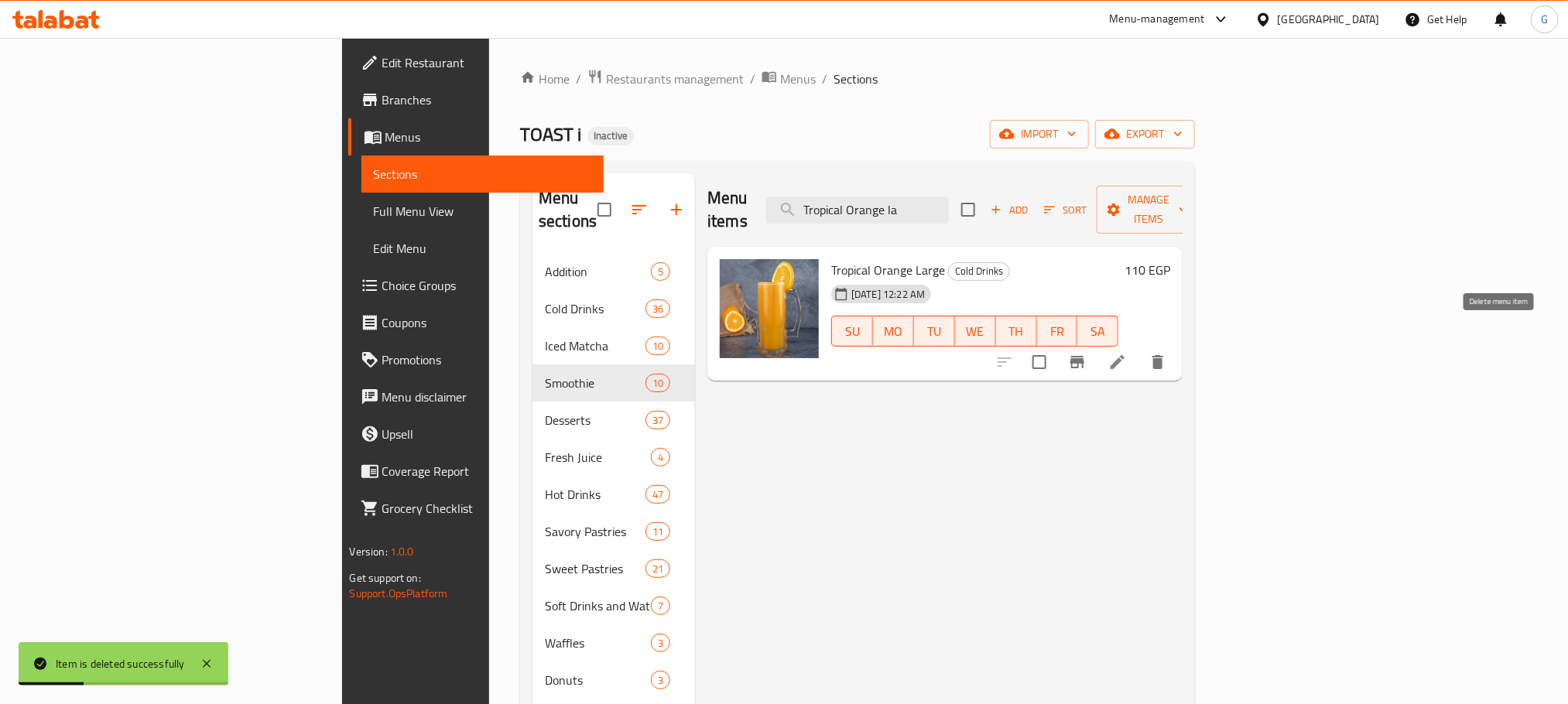
type input "Tropical Orange la"
click at [1167, 352] on icon "delete" at bounding box center [1158, 362] width 18 height 18
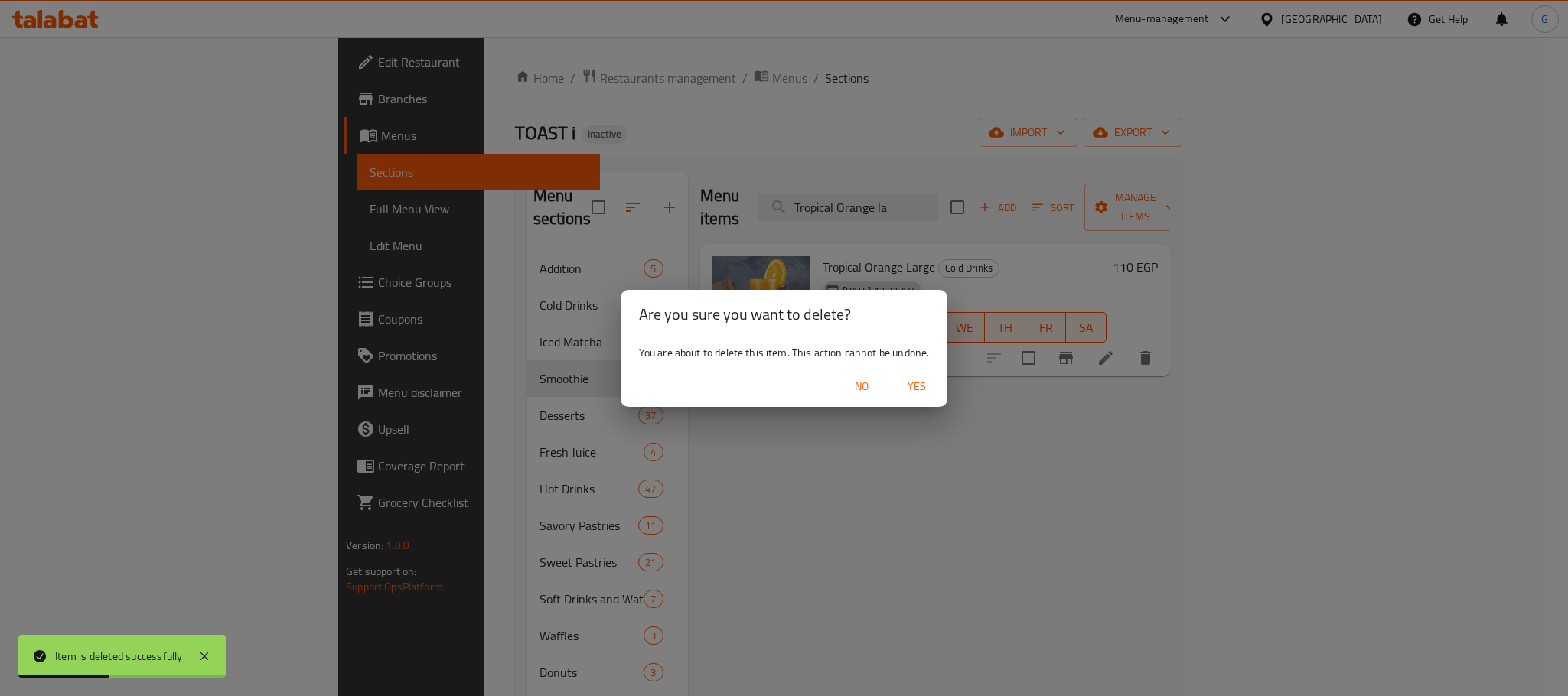
click at [898, 382] on button "Yes" at bounding box center [917, 387] width 49 height 29
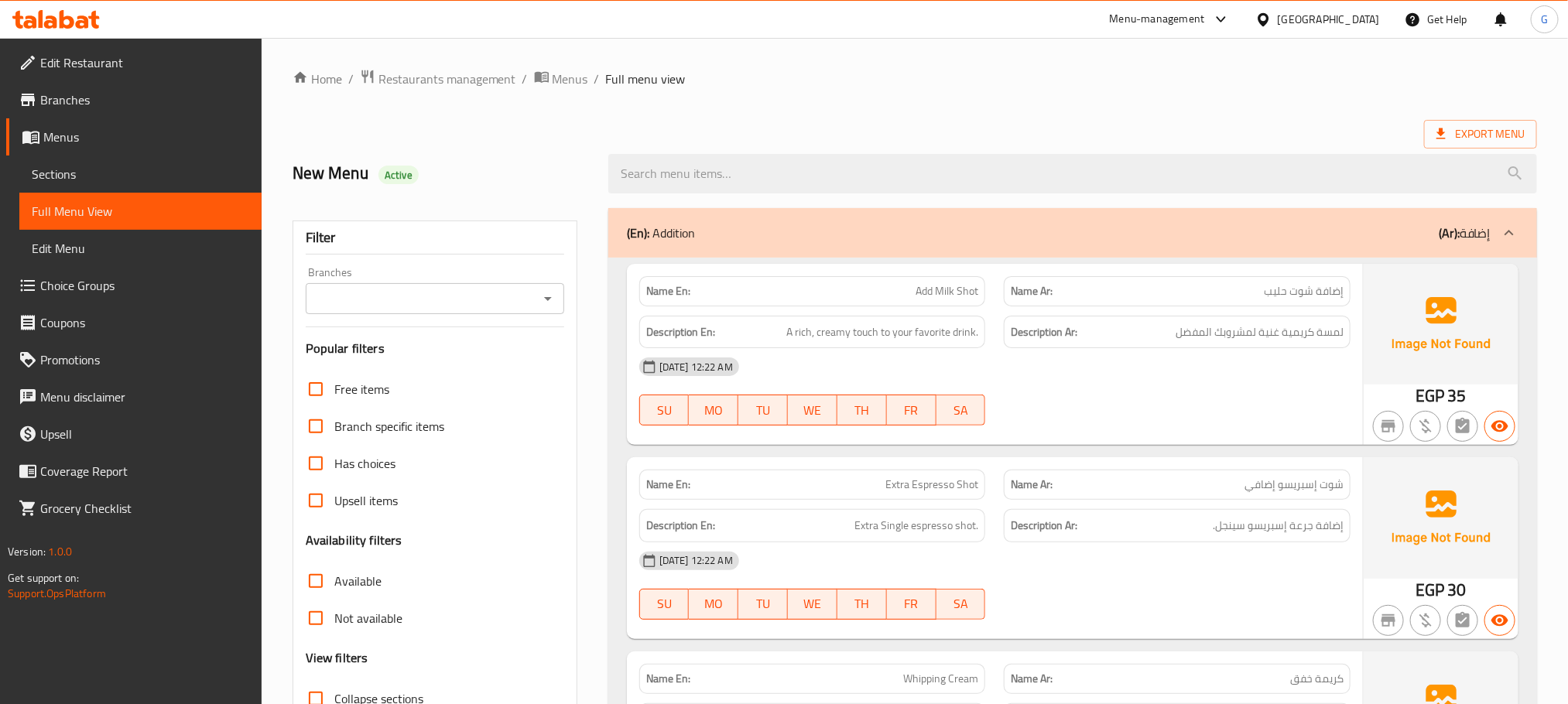
scroll to position [332, 0]
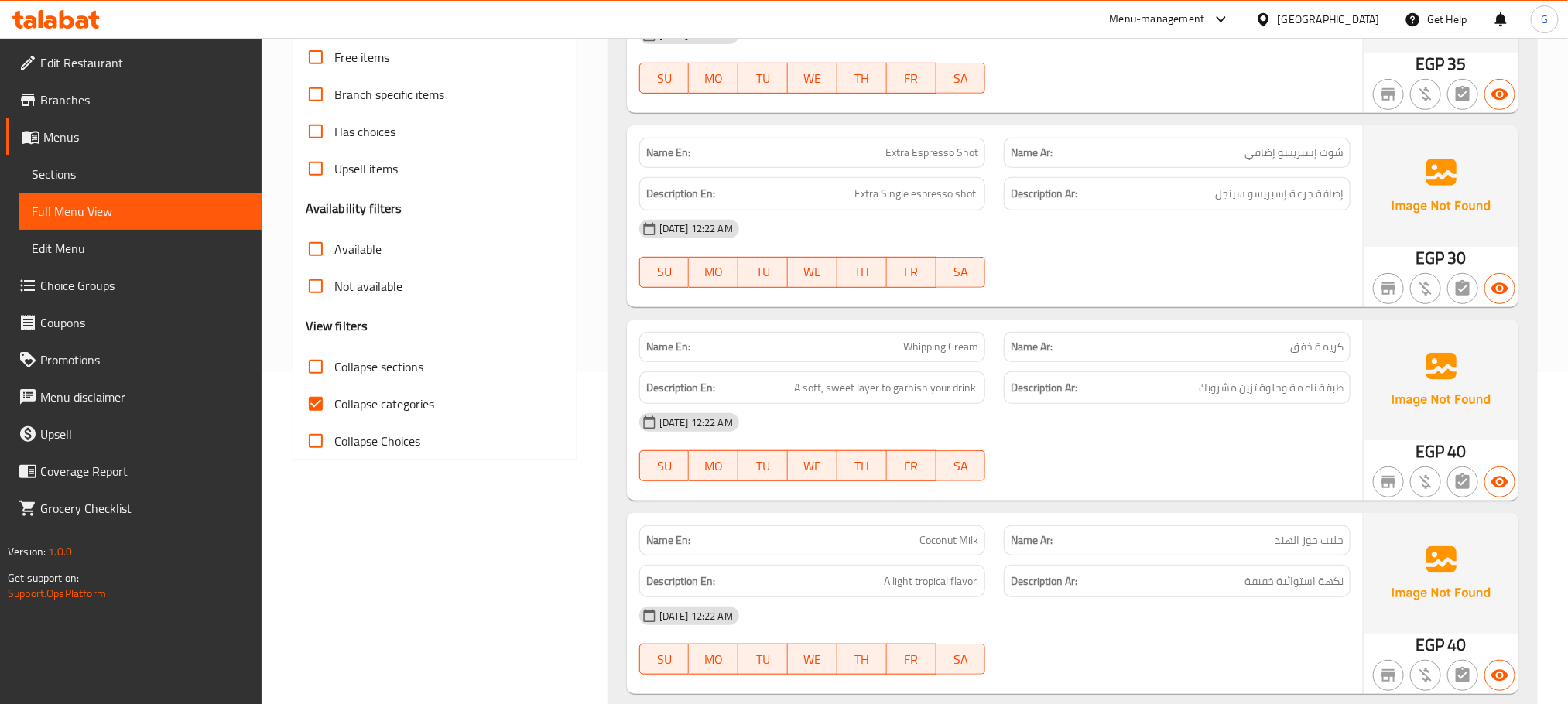
click at [354, 400] on span "Collapse categories" at bounding box center [385, 403] width 100 height 18
click at [335, 400] on input "Collapse categories" at bounding box center [315, 403] width 37 height 37
checkbox input "false"
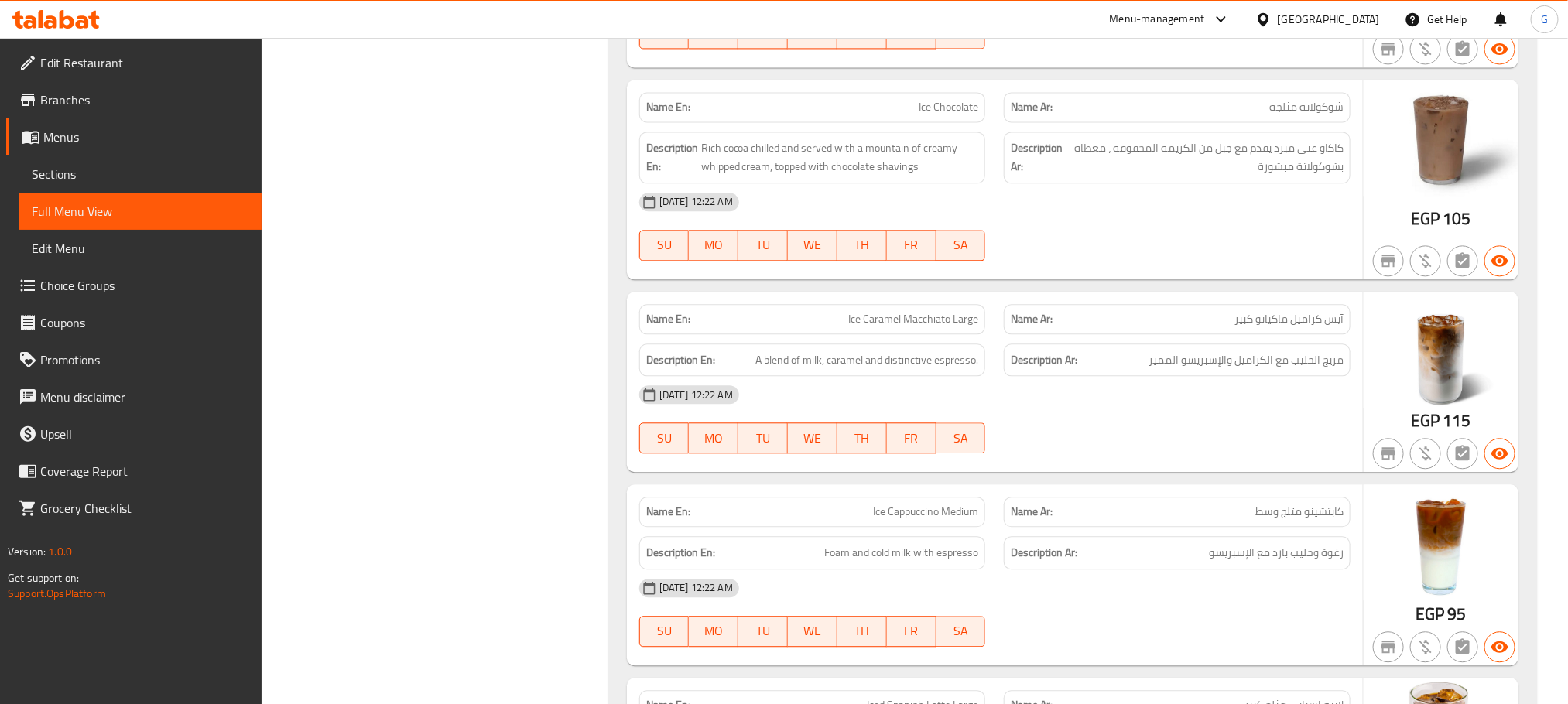
scroll to position [11554, 0]
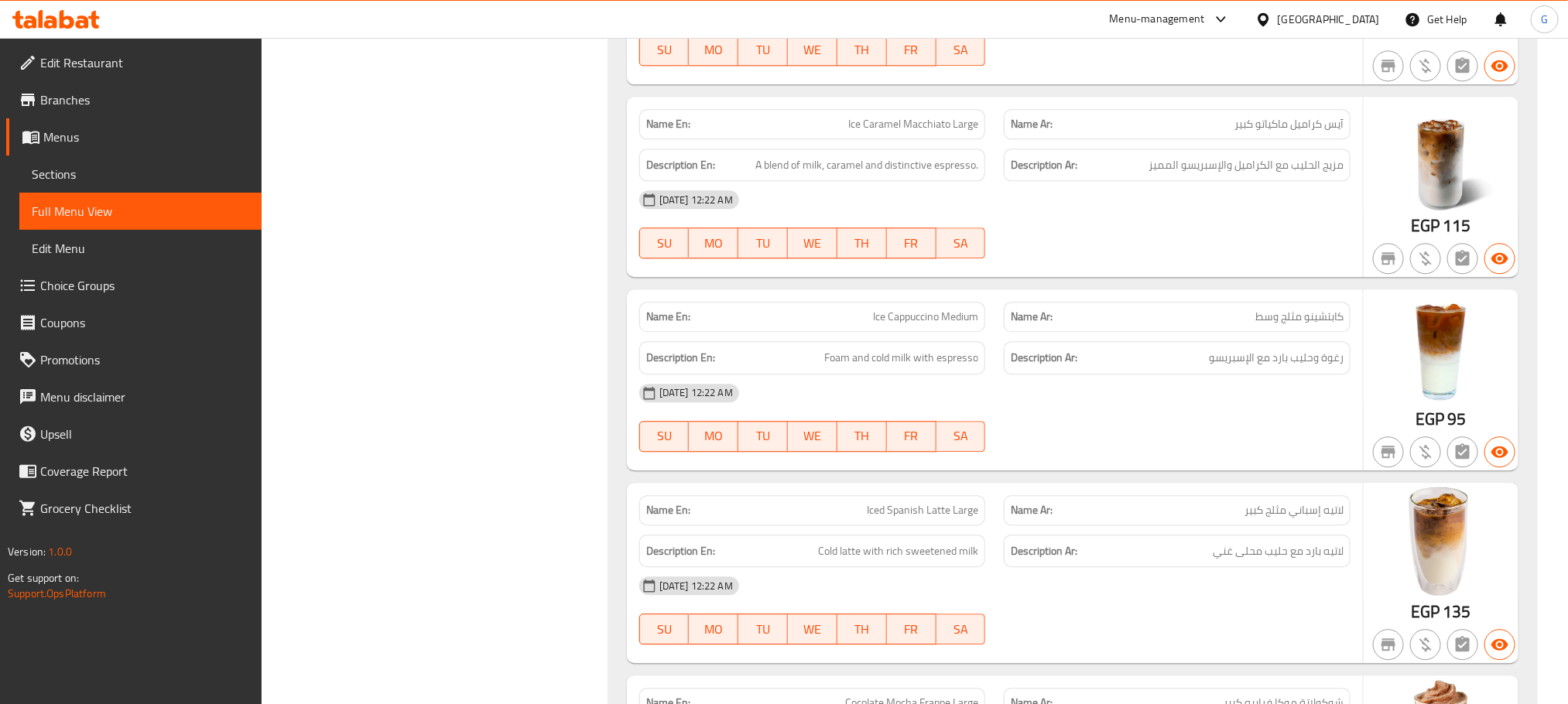
click at [1034, 374] on div "Description Ar: رغوة وحليب بارد مع الإسبريسو" at bounding box center [1178, 358] width 347 height 34
click at [1073, 368] on strong "Description Ar:" at bounding box center [1044, 357] width 66 height 19
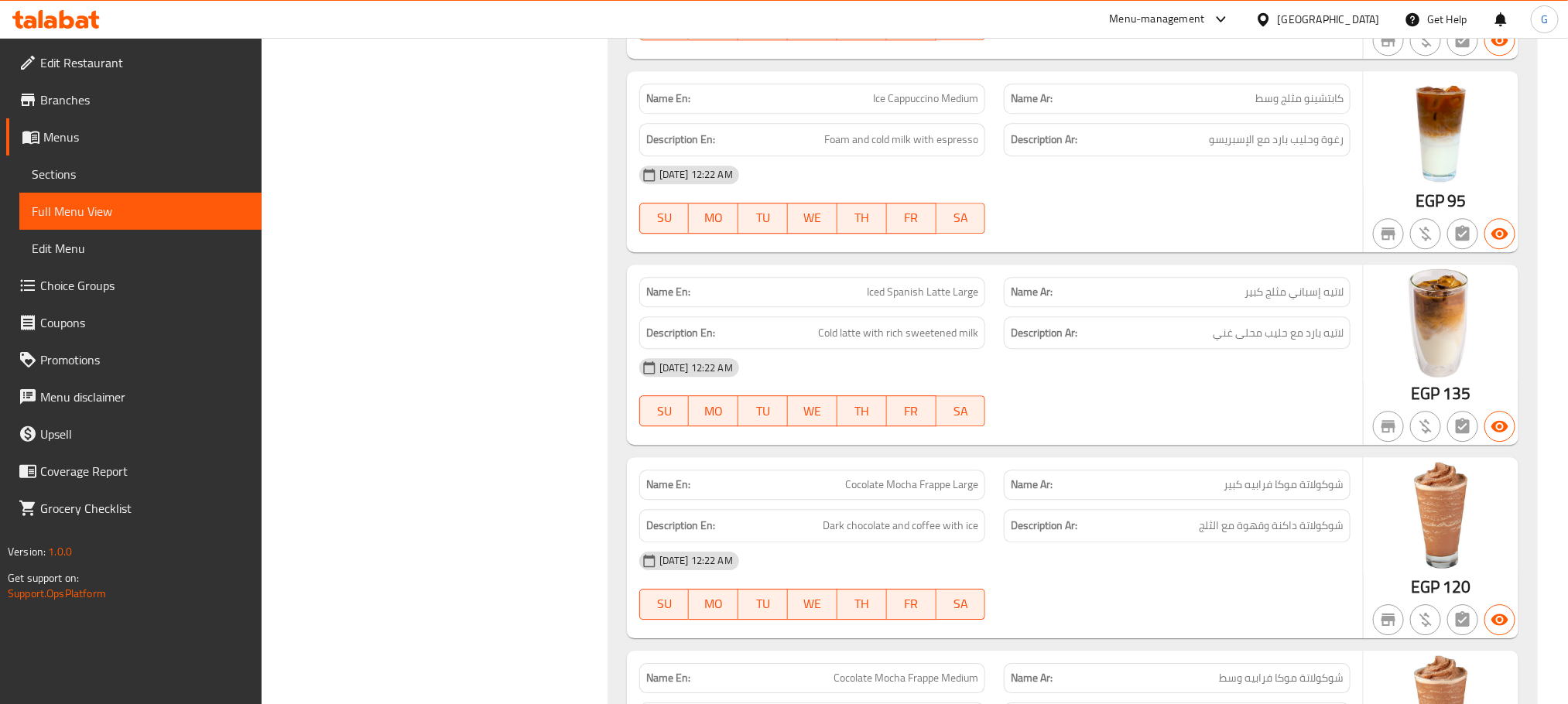
scroll to position [5341, 0]
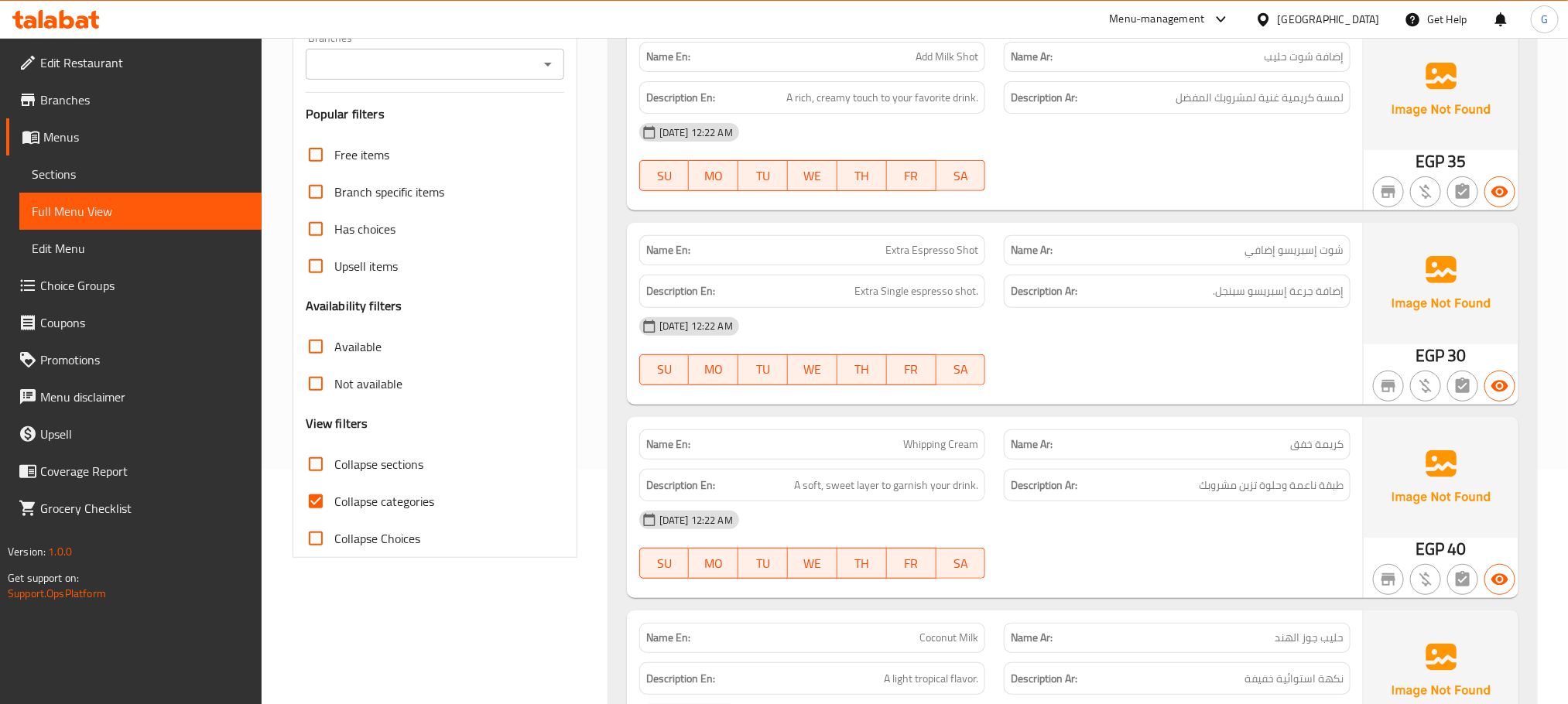
scroll to position [274, 0]
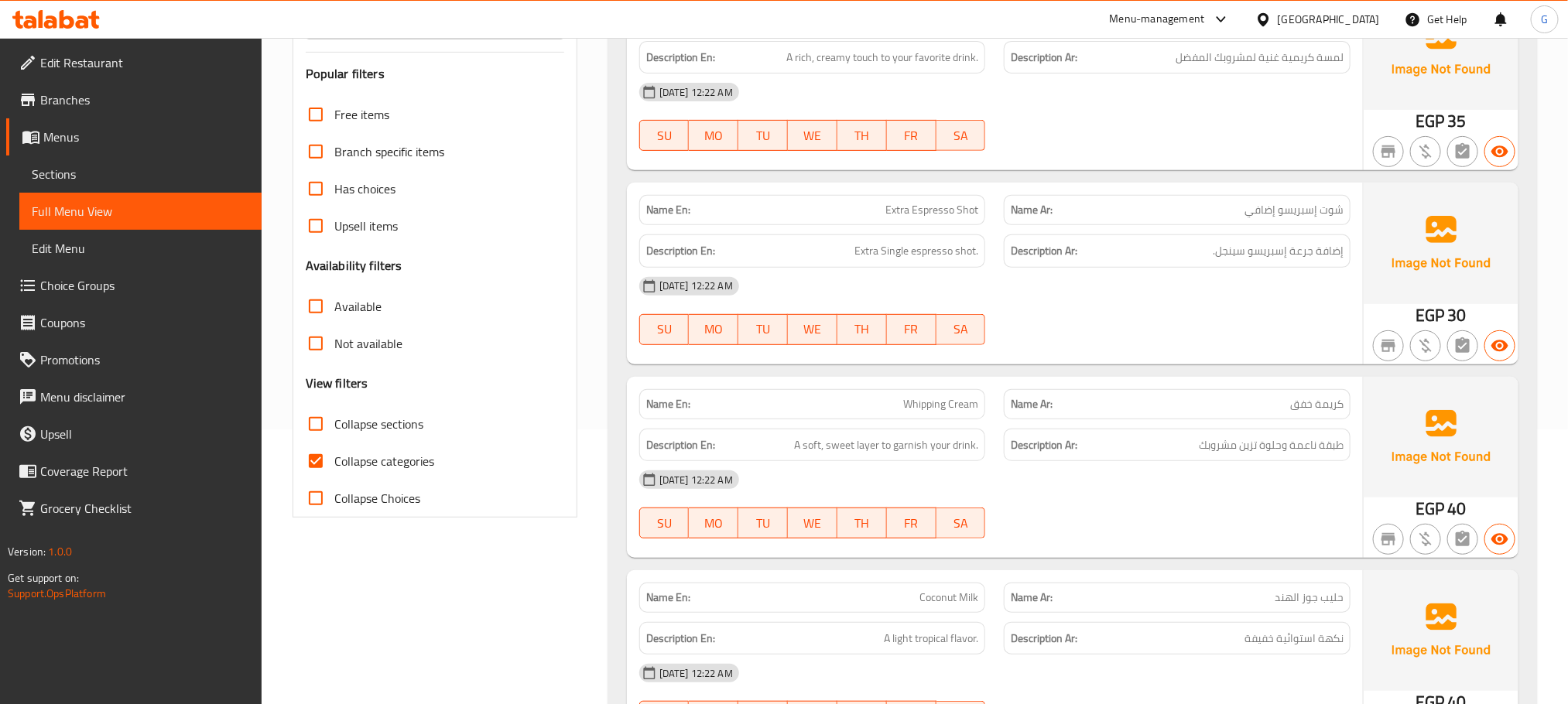
click at [386, 462] on span "Collapse categories" at bounding box center [385, 461] width 100 height 18
click at [335, 462] on input "Collapse categories" at bounding box center [315, 461] width 37 height 37
checkbox input "false"
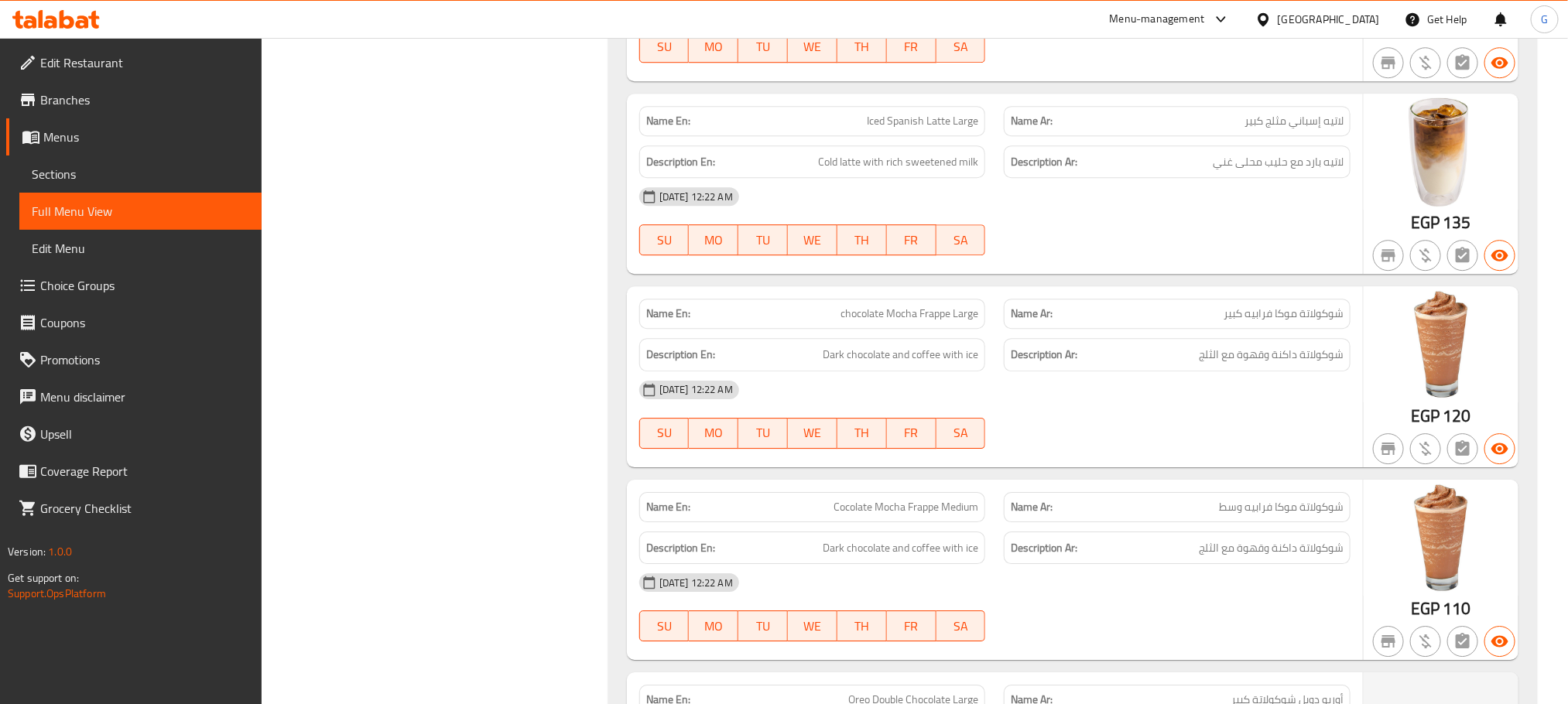
click at [1120, 409] on div "[DATE] 12:22 AM" at bounding box center [994, 390] width 730 height 37
click at [1314, 368] on div "Description Ar: شوكولاتة داكنة وقهوة مع الثلج" at bounding box center [1177, 354] width 365 height 52
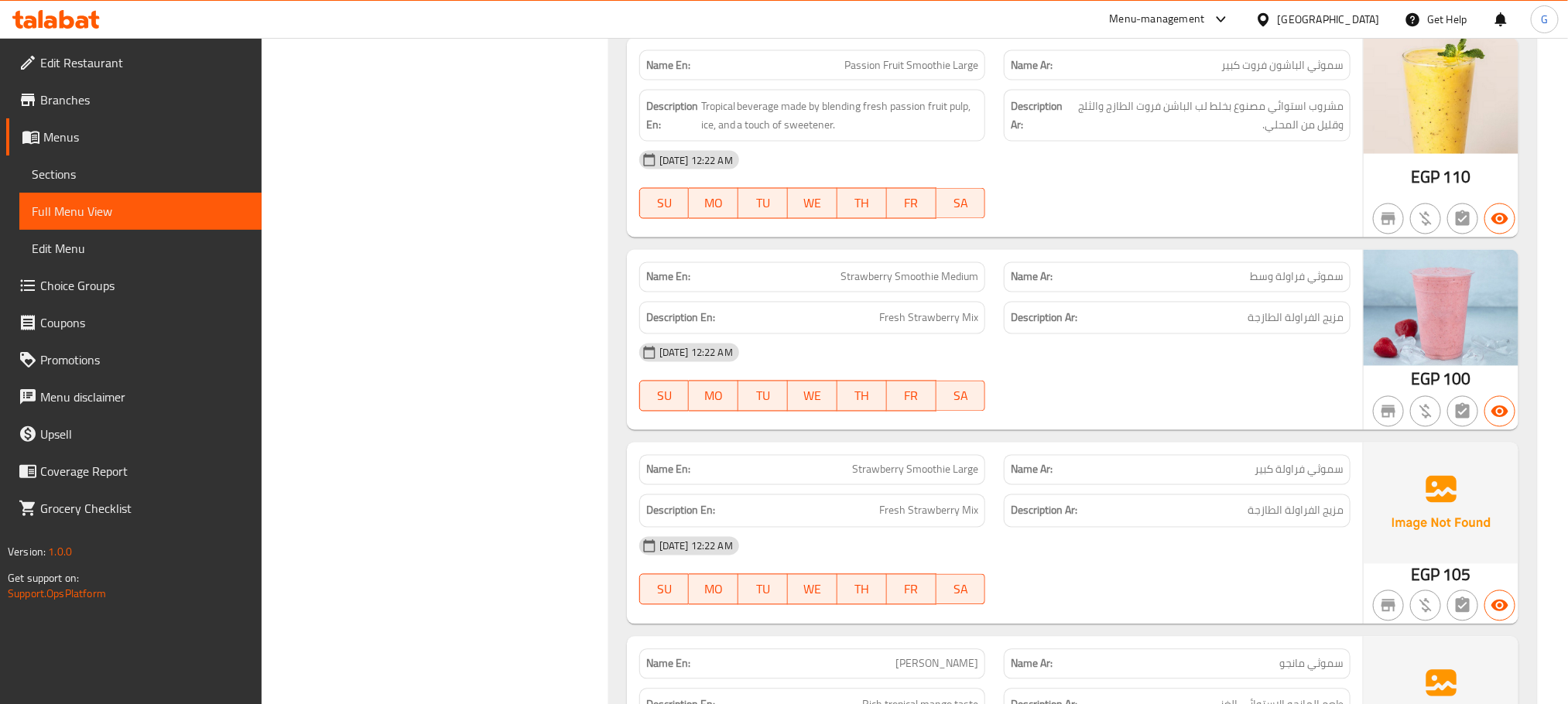
scroll to position [5703, 0]
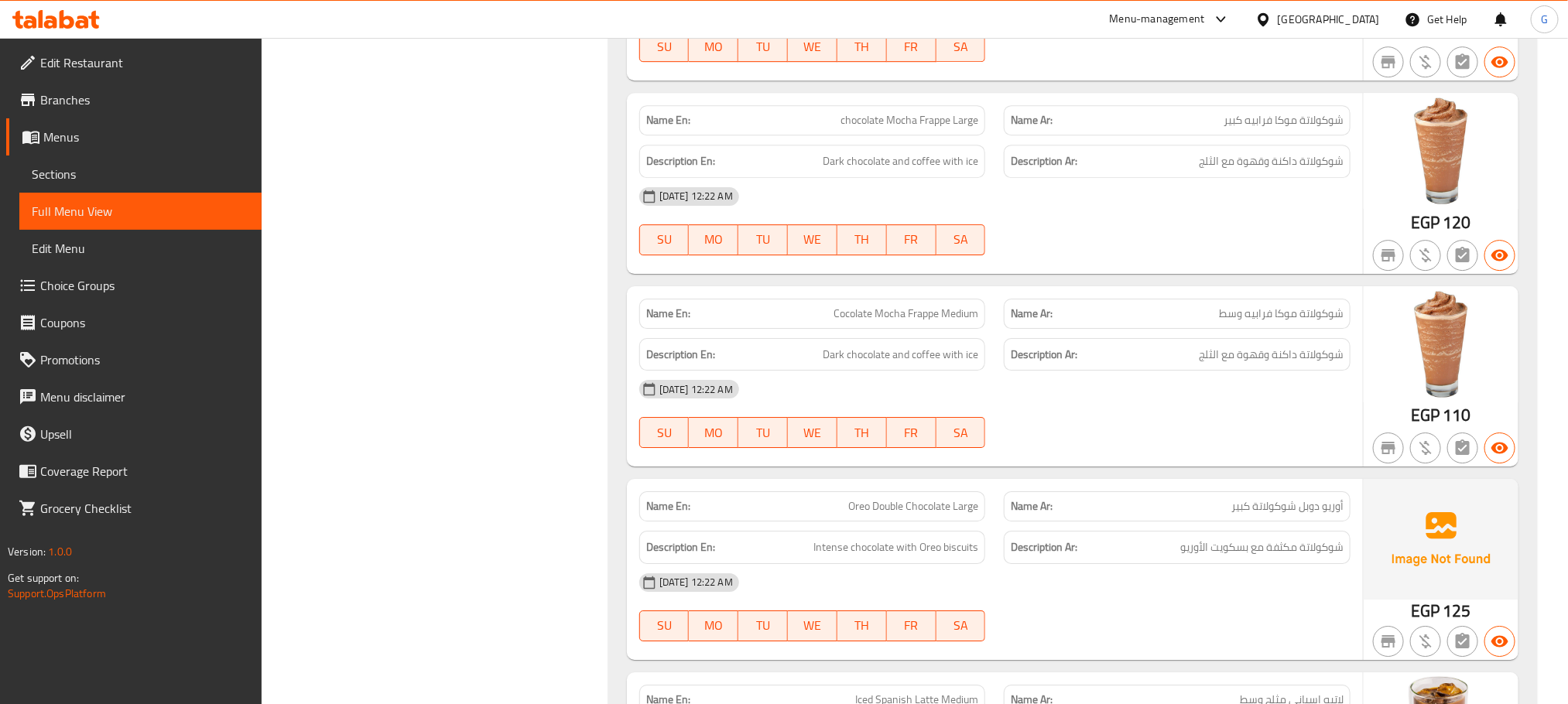
click at [885, 322] on span "Cocolate Mocha Frappe Medium" at bounding box center [905, 313] width 145 height 16
copy span "Cocolate Mocha Frappe Medium"
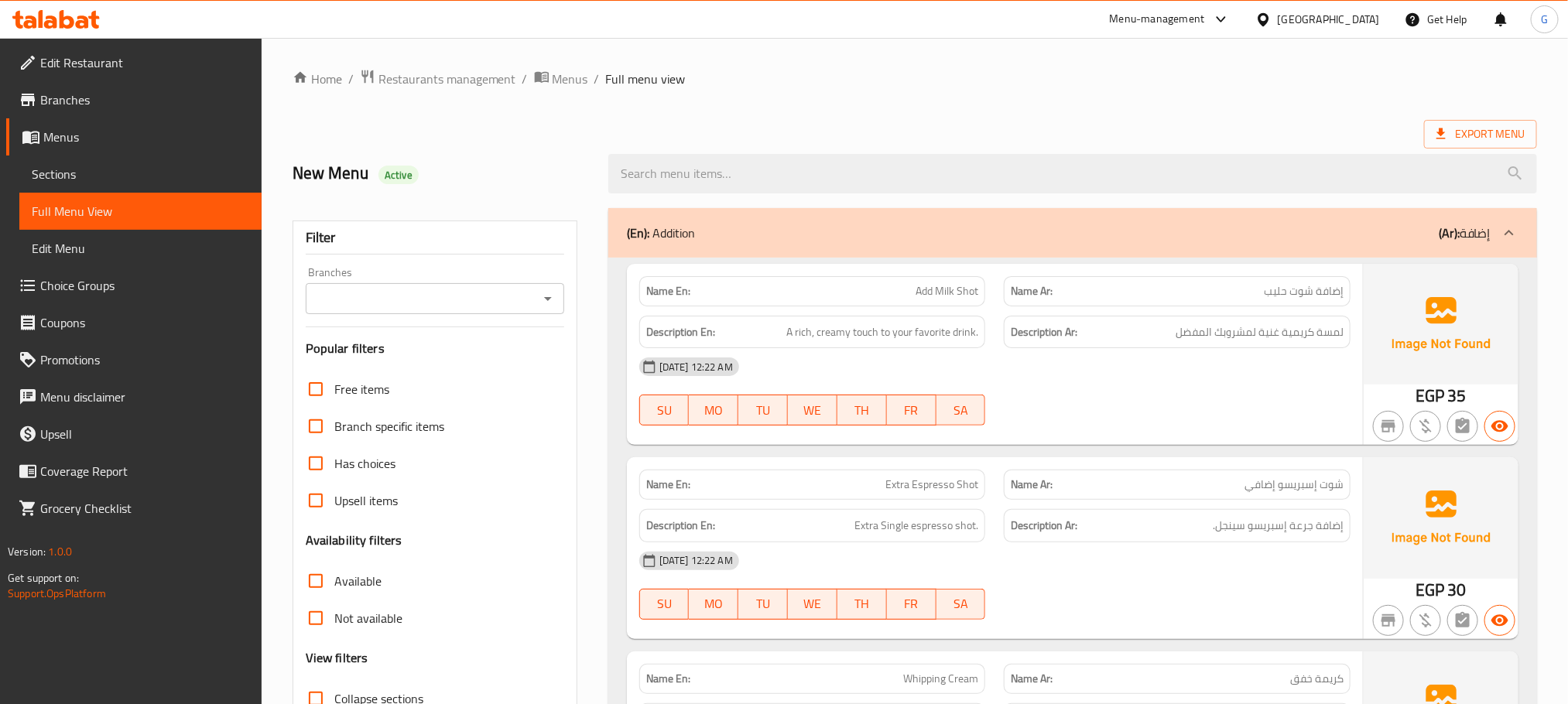
scroll to position [305, 0]
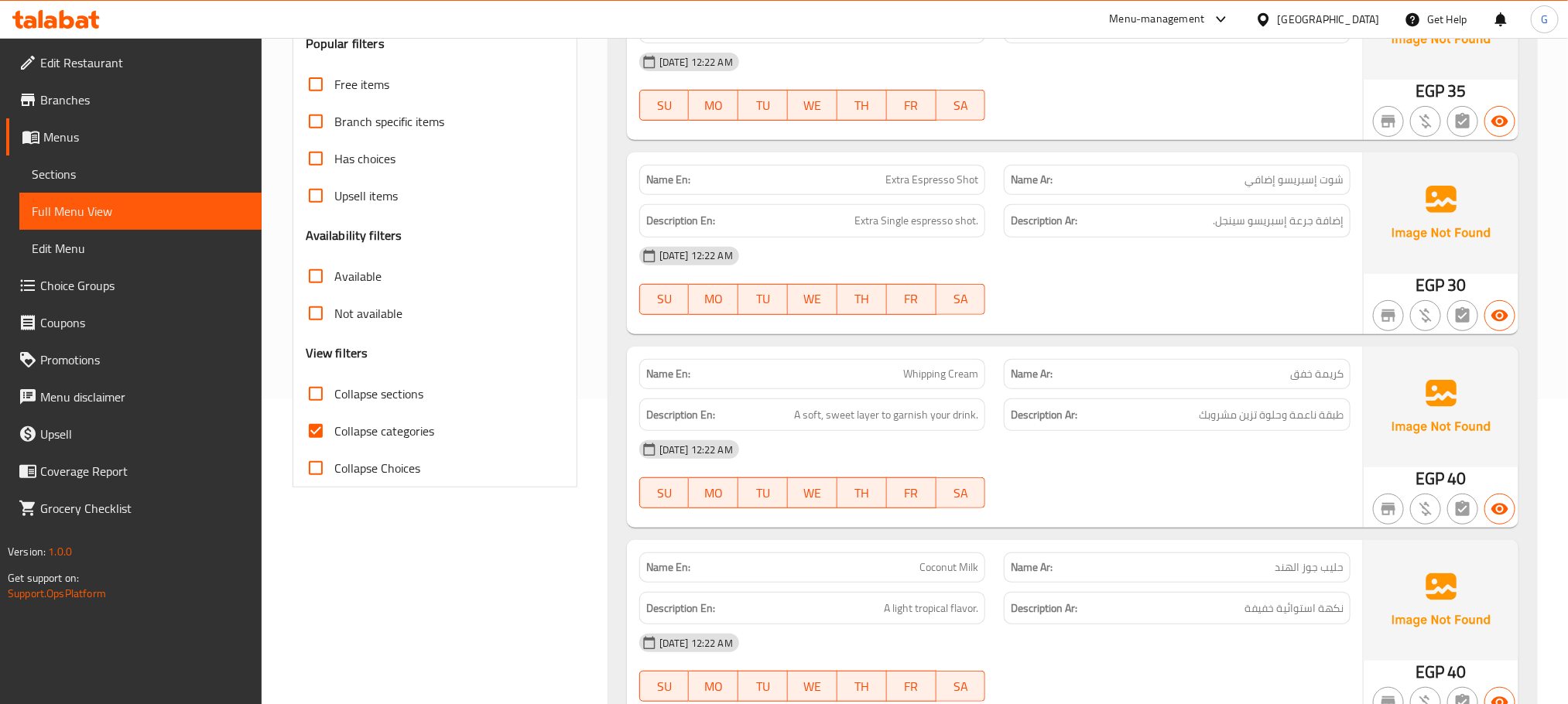
click at [356, 431] on span "Collapse categories" at bounding box center [385, 431] width 100 height 18
click at [335, 431] on input "Collapse categories" at bounding box center [315, 431] width 37 height 37
checkbox input "false"
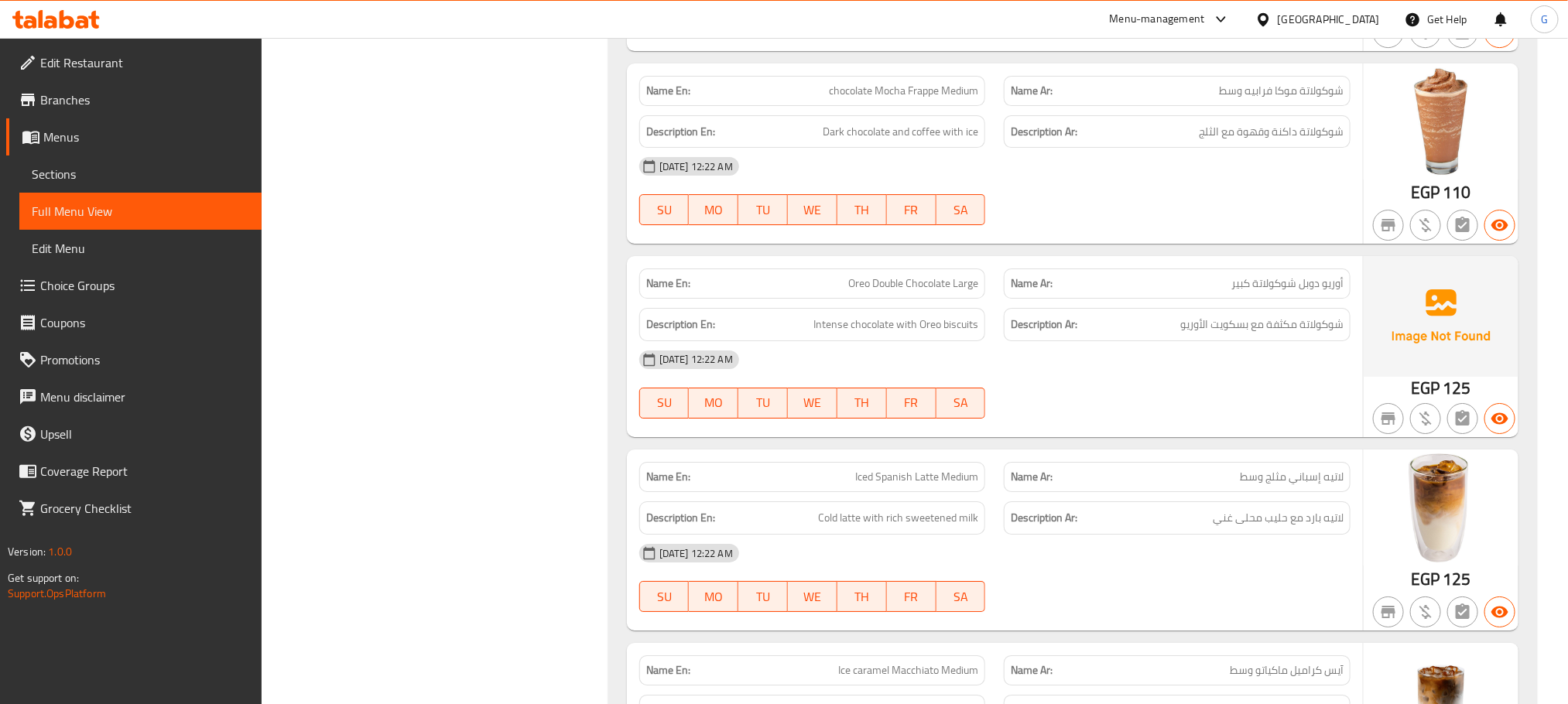
scroll to position [5948, 0]
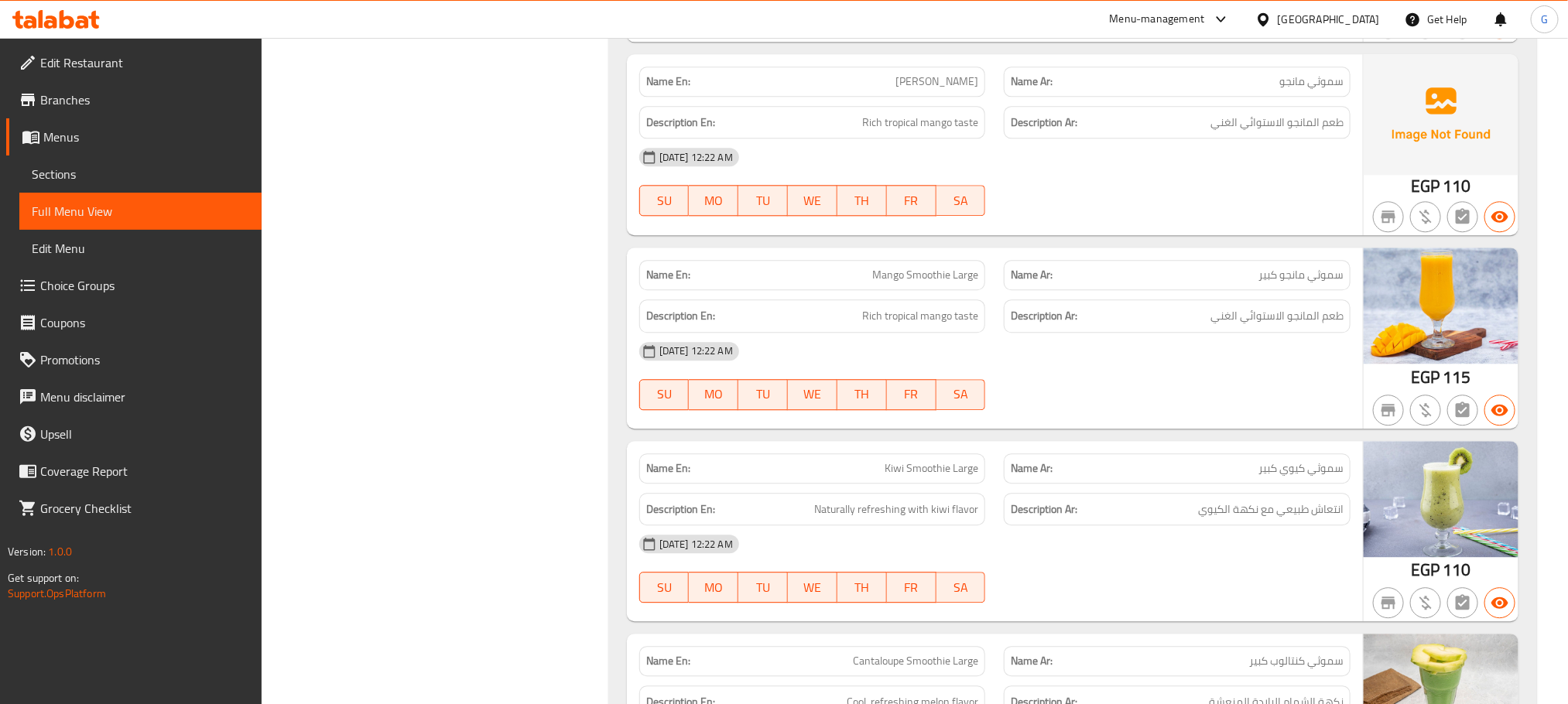
scroll to position [6093, 0]
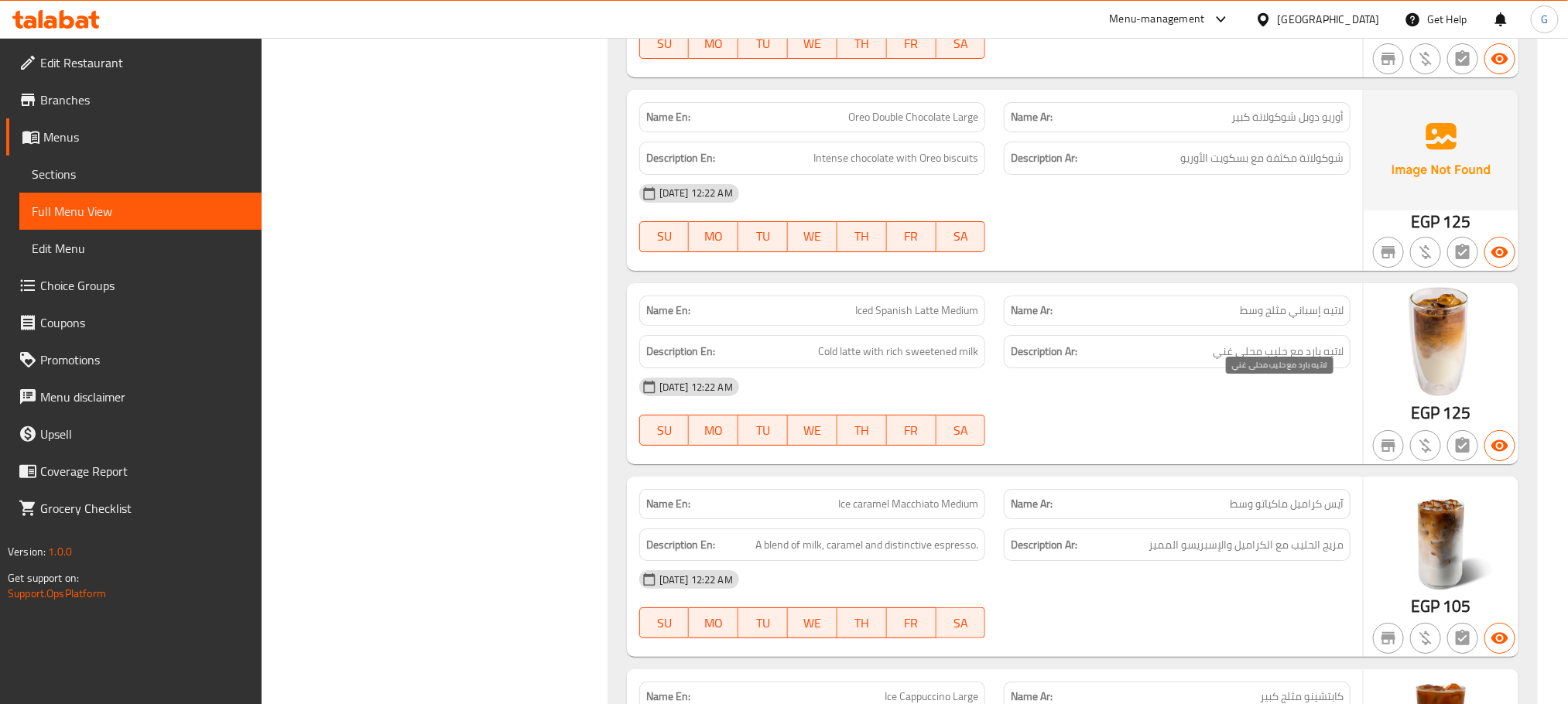
click at [1305, 362] on span "لاتيه بارد مع حليب محلى غني" at bounding box center [1279, 351] width 131 height 19
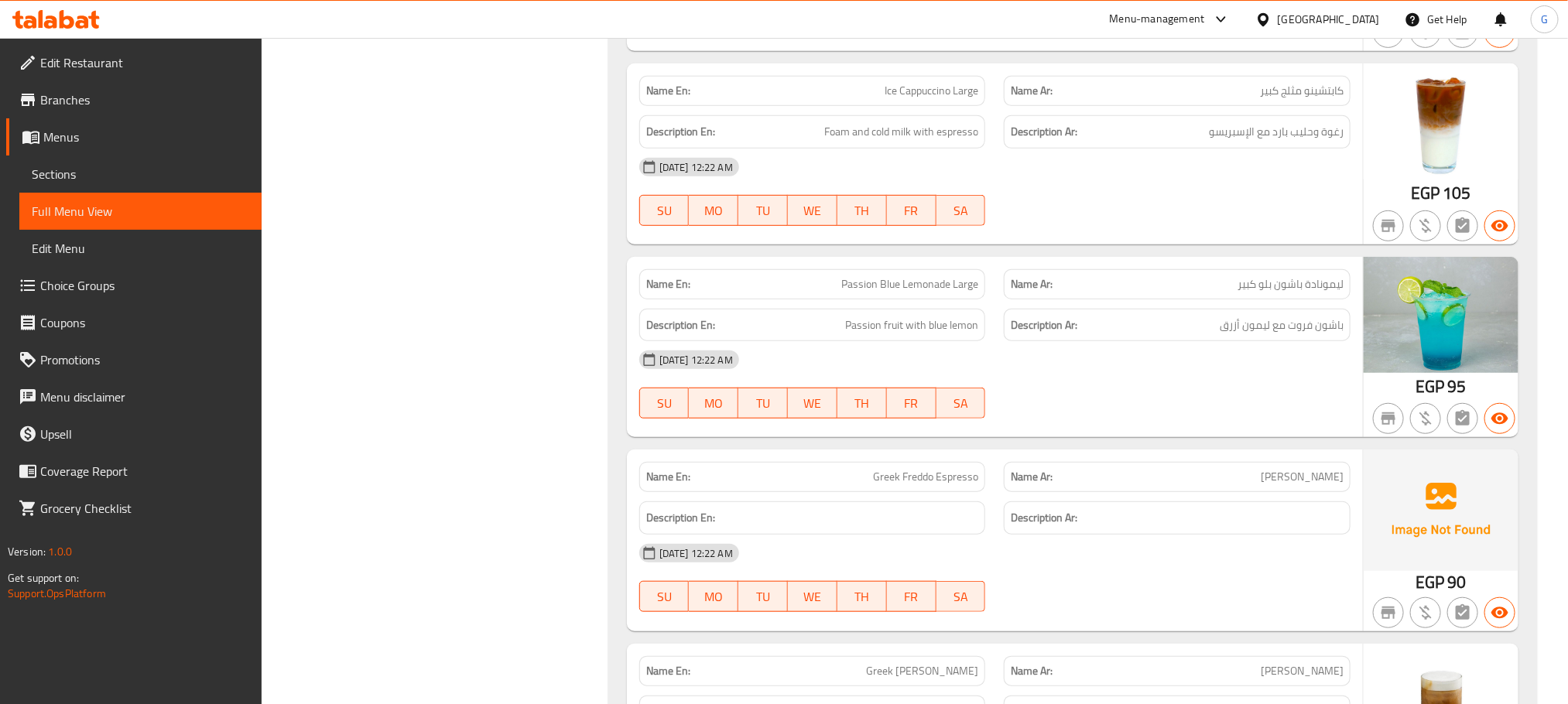
scroll to position [6738, 0]
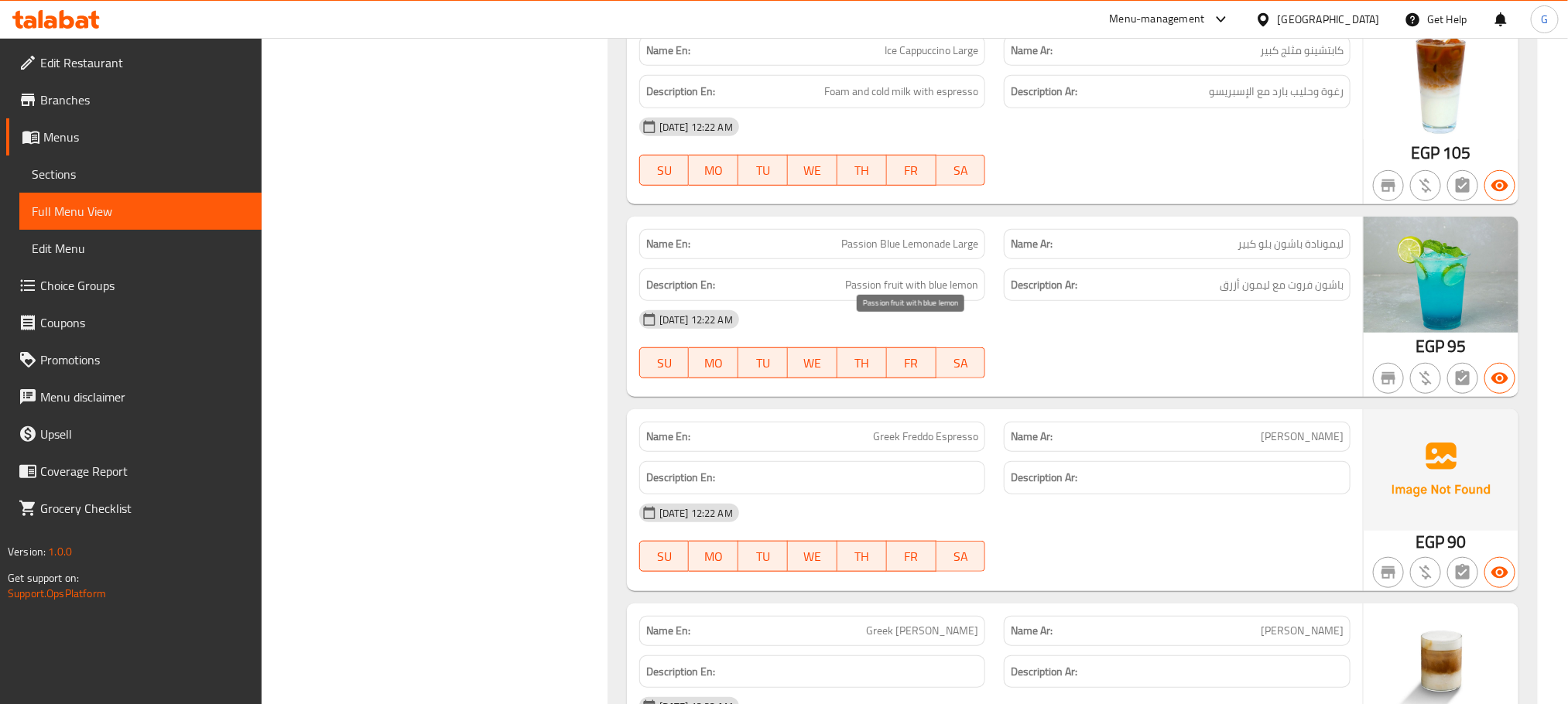
click at [883, 294] on span "Passion fruit with blue lemon" at bounding box center [912, 284] width 133 height 19
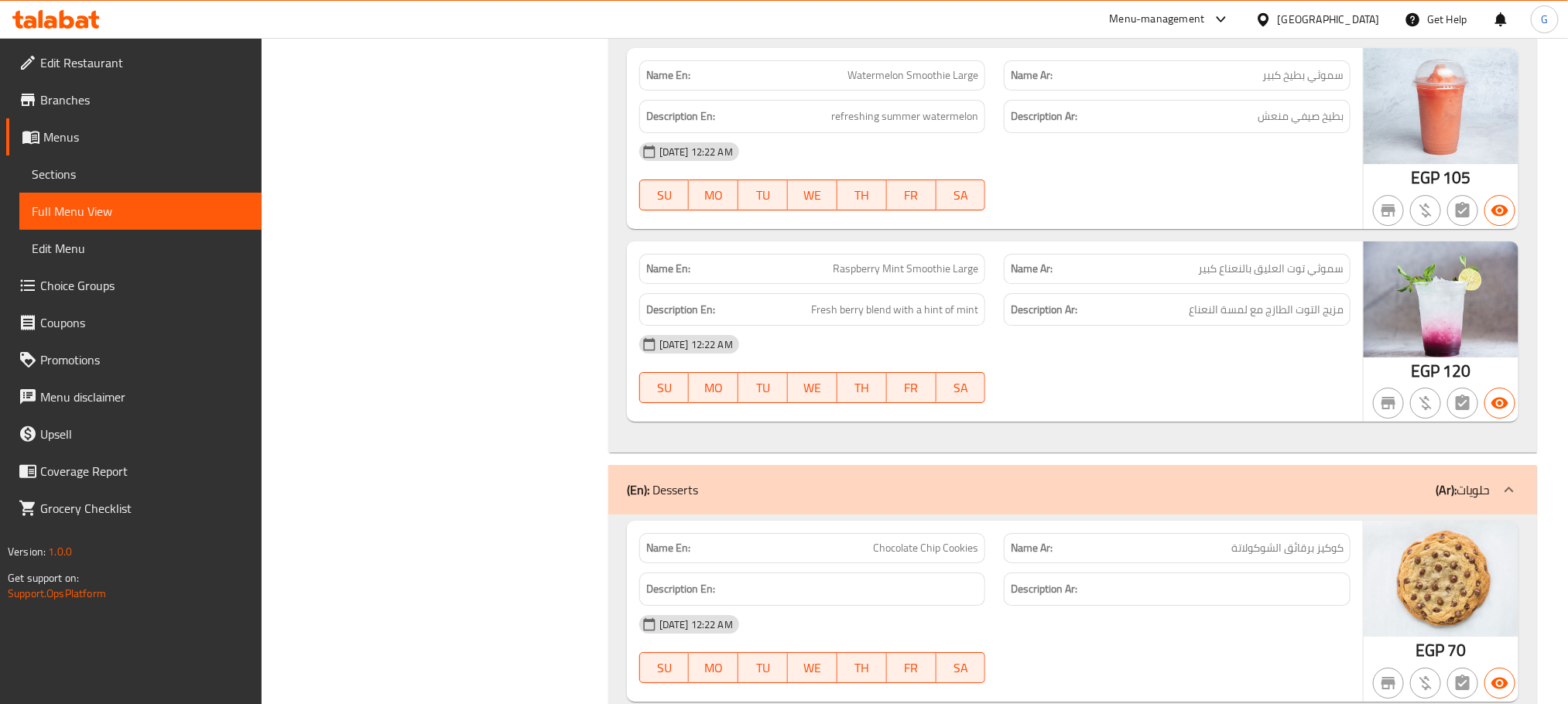
copy span "Raspberry Mint Smoothie Large"
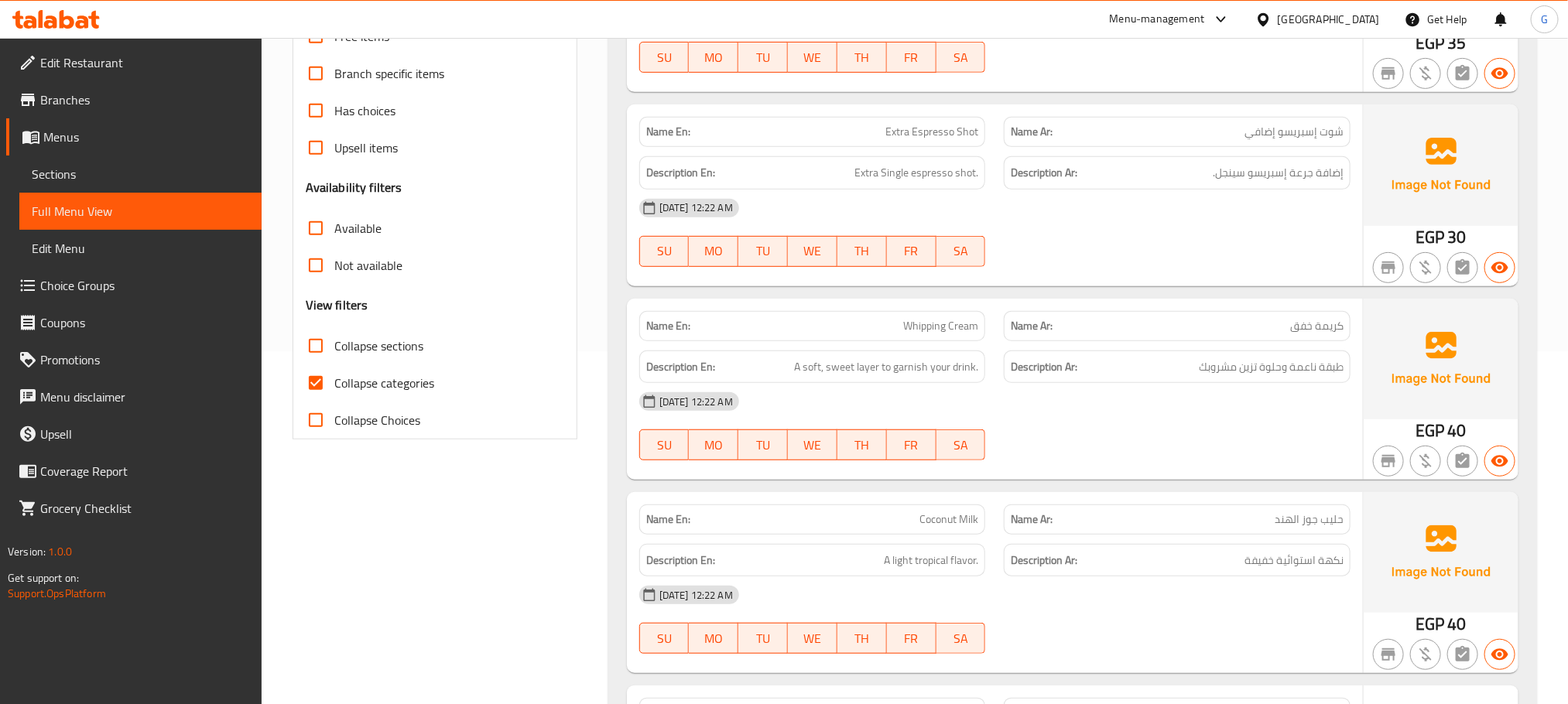
scroll to position [367, 0]
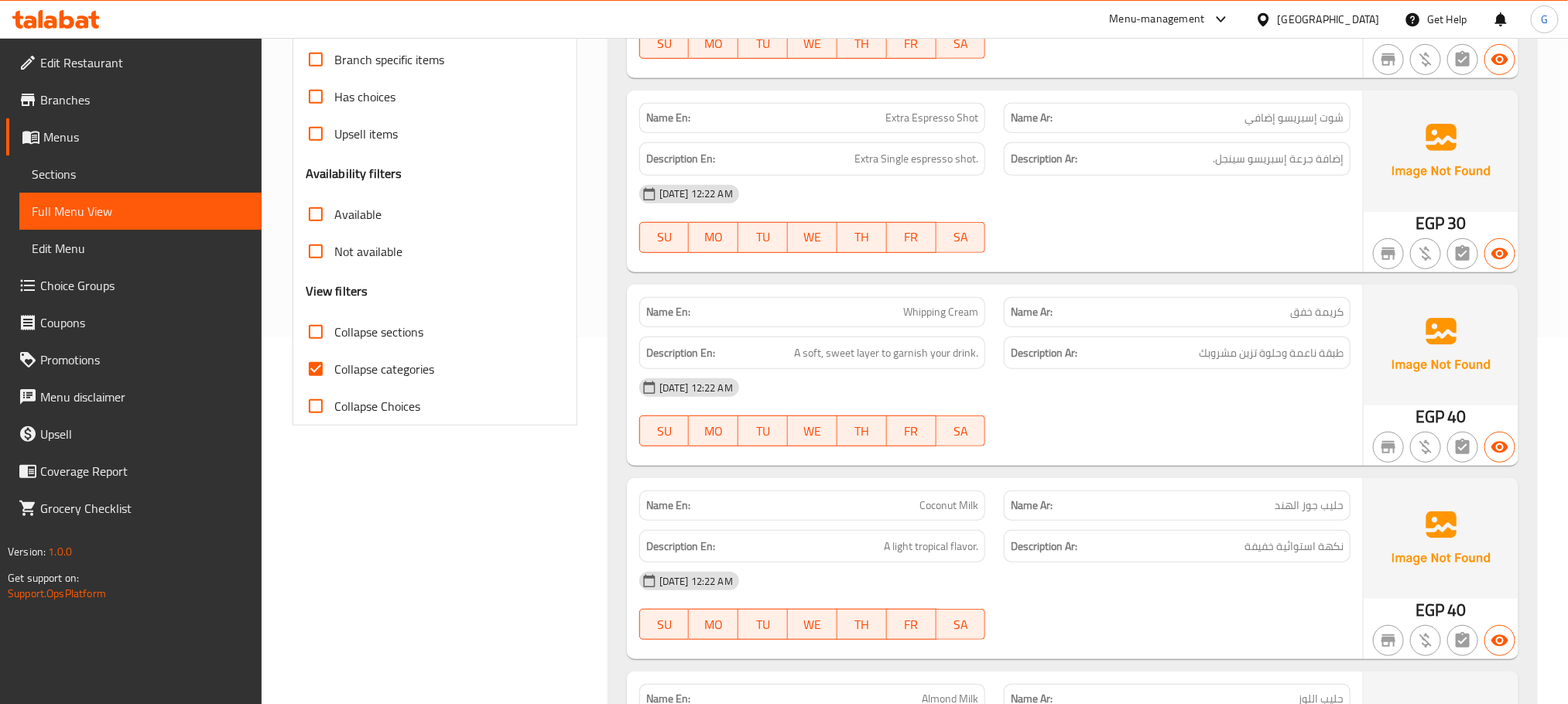
click at [397, 362] on span "Collapse categories" at bounding box center [385, 369] width 100 height 18
click at [335, 362] on input "Collapse categories" at bounding box center [315, 369] width 37 height 37
checkbox input "false"
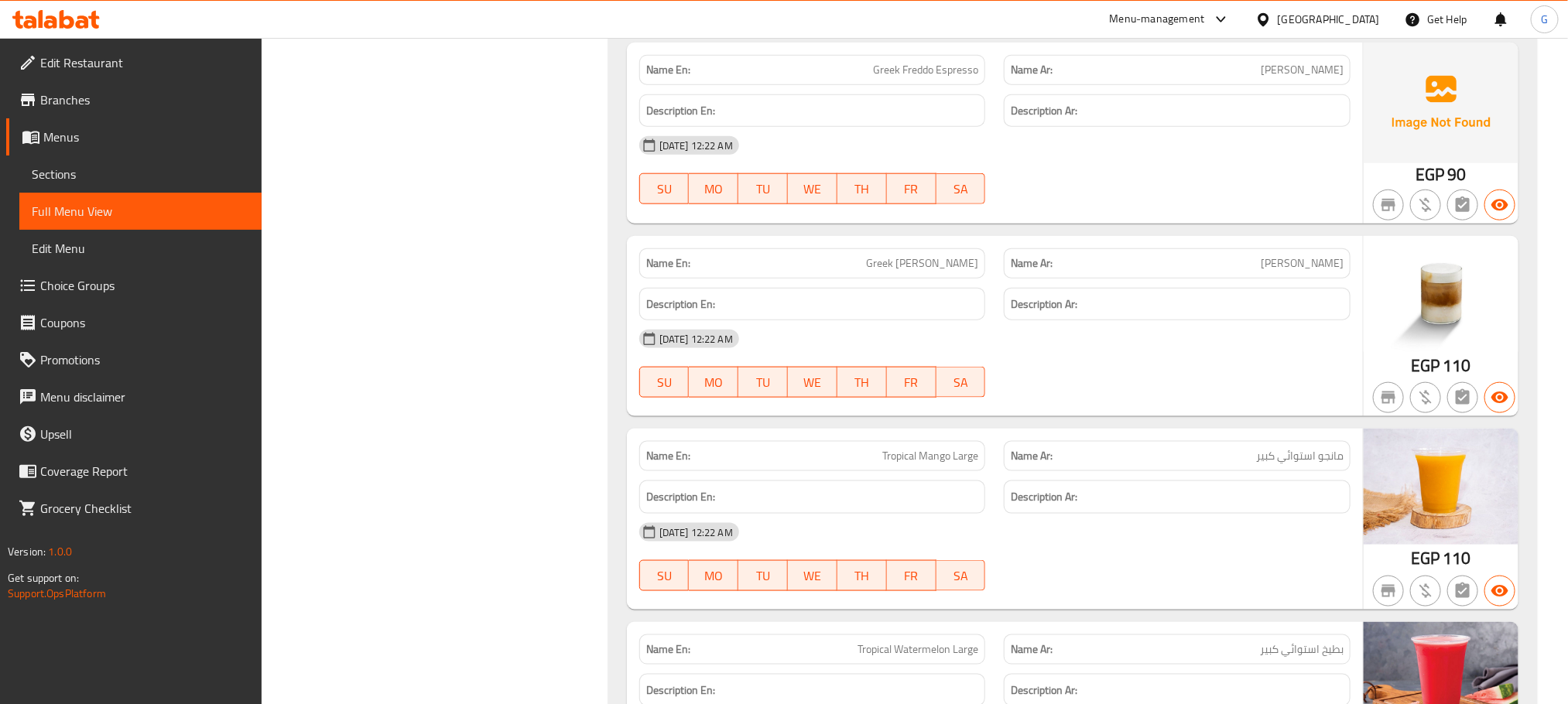
scroll to position [7265, 0]
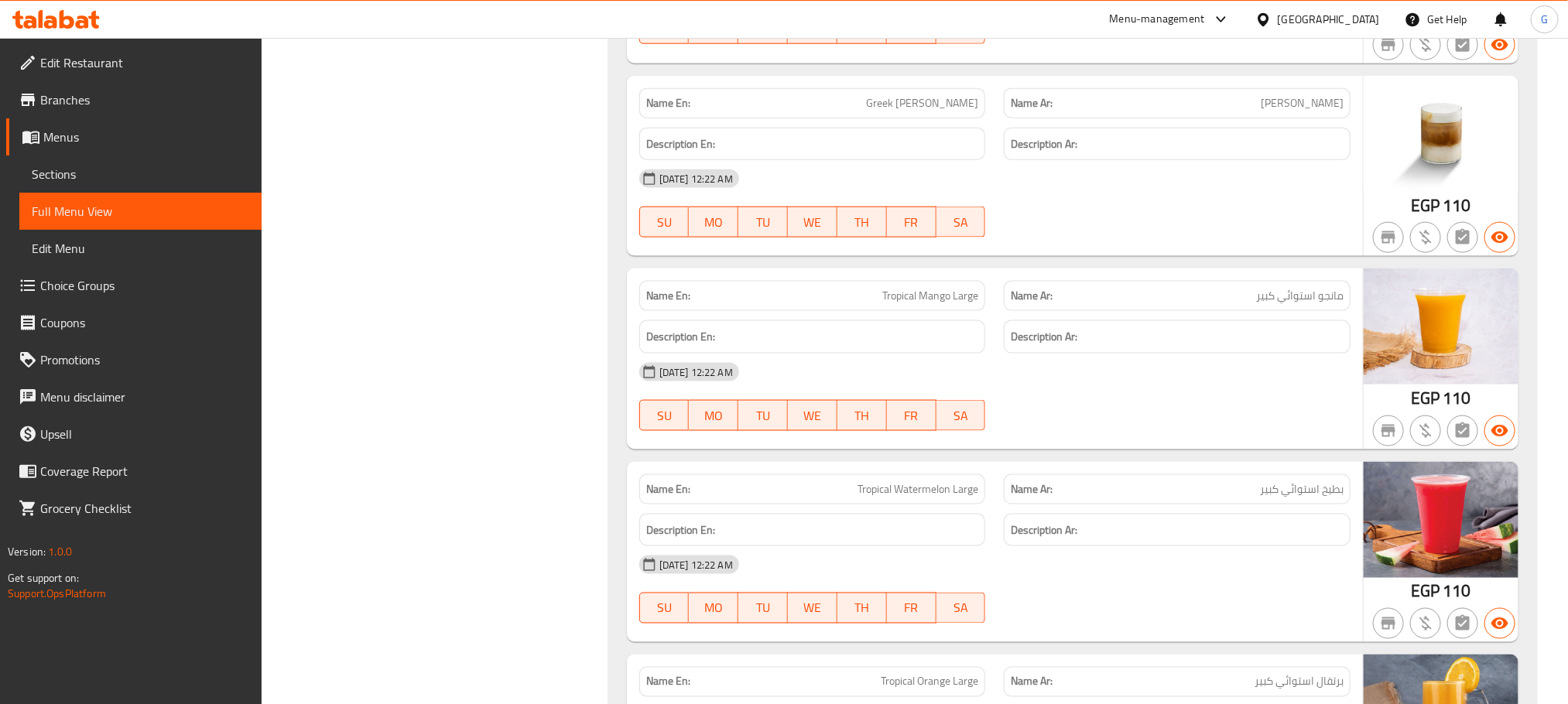
click at [1331, 197] on div "[DATE] 12:22 AM" at bounding box center [994, 178] width 730 height 37
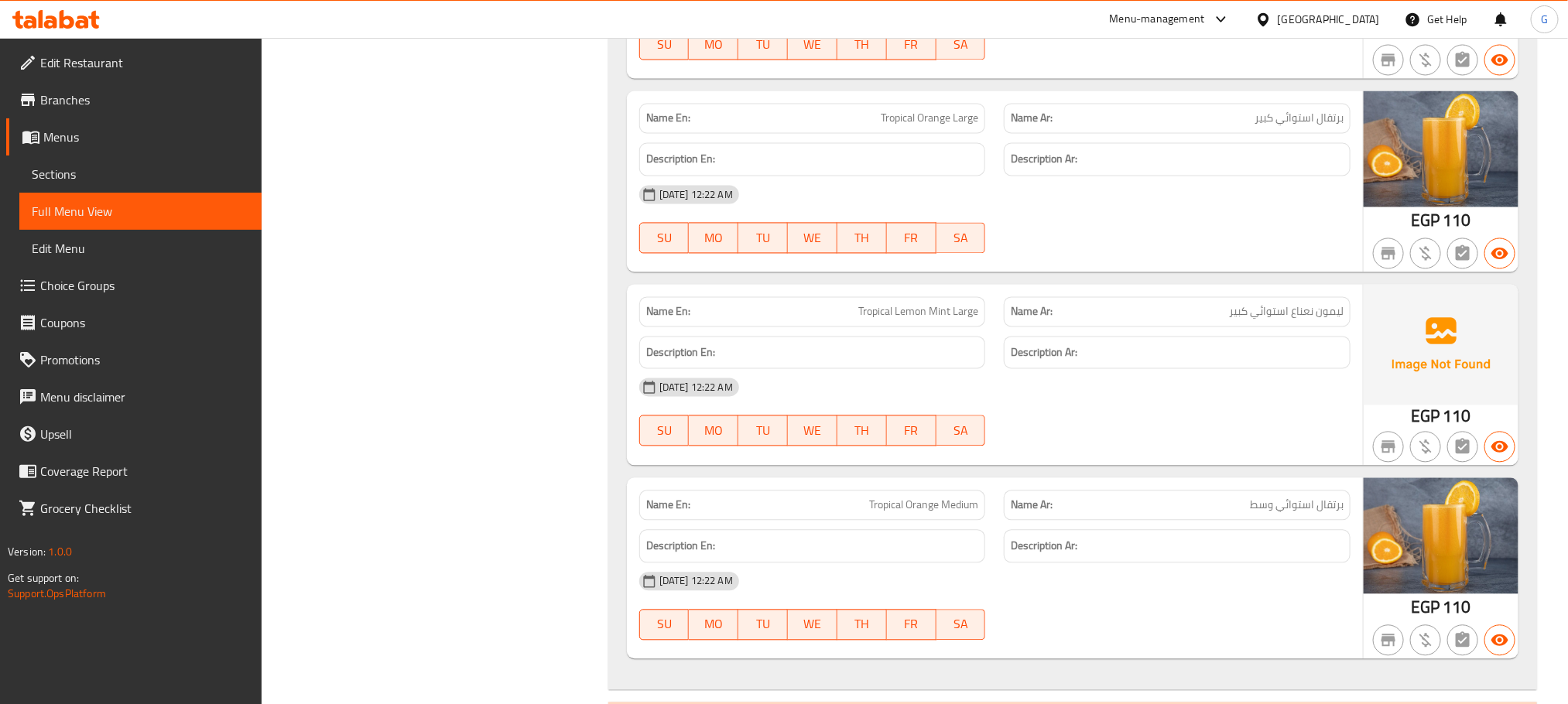
scroll to position [7871, 0]
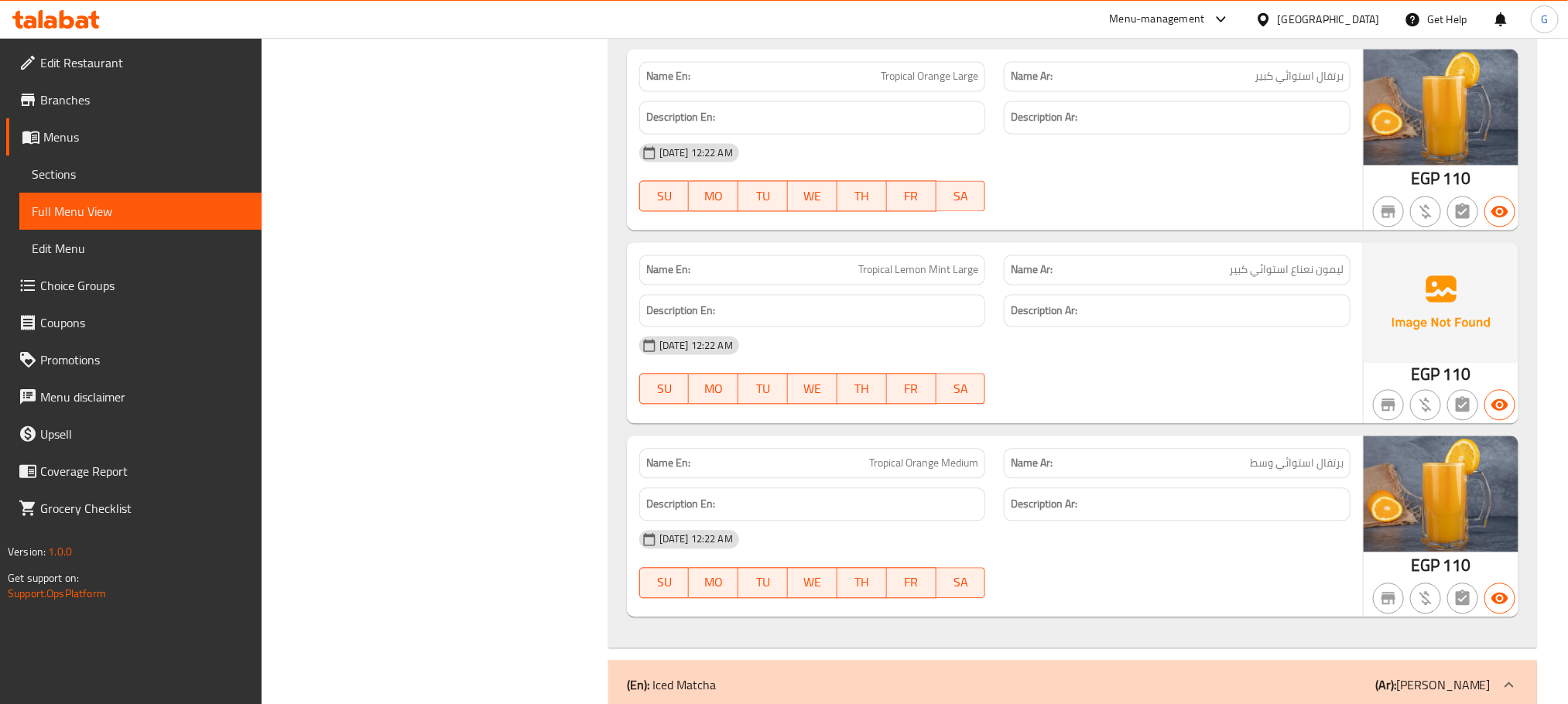
click at [938, 84] on span "Tropical Orange Large" at bounding box center [929, 76] width 97 height 16
copy span "Tropical Orange Large"
click at [1340, 478] on div "Name Ar: برتقال استوائي وسط" at bounding box center [1178, 462] width 347 height 30
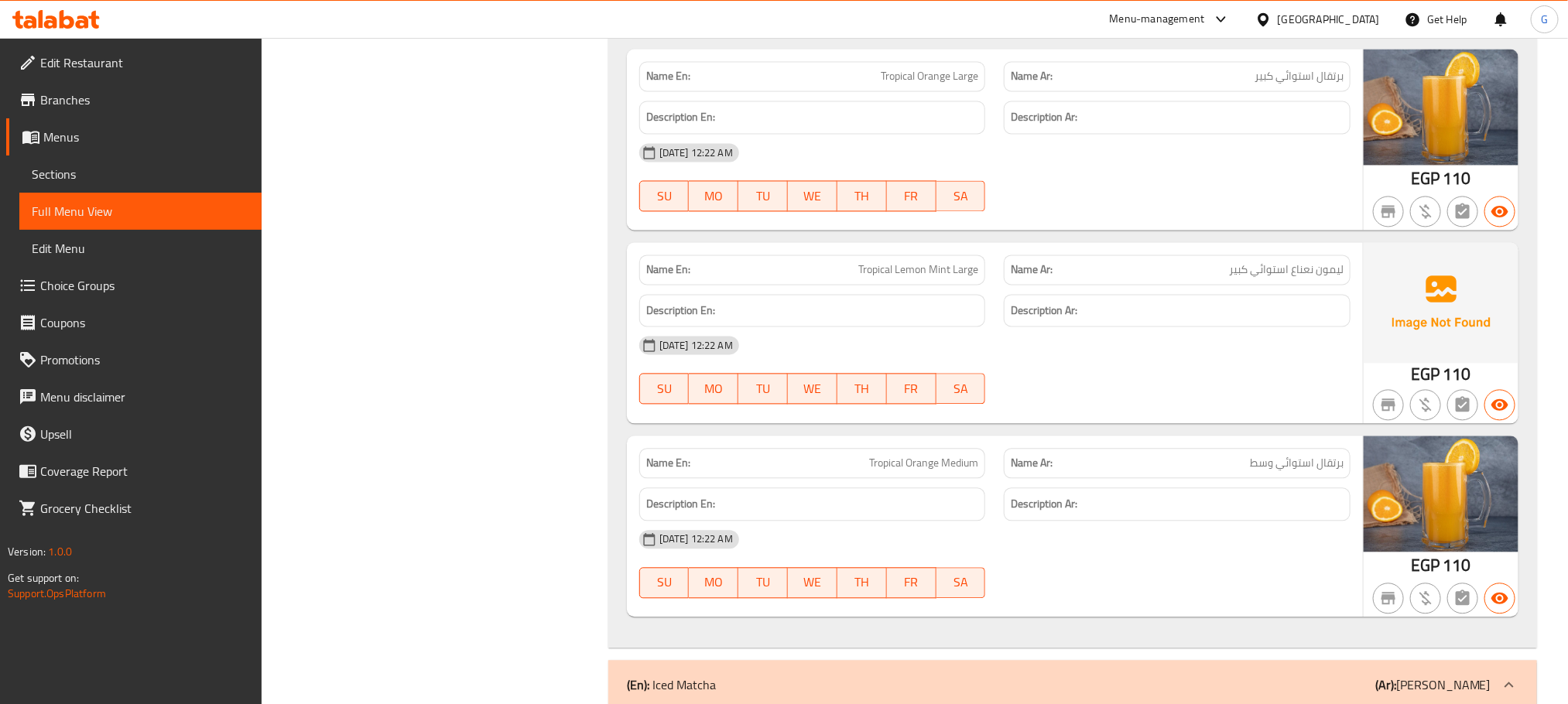
click at [902, 471] on span "Tropical Orange Medium" at bounding box center [924, 463] width 109 height 16
copy span "Tropical Orange Medium"
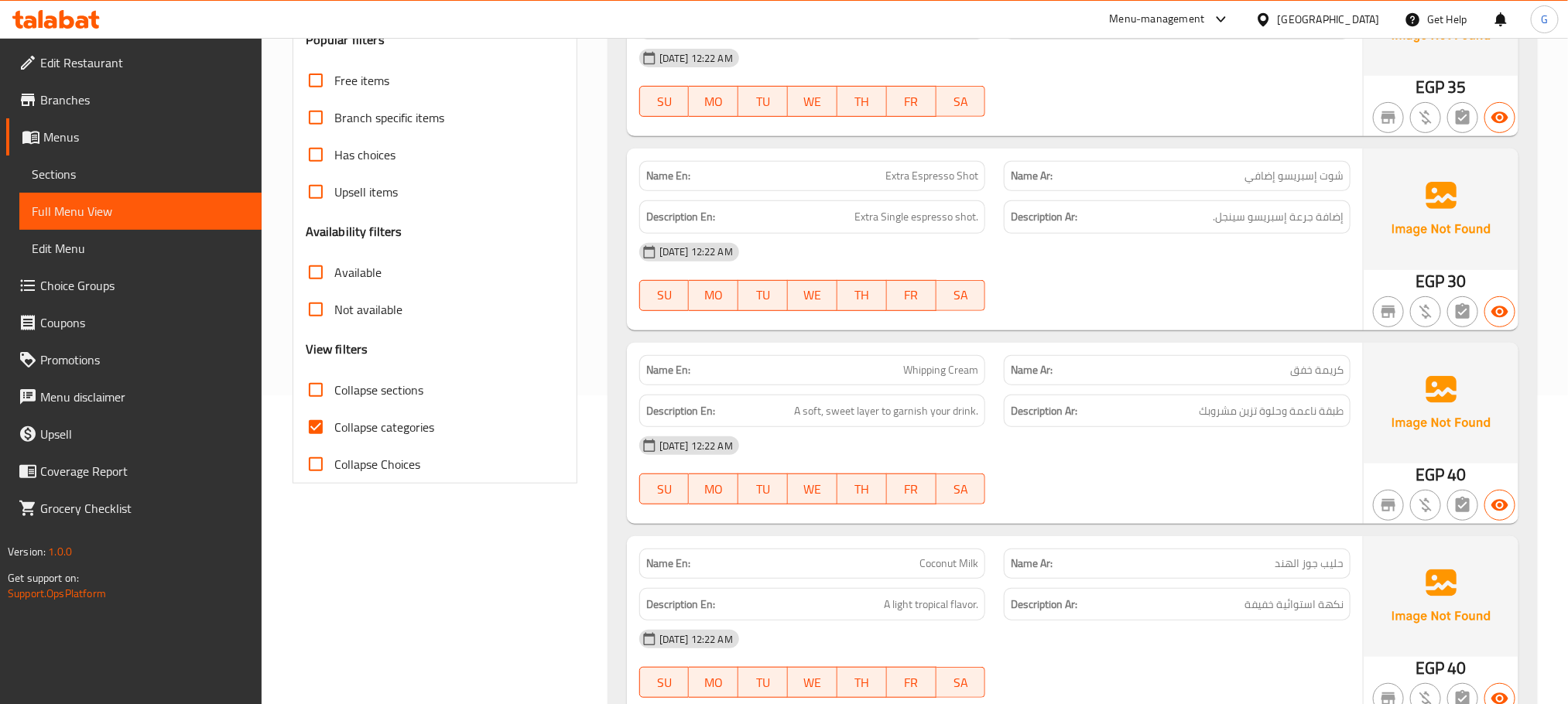
scroll to position [323, 0]
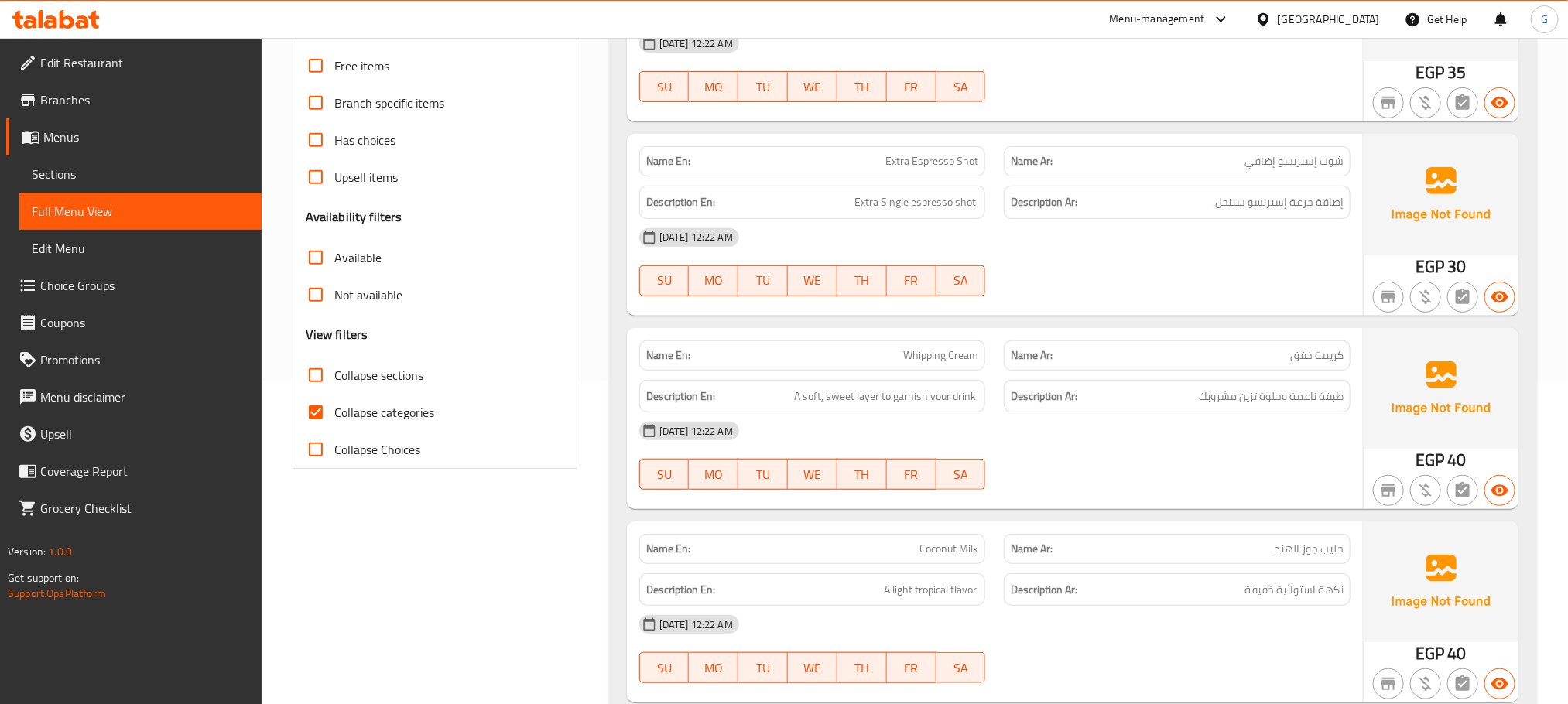
click at [365, 404] on span "Collapse categories" at bounding box center [385, 412] width 100 height 18
click at [335, 404] on input "Collapse categories" at bounding box center [315, 411] width 37 height 37
checkbox input "false"
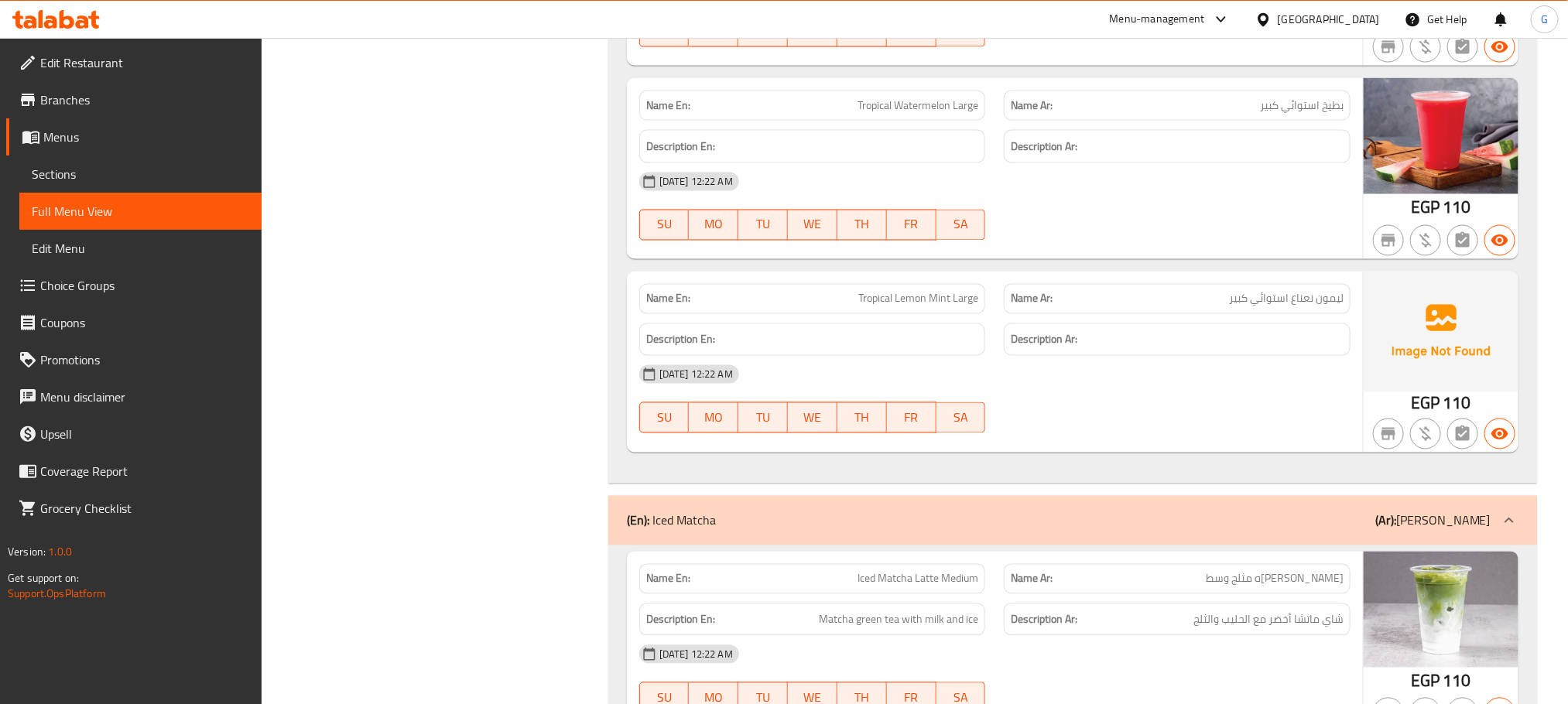
scroll to position [8124, 0]
